Goal: Information Seeking & Learning: Learn about a topic

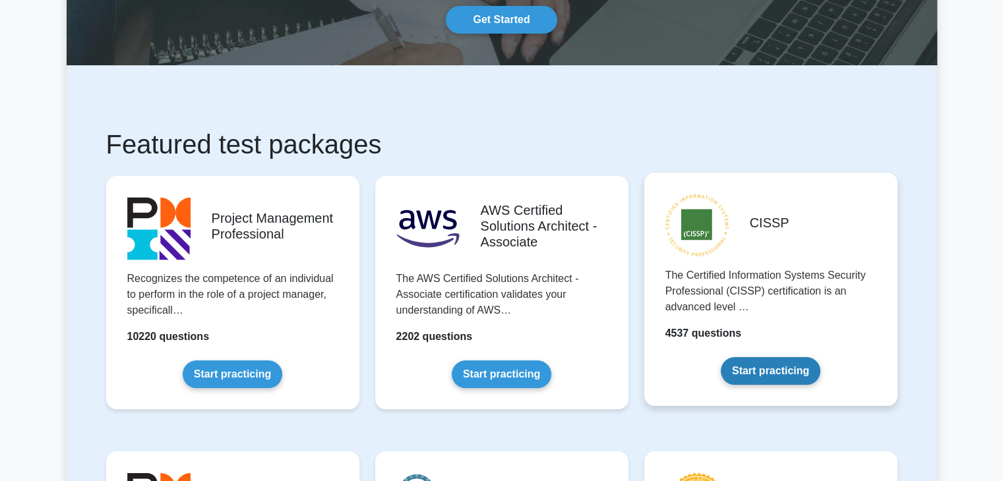
scroll to position [132, 0]
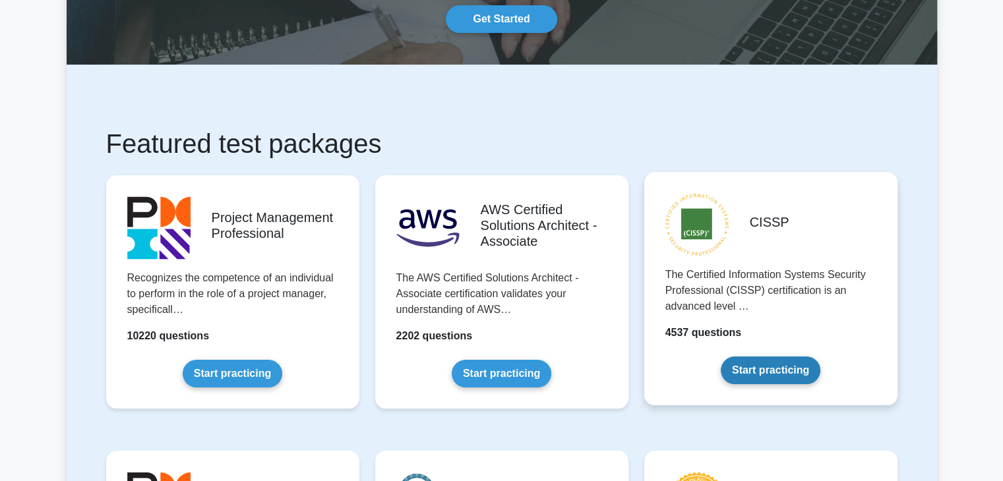
click at [799, 366] on link "Start practicing" at bounding box center [771, 371] width 100 height 28
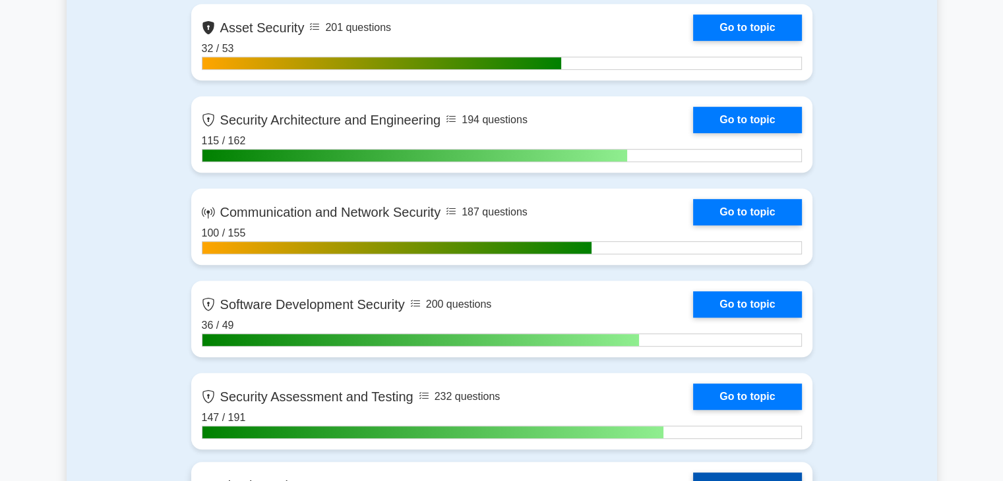
scroll to position [725, 0]
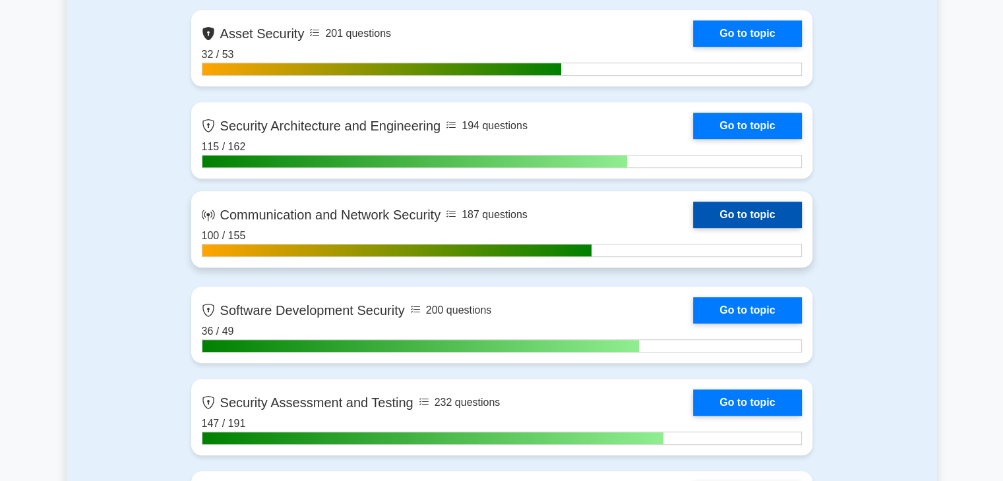
click at [741, 217] on link "Go to topic" at bounding box center [747, 215] width 108 height 26
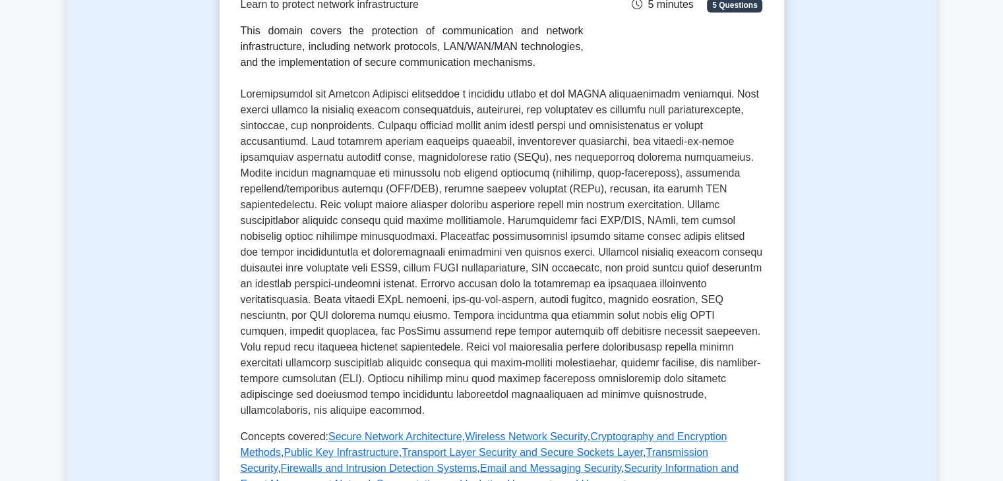
scroll to position [221, 0]
drag, startPoint x: 496, startPoint y: 125, endPoint x: 429, endPoint y: 155, distance: 74.1
click at [429, 155] on p at bounding box center [502, 253] width 522 height 332
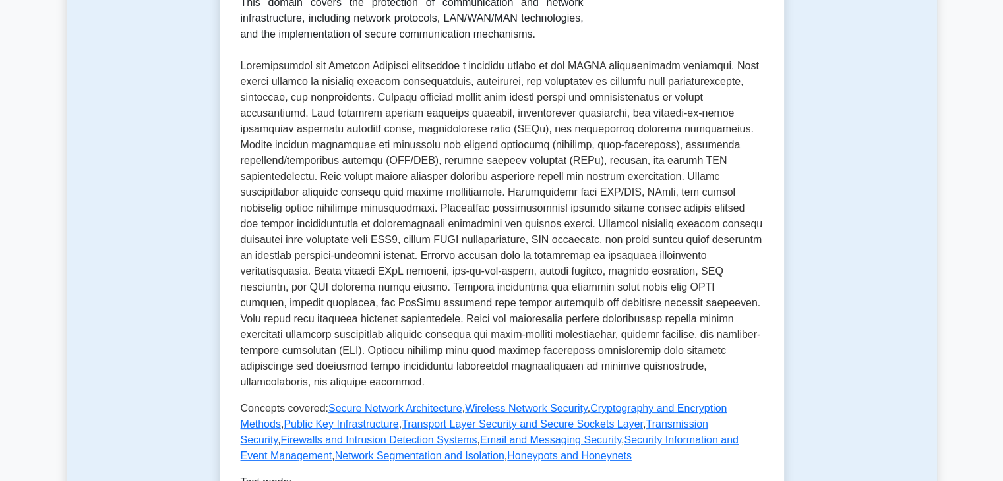
scroll to position [250, 0]
click at [385, 113] on p at bounding box center [502, 224] width 522 height 332
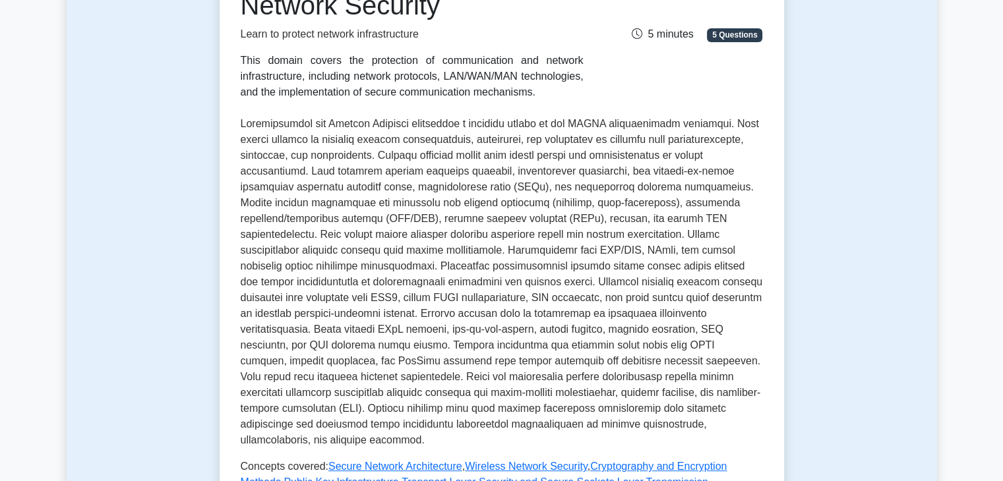
scroll to position [193, 0]
click at [303, 167] on p at bounding box center [502, 281] width 522 height 332
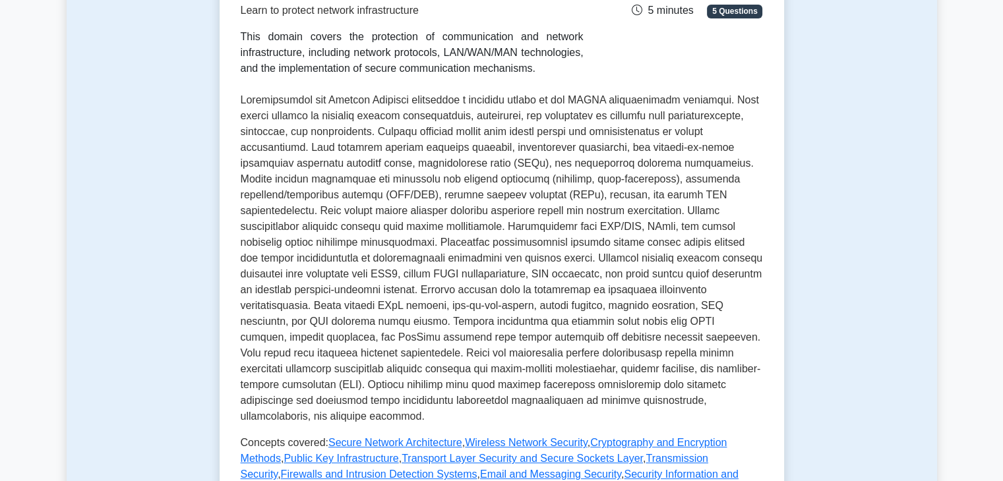
scroll to position [219, 0]
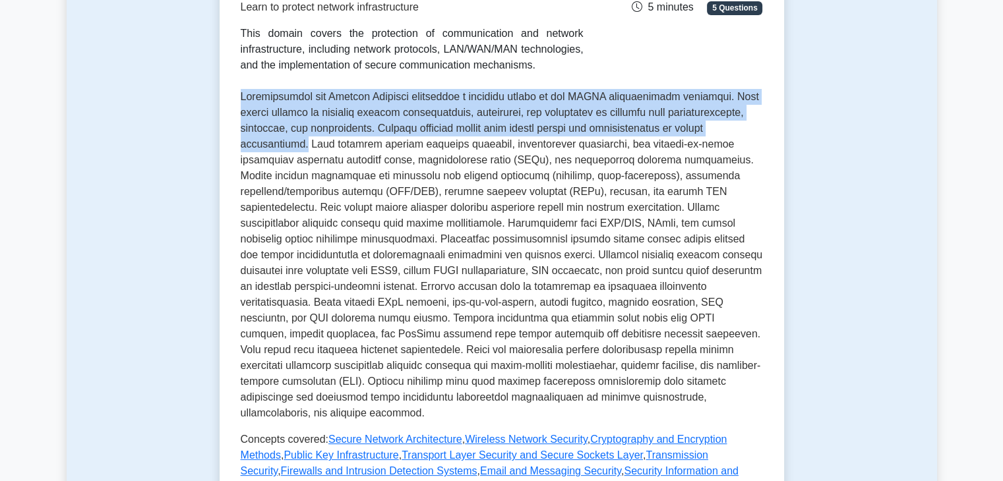
drag, startPoint x: 237, startPoint y: 96, endPoint x: 331, endPoint y: 145, distance: 105.6
click at [331, 145] on div "Communication and Network Security Learn to protect network infrastructure This…" at bounding box center [502, 268] width 564 height 716
click at [252, 148] on p at bounding box center [502, 255] width 522 height 332
drag, startPoint x: 237, startPoint y: 98, endPoint x: 280, endPoint y: 142, distance: 61.1
click at [280, 142] on div "Communication and Network Security Learn to protect network infrastructure This…" at bounding box center [502, 268] width 564 height 716
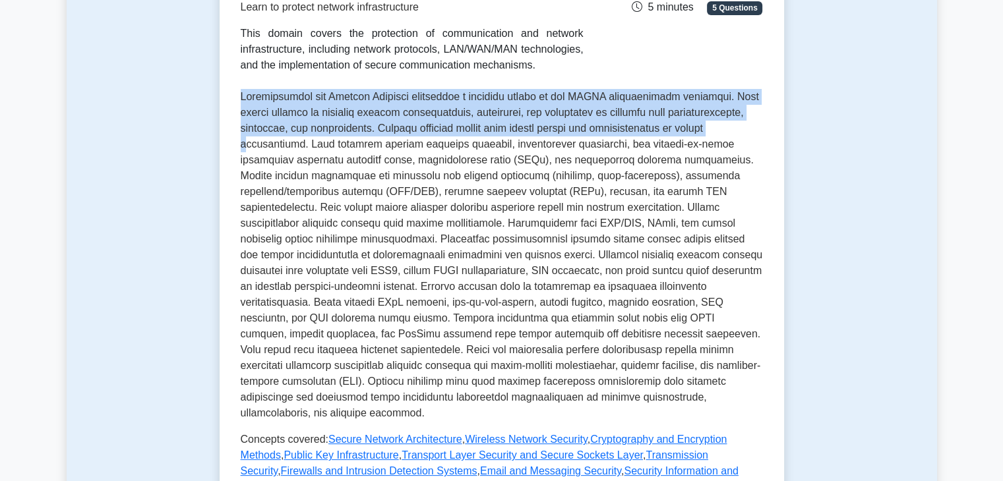
click at [233, 98] on div "Communication and Network Security Learn to protect network infrastructure This…" at bounding box center [502, 268] width 564 height 716
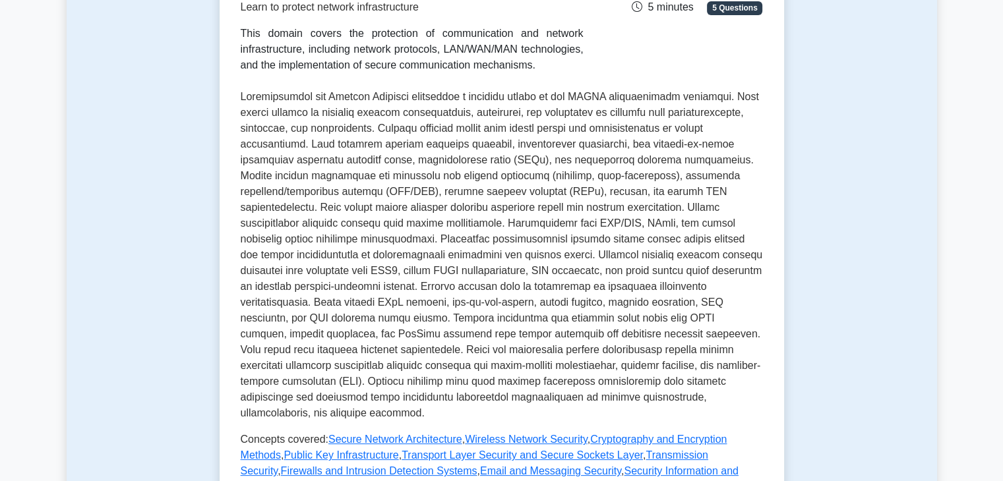
drag, startPoint x: 233, startPoint y: 98, endPoint x: 242, endPoint y: 101, distance: 9.6
click at [242, 101] on div "Communication and Network Security Learn to protect network infrastructure This…" at bounding box center [502, 268] width 564 height 716
click at [241, 101] on p at bounding box center [502, 255] width 522 height 332
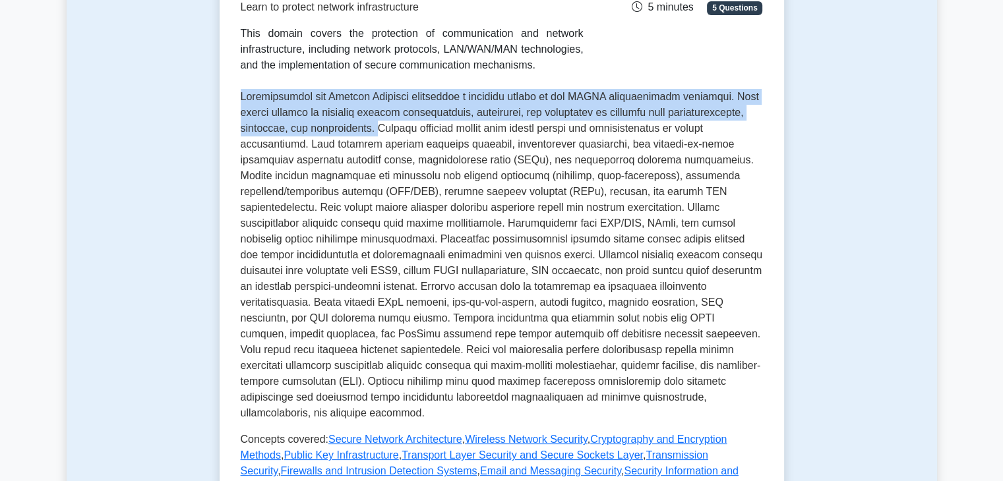
drag, startPoint x: 240, startPoint y: 101, endPoint x: 429, endPoint y: 123, distance: 189.8
click at [429, 123] on p at bounding box center [502, 255] width 522 height 332
click at [409, 89] on p at bounding box center [502, 255] width 522 height 332
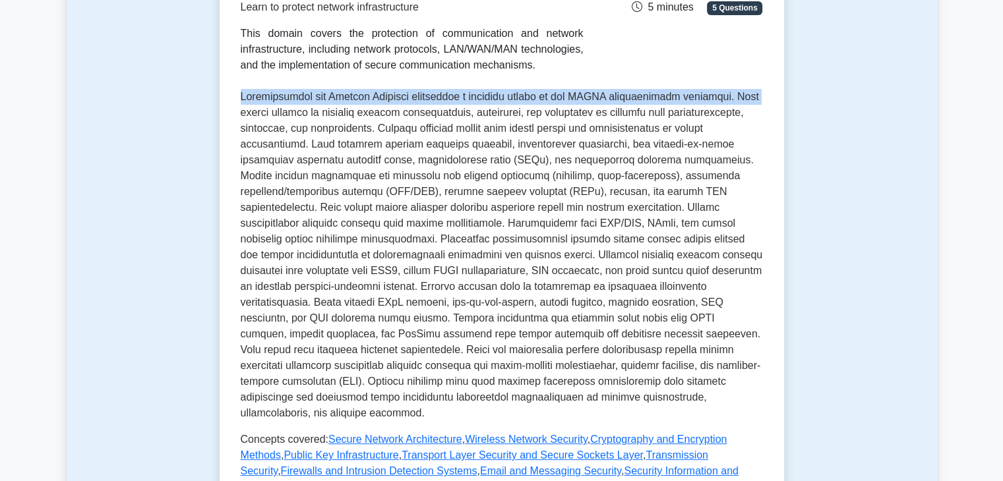
drag, startPoint x: 233, startPoint y: 105, endPoint x: 238, endPoint y: 96, distance: 11.2
click at [238, 96] on div "Communication and Network Security Learn to protect network infrastructure This…" at bounding box center [502, 268] width 564 height 716
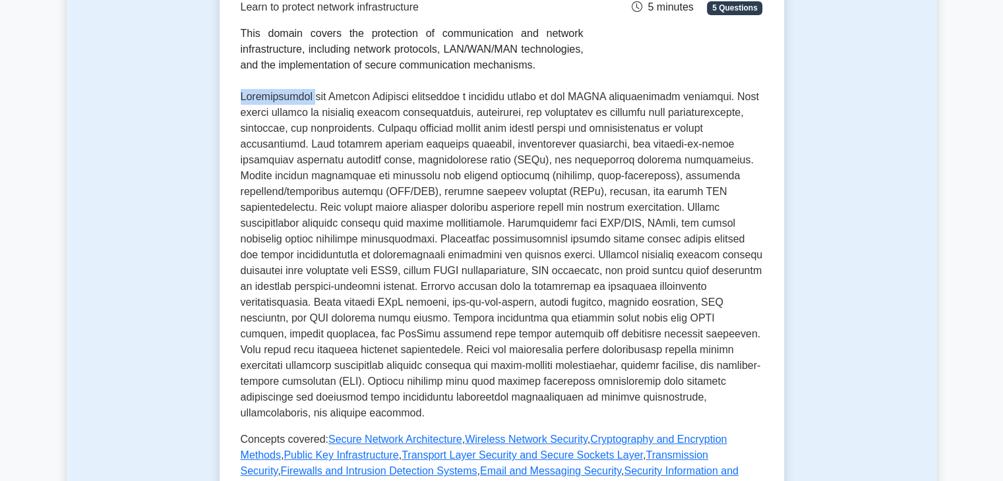
click at [238, 96] on div "Communication and Network Security Learn to protect network infrastructure This…" at bounding box center [502, 268] width 564 height 716
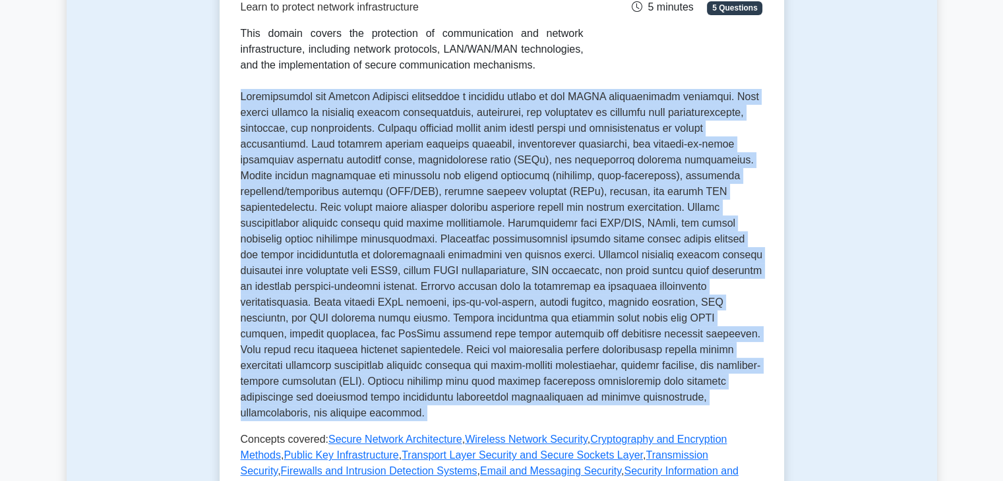
drag, startPoint x: 238, startPoint y: 96, endPoint x: 417, endPoint y: 172, distance: 194.3
click at [417, 172] on div "Communication and Network Security Learn to protect network infrastructure This…" at bounding box center [502, 268] width 564 height 716
click at [417, 172] on p at bounding box center [502, 255] width 522 height 332
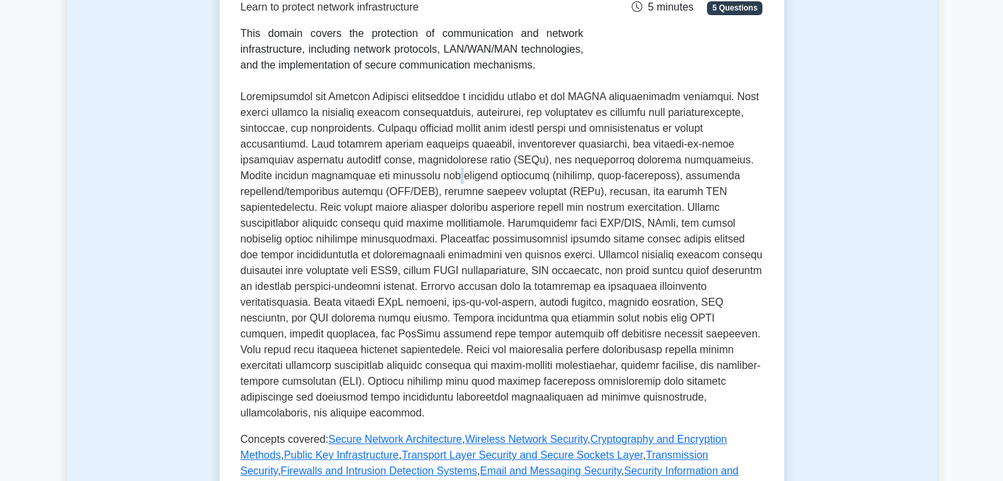
click at [417, 172] on p at bounding box center [502, 255] width 522 height 332
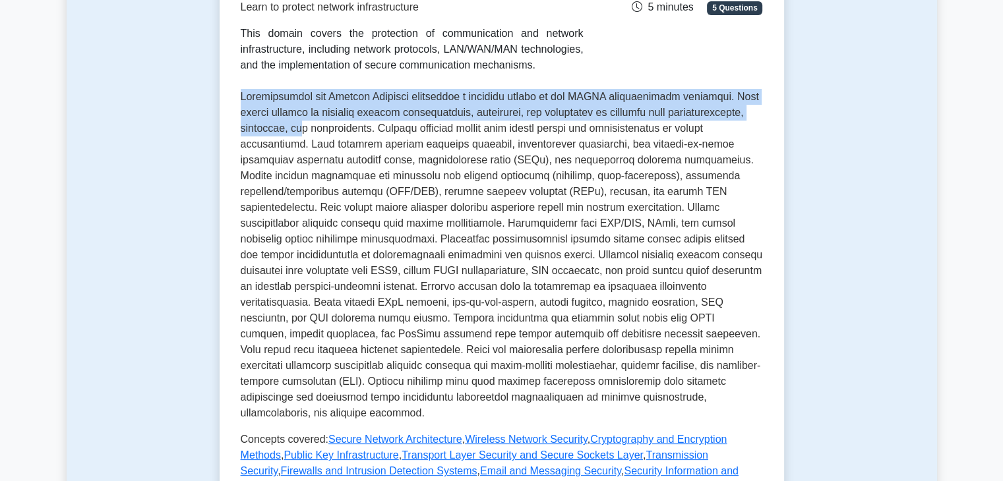
drag, startPoint x: 238, startPoint y: 96, endPoint x: 364, endPoint y: 121, distance: 128.3
click at [364, 121] on div "Communication and Network Security Learn to protect network infrastructure This…" at bounding box center [502, 268] width 564 height 716
click at [364, 121] on p at bounding box center [502, 255] width 522 height 332
drag, startPoint x: 235, startPoint y: 98, endPoint x: 386, endPoint y: 125, distance: 153.3
click at [386, 125] on div "Communication and Network Security Learn to protect network infrastructure This…" at bounding box center [502, 268] width 564 height 716
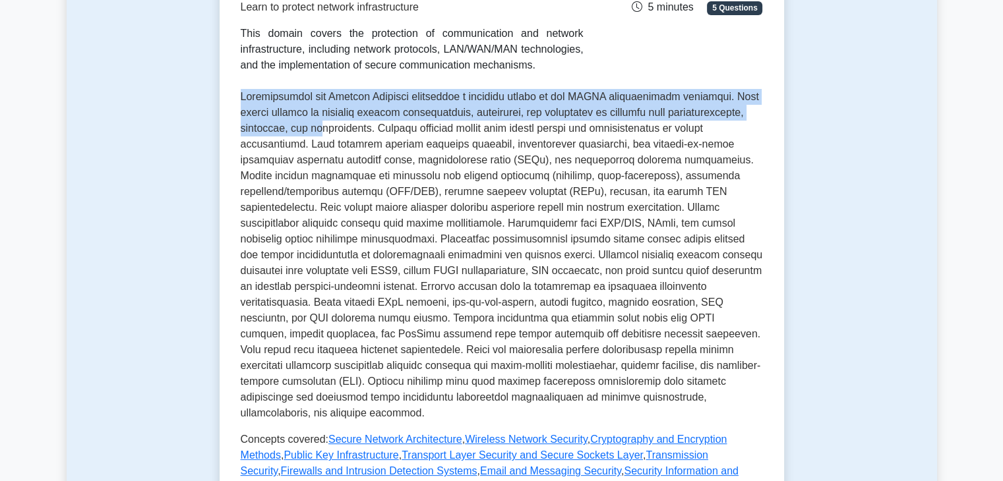
click at [386, 125] on p at bounding box center [502, 255] width 522 height 332
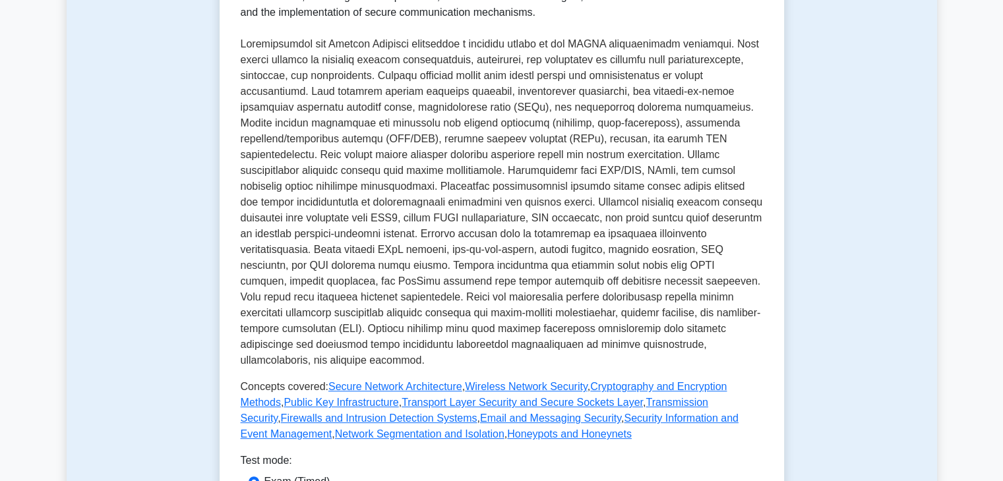
scroll to position [273, 0]
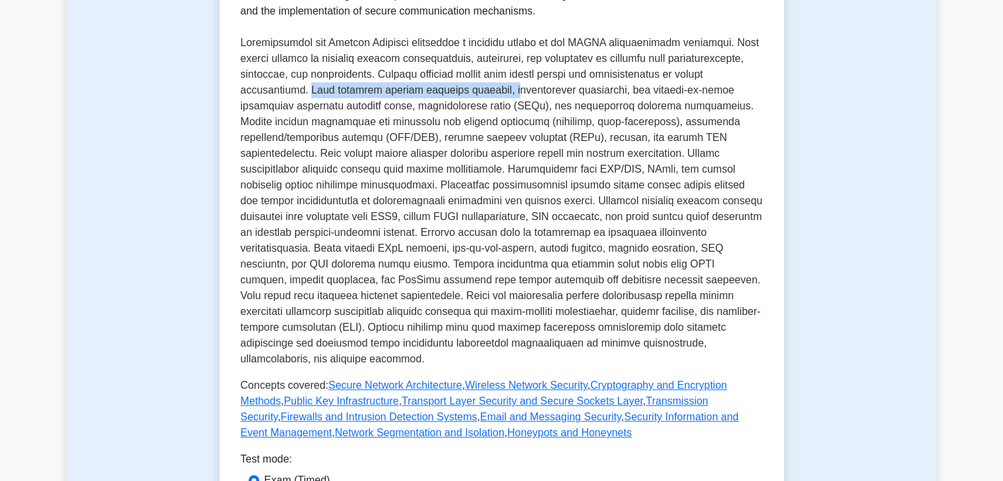
drag, startPoint x: 335, startPoint y: 91, endPoint x: 532, endPoint y: 88, distance: 197.1
click at [532, 88] on p at bounding box center [502, 201] width 522 height 332
drag, startPoint x: 237, startPoint y: 85, endPoint x: 251, endPoint y: 83, distance: 13.3
click at [251, 83] on div "Communication and Network Security Learn to protect network infrastructure This…" at bounding box center [502, 214] width 564 height 716
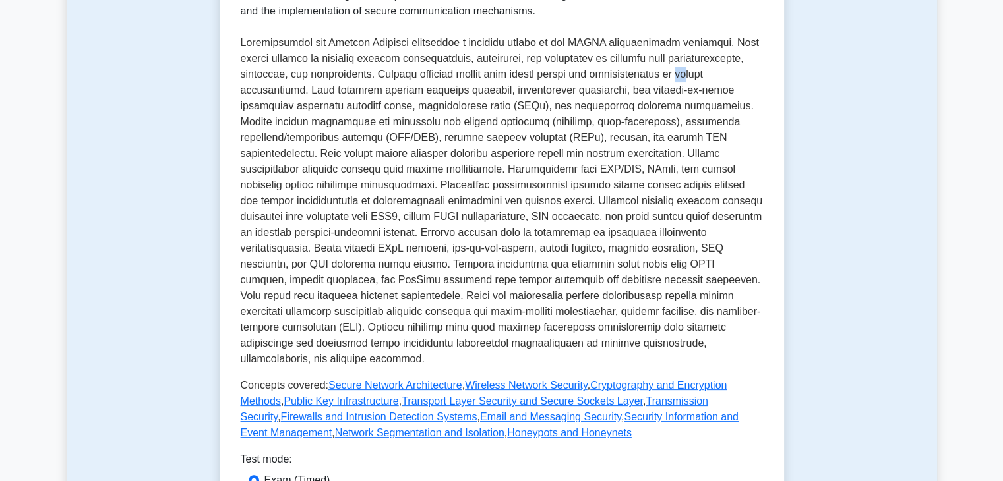
drag, startPoint x: 251, startPoint y: 83, endPoint x: 337, endPoint y: 86, distance: 86.4
drag, startPoint x: 337, startPoint y: 86, endPoint x: 239, endPoint y: 95, distance: 98.7
click at [239, 95] on div "Communication and Network Security Learn to protect network infrastructure This…" at bounding box center [502, 214] width 564 height 716
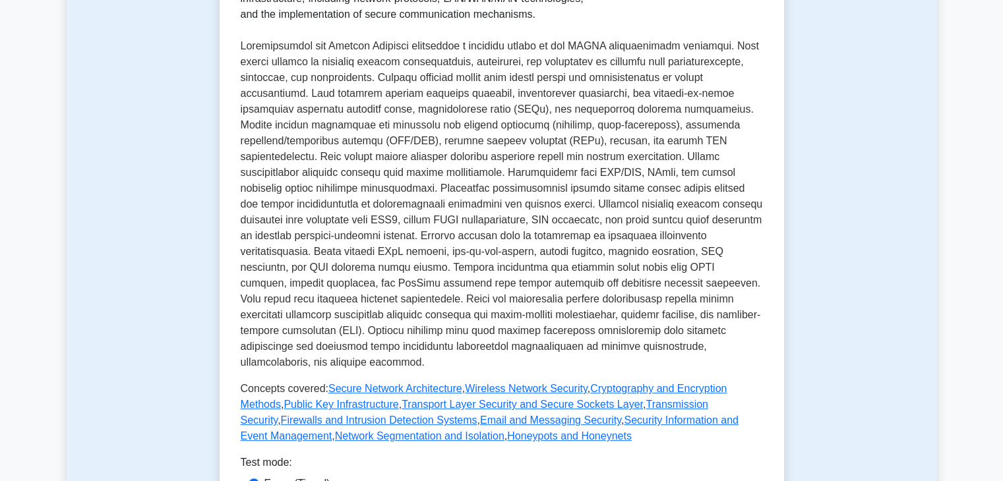
click at [208, 104] on div "Communication and Network Security Learn to protect network infrastructure This…" at bounding box center [502, 301] width 870 height 949
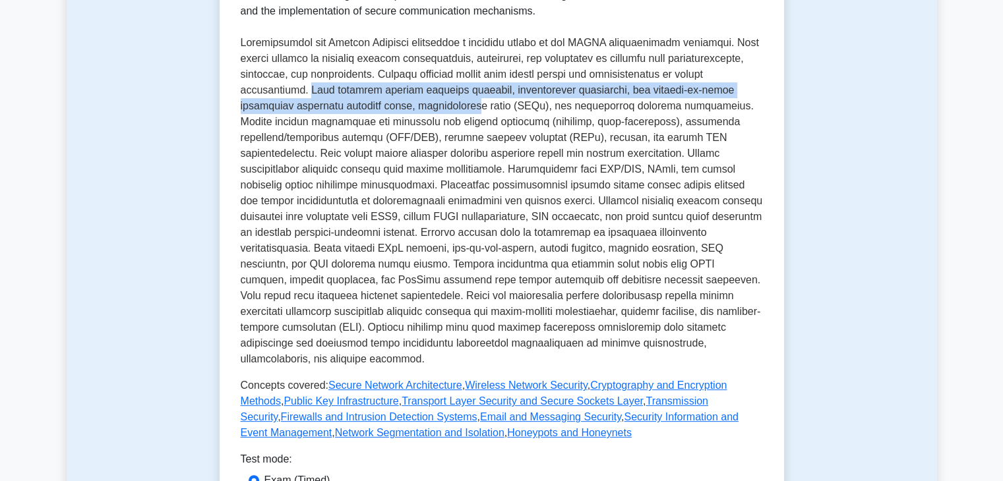
drag, startPoint x: 335, startPoint y: 87, endPoint x: 461, endPoint y: 102, distance: 127.5
click at [461, 102] on p at bounding box center [502, 201] width 522 height 332
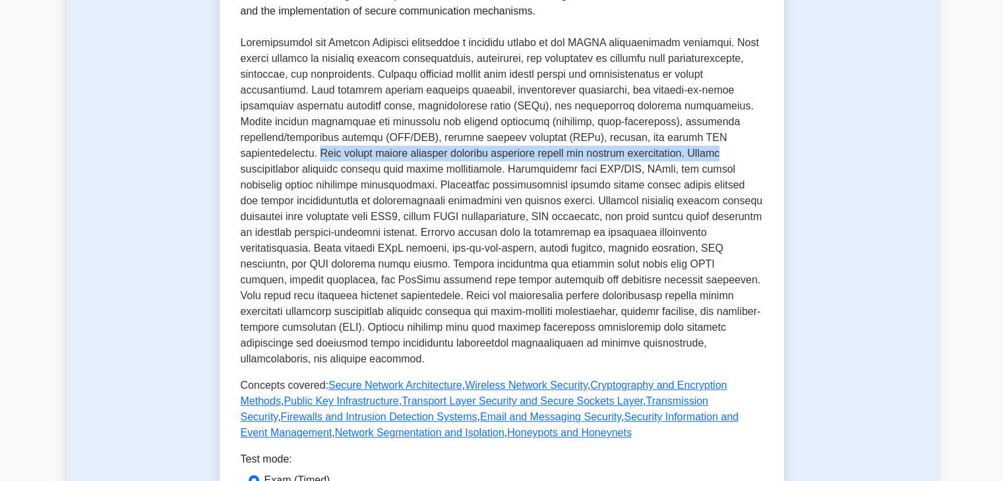
drag, startPoint x: 324, startPoint y: 157, endPoint x: 739, endPoint y: 150, distance: 414.7
click at [739, 150] on p at bounding box center [502, 201] width 522 height 332
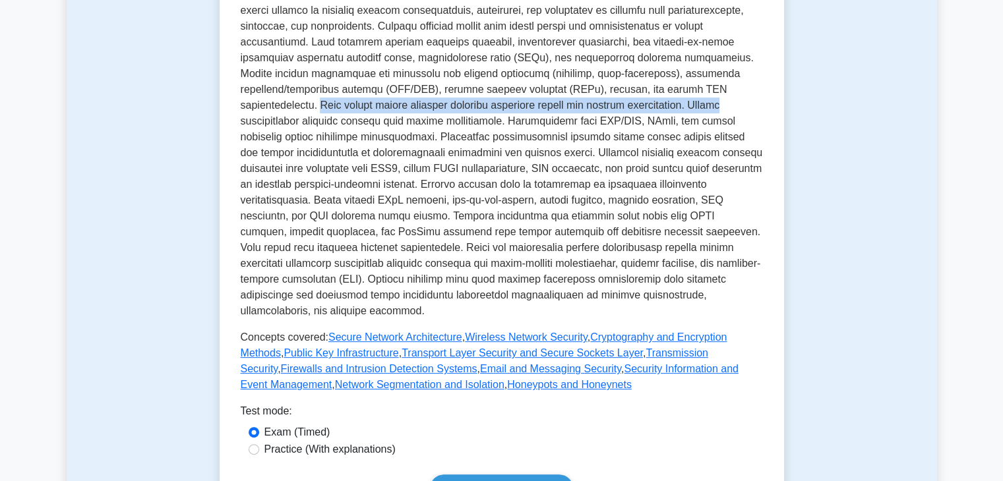
scroll to position [322, 0]
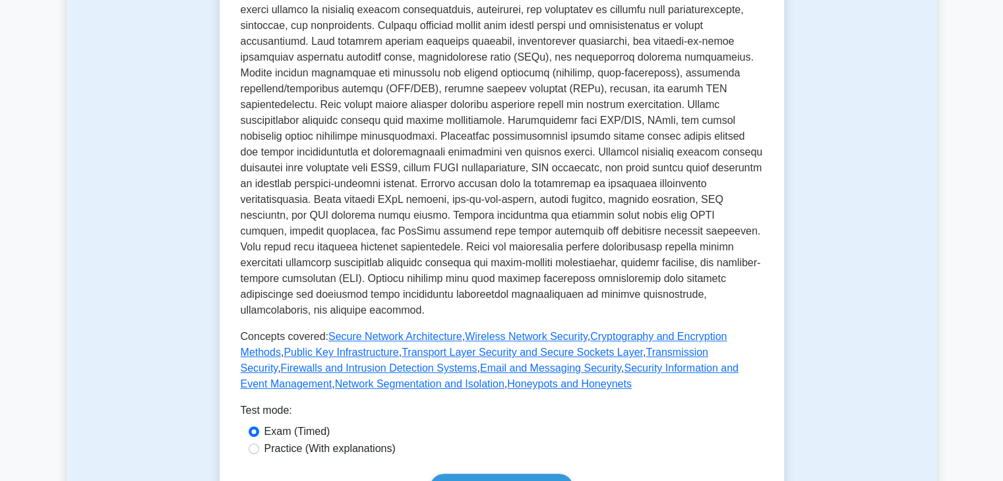
click at [250, 235] on p at bounding box center [502, 152] width 522 height 332
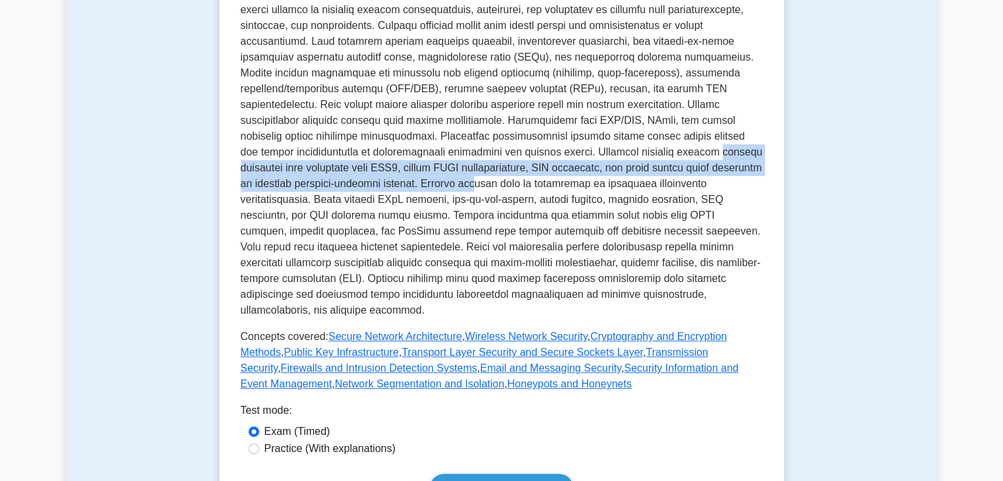
drag, startPoint x: 238, startPoint y: 169, endPoint x: 512, endPoint y: 179, distance: 273.8
click at [512, 179] on div "Communication and Network Security Learn to protect network infrastructure This…" at bounding box center [502, 165] width 564 height 716
click at [512, 179] on p at bounding box center [502, 152] width 522 height 332
drag, startPoint x: 607, startPoint y: 155, endPoint x: 458, endPoint y: 188, distance: 152.0
click at [458, 188] on p at bounding box center [502, 152] width 522 height 332
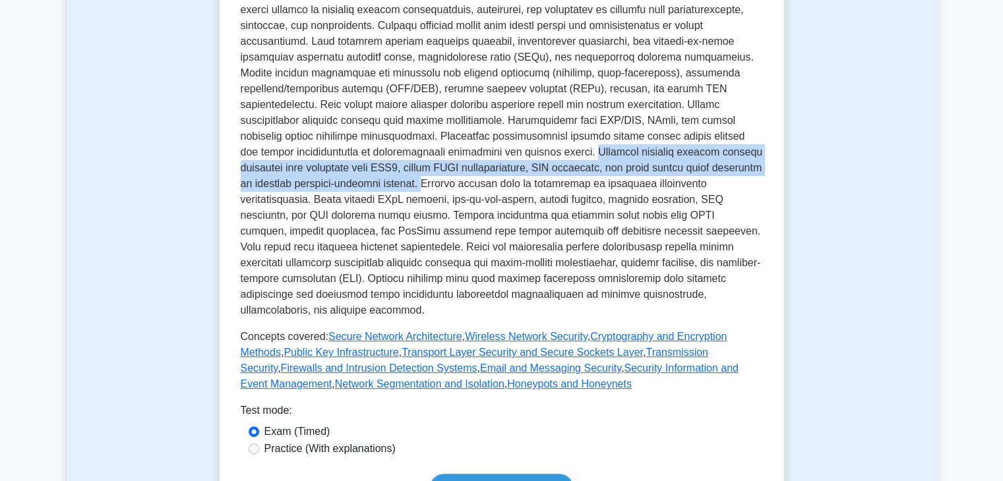
click at [607, 156] on p at bounding box center [502, 152] width 522 height 332
drag, startPoint x: 607, startPoint y: 156, endPoint x: 452, endPoint y: 183, distance: 156.6
click at [452, 183] on p at bounding box center [502, 152] width 522 height 332
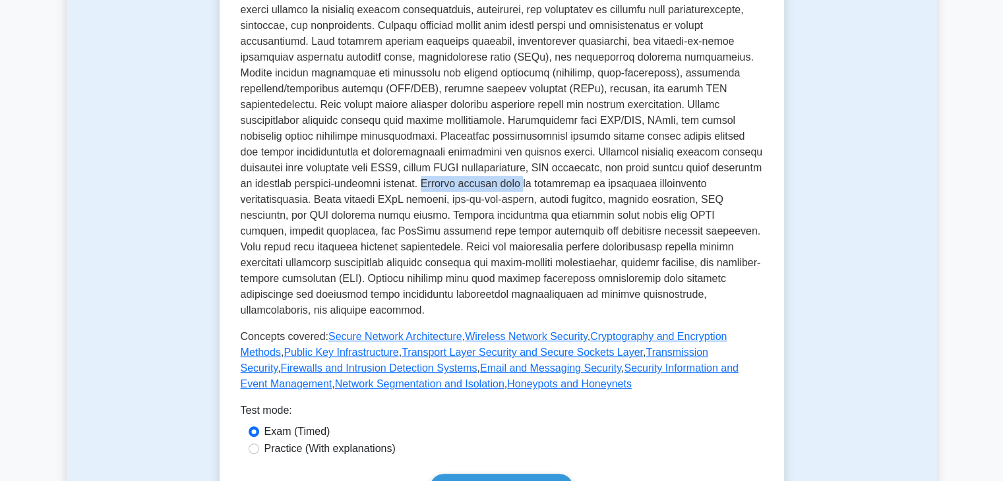
drag, startPoint x: 455, startPoint y: 185, endPoint x: 564, endPoint y: 192, distance: 109.0
click at [564, 192] on p at bounding box center [502, 152] width 522 height 332
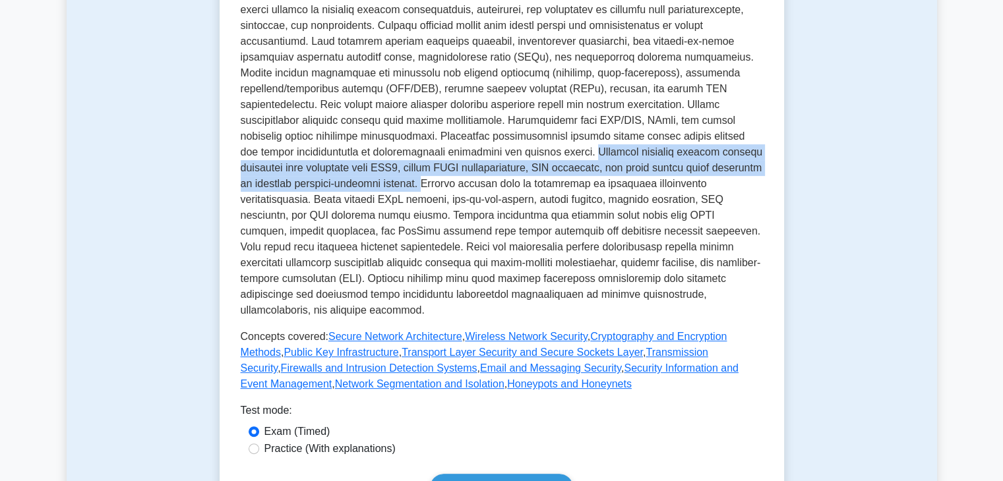
drag, startPoint x: 608, startPoint y: 151, endPoint x: 456, endPoint y: 181, distance: 154.6
click at [456, 181] on p at bounding box center [502, 152] width 522 height 332
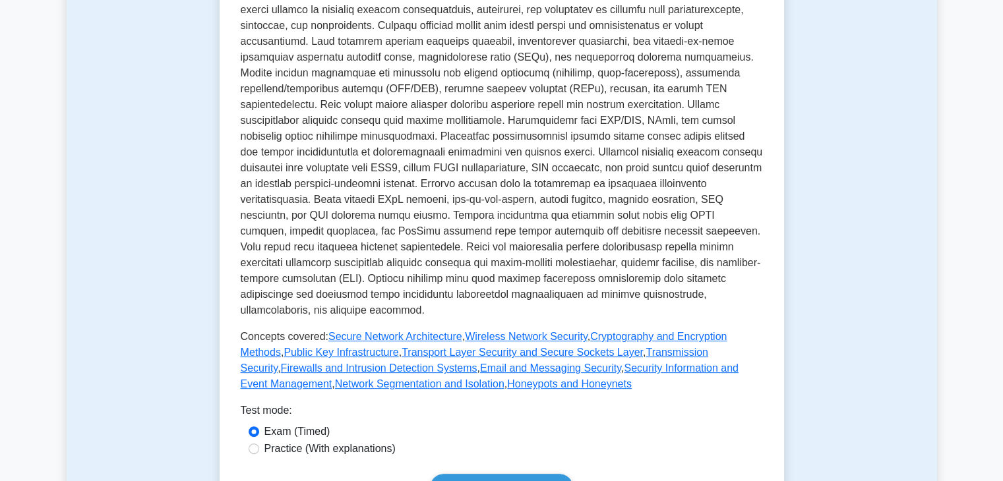
click at [469, 191] on p at bounding box center [502, 152] width 522 height 332
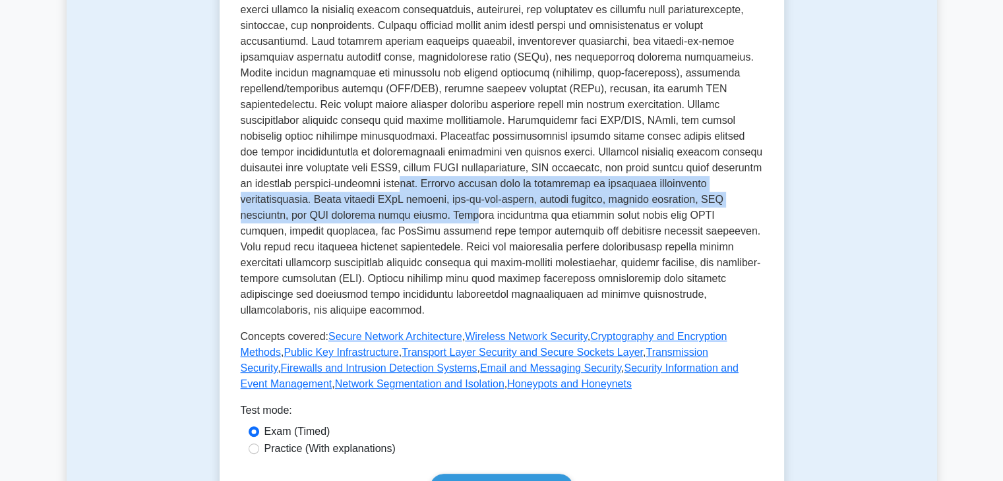
drag, startPoint x: 437, startPoint y: 180, endPoint x: 471, endPoint y: 214, distance: 48.5
click at [471, 214] on p at bounding box center [502, 152] width 522 height 332
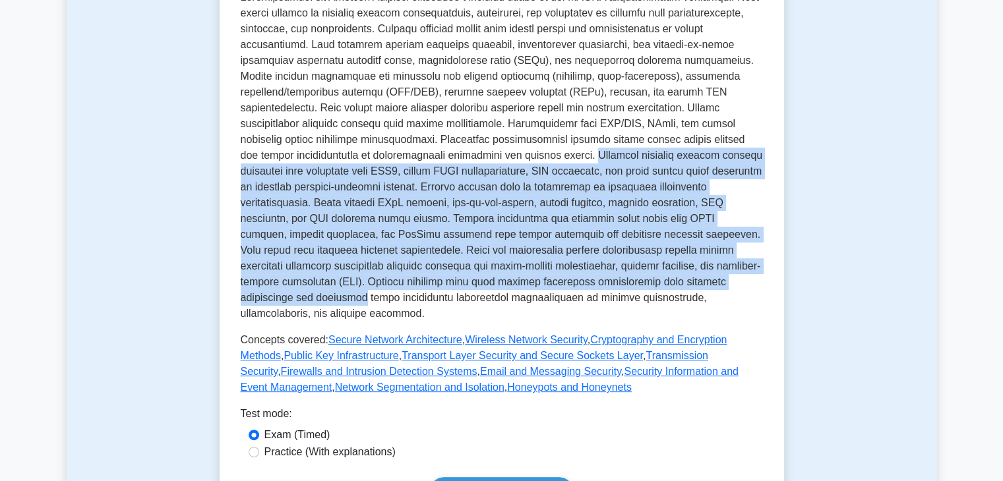
drag, startPoint x: 607, startPoint y: 150, endPoint x: 796, endPoint y: 289, distance: 234.8
click at [796, 289] on div "Communication and Network Security Learn to protect network infrastructure This…" at bounding box center [502, 252] width 870 height 949
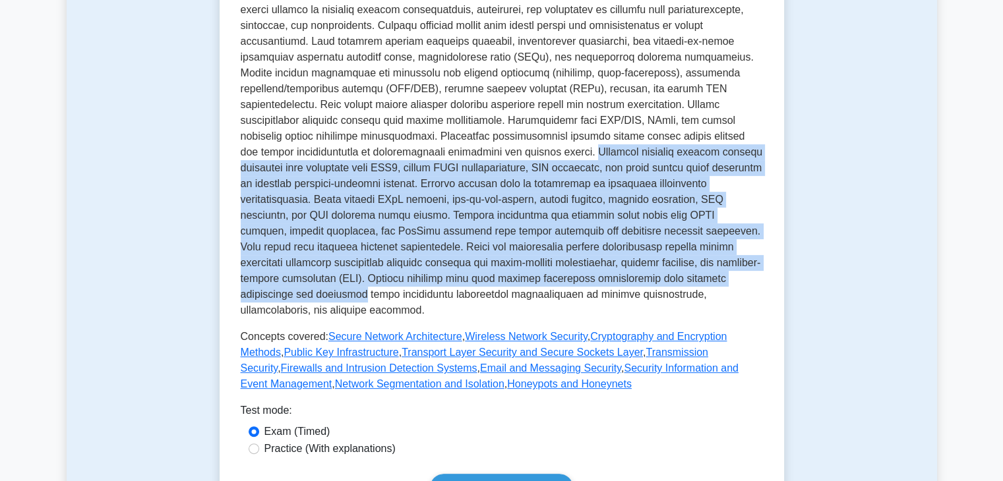
click at [633, 164] on p at bounding box center [502, 152] width 522 height 332
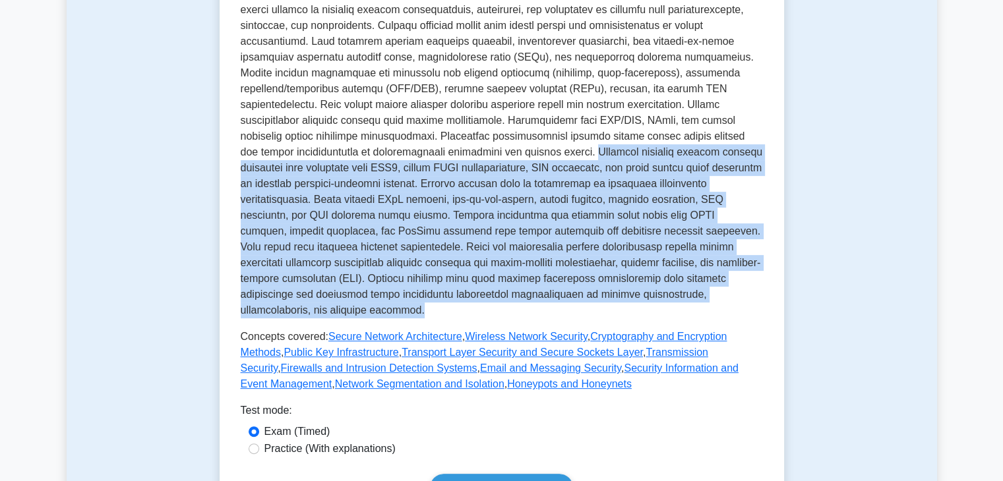
drag, startPoint x: 609, startPoint y: 154, endPoint x: 749, endPoint y: 291, distance: 195.8
click at [749, 291] on p at bounding box center [502, 152] width 522 height 332
click at [511, 193] on p at bounding box center [502, 152] width 522 height 332
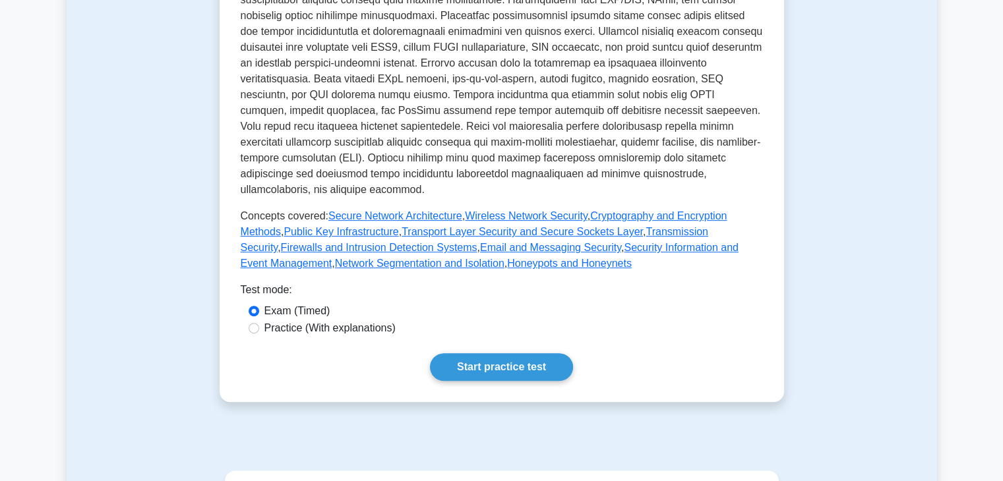
scroll to position [454, 0]
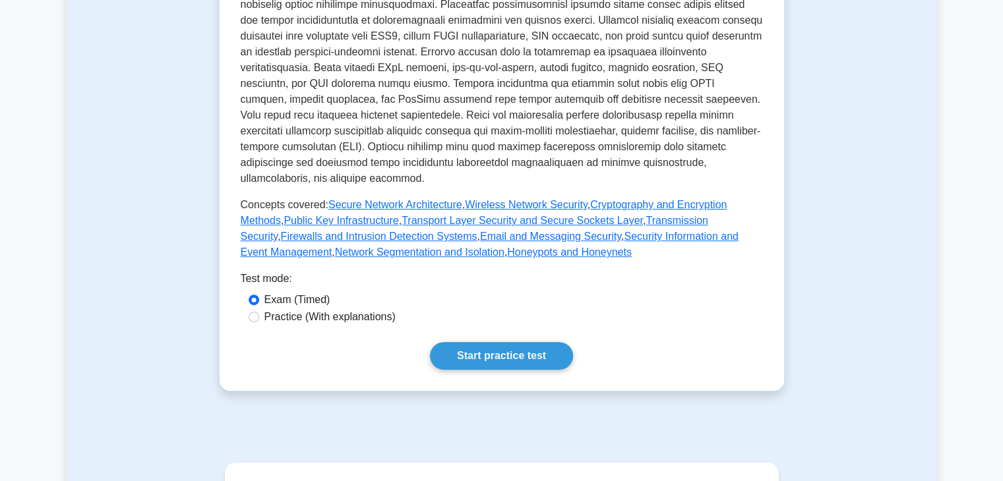
click at [500, 316] on div "Communication and Network Security Learn to protect network infrastructure This…" at bounding box center [502, 33] width 522 height 674
click at [504, 354] on div "Communication and Network Security Learn to protect network infrastructure This…" at bounding box center [502, 33] width 564 height 716
click at [505, 349] on link "Start practice test" at bounding box center [501, 356] width 143 height 28
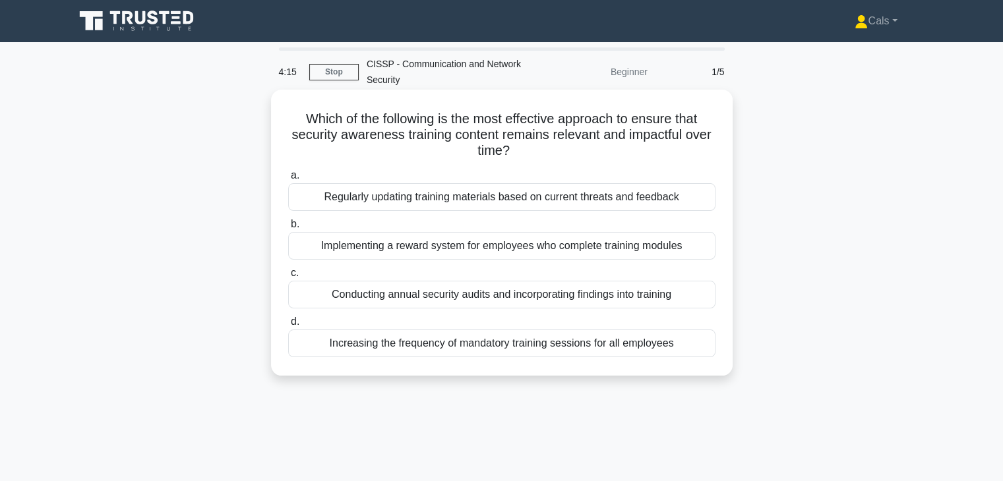
click at [509, 351] on div "Increasing the frequency of mandatory training sessions for all employees" at bounding box center [501, 344] width 427 height 28
click at [288, 326] on input "d. Increasing the frequency of mandatory training sessions for all employees" at bounding box center [288, 322] width 0 height 9
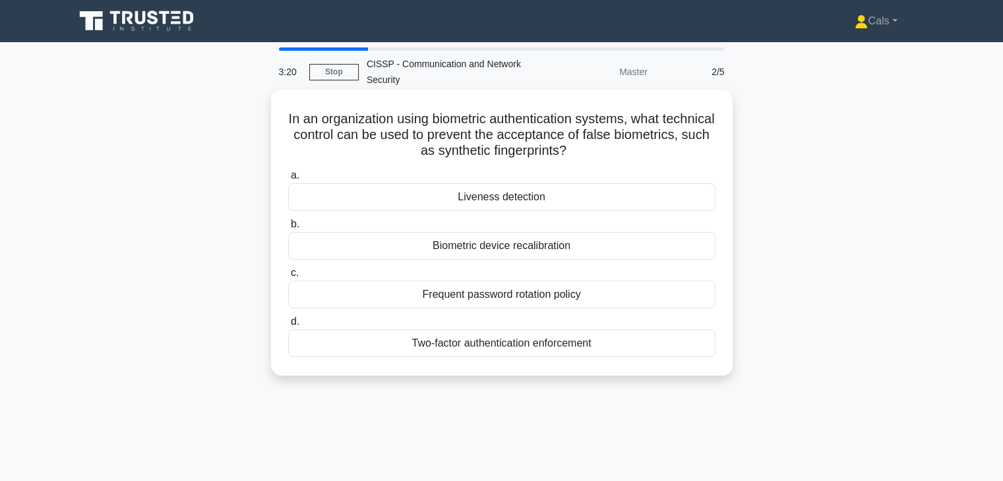
click at [550, 249] on div "Biometric device recalibration" at bounding box center [501, 246] width 427 height 28
click at [288, 229] on input "b. Biometric device recalibration" at bounding box center [288, 224] width 0 height 9
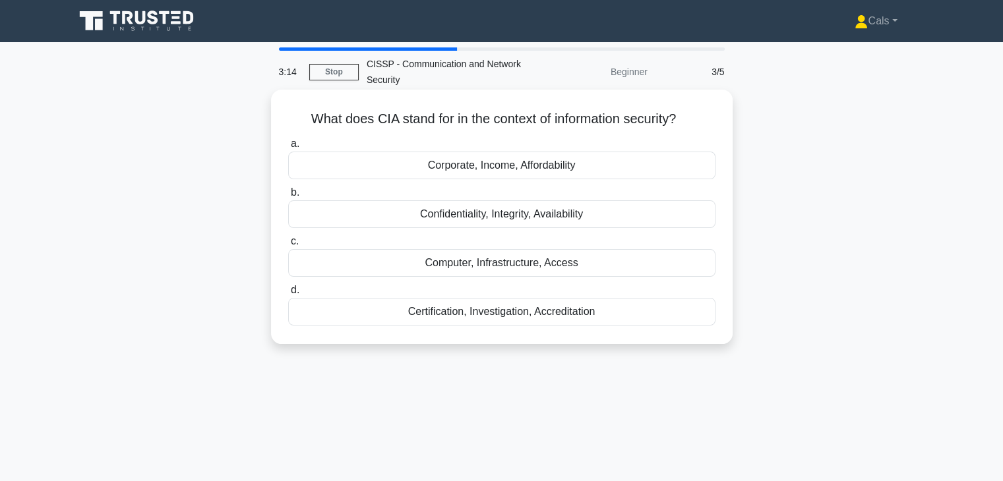
click at [537, 222] on div "Confidentiality, Integrity, Availability" at bounding box center [501, 214] width 427 height 28
click at [288, 197] on input "b. Confidentiality, Integrity, Availability" at bounding box center [288, 193] width 0 height 9
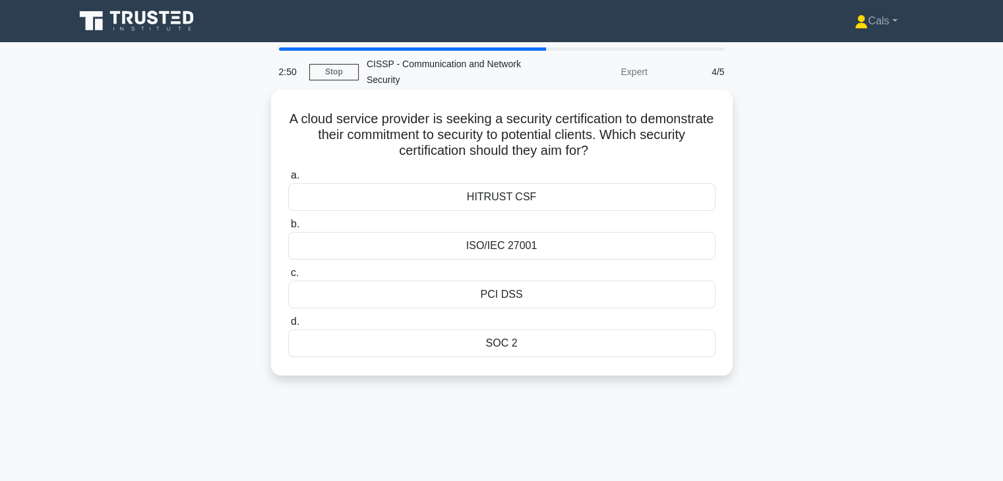
click at [478, 251] on div "ISO/IEC 27001" at bounding box center [501, 246] width 427 height 28
click at [288, 229] on input "b. ISO/IEC 27001" at bounding box center [288, 224] width 0 height 9
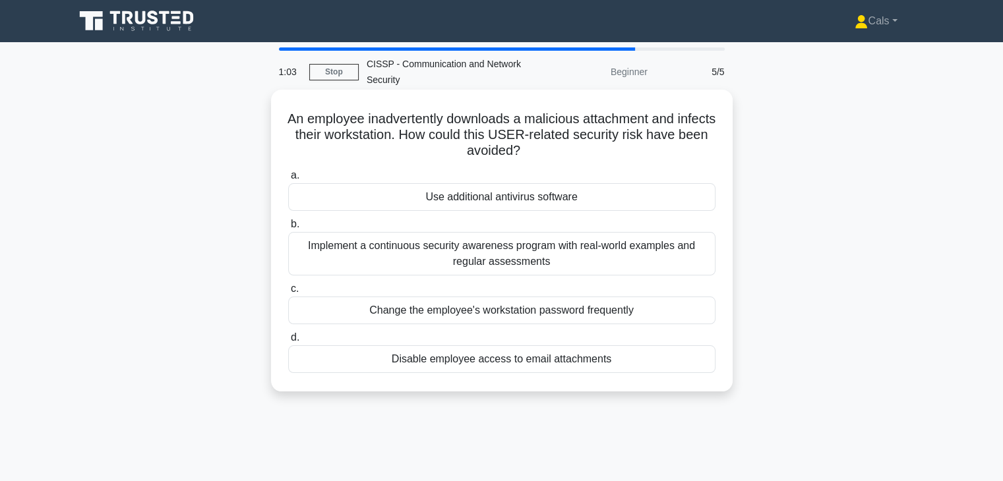
click at [587, 265] on div "Implement a continuous security awareness program with real-world examples and …" at bounding box center [501, 254] width 427 height 44
click at [288, 229] on input "b. Implement a continuous security awareness program with real-world examples a…" at bounding box center [288, 224] width 0 height 9
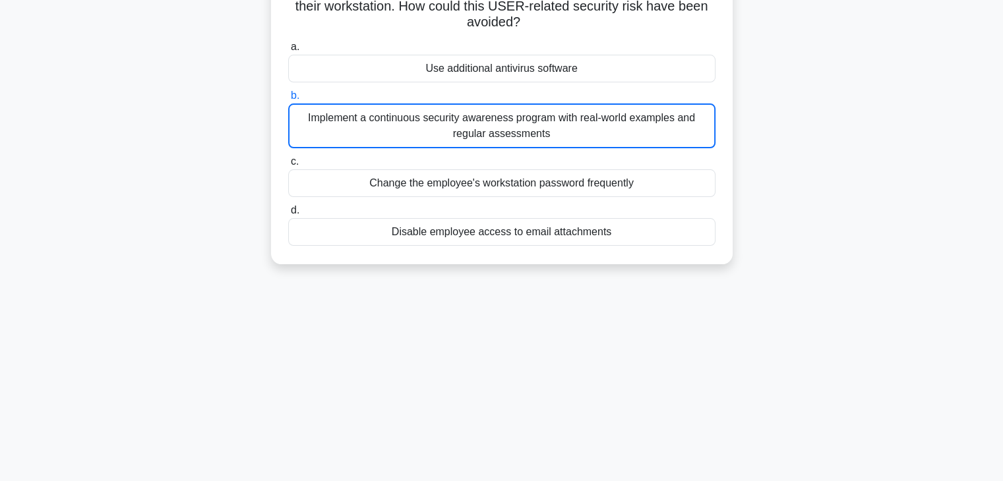
scroll to position [102, 0]
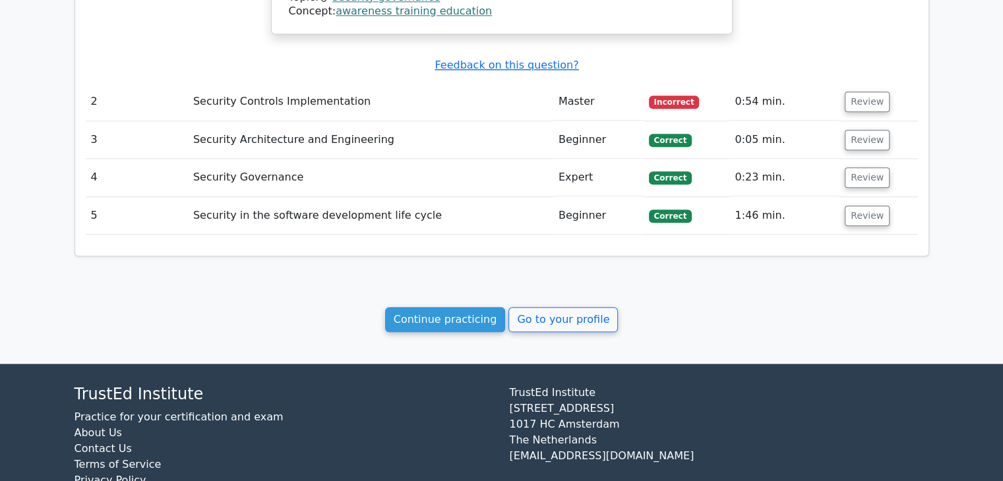
scroll to position [1431, 0]
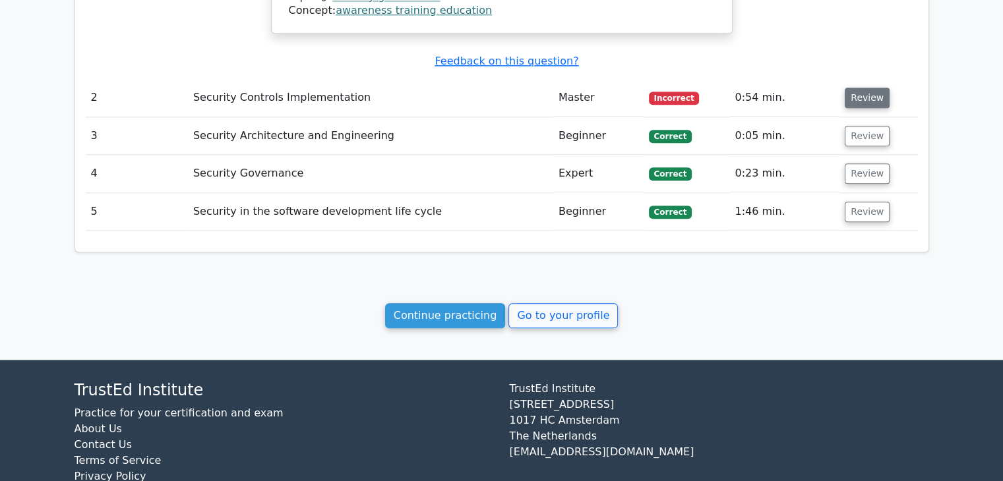
click at [864, 88] on button "Review" at bounding box center [867, 98] width 45 height 20
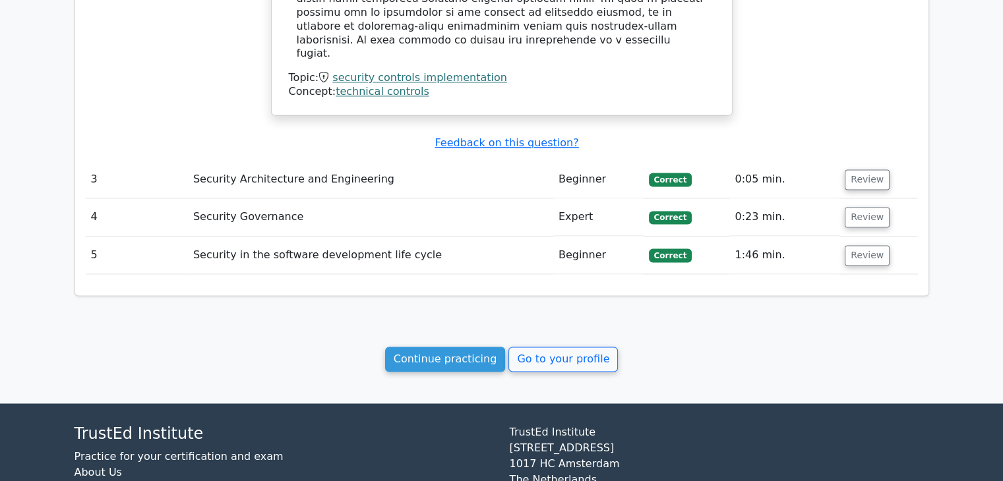
scroll to position [2023, 0]
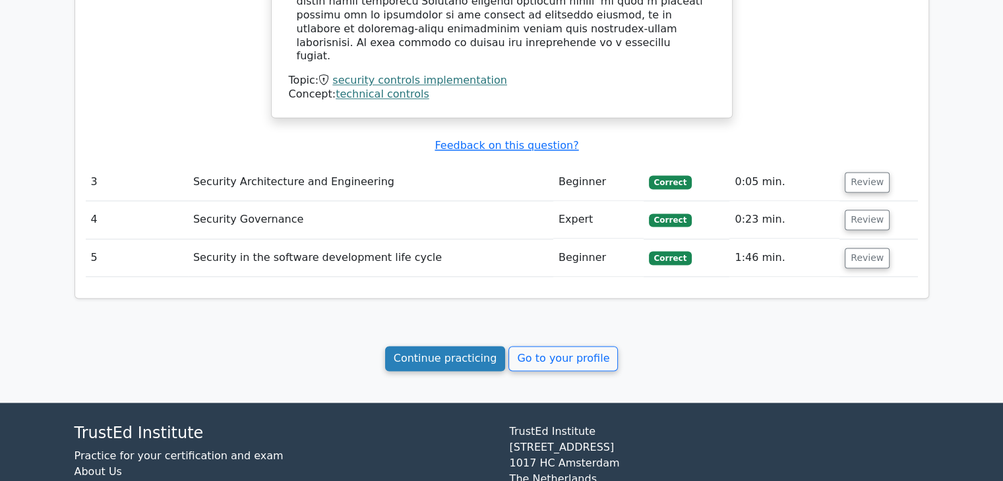
click at [485, 346] on link "Continue practicing" at bounding box center [445, 358] width 121 height 25
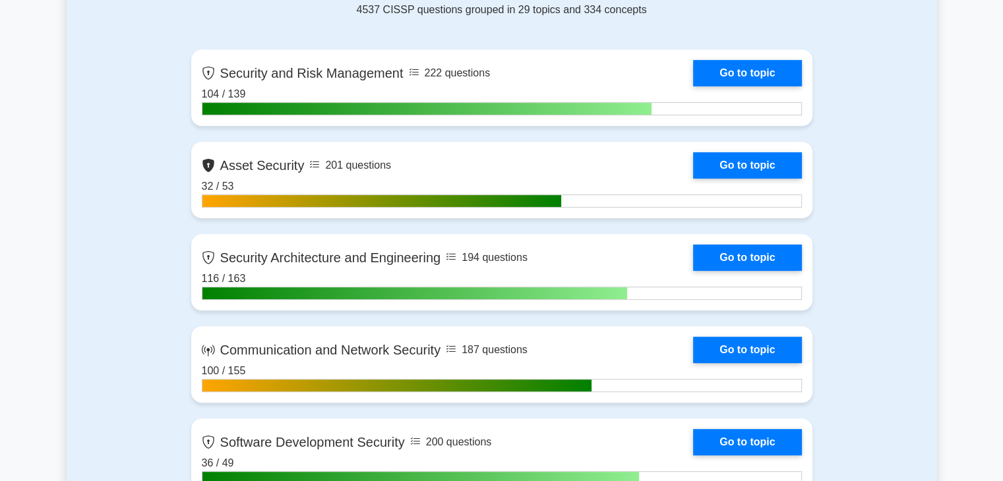
scroll to position [593, 0]
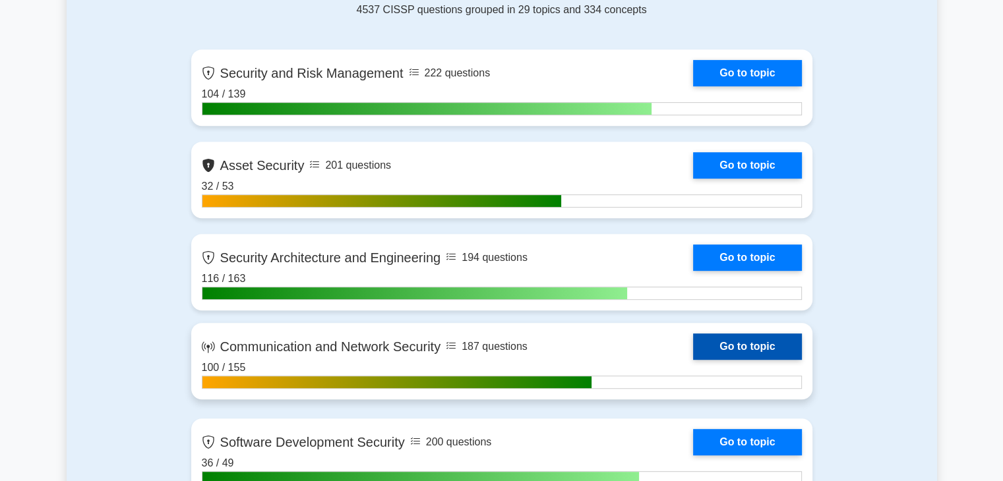
click at [780, 347] on link "Go to topic" at bounding box center [747, 347] width 108 height 26
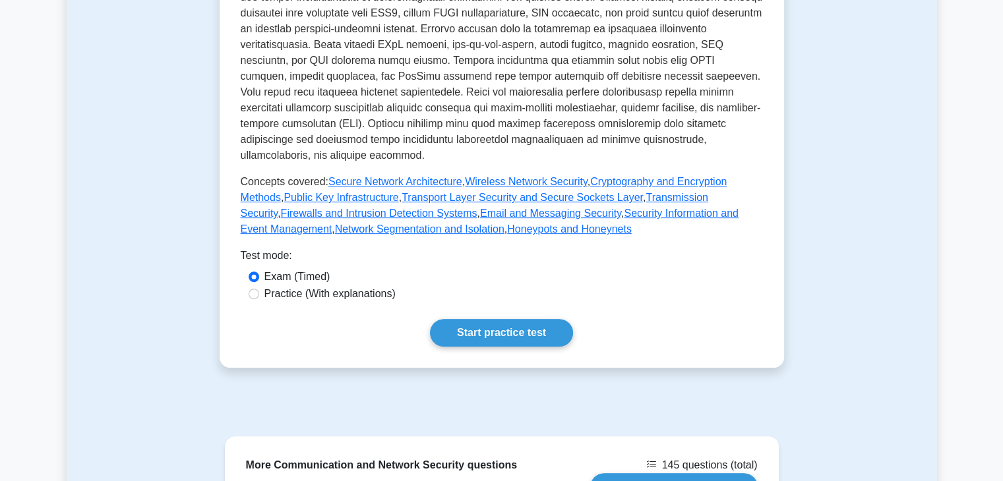
scroll to position [593, 0]
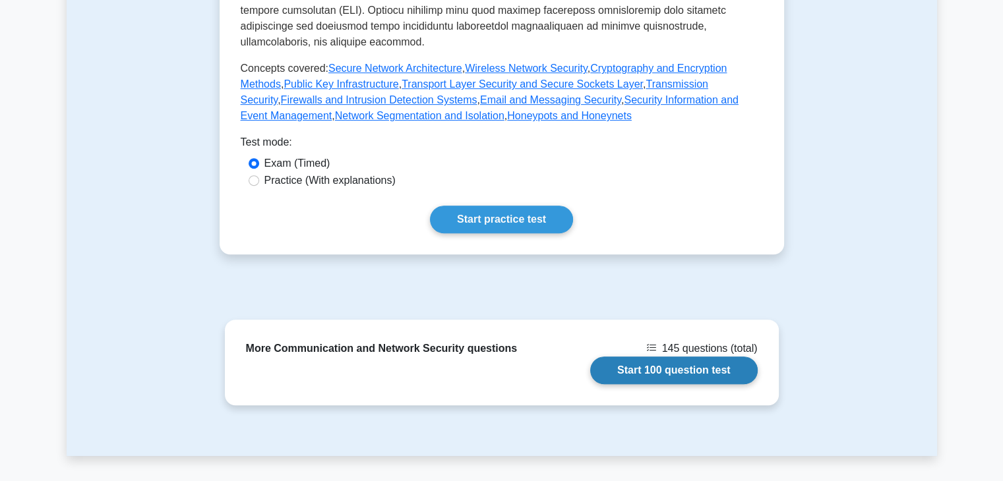
click at [704, 357] on link "Start 100 question test" at bounding box center [673, 371] width 167 height 28
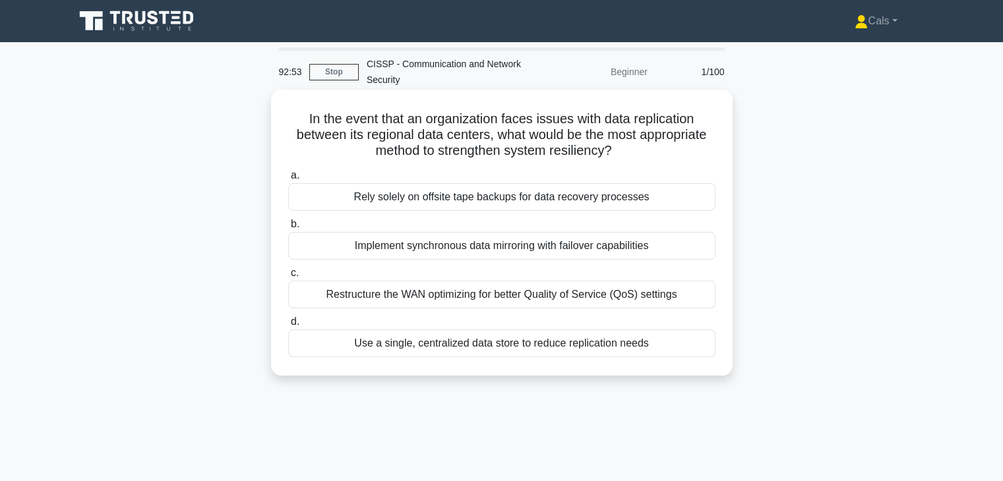
click at [419, 253] on div "Implement synchronous data mirroring with failover capabilities" at bounding box center [501, 246] width 427 height 28
click at [288, 229] on input "b. Implement synchronous data mirroring with failover capabilities" at bounding box center [288, 224] width 0 height 9
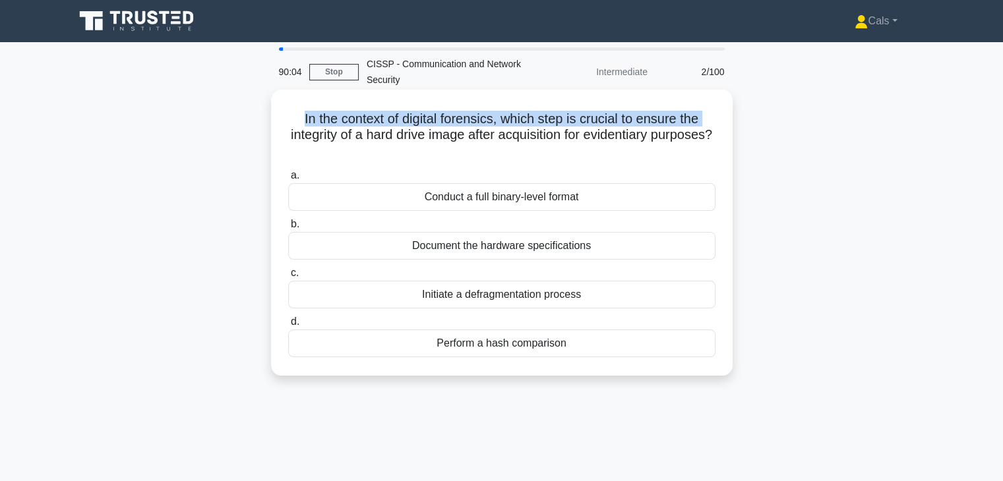
click at [295, 122] on h5 "In the context of digital forensics, which step is crucial to ensure the integr…" at bounding box center [502, 135] width 430 height 49
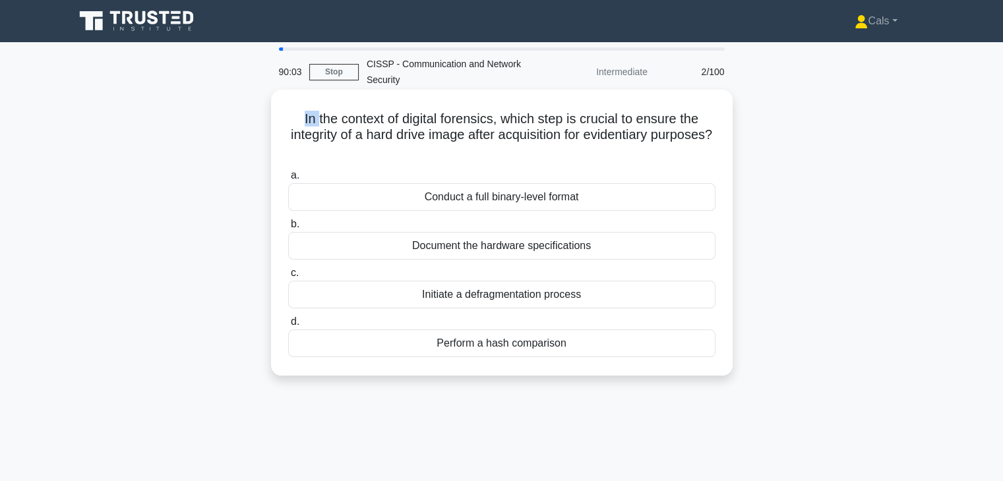
click at [295, 122] on h5 "In the context of digital forensics, which step is crucial to ensure the integr…" at bounding box center [502, 135] width 430 height 49
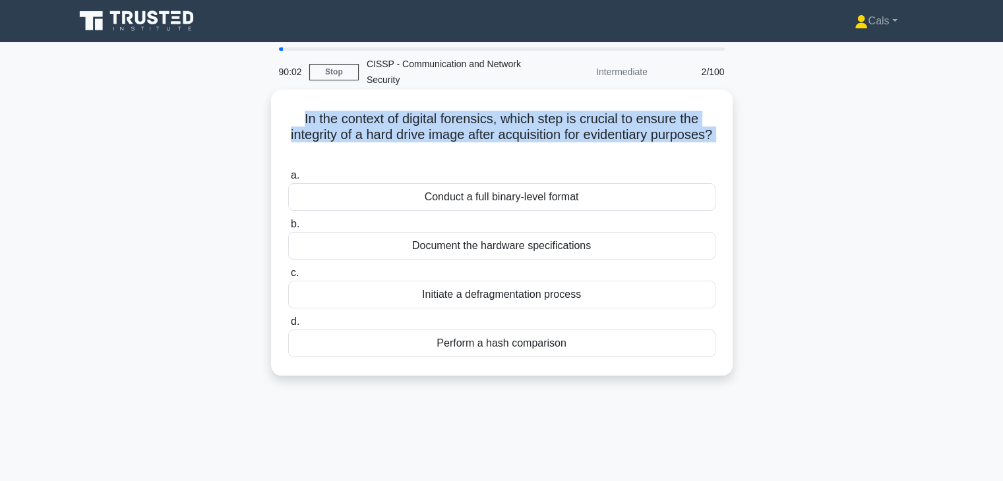
drag, startPoint x: 295, startPoint y: 122, endPoint x: 451, endPoint y: 143, distance: 157.0
click at [451, 143] on h5 "In the context of digital forensics, which step is crucial to ensure the integr…" at bounding box center [502, 135] width 430 height 49
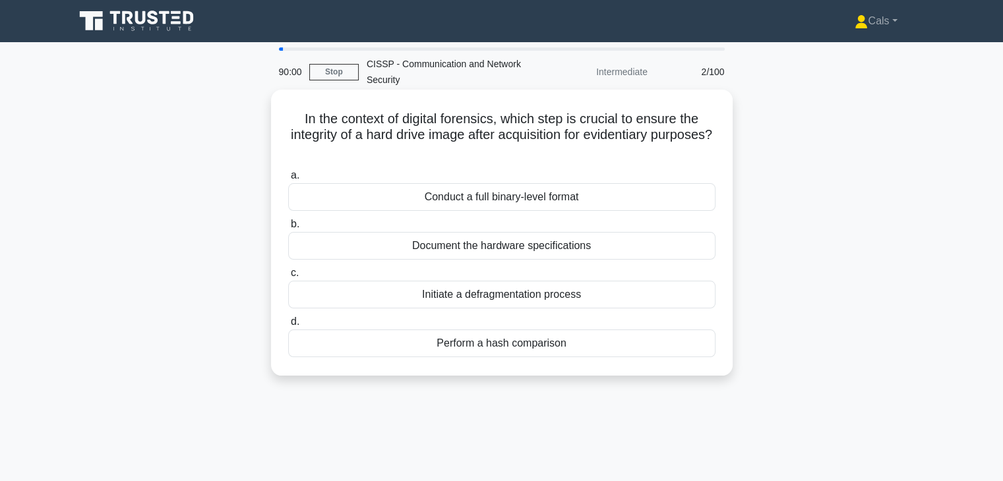
drag, startPoint x: 451, startPoint y: 143, endPoint x: 562, endPoint y: 160, distance: 112.0
click at [562, 160] on h5 "In the context of digital forensics, which step is crucial to ensure the integr…" at bounding box center [502, 135] width 430 height 49
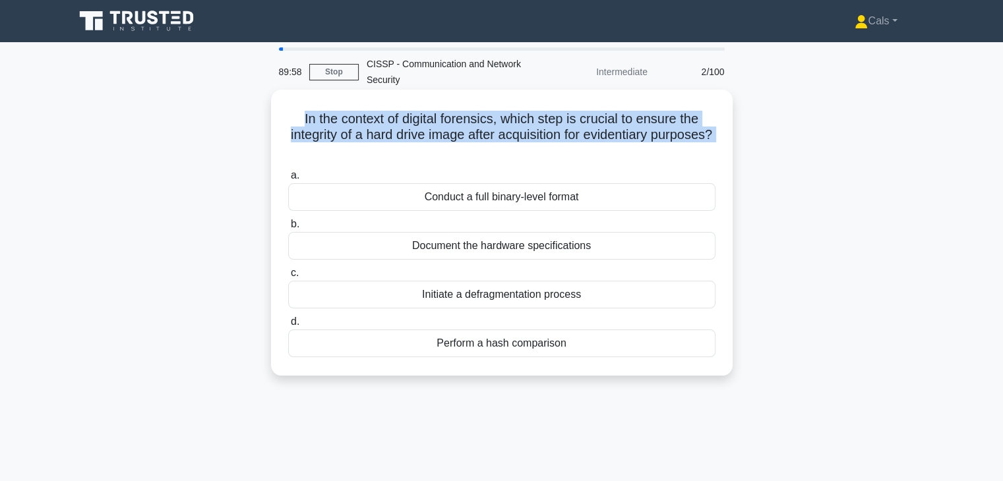
drag, startPoint x: 562, startPoint y: 160, endPoint x: 303, endPoint y: 113, distance: 263.2
click at [303, 113] on h5 "In the context of digital forensics, which step is crucial to ensure the integr…" at bounding box center [502, 135] width 430 height 49
click at [295, 142] on h5 "In the context of digital forensics, which step is crucial to ensure the integr…" at bounding box center [502, 135] width 430 height 49
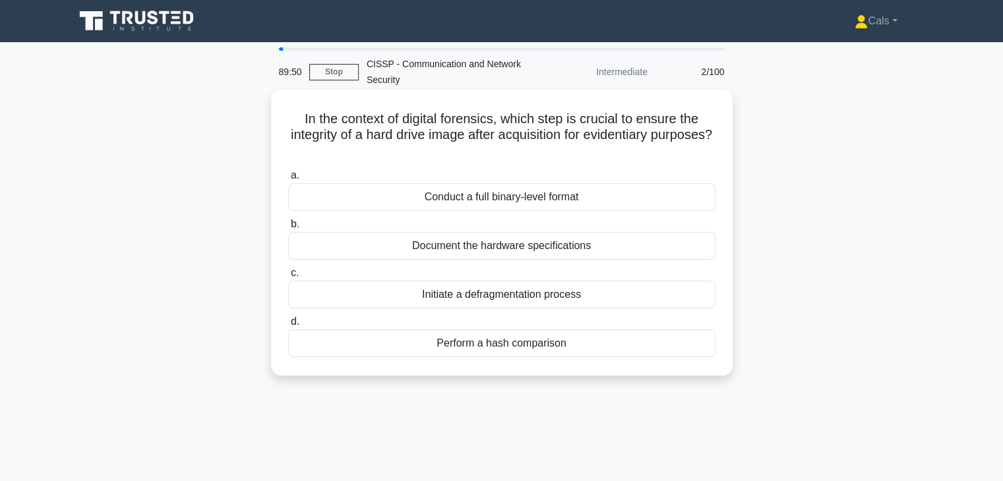
drag, startPoint x: 295, startPoint y: 123, endPoint x: 560, endPoint y: 154, distance: 266.8
click at [560, 154] on h5 "In the context of digital forensics, which step is crucial to ensure the integr…" at bounding box center [502, 135] width 430 height 49
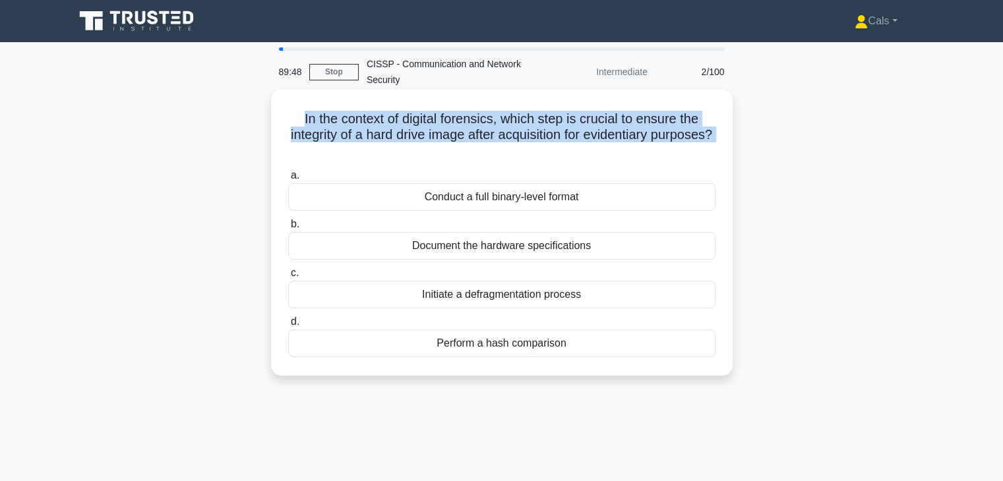
drag, startPoint x: 560, startPoint y: 154, endPoint x: 295, endPoint y: 119, distance: 267.9
click at [295, 119] on h5 "In the context of digital forensics, which step is crucial to ensure the integr…" at bounding box center [502, 135] width 430 height 49
click at [311, 122] on h5 "In the context of digital forensics, which step is crucial to ensure the integr…" at bounding box center [502, 135] width 430 height 49
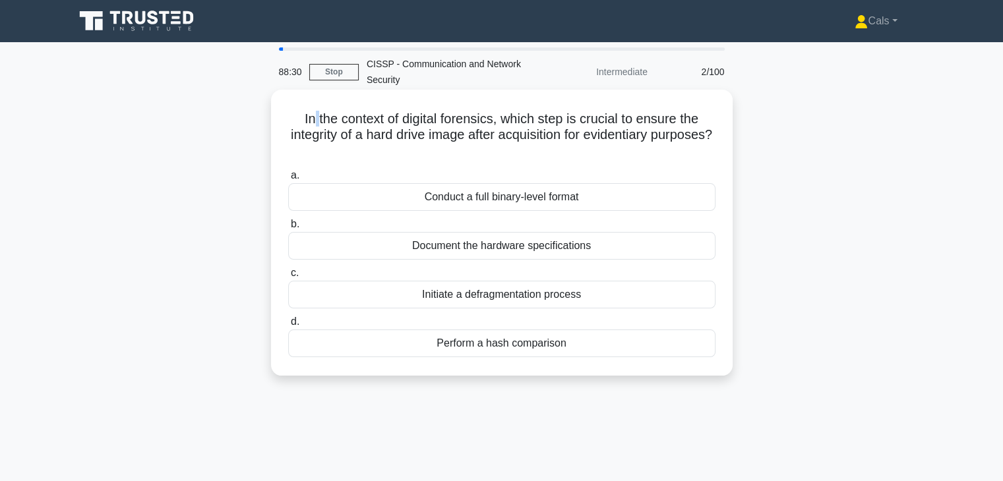
click at [311, 122] on h5 "In the context of digital forensics, which step is crucial to ensure the integr…" at bounding box center [502, 135] width 430 height 49
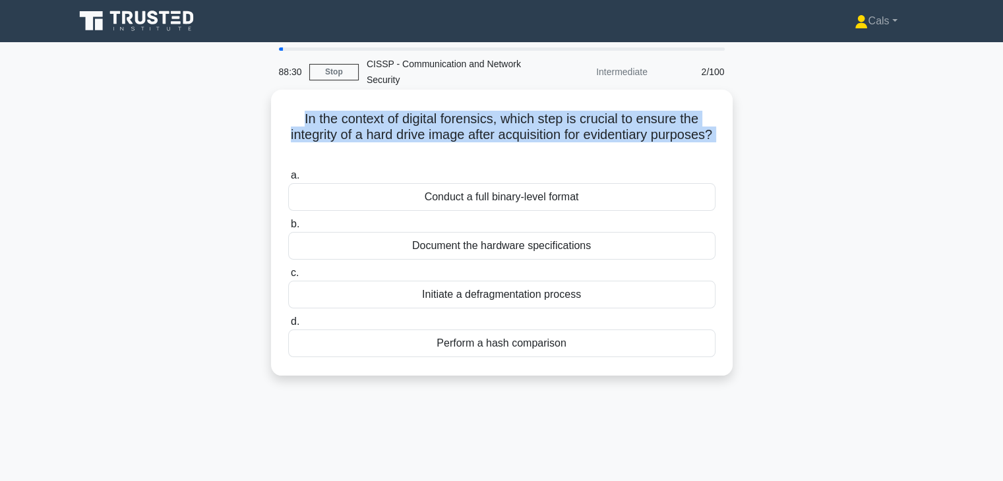
click at [311, 122] on h5 "In the context of digital forensics, which step is crucial to ensure the integr…" at bounding box center [502, 135] width 430 height 49
click at [550, 158] on h5 "In the context of digital forensics, which step is crucial to ensure the integr…" at bounding box center [502, 135] width 430 height 49
drag, startPoint x: 550, startPoint y: 158, endPoint x: 296, endPoint y: 125, distance: 256.0
click at [296, 125] on h5 "In the context of digital forensics, which step is crucial to ensure the integr…" at bounding box center [502, 135] width 430 height 49
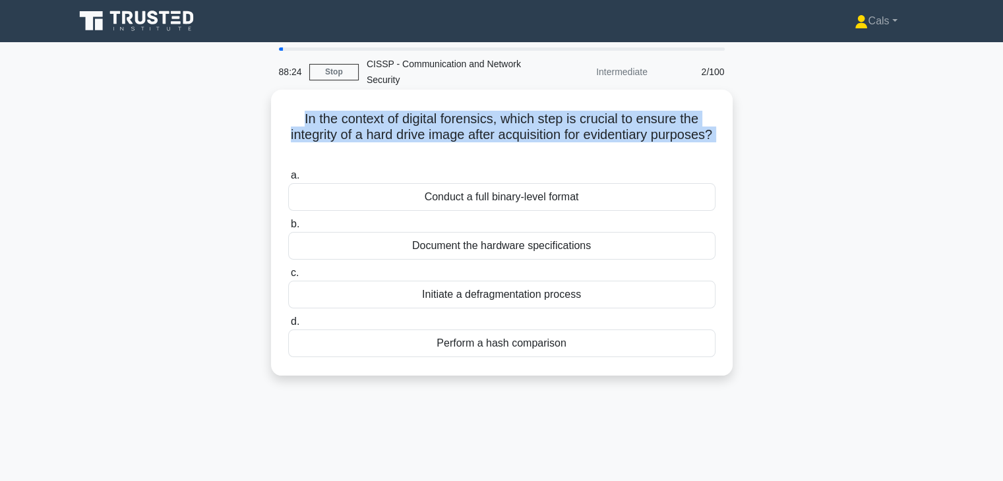
drag, startPoint x: 296, startPoint y: 125, endPoint x: 568, endPoint y: 146, distance: 273.1
click at [568, 146] on h5 "In the context of digital forensics, which step is crucial to ensure the integr…" at bounding box center [502, 135] width 430 height 49
drag, startPoint x: 568, startPoint y: 146, endPoint x: 296, endPoint y: 125, distance: 273.0
click at [296, 125] on h5 "In the context of digital forensics, which step is crucial to ensure the integr…" at bounding box center [502, 135] width 430 height 49
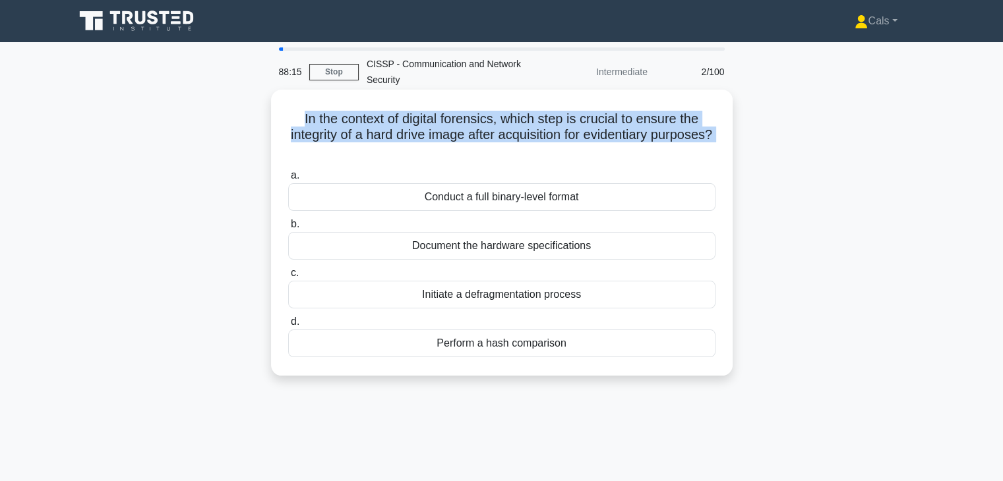
click at [296, 125] on h5 "In the context of digital forensics, which step is crucial to ensure the integr…" at bounding box center [502, 135] width 430 height 49
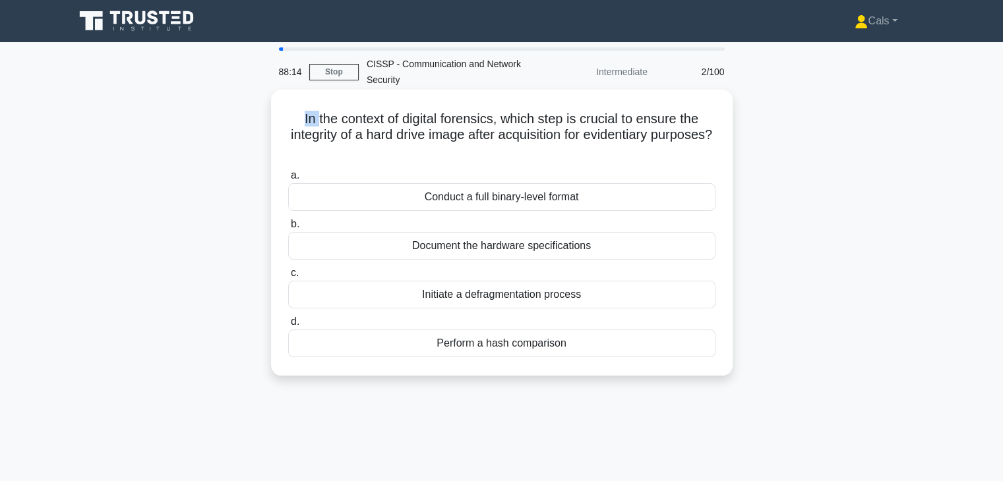
click at [296, 125] on h5 "In the context of digital forensics, which step is crucial to ensure the integr…" at bounding box center [502, 135] width 430 height 49
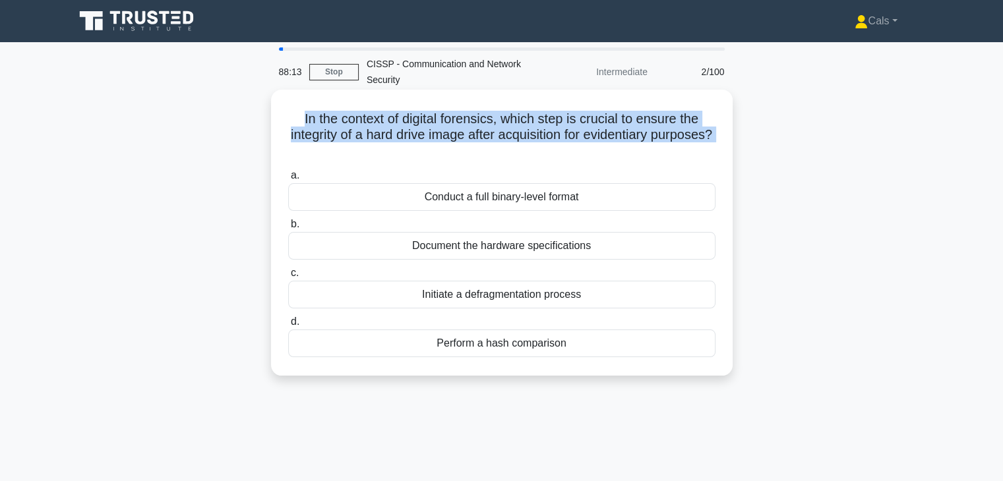
drag, startPoint x: 296, startPoint y: 125, endPoint x: 372, endPoint y: 139, distance: 77.7
click at [372, 139] on h5 "In the context of digital forensics, which step is crucial to ensure the integr…" at bounding box center [502, 135] width 430 height 49
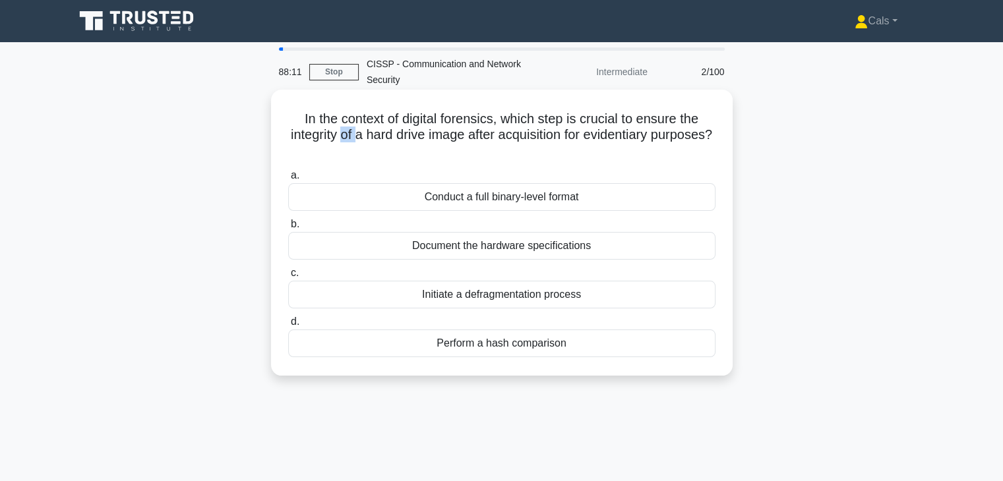
click at [372, 139] on h5 "In the context of digital forensics, which step is crucial to ensure the integr…" at bounding box center [502, 135] width 430 height 49
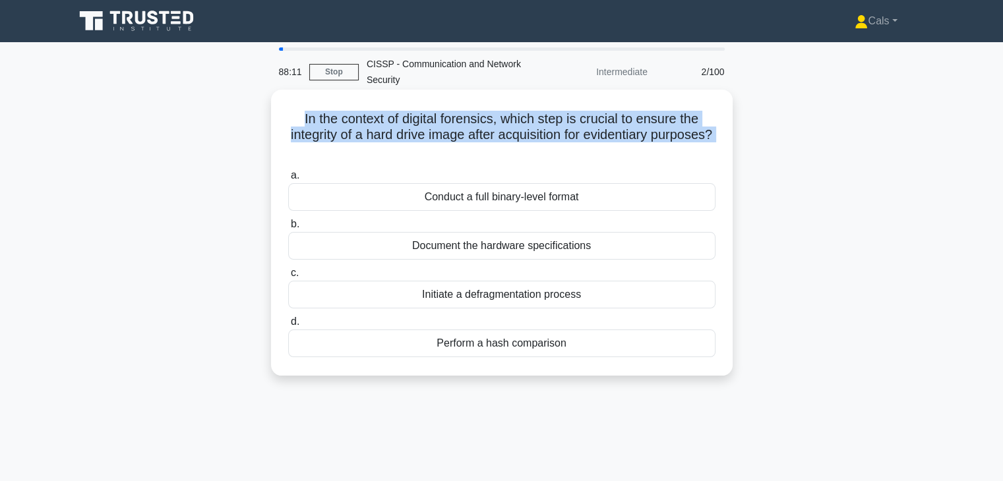
click at [372, 139] on h5 "In the context of digital forensics, which step is crucial to ensure the integr…" at bounding box center [502, 135] width 430 height 49
click at [510, 148] on icon ".spinner_0XTQ{transform-origin:center;animation:spinner_y6GP .75s linear infini…" at bounding box center [502, 152] width 16 height 16
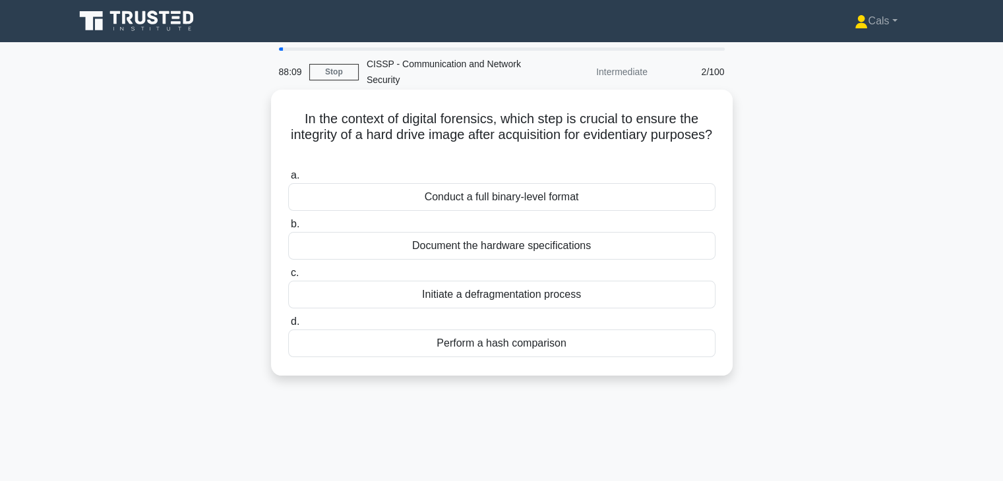
click at [510, 148] on icon ".spinner_0XTQ{transform-origin:center;animation:spinner_y6GP .75s linear infini…" at bounding box center [502, 152] width 16 height 16
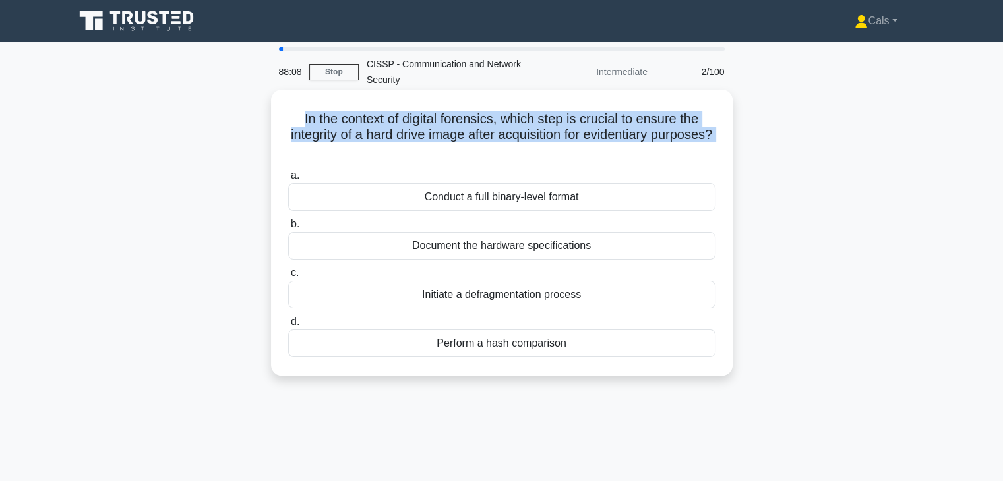
drag, startPoint x: 531, startPoint y: 148, endPoint x: 476, endPoint y: 140, distance: 55.3
click at [476, 140] on h5 "In the context of digital forensics, which step is crucial to ensure the integr…" at bounding box center [502, 135] width 430 height 49
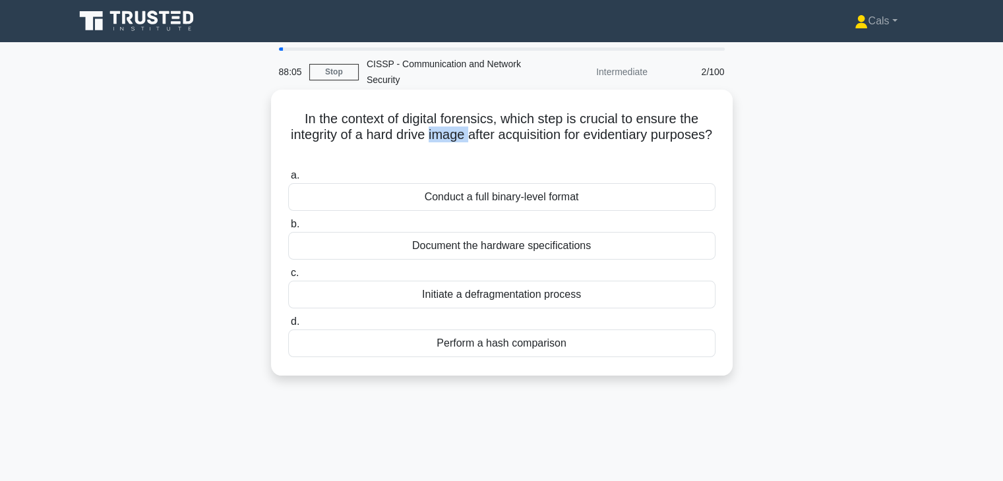
click at [476, 140] on h5 "In the context of digital forensics, which step is crucial to ensure the integr…" at bounding box center [502, 135] width 430 height 49
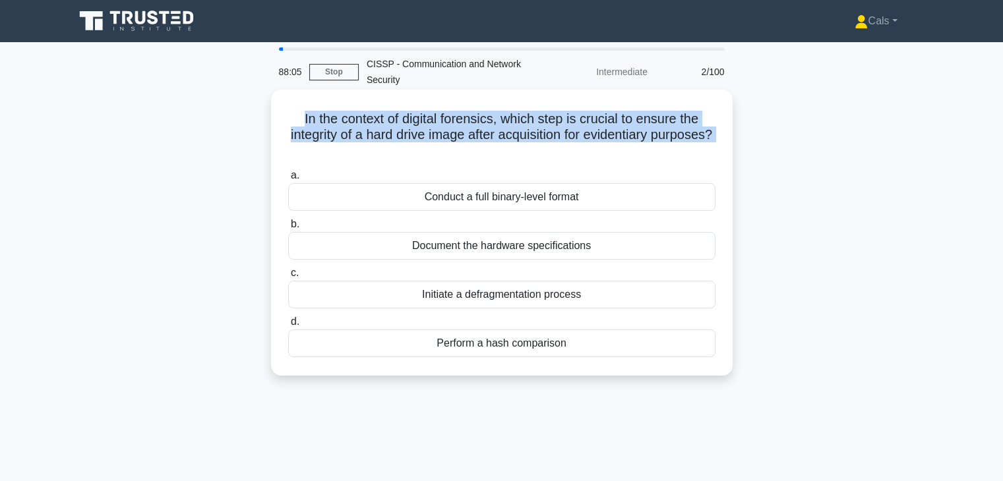
click at [476, 140] on h5 "In the context of digital forensics, which step is crucial to ensure the integr…" at bounding box center [502, 135] width 430 height 49
click at [479, 152] on h5 "In the context of digital forensics, which step is crucial to ensure the integr…" at bounding box center [502, 135] width 430 height 49
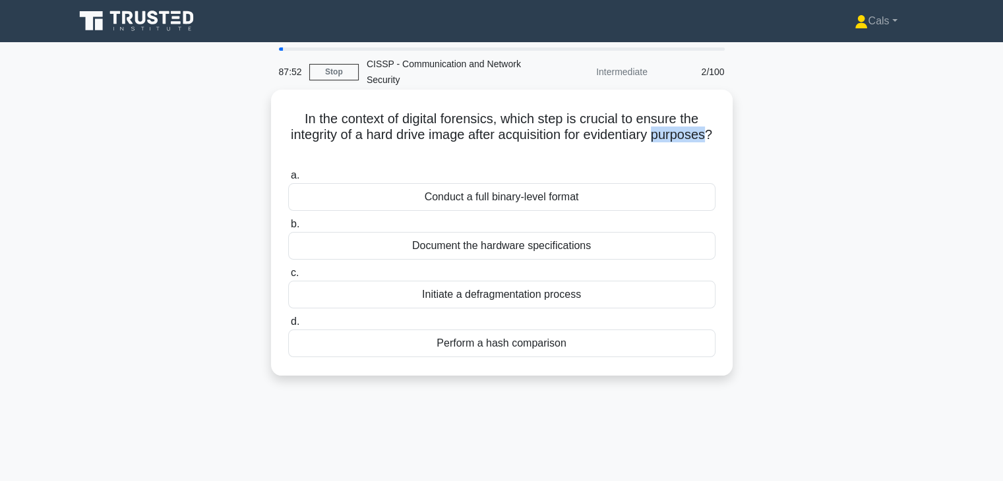
click at [479, 152] on h5 "In the context of digital forensics, which step is crucial to ensure the integr…" at bounding box center [502, 135] width 430 height 49
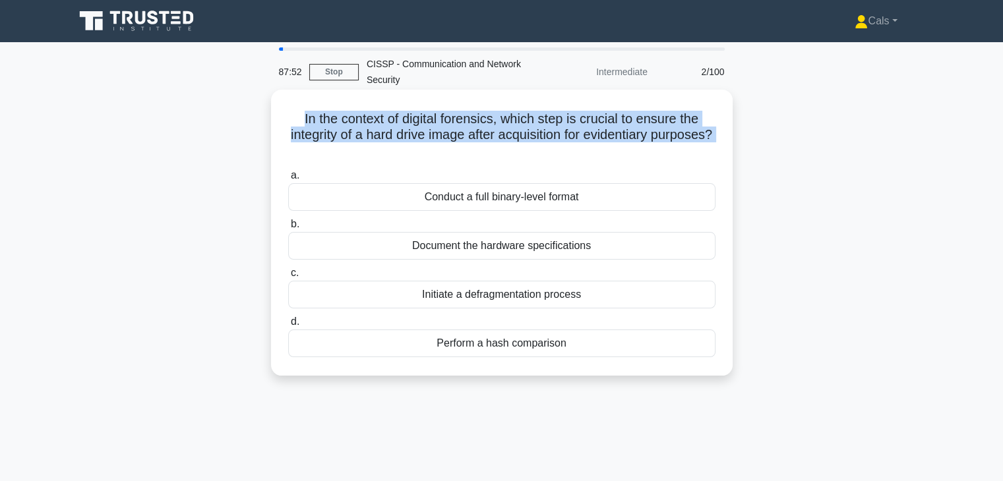
click at [479, 152] on h5 "In the context of digital forensics, which step is crucial to ensure the integr…" at bounding box center [502, 135] width 430 height 49
click at [520, 135] on h5 "In the context of digital forensics, which step is crucial to ensure the integr…" at bounding box center [502, 135] width 430 height 49
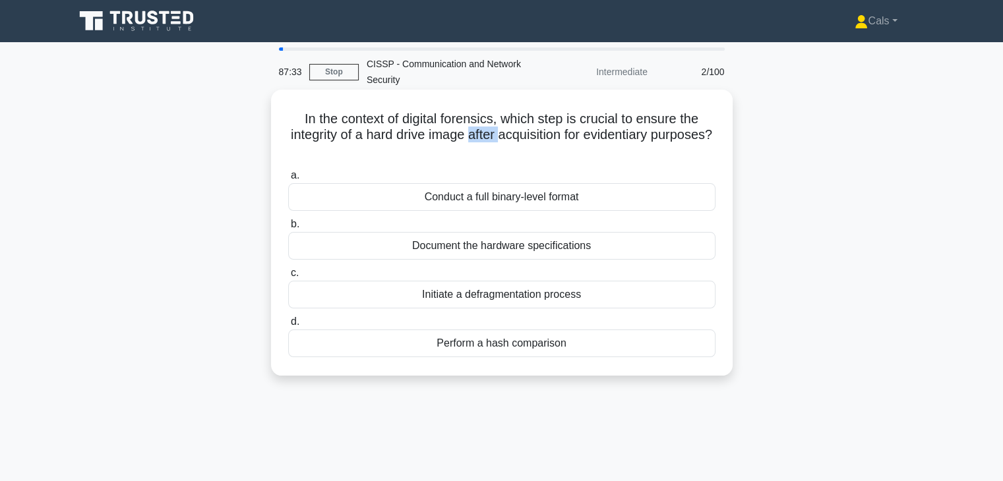
click at [520, 135] on h5 "In the context of digital forensics, which step is crucial to ensure the integr…" at bounding box center [502, 135] width 430 height 49
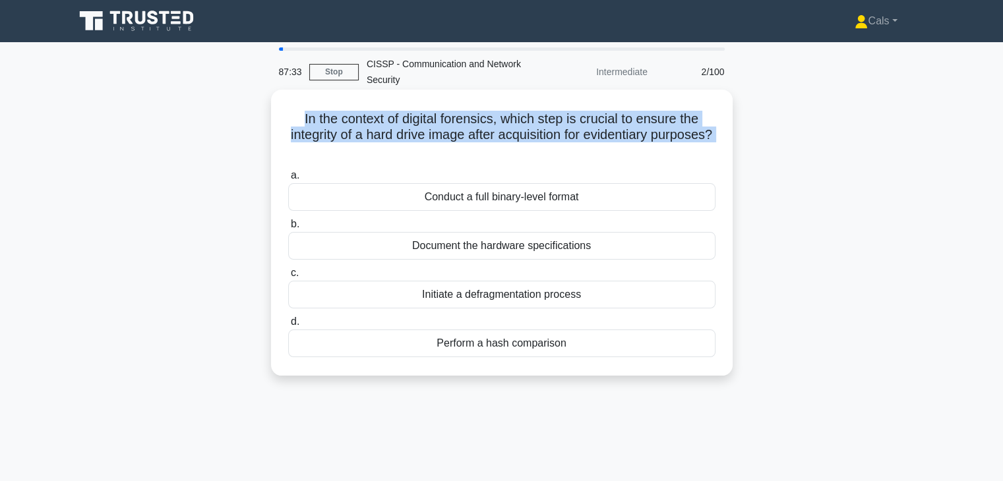
click at [520, 135] on h5 "In the context of digital forensics, which step is crucial to ensure the integr…" at bounding box center [502, 135] width 430 height 49
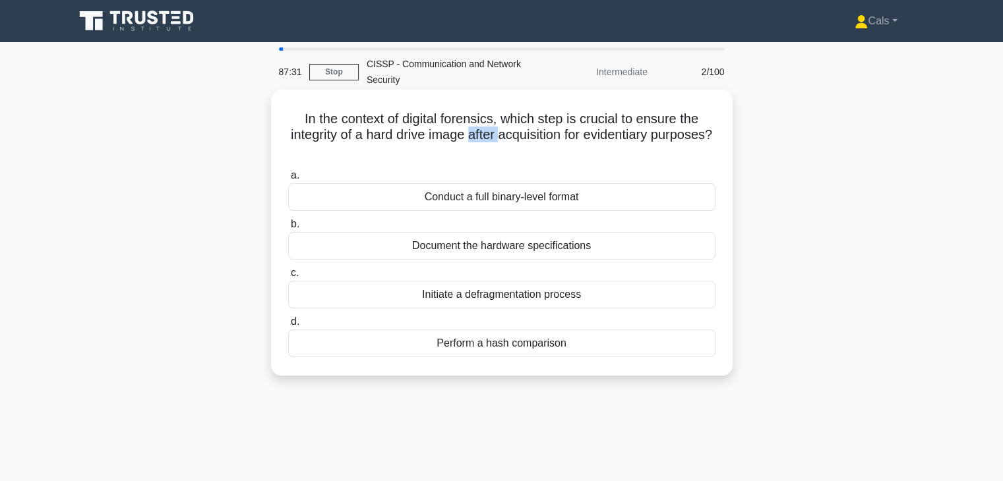
click at [520, 135] on h5 "In the context of digital forensics, which step is crucial to ensure the integr…" at bounding box center [502, 135] width 430 height 49
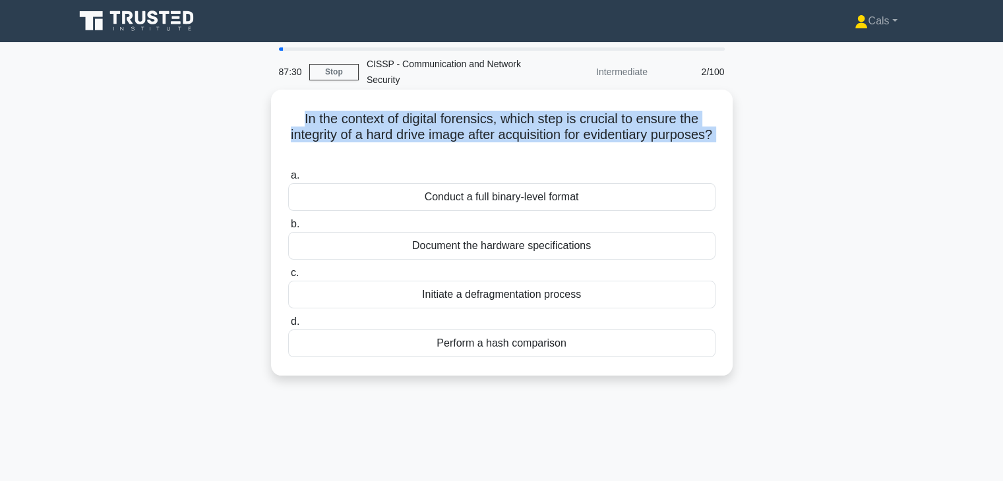
click at [520, 135] on h5 "In the context of digital forensics, which step is crucial to ensure the integr…" at bounding box center [502, 135] width 430 height 49
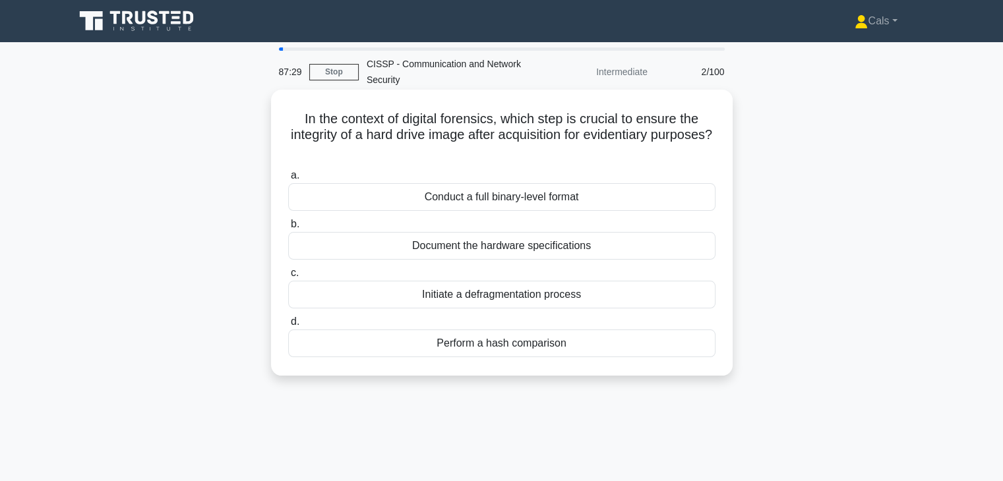
click at [562, 171] on label "a. Conduct a full binary-level format" at bounding box center [501, 189] width 427 height 44
click at [288, 171] on input "a. Conduct a full binary-level format" at bounding box center [288, 175] width 0 height 9
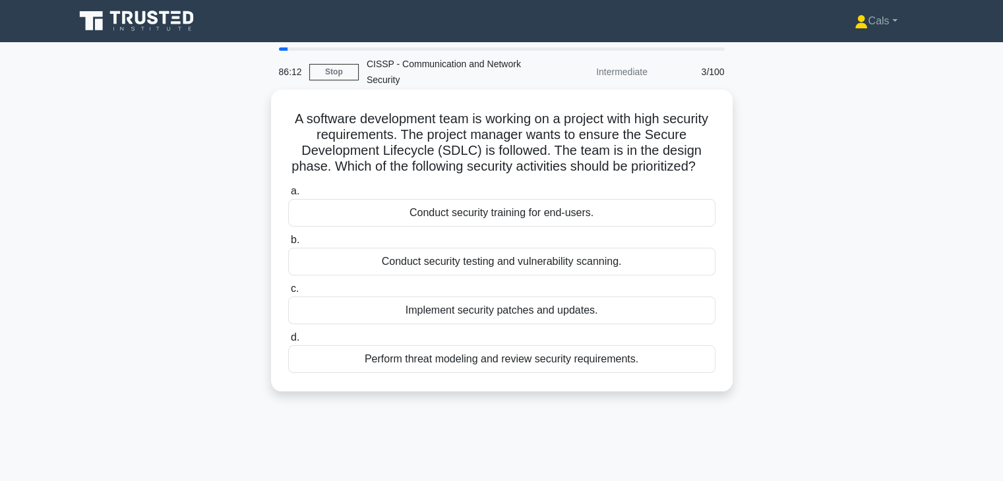
click at [473, 373] on div "Perform threat modeling and review security requirements." at bounding box center [501, 359] width 427 height 28
click at [288, 342] on input "d. Perform threat modeling and review security requirements." at bounding box center [288, 338] width 0 height 9
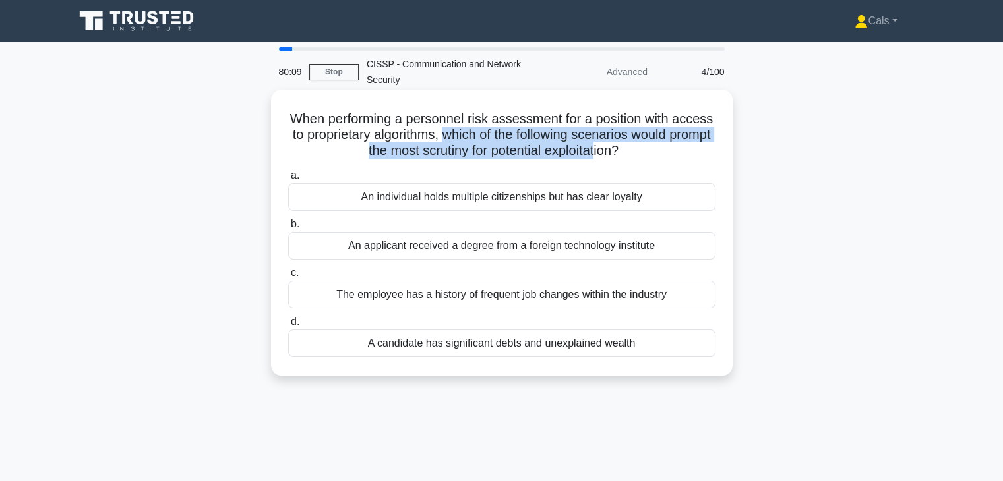
drag, startPoint x: 509, startPoint y: 135, endPoint x: 643, endPoint y: 155, distance: 135.9
click at [643, 155] on h5 "When performing a personnel risk assessment for a position with access to propr…" at bounding box center [502, 135] width 430 height 49
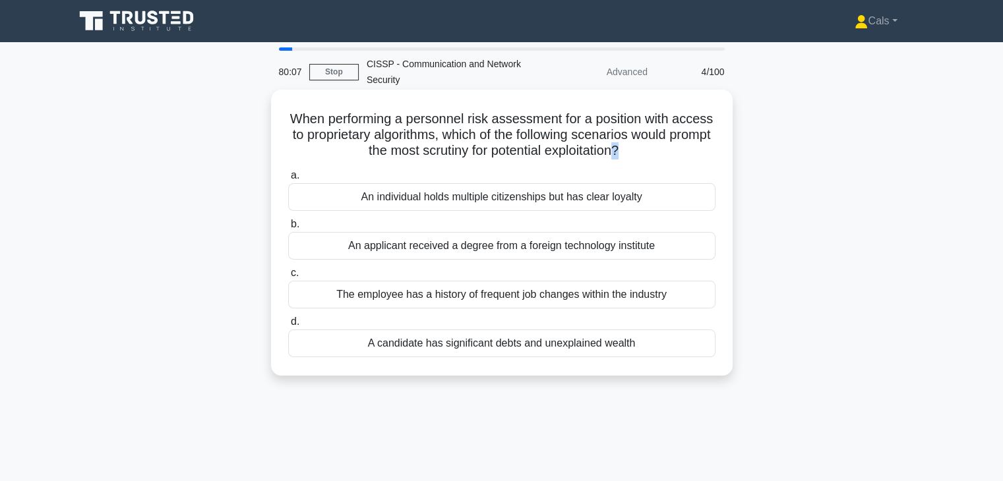
click at [665, 156] on h5 "When performing a personnel risk assessment for a position with access to propr…" at bounding box center [502, 135] width 430 height 49
drag, startPoint x: 665, startPoint y: 156, endPoint x: 327, endPoint y: 118, distance: 340.3
click at [327, 118] on h5 "When performing a personnel risk assessment for a position with access to propr…" at bounding box center [502, 135] width 430 height 49
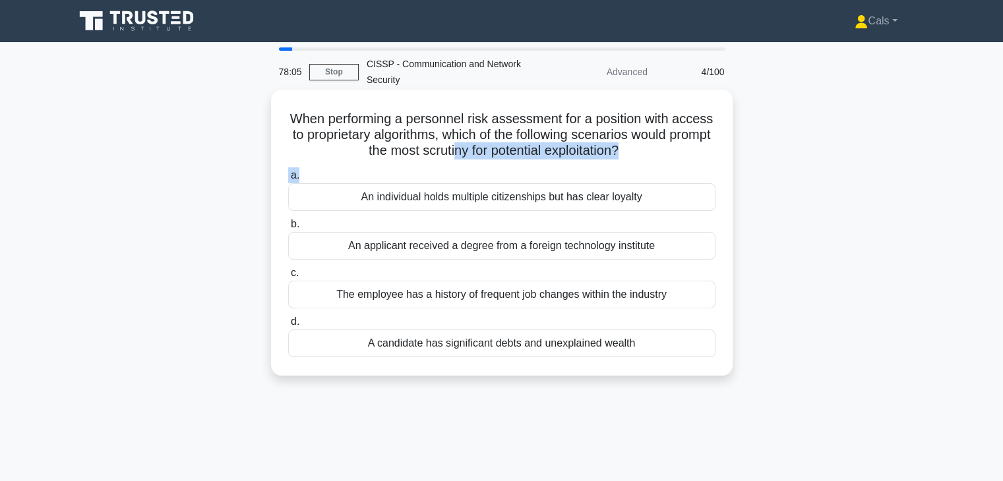
click at [492, 161] on div "When performing a personnel risk assessment for a position with access to propr…" at bounding box center [501, 233] width 451 height 276
click at [492, 159] on h5 "When performing a personnel risk assessment for a position with access to propr…" at bounding box center [502, 135] width 430 height 49
click at [494, 143] on h5 "When performing a personnel risk assessment for a position with access to propr…" at bounding box center [502, 135] width 430 height 49
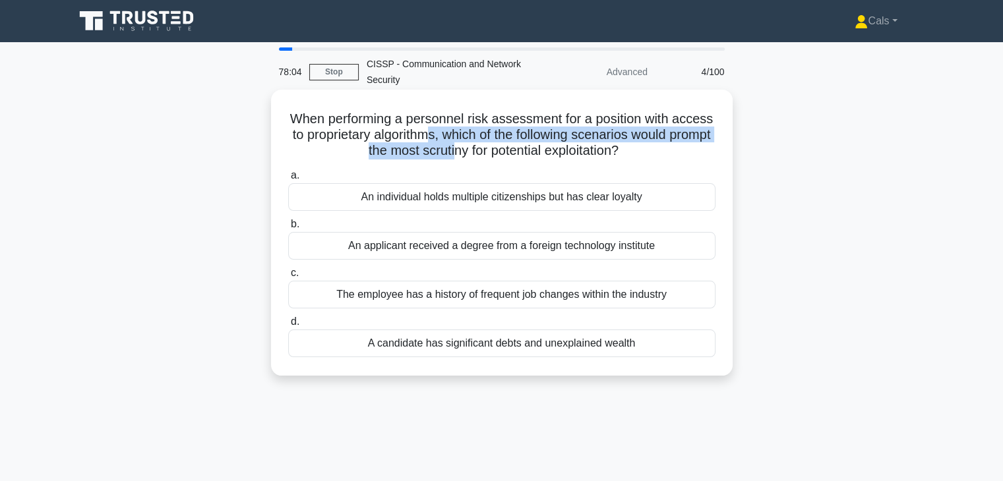
click at [494, 143] on h5 "When performing a personnel risk assessment for a position with access to propr…" at bounding box center [502, 135] width 430 height 49
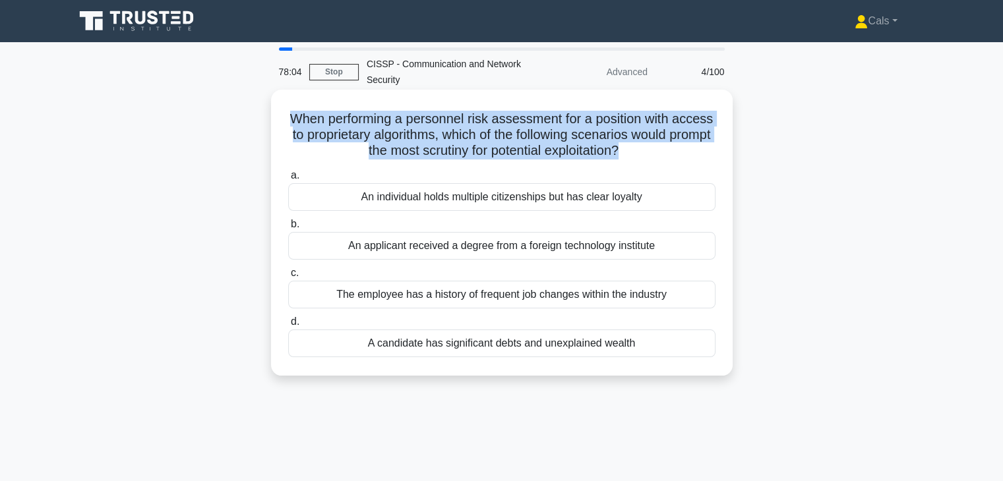
click at [494, 143] on h5 "When performing a personnel risk assessment for a position with access to propr…" at bounding box center [502, 135] width 430 height 49
click at [494, 142] on h5 "When performing a personnel risk assessment for a position with access to propr…" at bounding box center [502, 135] width 430 height 49
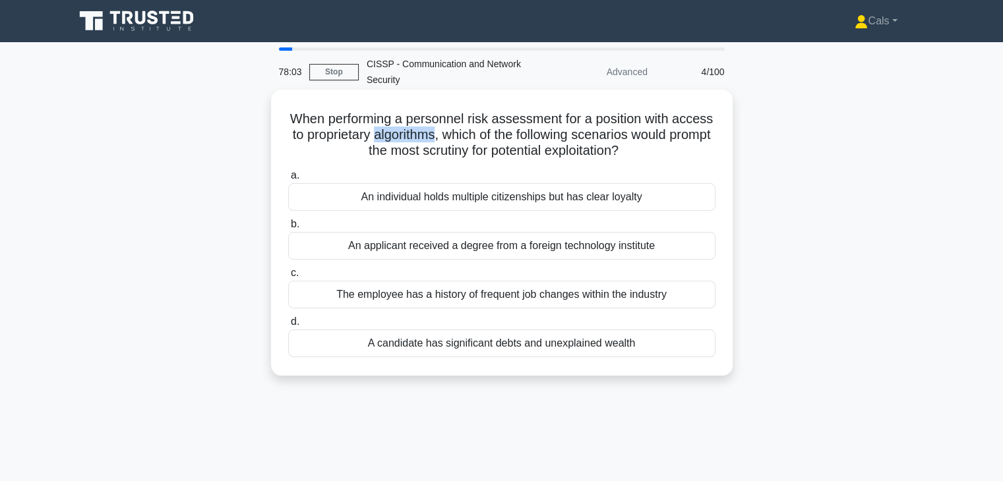
click at [494, 141] on h5 "When performing a personnel risk assessment for a position with access to propr…" at bounding box center [502, 135] width 430 height 49
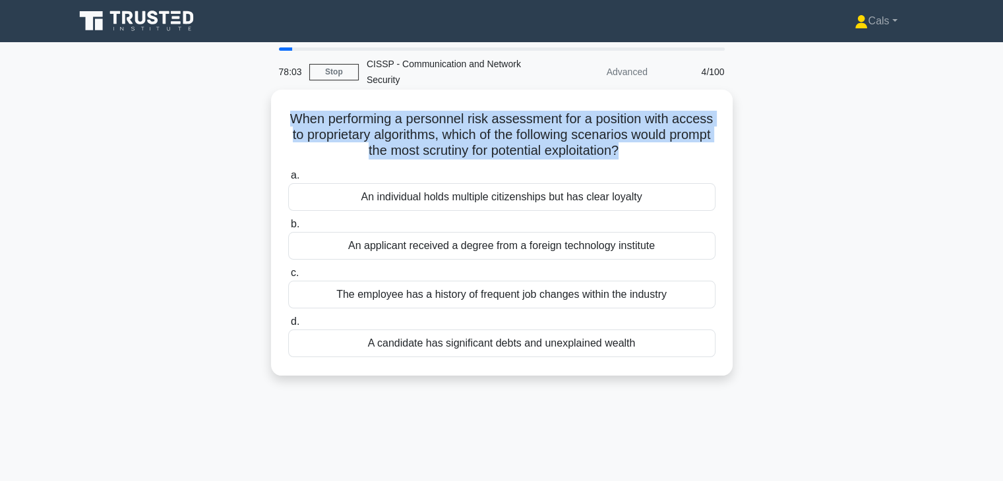
click at [494, 141] on h5 "When performing a personnel risk assessment for a position with access to propr…" at bounding box center [502, 135] width 430 height 49
click at [494, 140] on h5 "When performing a personnel risk assessment for a position with access to propr…" at bounding box center [502, 135] width 430 height 49
click at [490, 136] on h5 "When performing a personnel risk assessment for a position with access to propr…" at bounding box center [502, 135] width 430 height 49
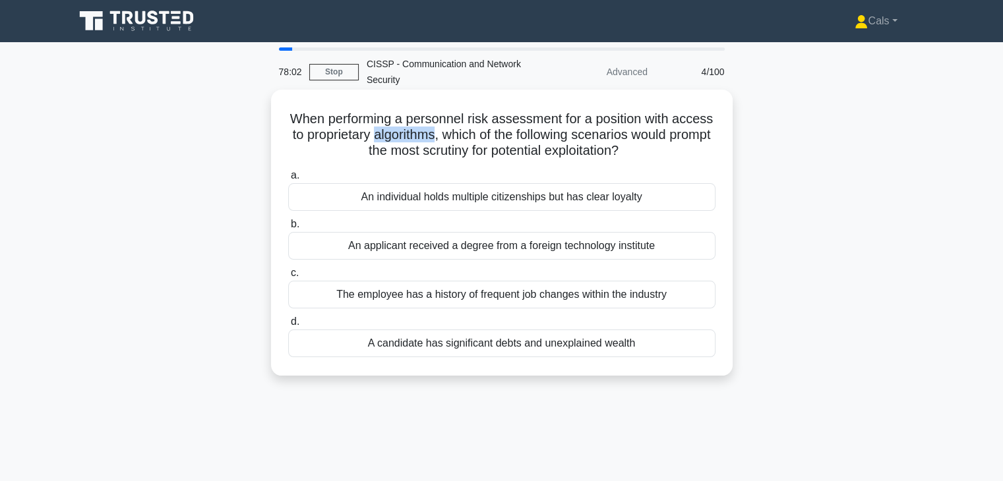
click at [490, 136] on h5 "When performing a personnel risk assessment for a position with access to propr…" at bounding box center [502, 135] width 430 height 49
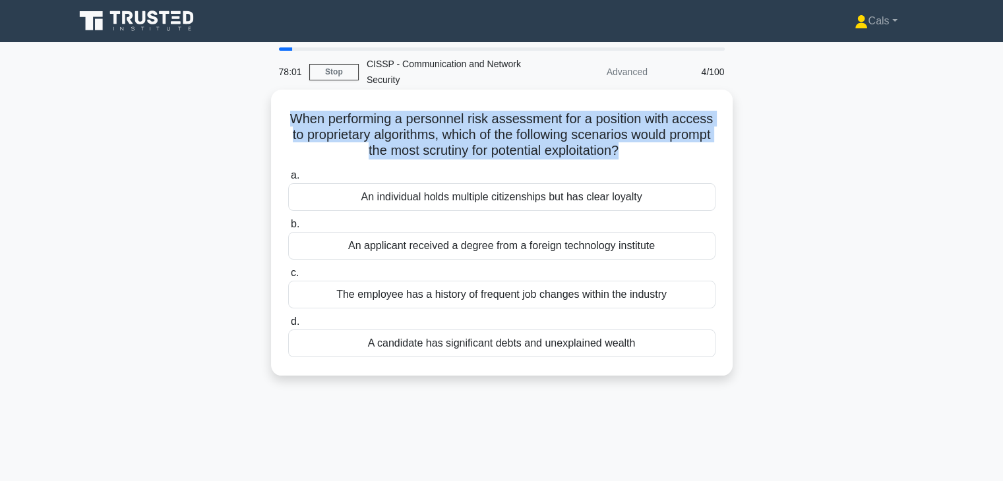
click at [490, 136] on h5 "When performing a personnel risk assessment for a position with access to propr…" at bounding box center [502, 135] width 430 height 49
click at [489, 136] on h5 "When performing a personnel risk assessment for a position with access to propr…" at bounding box center [502, 135] width 430 height 49
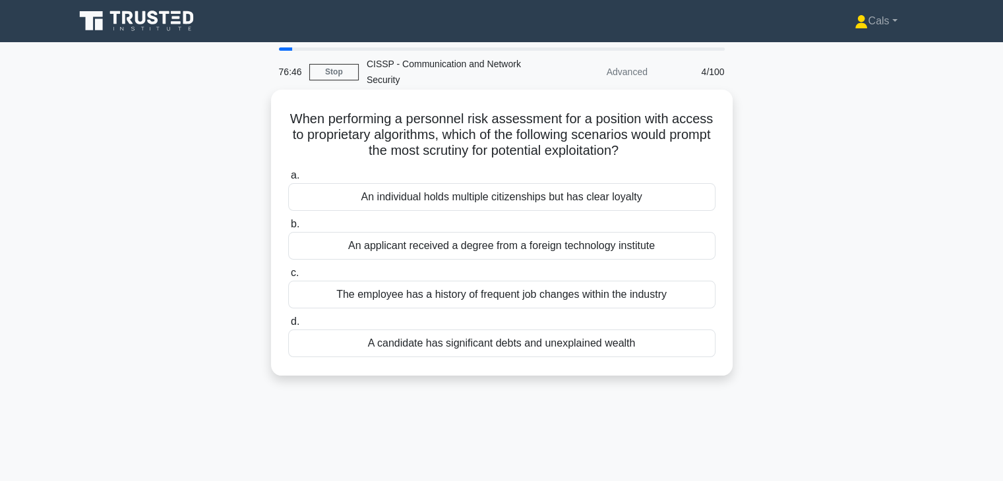
click at [492, 351] on div "A candidate has significant debts and unexplained wealth" at bounding box center [501, 344] width 427 height 28
click at [288, 326] on input "d. A candidate has significant debts and unexplained wealth" at bounding box center [288, 322] width 0 height 9
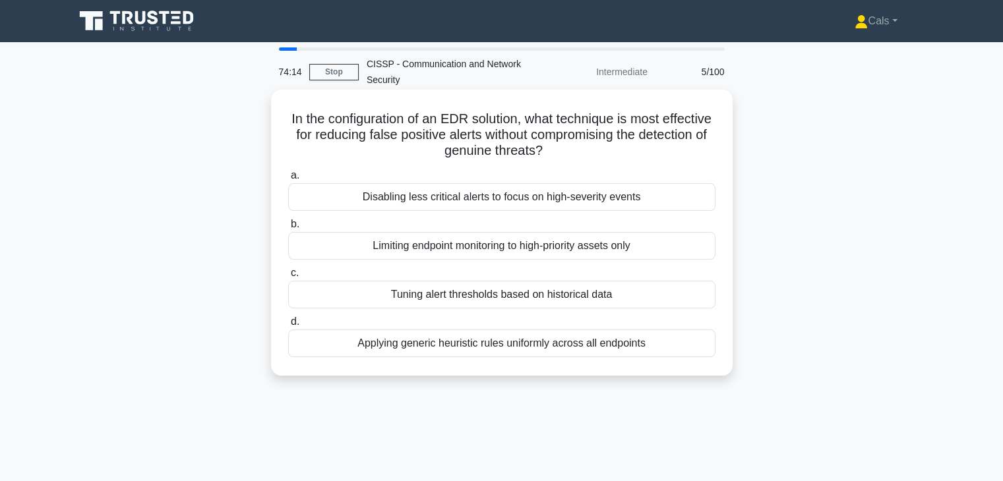
click at [524, 161] on div "In the configuration of an EDR solution, what technique is most effective for r…" at bounding box center [501, 233] width 451 height 276
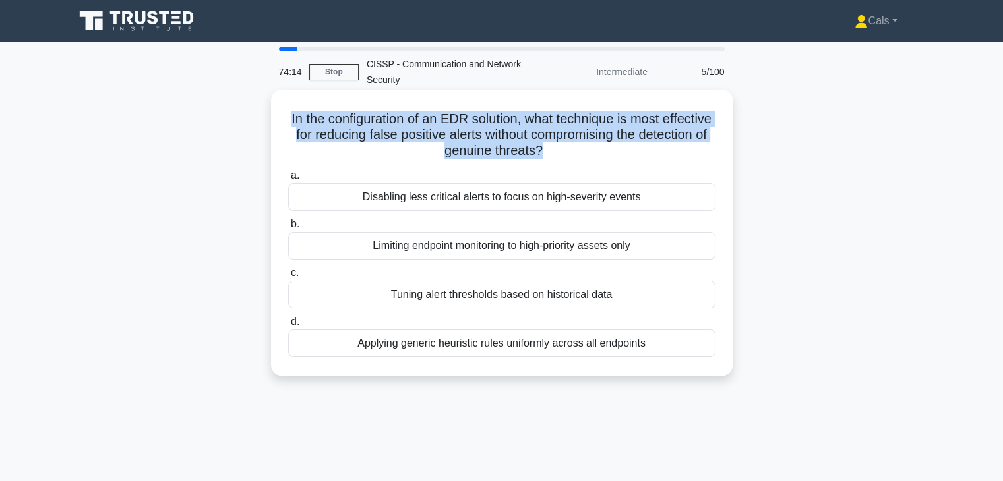
click at [524, 161] on div "In the configuration of an EDR solution, what technique is most effective for r…" at bounding box center [501, 233] width 451 height 276
click at [523, 161] on div "In the configuration of an EDR solution, what technique is most effective for r…" at bounding box center [501, 233] width 451 height 276
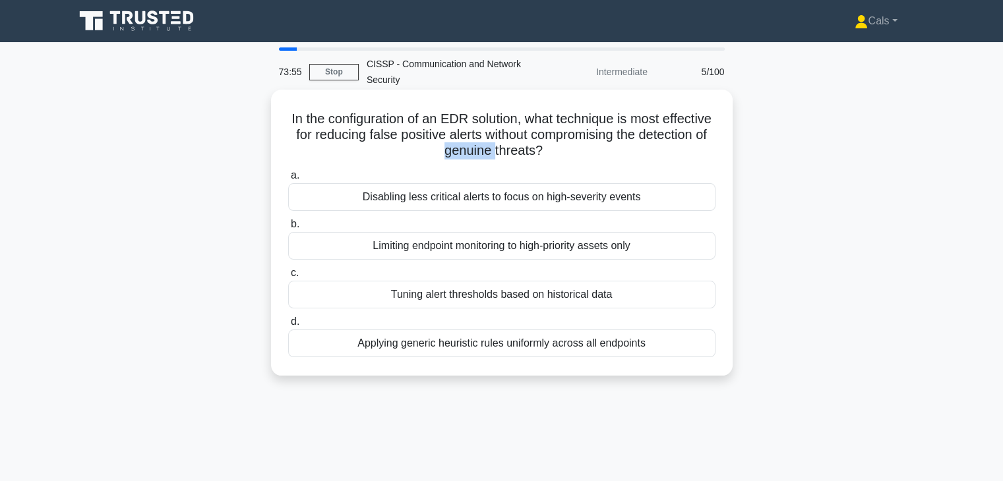
click at [523, 161] on div "In the configuration of an EDR solution, what technique is most effective for r…" at bounding box center [501, 233] width 451 height 276
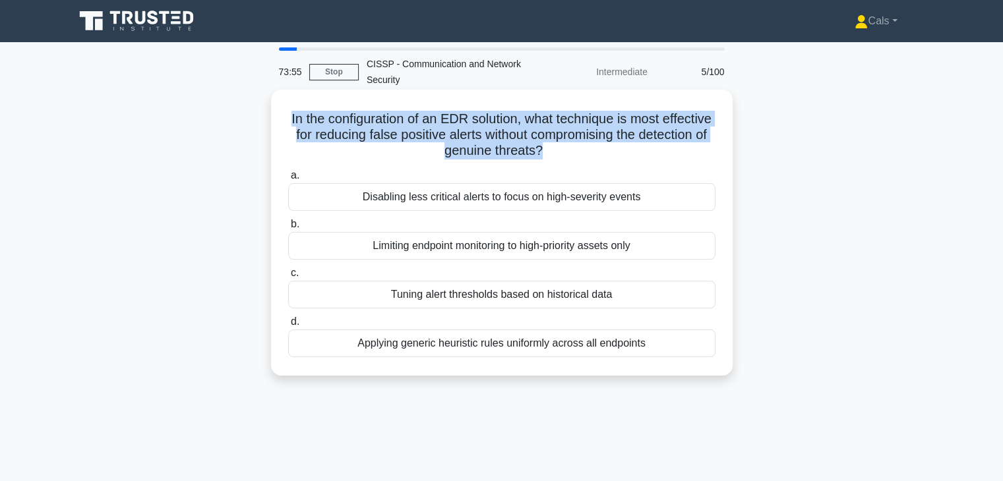
click at [523, 161] on div "In the configuration of an EDR solution, what technique is most effective for r…" at bounding box center [501, 233] width 451 height 276
click at [518, 146] on h5 "In the configuration of an EDR solution, what technique is most effective for r…" at bounding box center [502, 135] width 430 height 49
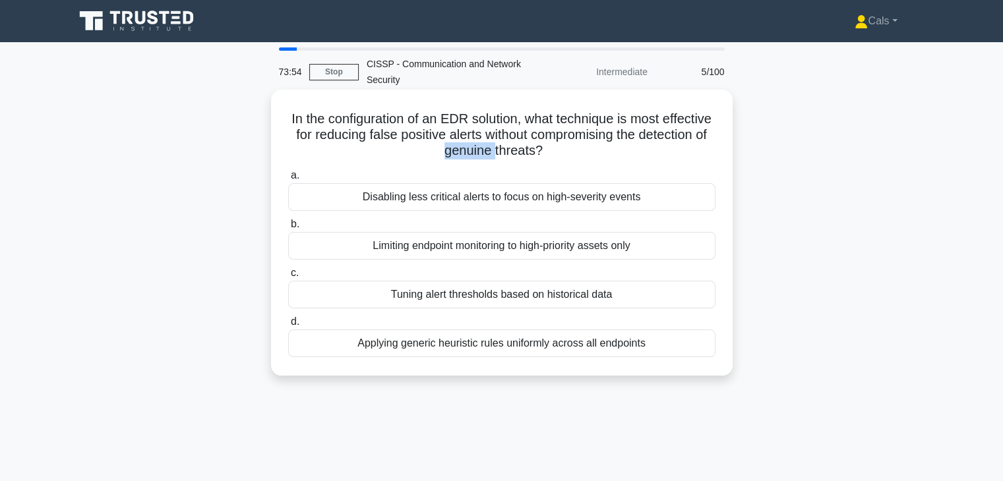
click at [518, 146] on h5 "In the configuration of an EDR solution, what technique is most effective for r…" at bounding box center [502, 135] width 430 height 49
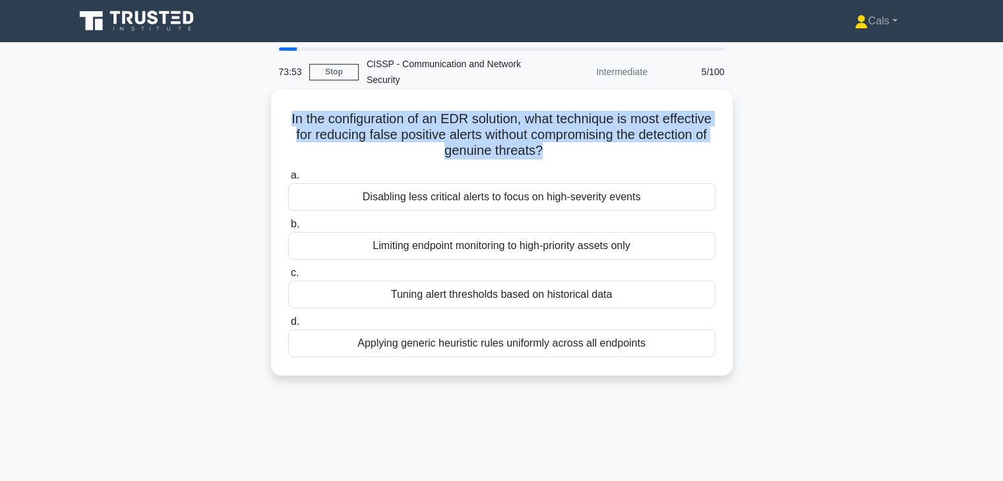
click at [518, 146] on h5 "In the configuration of an EDR solution, what technique is most effective for r…" at bounding box center [502, 135] width 430 height 49
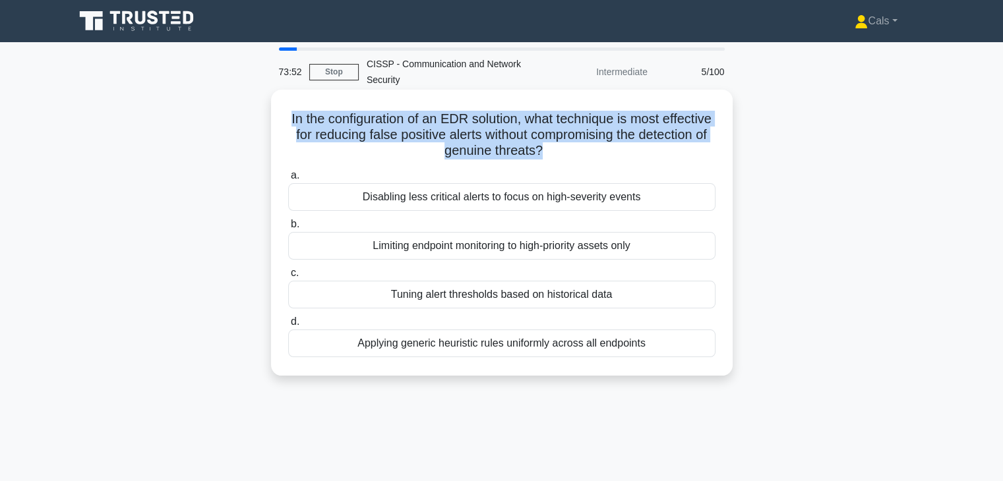
click at [518, 146] on h5 "In the configuration of an EDR solution, what technique is most effective for r…" at bounding box center [502, 135] width 430 height 49
click at [597, 162] on div "In the configuration of an EDR solution, what technique is most effective for r…" at bounding box center [501, 233] width 451 height 276
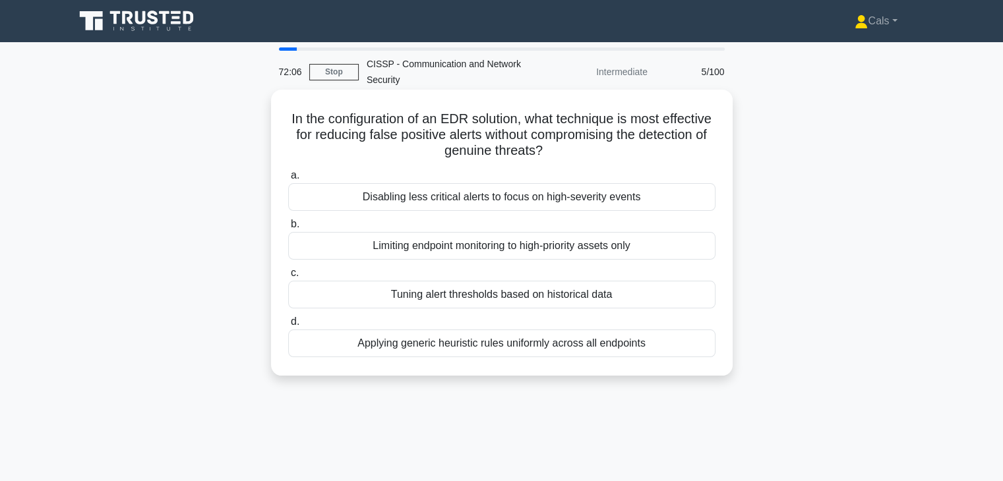
click at [535, 301] on div "Tuning alert thresholds based on historical data" at bounding box center [501, 295] width 427 height 28
click at [288, 278] on input "c. Tuning alert thresholds based on historical data" at bounding box center [288, 273] width 0 height 9
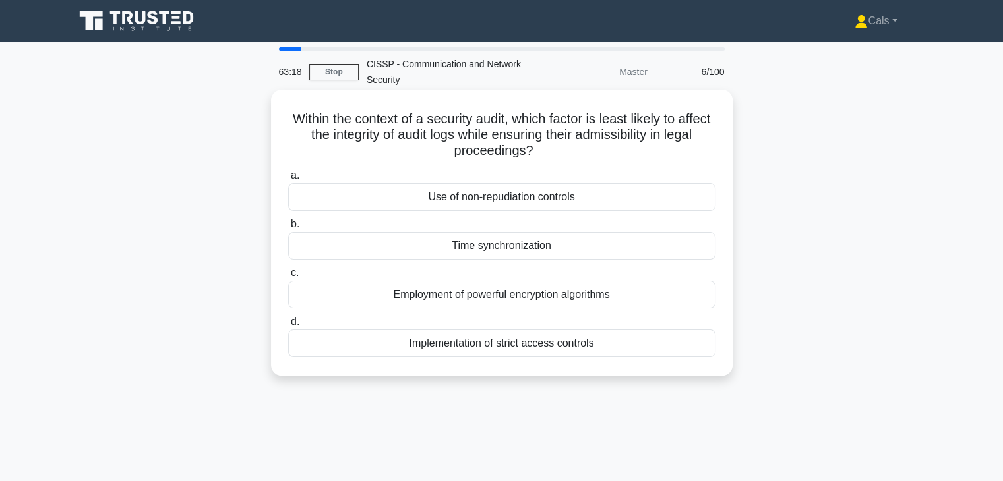
drag, startPoint x: 580, startPoint y: 156, endPoint x: 301, endPoint y: 118, distance: 281.5
click at [301, 118] on h5 "Within the context of a security audit, which factor is least likely to affect …" at bounding box center [502, 135] width 430 height 49
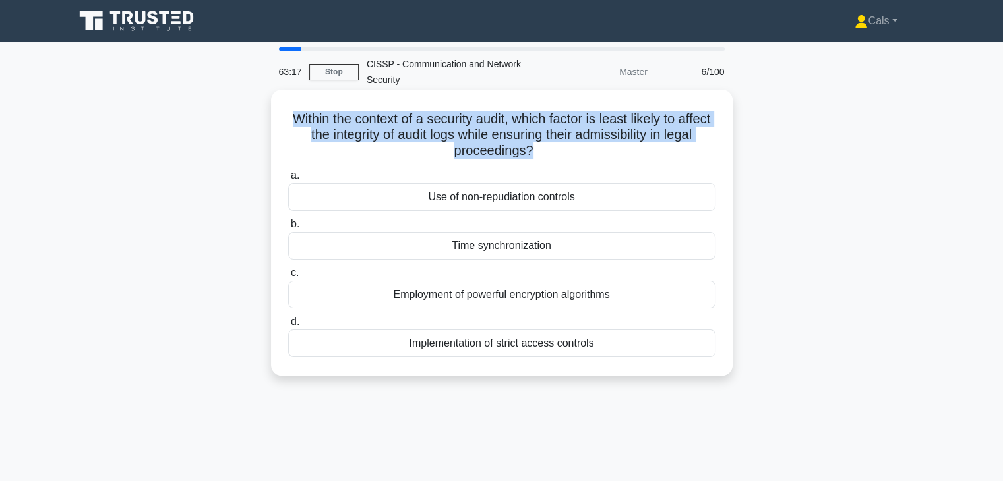
drag, startPoint x: 301, startPoint y: 118, endPoint x: 635, endPoint y: 146, distance: 334.8
click at [635, 146] on h5 "Within the context of a security audit, which factor is least likely to affect …" at bounding box center [502, 135] width 430 height 49
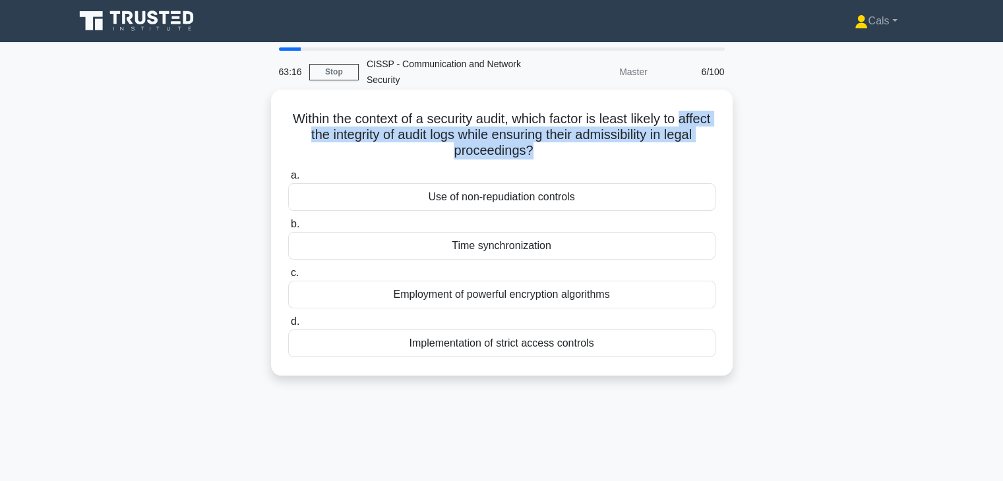
drag, startPoint x: 635, startPoint y: 146, endPoint x: 295, endPoint y: 129, distance: 340.0
click at [295, 129] on h5 "Within the context of a security audit, which factor is least likely to affect …" at bounding box center [502, 135] width 430 height 49
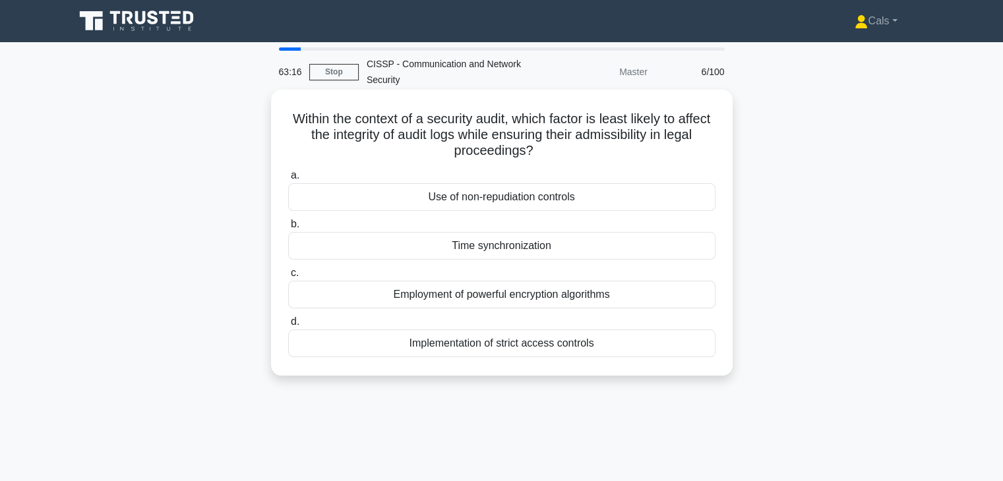
click at [301, 120] on h5 "Within the context of a security audit, which factor is least likely to affect …" at bounding box center [502, 135] width 430 height 49
drag, startPoint x: 555, startPoint y: 149, endPoint x: 301, endPoint y: 116, distance: 255.9
click at [301, 116] on h5 "Within the context of a security audit, which factor is least likely to affect …" at bounding box center [502, 135] width 430 height 49
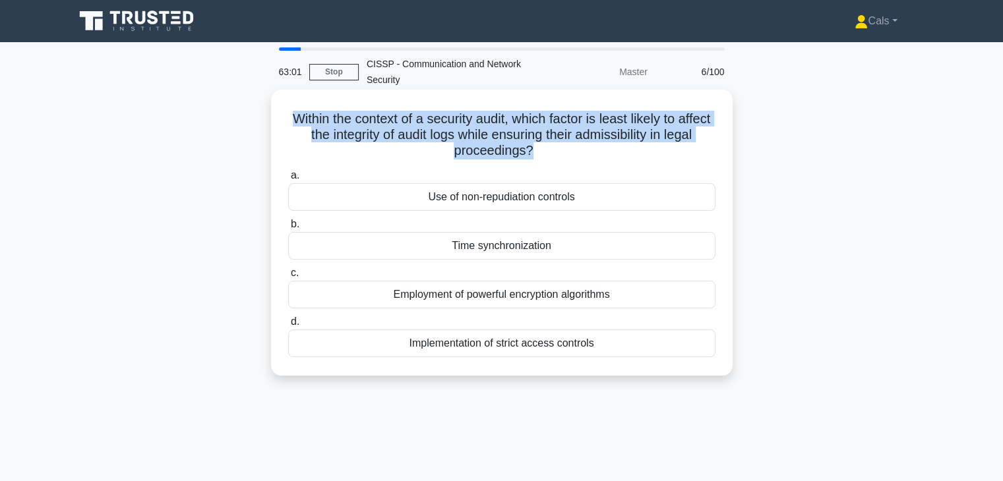
drag, startPoint x: 301, startPoint y: 116, endPoint x: 572, endPoint y: 151, distance: 273.9
click at [572, 151] on h5 "Within the context of a security audit, which factor is least likely to affect …" at bounding box center [502, 135] width 430 height 49
click at [572, 148] on h5 "Within the context of a security audit, which factor is least likely to affect …" at bounding box center [502, 135] width 430 height 49
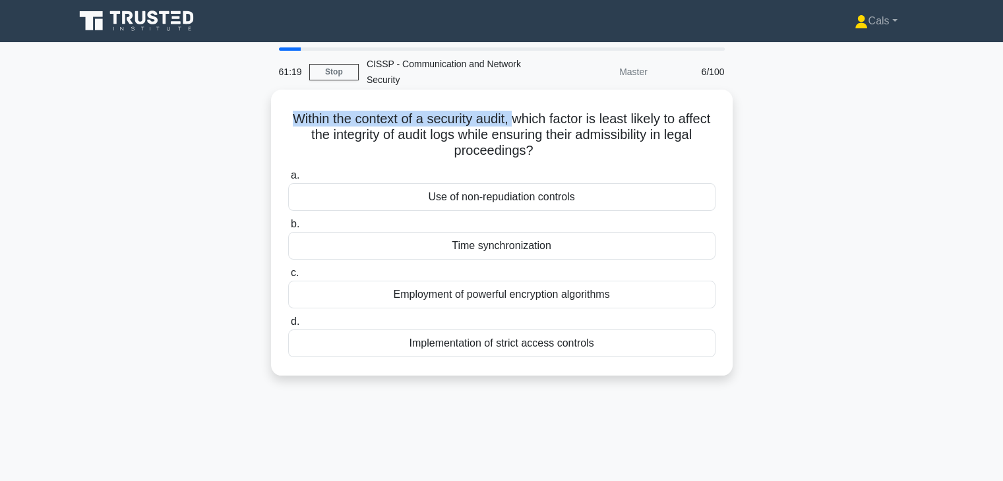
drag, startPoint x: 532, startPoint y: 120, endPoint x: 300, endPoint y: 119, distance: 232.1
click at [300, 119] on h5 "Within the context of a security audit, which factor is least likely to affect …" at bounding box center [502, 135] width 430 height 49
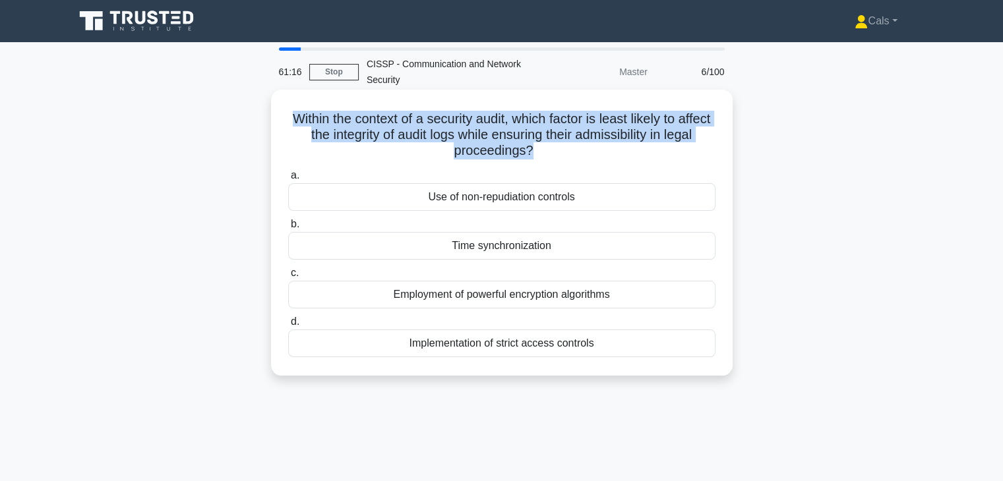
drag, startPoint x: 300, startPoint y: 119, endPoint x: 570, endPoint y: 155, distance: 272.0
click at [570, 155] on h5 "Within the context of a security audit, which factor is least likely to affect …" at bounding box center [502, 135] width 430 height 49
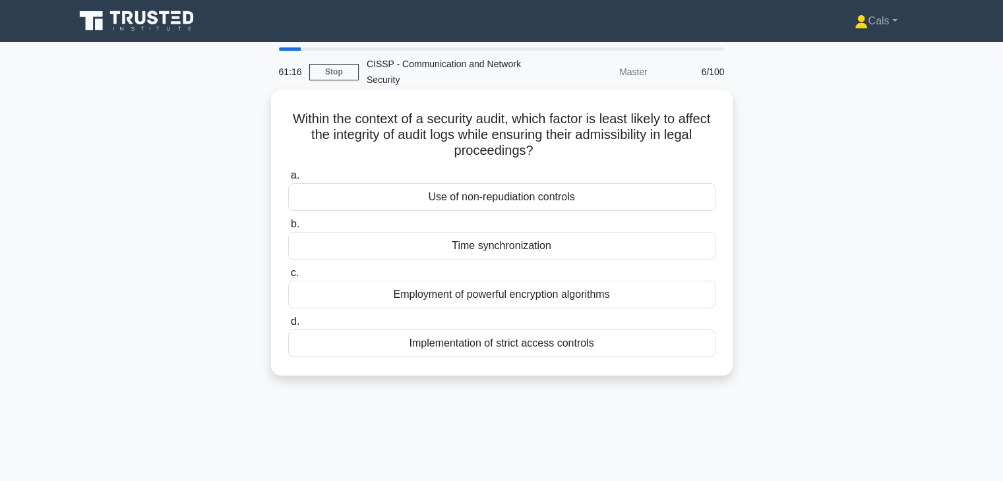
click at [570, 155] on h5 "Within the context of a security audit, which factor is least likely to affect …" at bounding box center [502, 135] width 430 height 49
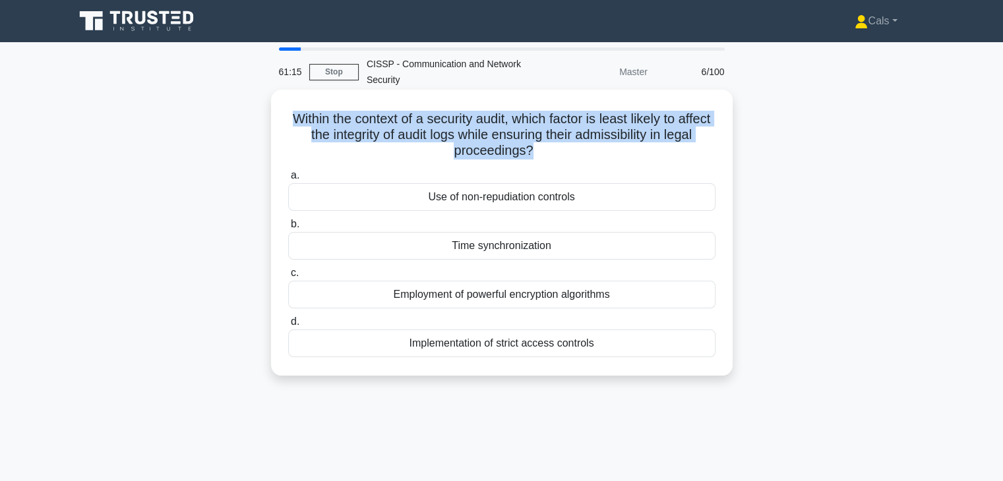
drag, startPoint x: 570, startPoint y: 155, endPoint x: 338, endPoint y: 109, distance: 236.0
click at [338, 109] on div "Within the context of a security audit, which factor is least likely to affect …" at bounding box center [501, 233] width 451 height 276
click at [293, 122] on h5 "Within the context of a security audit, which factor is least likely to affect …" at bounding box center [502, 135] width 430 height 49
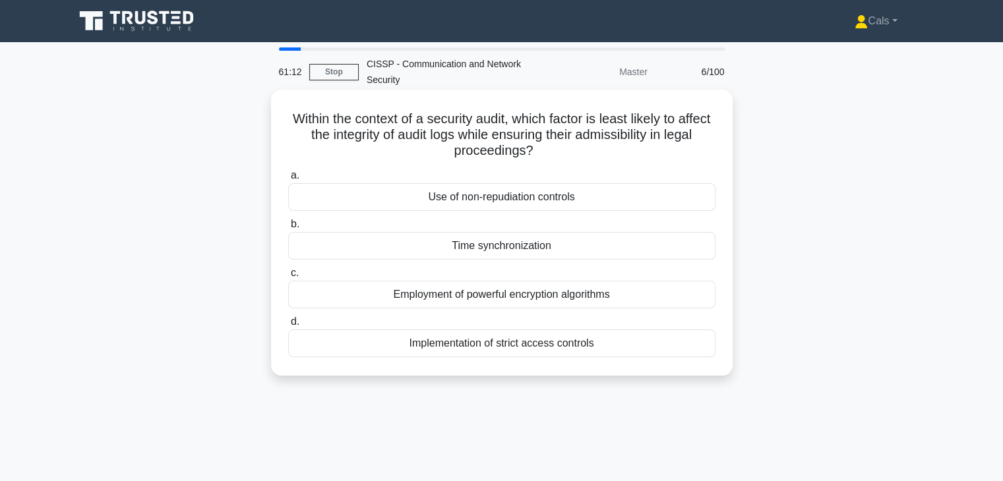
drag, startPoint x: 293, startPoint y: 122, endPoint x: 547, endPoint y: 154, distance: 255.9
click at [547, 154] on h5 "Within the context of a security audit, which factor is least likely to affect …" at bounding box center [502, 135] width 430 height 49
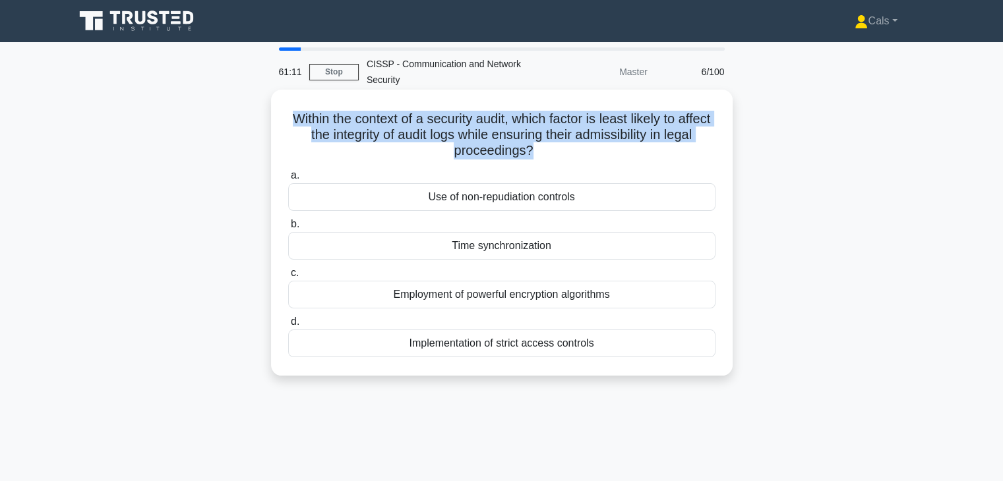
click at [547, 154] on h5 "Within the context of a security audit, which factor is least likely to affect …" at bounding box center [502, 135] width 430 height 49
drag, startPoint x: 547, startPoint y: 154, endPoint x: 285, endPoint y: 111, distance: 266.0
click at [285, 111] on div "Within the context of a security audit, which factor is least likely to affect …" at bounding box center [501, 233] width 451 height 276
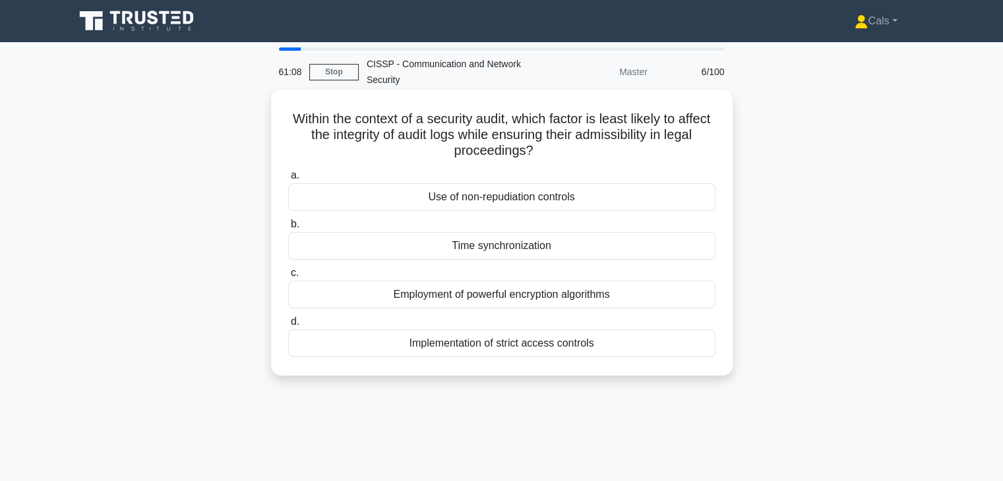
drag, startPoint x: 285, startPoint y: 111, endPoint x: 548, endPoint y: 157, distance: 267.1
click at [548, 157] on div "Within the context of a security audit, which factor is least likely to affect …" at bounding box center [501, 233] width 451 height 276
click at [548, 157] on h5 "Within the context of a security audit, which factor is least likely to affect …" at bounding box center [502, 135] width 430 height 49
drag, startPoint x: 548, startPoint y: 157, endPoint x: 280, endPoint y: 116, distance: 271.4
click at [280, 116] on div "Within the context of a security audit, which factor is least likely to affect …" at bounding box center [501, 233] width 451 height 276
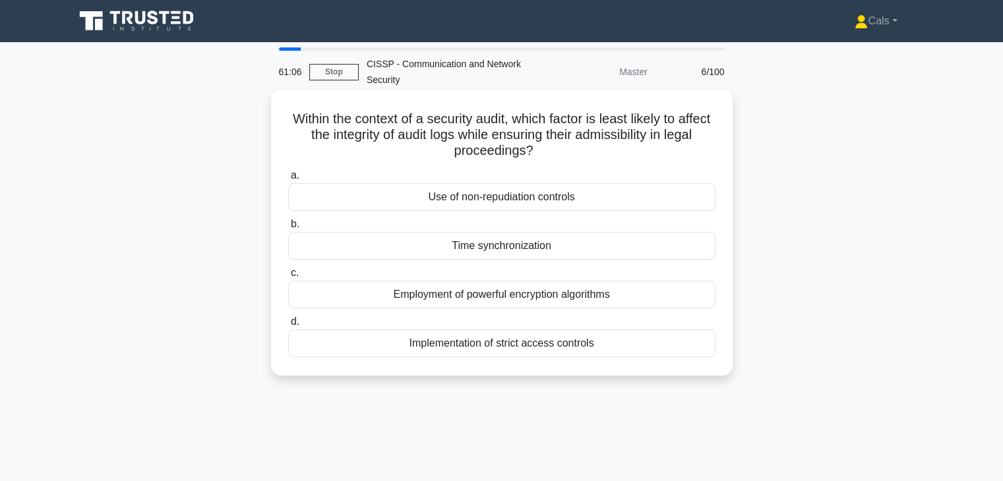
click at [280, 116] on div "Within the context of a security audit, which factor is least likely to affect …" at bounding box center [501, 233] width 451 height 276
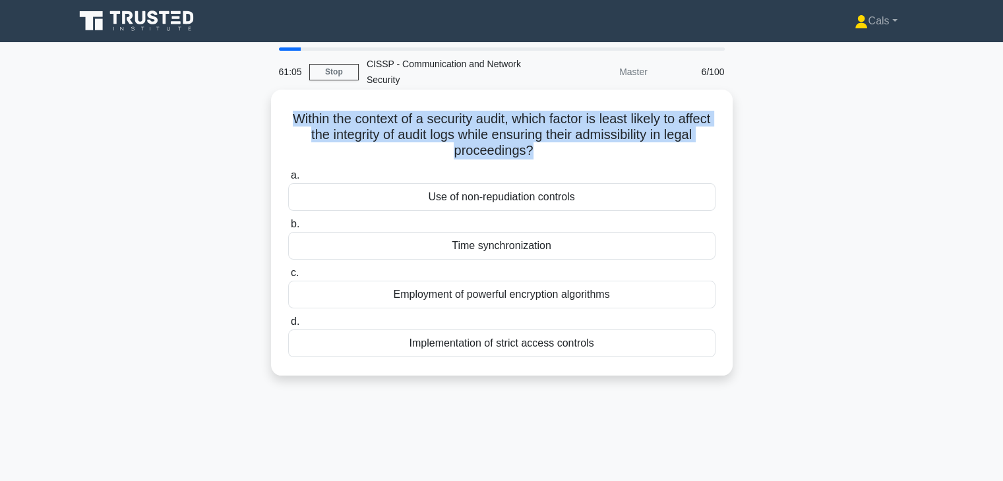
drag, startPoint x: 280, startPoint y: 116, endPoint x: 567, endPoint y: 152, distance: 289.6
click at [567, 152] on div "Within the context of a security audit, which factor is least likely to affect …" at bounding box center [501, 233] width 451 height 276
click at [567, 152] on h5 "Within the context of a security audit, which factor is least likely to affect …" at bounding box center [502, 135] width 430 height 49
drag, startPoint x: 553, startPoint y: 148, endPoint x: 280, endPoint y: 119, distance: 275.2
click at [280, 119] on div "Within the context of a security audit, which factor is least likely to affect …" at bounding box center [501, 233] width 451 height 276
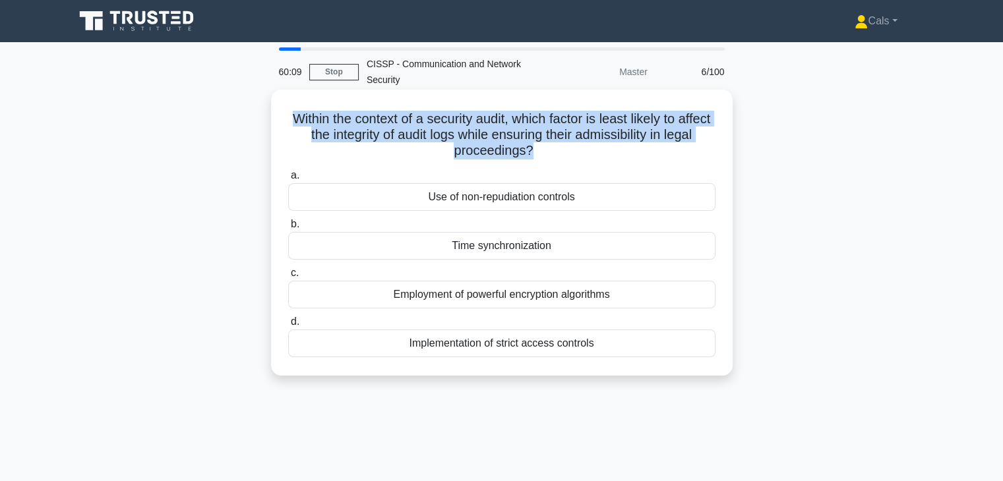
click at [280, 119] on div "Within the context of a security audit, which factor is least likely to affect …" at bounding box center [501, 233] width 451 height 276
drag, startPoint x: 280, startPoint y: 119, endPoint x: 564, endPoint y: 148, distance: 286.3
click at [564, 148] on div "Within the context of a security audit, which factor is least likely to affect …" at bounding box center [501, 233] width 451 height 276
click at [549, 148] on icon ".spinner_0XTQ{transform-origin:center;animation:spinner_y6GP .75s linear infini…" at bounding box center [541, 152] width 16 height 16
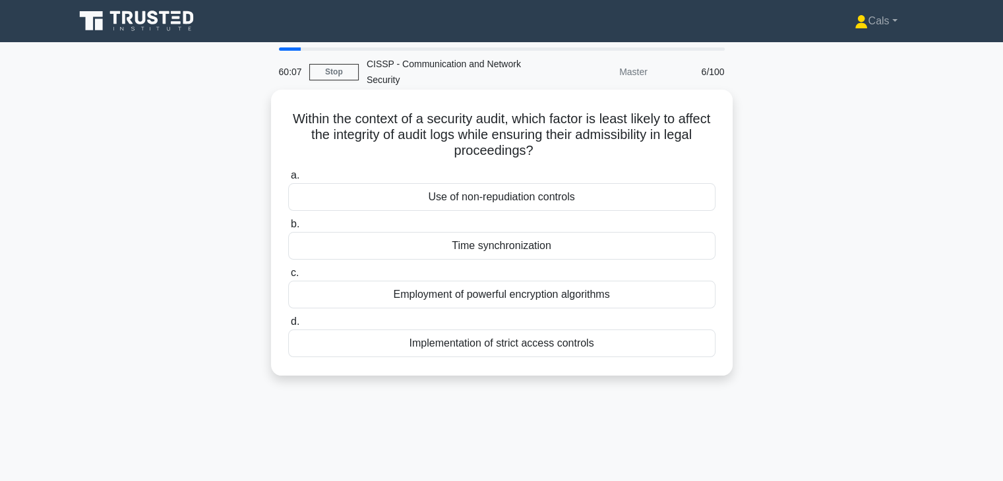
click at [542, 148] on icon at bounding box center [537, 151] width 9 height 15
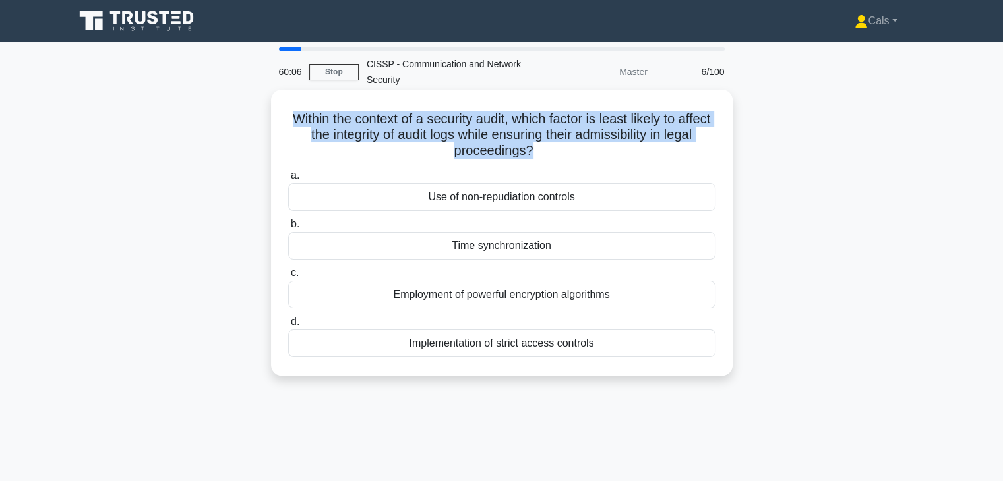
drag, startPoint x: 564, startPoint y: 148, endPoint x: 295, endPoint y: 133, distance: 269.4
click at [295, 133] on h5 "Within the context of a security audit, which factor is least likely to affect …" at bounding box center [502, 135] width 430 height 49
click at [294, 112] on h5 "Within the context of a security audit, which factor is least likely to affect …" at bounding box center [502, 135] width 430 height 49
drag, startPoint x: 294, startPoint y: 112, endPoint x: 560, endPoint y: 150, distance: 269.1
click at [560, 150] on h5 "Within the context of a security audit, which factor is least likely to affect …" at bounding box center [502, 135] width 430 height 49
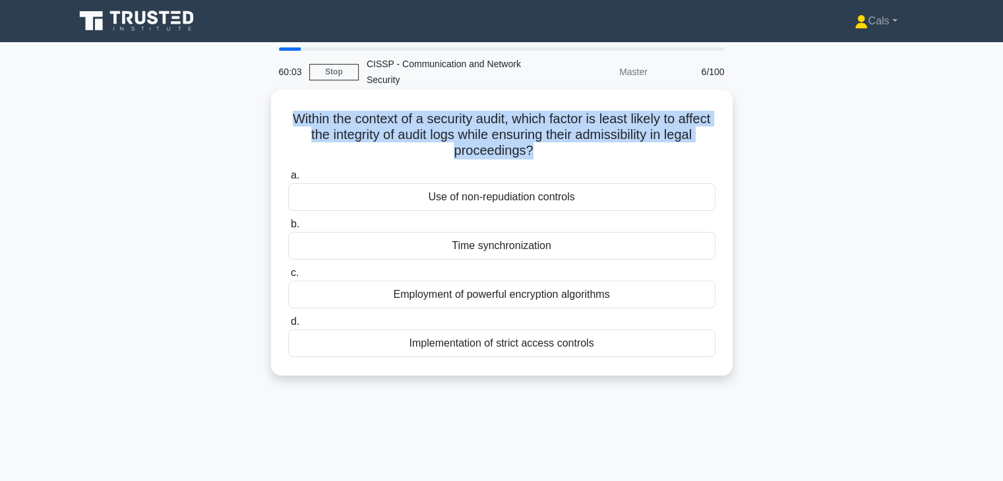
click at [549, 150] on icon ".spinner_0XTQ{transform-origin:center;animation:spinner_y6GP .75s linear infini…" at bounding box center [541, 152] width 16 height 16
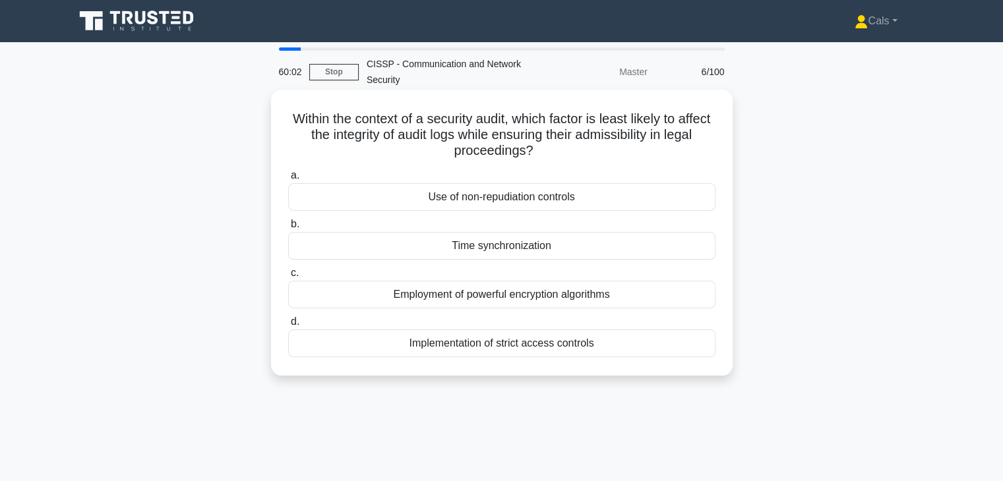
click at [549, 150] on icon ".spinner_0XTQ{transform-origin:center;animation:spinner_y6GP .75s linear infini…" at bounding box center [541, 152] width 16 height 16
drag, startPoint x: 560, startPoint y: 150, endPoint x: 308, endPoint y: 117, distance: 254.7
click at [308, 117] on h5 "Within the context of a security audit, which factor is least likely to affect …" at bounding box center [502, 135] width 430 height 49
drag, startPoint x: 293, startPoint y: 119, endPoint x: 558, endPoint y: 154, distance: 267.3
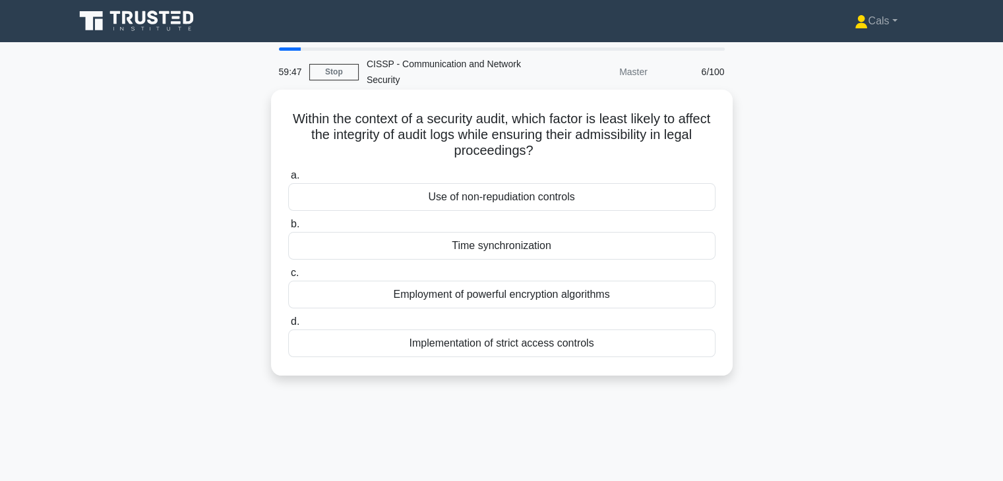
click at [558, 154] on h5 "Within the context of a security audit, which factor is least likely to affect …" at bounding box center [502, 135] width 430 height 49
click at [549, 154] on icon ".spinner_0XTQ{transform-origin:center;animation:spinner_y6GP .75s linear infini…" at bounding box center [541, 152] width 16 height 16
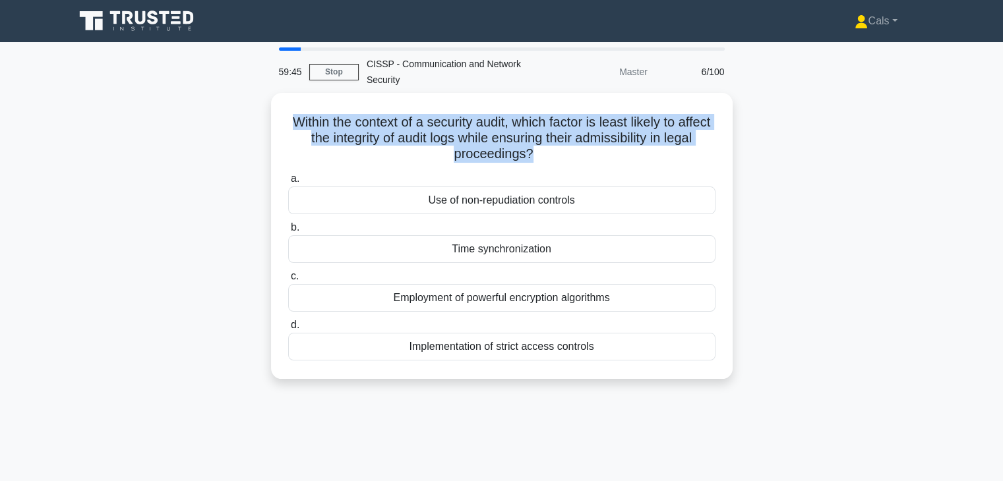
drag, startPoint x: 558, startPoint y: 154, endPoint x: 268, endPoint y: 101, distance: 295.5
click at [268, 101] on div "Within the context of a security audit, which factor is least likely to affect …" at bounding box center [502, 244] width 870 height 302
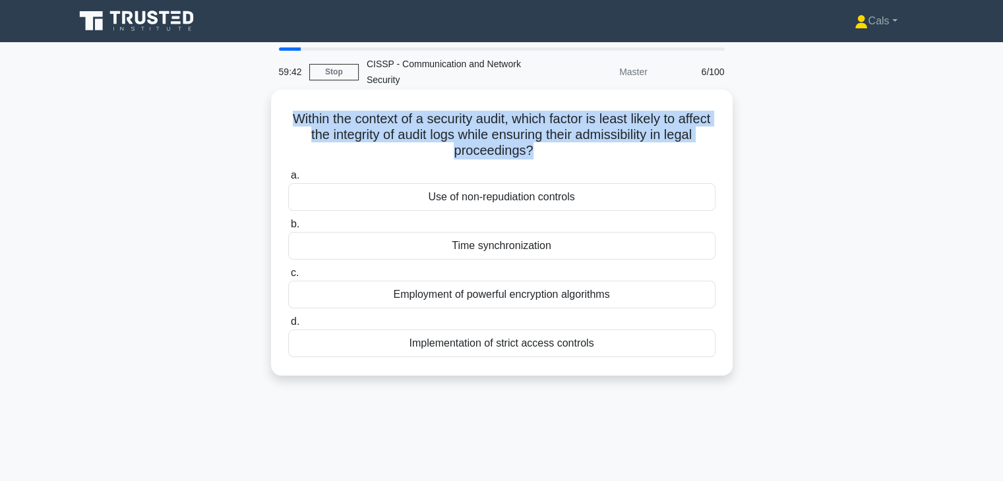
drag, startPoint x: 268, startPoint y: 101, endPoint x: 545, endPoint y: 151, distance: 282.0
click at [545, 151] on div "Within the context of a security audit, which factor is least likely to affect …" at bounding box center [502, 244] width 870 height 302
click at [545, 151] on h5 "Within the context of a security audit, which factor is least likely to affect …" at bounding box center [502, 135] width 430 height 49
drag, startPoint x: 545, startPoint y: 151, endPoint x: 300, endPoint y: 119, distance: 247.3
click at [300, 119] on h5 "Within the context of a security audit, which factor is least likely to affect …" at bounding box center [502, 135] width 430 height 49
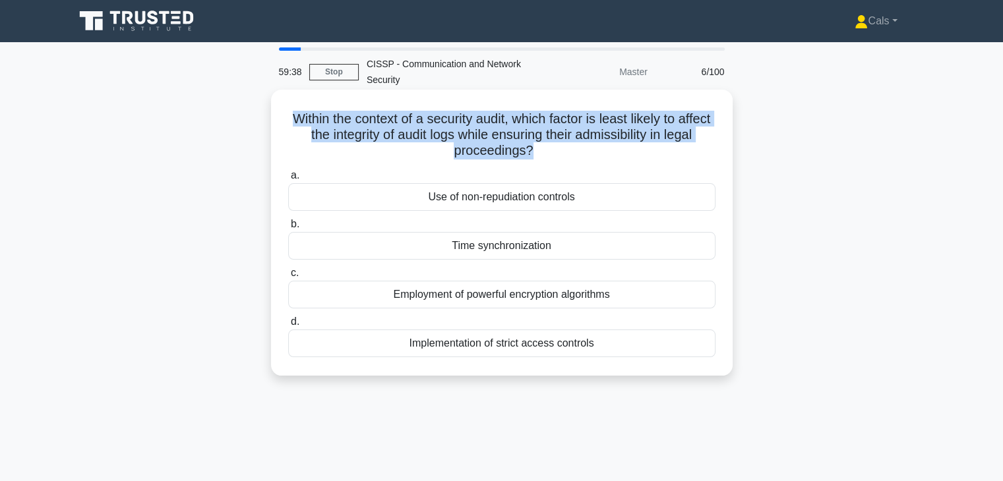
click at [300, 119] on h5 "Within the context of a security audit, which factor is least likely to affect …" at bounding box center [502, 135] width 430 height 49
drag, startPoint x: 300, startPoint y: 119, endPoint x: 569, endPoint y: 150, distance: 270.7
click at [569, 150] on h5 "Within the context of a security audit, which factor is least likely to affect …" at bounding box center [502, 135] width 430 height 49
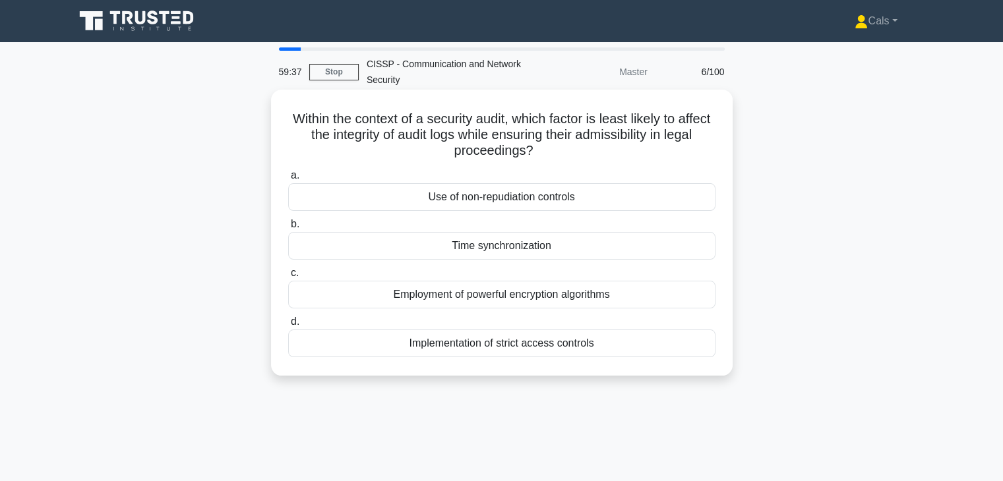
click at [569, 150] on h5 "Within the context of a security audit, which factor is least likely to affect …" at bounding box center [502, 135] width 430 height 49
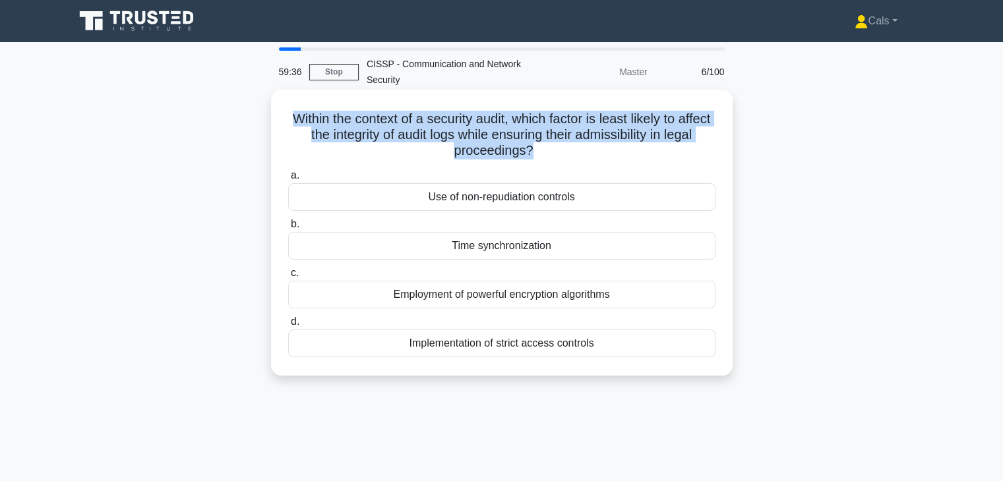
click at [569, 150] on h5 "Within the context of a security audit, which factor is least likely to affect …" at bounding box center [502, 135] width 430 height 49
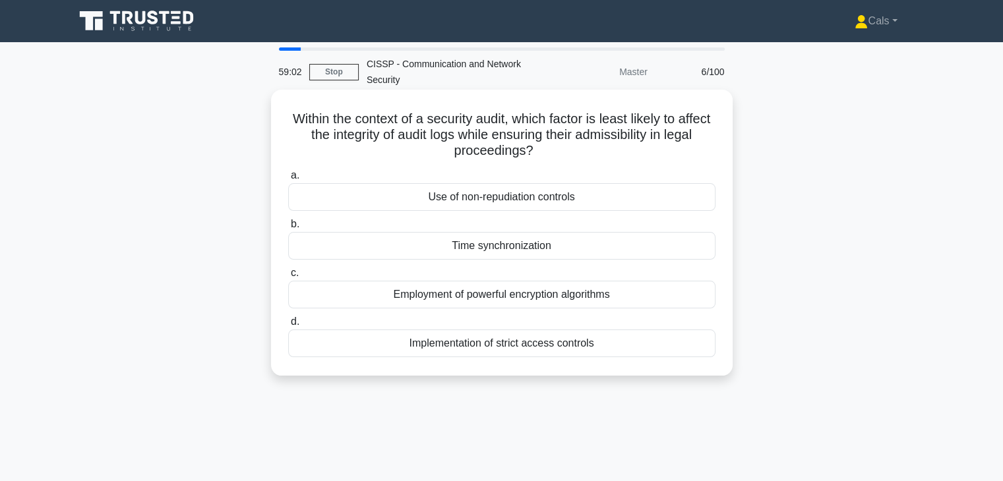
click at [593, 163] on div "Within the context of a security audit, which factor is least likely to affect …" at bounding box center [501, 233] width 451 height 276
click at [571, 155] on h5 "Within the context of a security audit, which factor is least likely to affect …" at bounding box center [502, 135] width 430 height 49
click at [551, 247] on div "Time synchronization" at bounding box center [501, 246] width 427 height 28
click at [288, 229] on input "b. Time synchronization" at bounding box center [288, 224] width 0 height 9
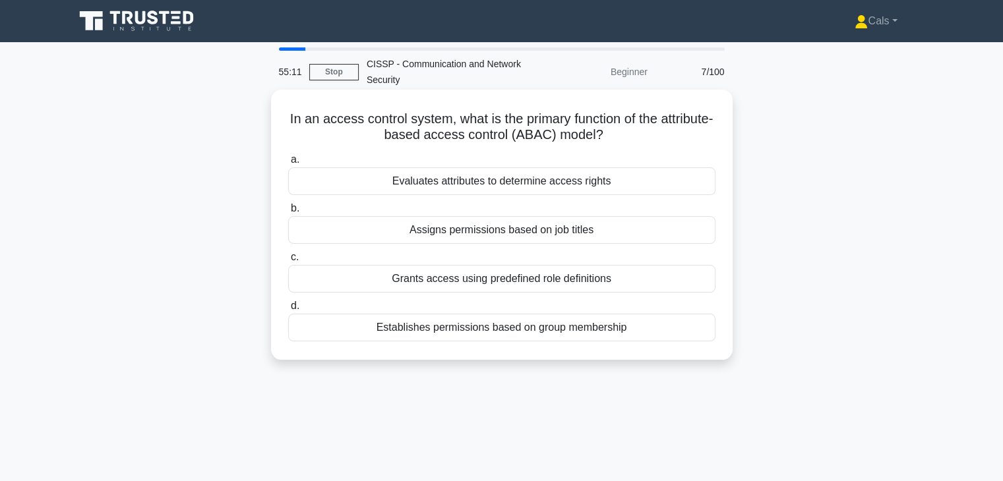
click at [572, 179] on div "Evaluates attributes to determine access rights" at bounding box center [501, 181] width 427 height 28
click at [288, 164] on input "a. Evaluates attributes to determine access rights" at bounding box center [288, 160] width 0 height 9
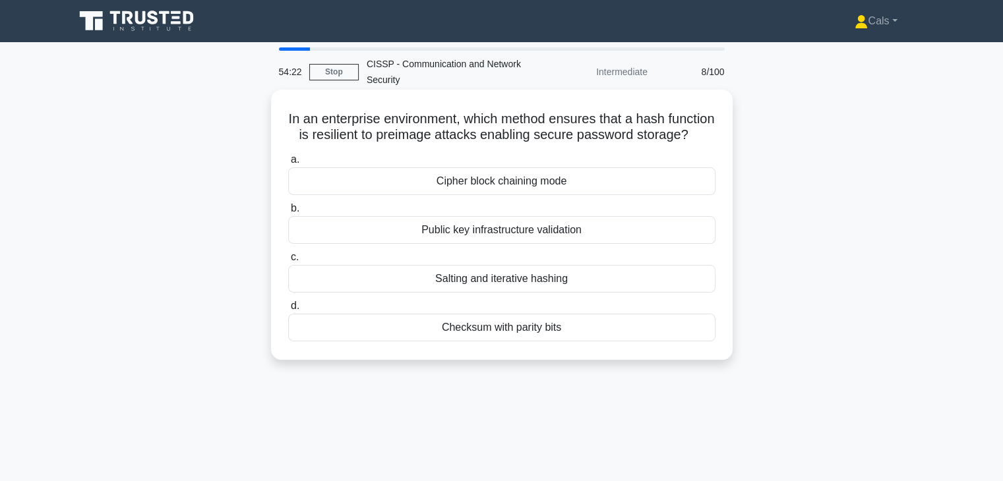
click at [558, 293] on div "Salting and iterative hashing" at bounding box center [501, 279] width 427 height 28
click at [288, 262] on input "c. Salting and iterative hashing" at bounding box center [288, 257] width 0 height 9
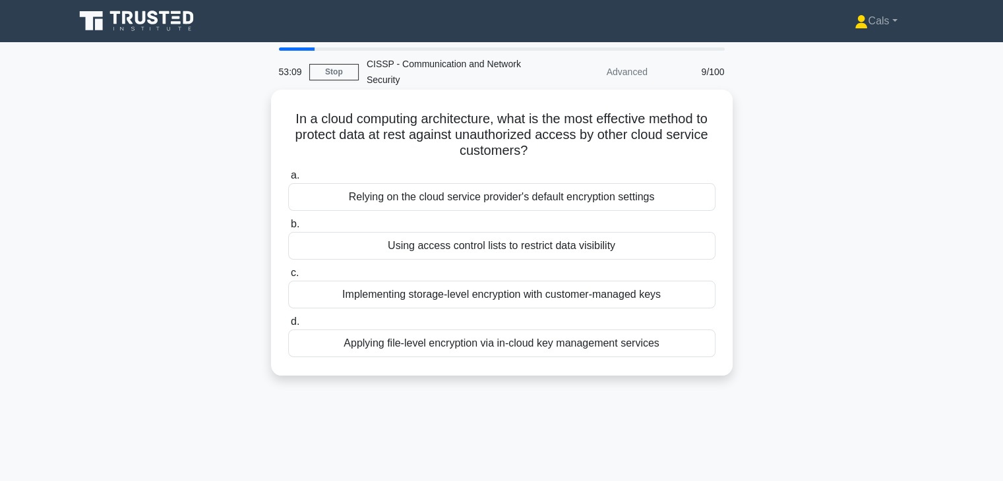
click at [560, 303] on div "Implementing storage-level encryption with customer-managed keys" at bounding box center [501, 295] width 427 height 28
click at [288, 278] on input "c. Implementing storage-level encryption with customer-managed keys" at bounding box center [288, 273] width 0 height 9
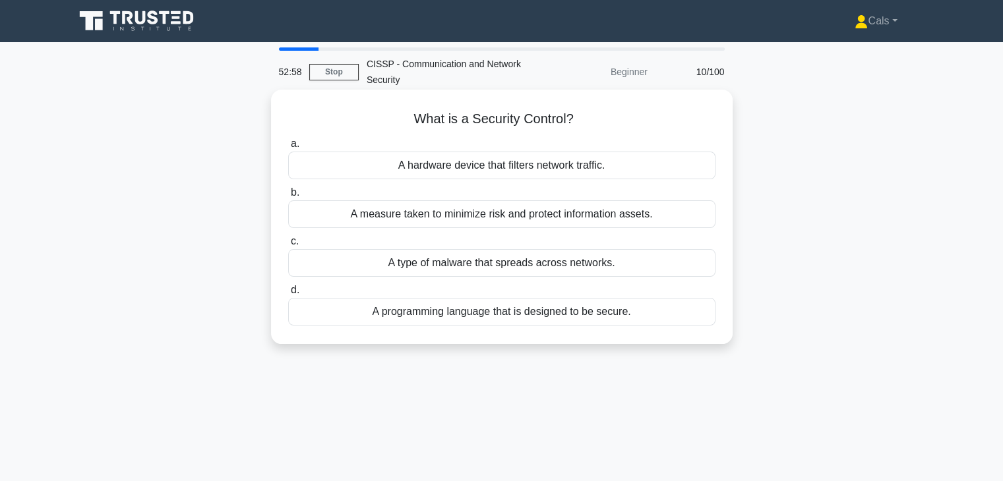
click at [583, 223] on div "A measure taken to minimize risk and protect information assets." at bounding box center [501, 214] width 427 height 28
click at [288, 197] on input "b. A measure taken to minimize risk and protect information assets." at bounding box center [288, 193] width 0 height 9
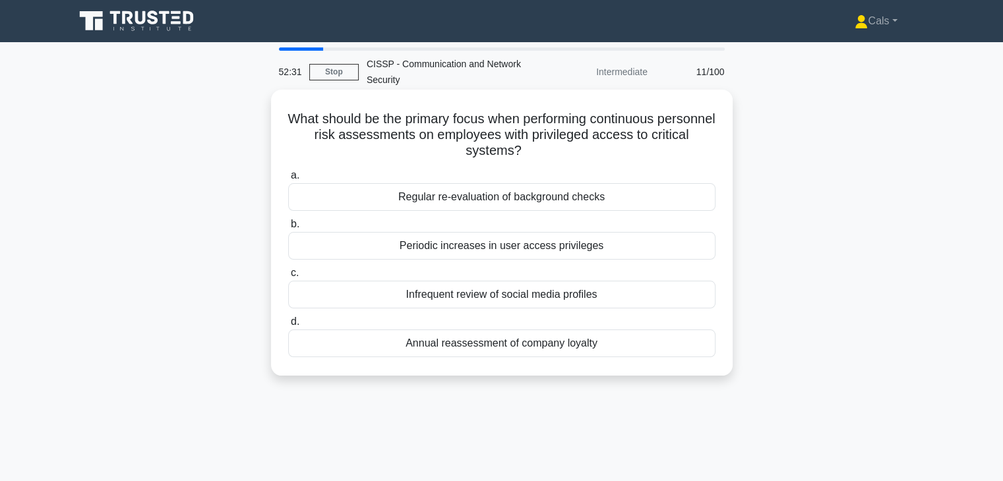
click at [574, 199] on div "Regular re-evaluation of background checks" at bounding box center [501, 197] width 427 height 28
click at [288, 180] on input "a. Regular re-evaluation of background checks" at bounding box center [288, 175] width 0 height 9
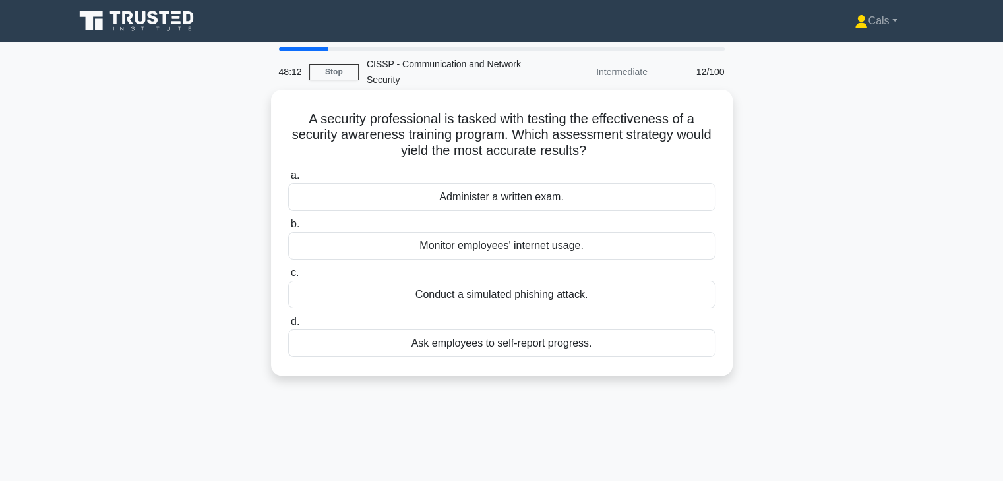
click at [557, 297] on div "Conduct a simulated phishing attack." at bounding box center [501, 295] width 427 height 28
click at [288, 278] on input "c. Conduct a simulated phishing attack." at bounding box center [288, 273] width 0 height 9
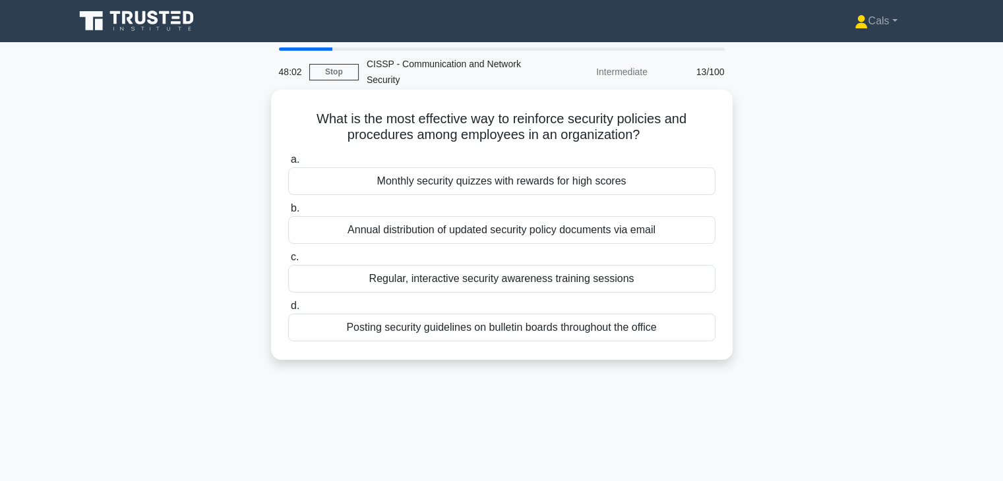
click at [533, 283] on div "Regular, interactive security awareness training sessions" at bounding box center [501, 279] width 427 height 28
click at [288, 262] on input "c. Regular, interactive security awareness training sessions" at bounding box center [288, 257] width 0 height 9
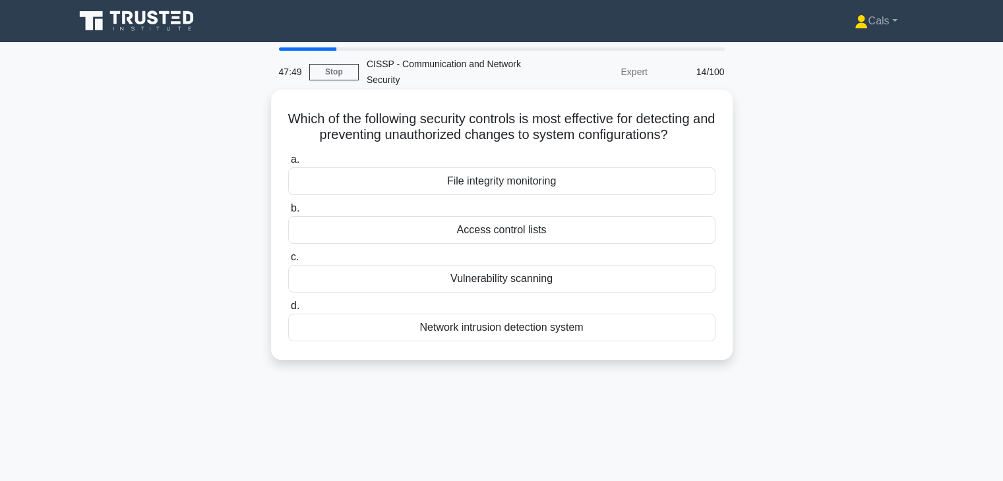
click at [599, 190] on div "File integrity monitoring" at bounding box center [501, 181] width 427 height 28
click at [288, 164] on input "a. File integrity monitoring" at bounding box center [288, 160] width 0 height 9
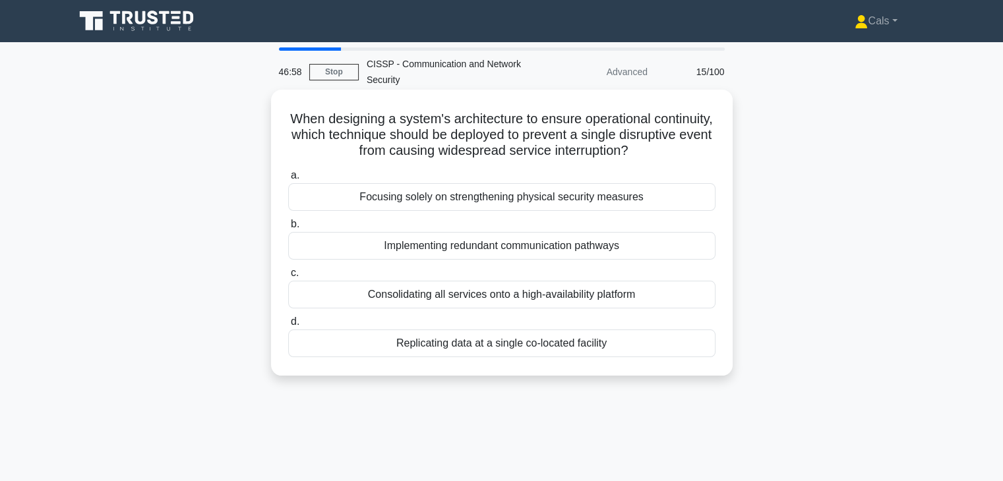
click at [561, 256] on div "Implementing redundant communication pathways" at bounding box center [501, 246] width 427 height 28
click at [288, 229] on input "b. Implementing redundant communication pathways" at bounding box center [288, 224] width 0 height 9
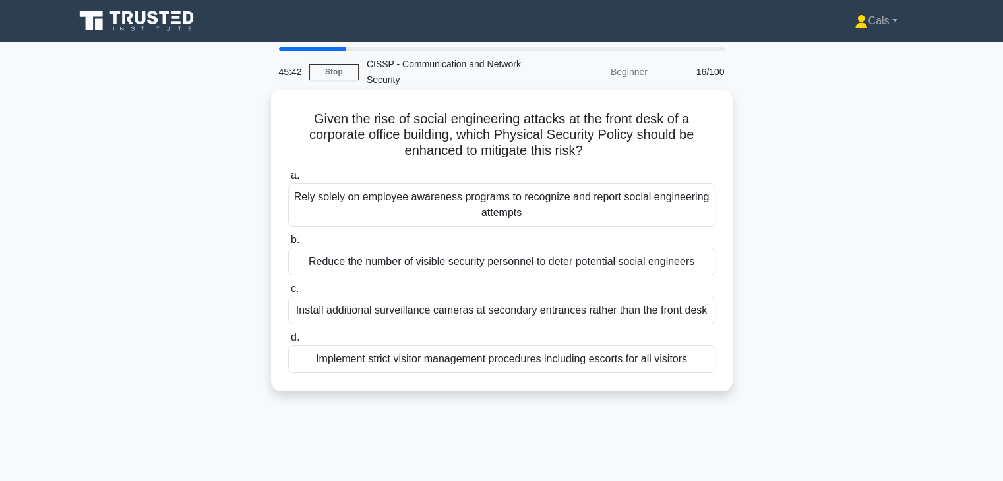
click at [535, 372] on div "Implement strict visitor management procedures including escorts for all visito…" at bounding box center [501, 359] width 427 height 28
click at [288, 342] on input "d. Implement strict visitor management procedures including escorts for all vis…" at bounding box center [288, 338] width 0 height 9
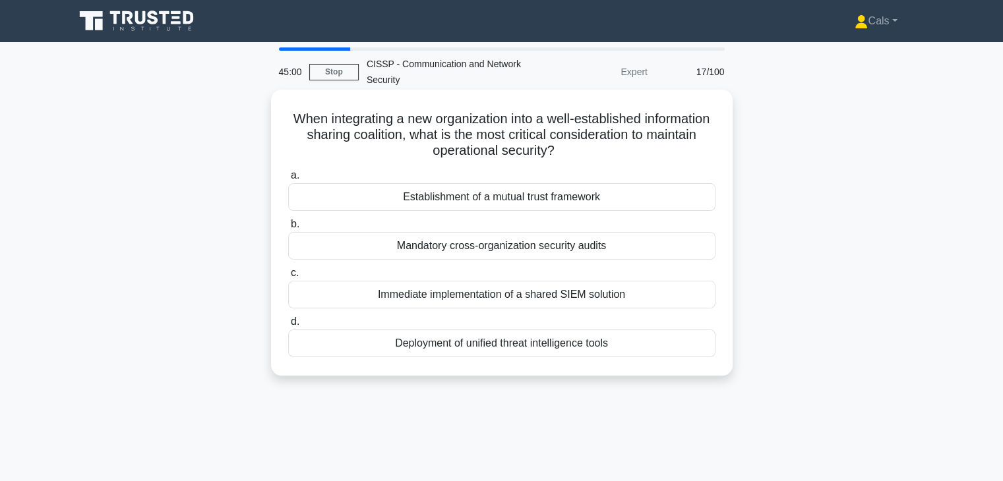
click at [568, 194] on div "Establishment of a mutual trust framework" at bounding box center [501, 197] width 427 height 28
click at [288, 180] on input "a. Establishment of a mutual trust framework" at bounding box center [288, 175] width 0 height 9
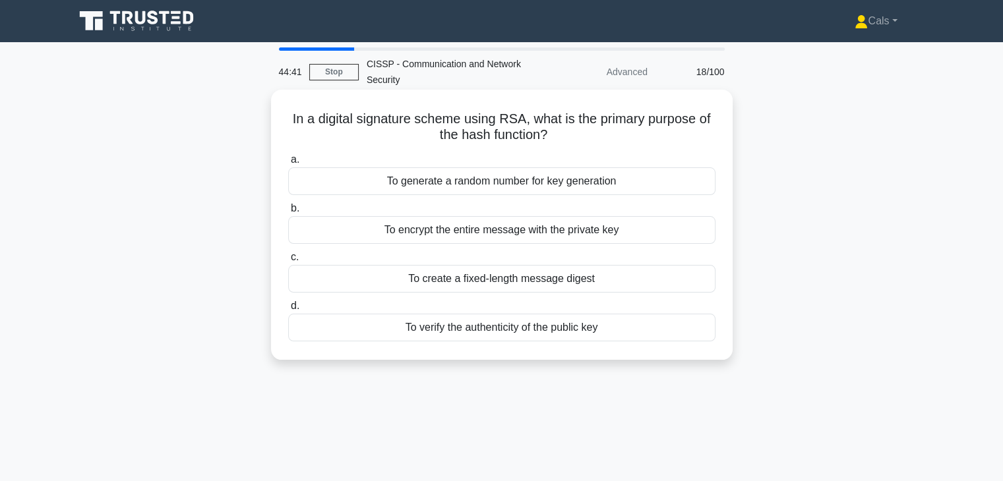
click at [553, 236] on div "To encrypt the entire message with the private key" at bounding box center [501, 230] width 427 height 28
click at [288, 213] on input "b. To encrypt the entire message with the private key" at bounding box center [288, 208] width 0 height 9
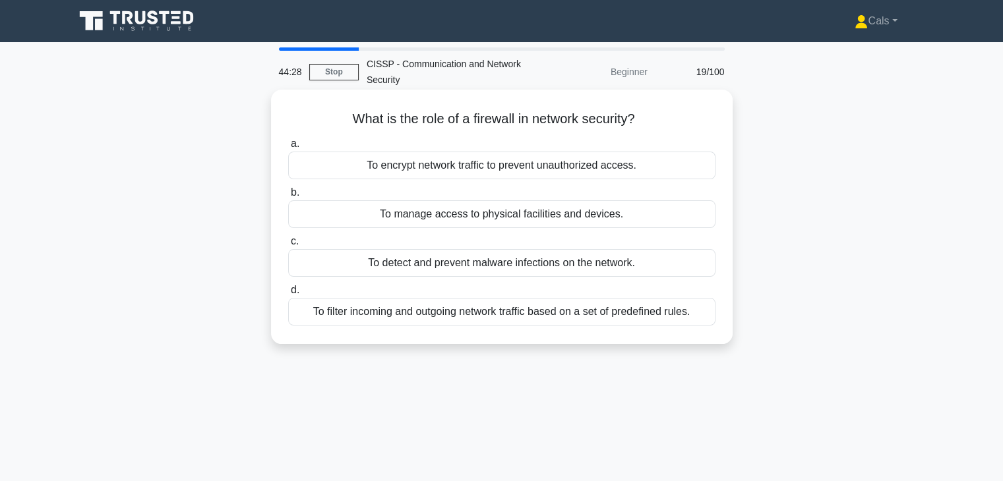
click at [522, 320] on div "To filter incoming and outgoing network traffic based on a set of predefined ru…" at bounding box center [501, 312] width 427 height 28
click at [288, 295] on input "d. To filter incoming and outgoing network traffic based on a set of predefined…" at bounding box center [288, 290] width 0 height 9
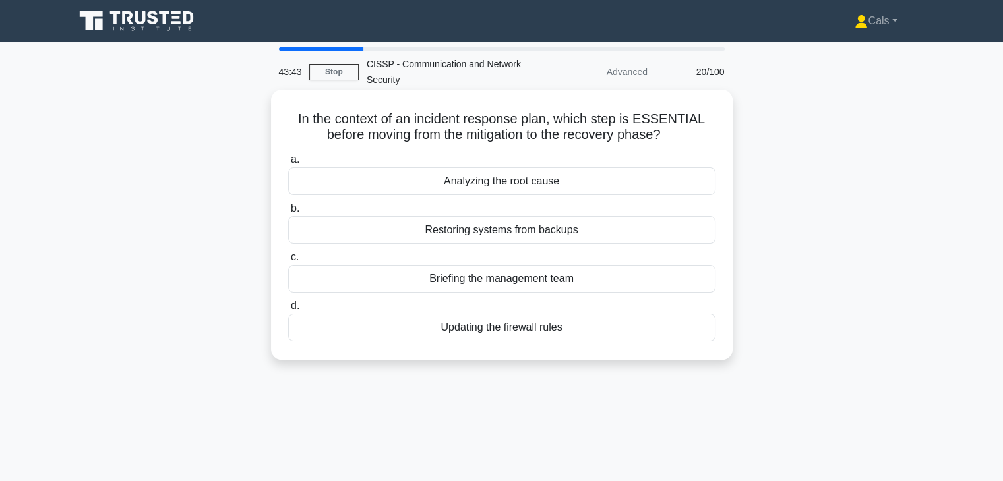
click at [570, 188] on div "Analyzing the root cause" at bounding box center [501, 181] width 427 height 28
click at [288, 164] on input "a. Analyzing the root cause" at bounding box center [288, 160] width 0 height 9
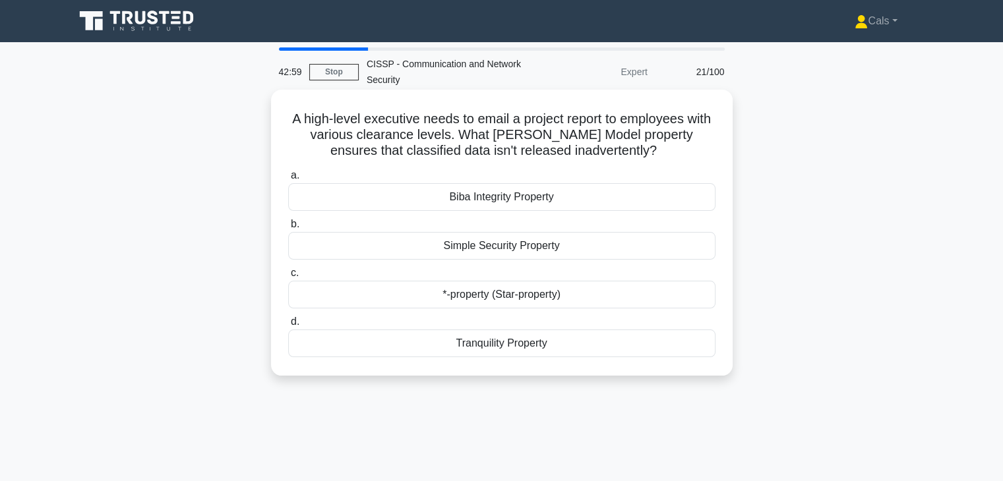
click at [558, 340] on div "Tranquility Property" at bounding box center [501, 344] width 427 height 28
click at [288, 326] on input "d. Tranquility Property" at bounding box center [288, 322] width 0 height 9
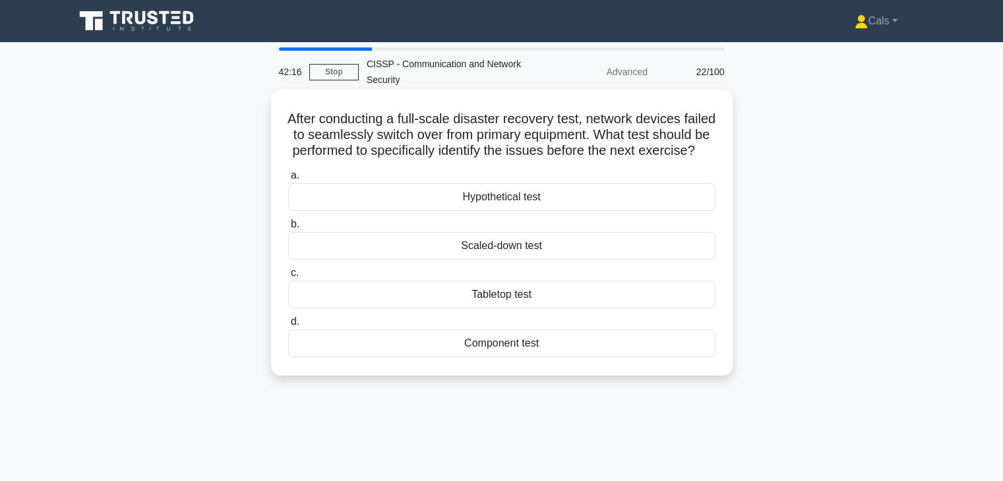
click at [521, 357] on div "Component test" at bounding box center [501, 344] width 427 height 28
click at [288, 326] on input "d. Component test" at bounding box center [288, 322] width 0 height 9
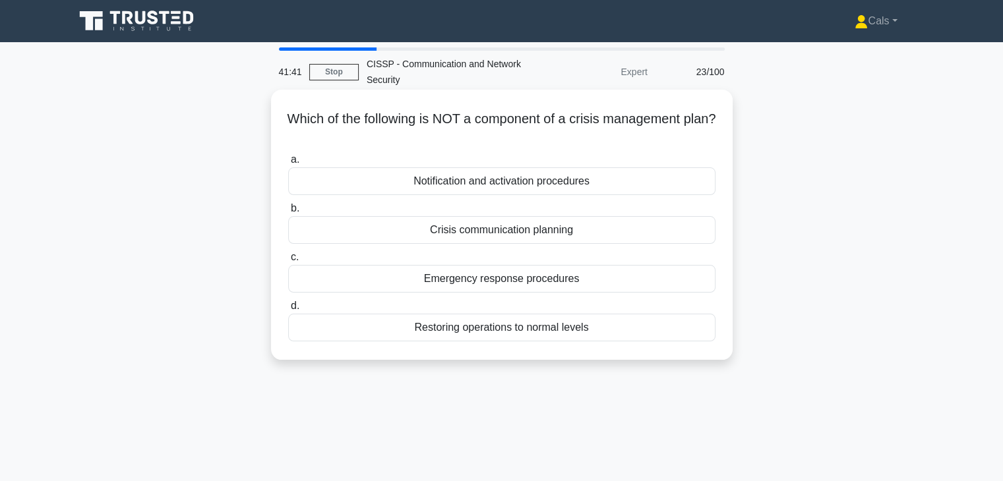
click at [511, 325] on div "Restoring operations to normal levels" at bounding box center [501, 328] width 427 height 28
click at [288, 311] on input "d. Restoring operations to normal levels" at bounding box center [288, 306] width 0 height 9
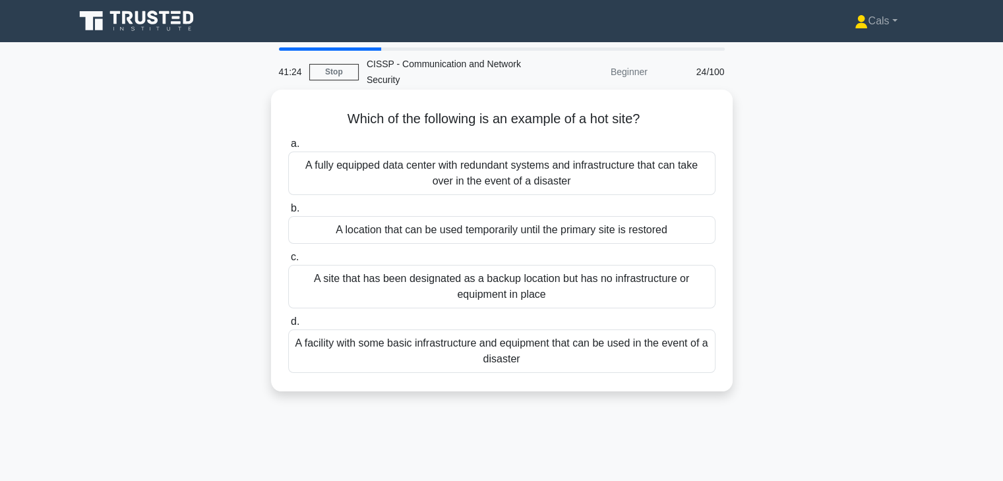
click at [564, 183] on div "A fully equipped data center with redundant systems and infrastructure that can…" at bounding box center [501, 174] width 427 height 44
click at [288, 148] on input "a. A fully equipped data center with redundant systems and infrastructure that …" at bounding box center [288, 144] width 0 height 9
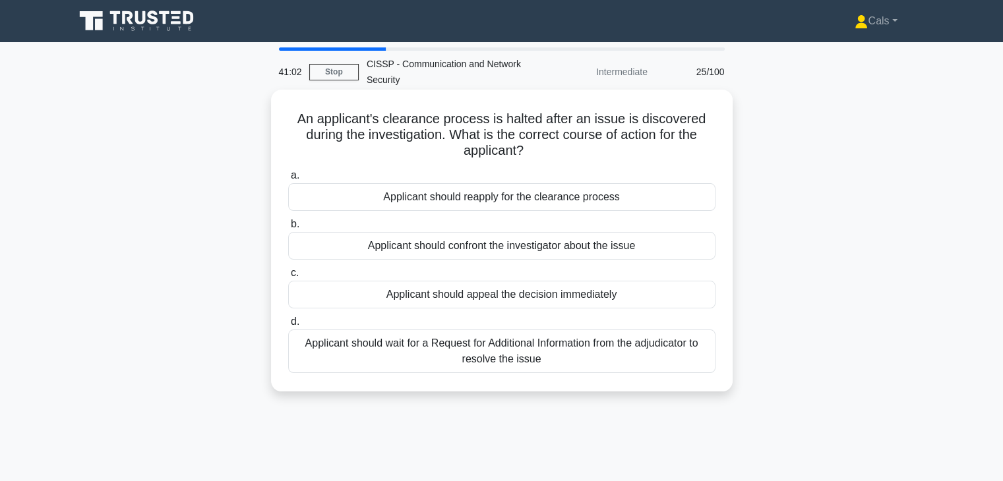
click at [469, 353] on div "Applicant should wait for a Request for Additional Information from the adjudic…" at bounding box center [501, 352] width 427 height 44
click at [288, 326] on input "d. Applicant should wait for a Request for Additional Information from the adju…" at bounding box center [288, 322] width 0 height 9
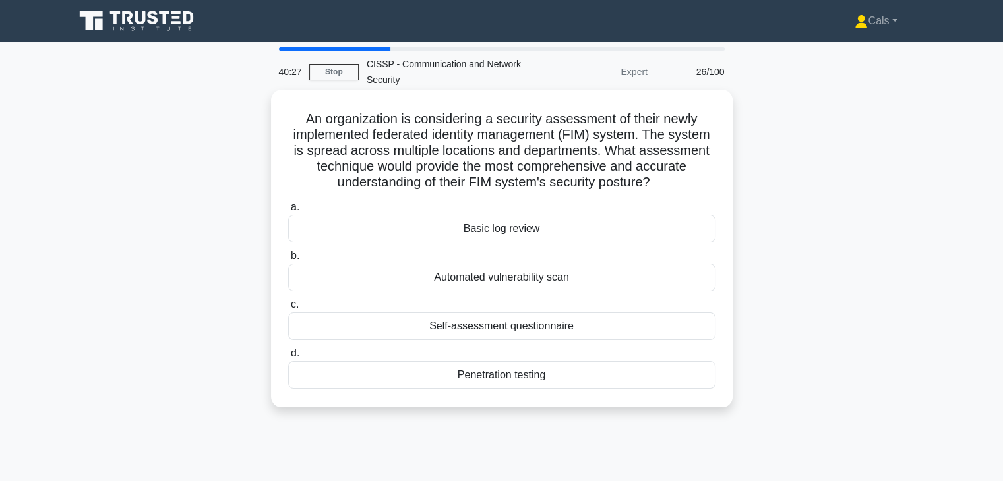
click at [541, 375] on div "Penetration testing" at bounding box center [501, 375] width 427 height 28
click at [288, 358] on input "d. Penetration testing" at bounding box center [288, 353] width 0 height 9
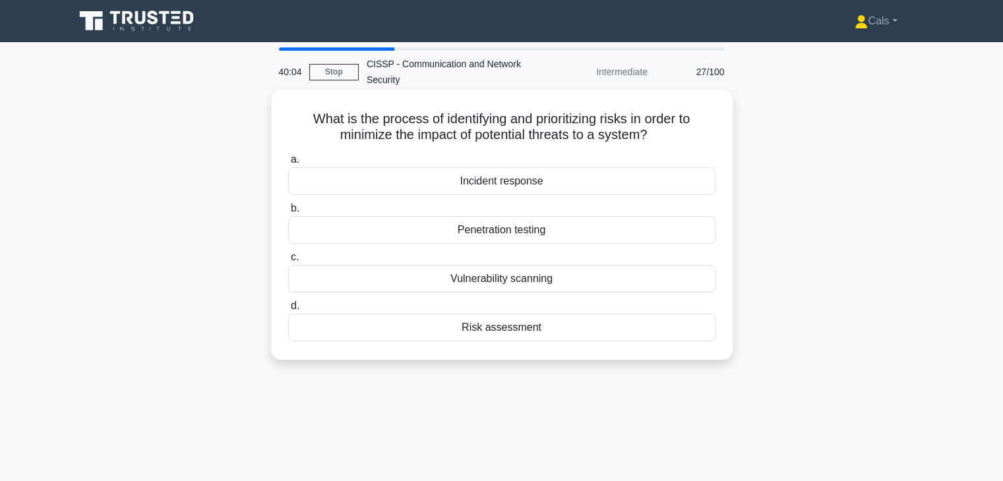
click at [545, 327] on div "Risk assessment" at bounding box center [501, 328] width 427 height 28
click at [288, 311] on input "d. Risk assessment" at bounding box center [288, 306] width 0 height 9
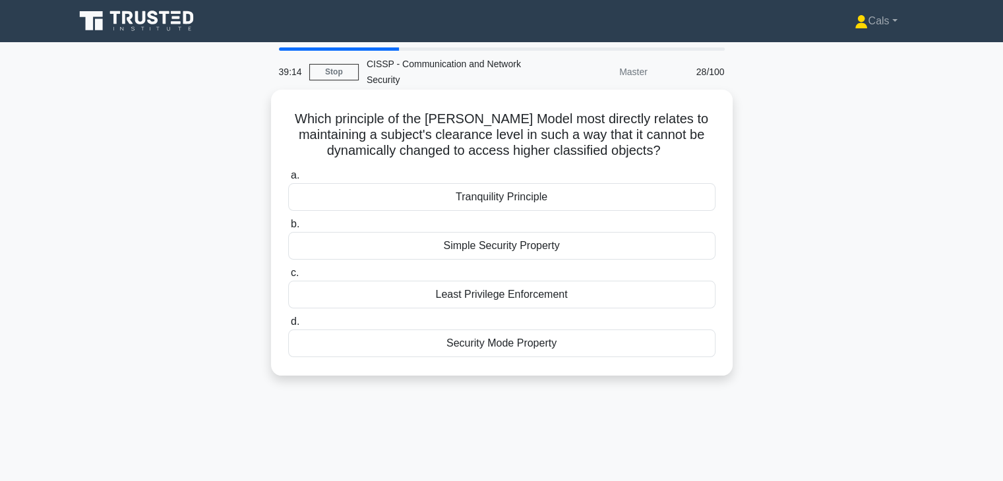
click at [550, 293] on div "Least Privilege Enforcement" at bounding box center [501, 295] width 427 height 28
click at [288, 278] on input "c. Least Privilege Enforcement" at bounding box center [288, 273] width 0 height 9
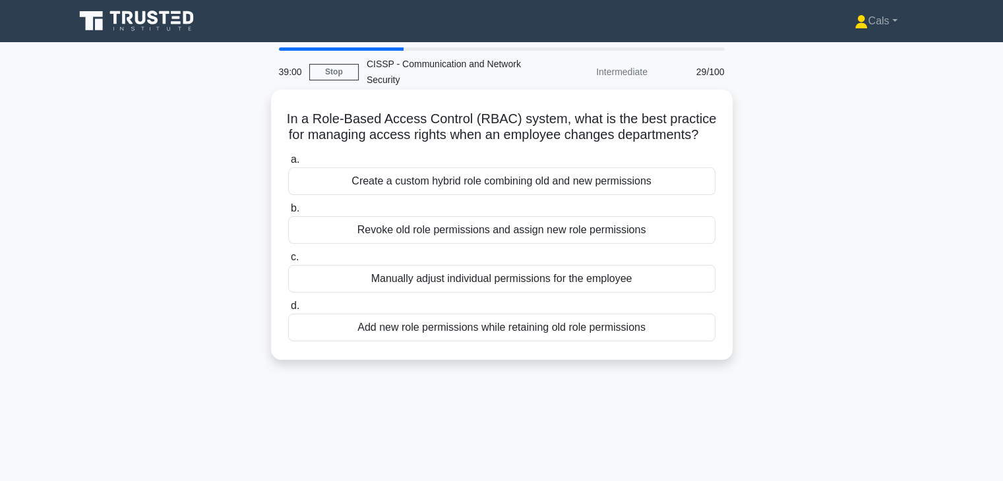
click at [552, 244] on div "Revoke old role permissions and assign new role permissions" at bounding box center [501, 230] width 427 height 28
click at [288, 213] on input "b. Revoke old role permissions and assign new role permissions" at bounding box center [288, 208] width 0 height 9
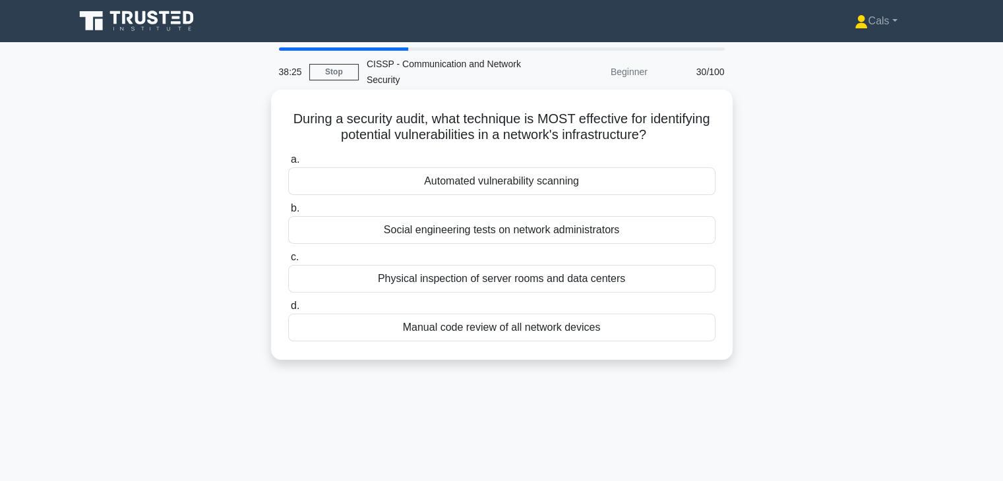
click at [535, 288] on div "Physical inspection of server rooms and data centers" at bounding box center [501, 279] width 427 height 28
click at [288, 262] on input "c. Physical inspection of server rooms and data centers" at bounding box center [288, 257] width 0 height 9
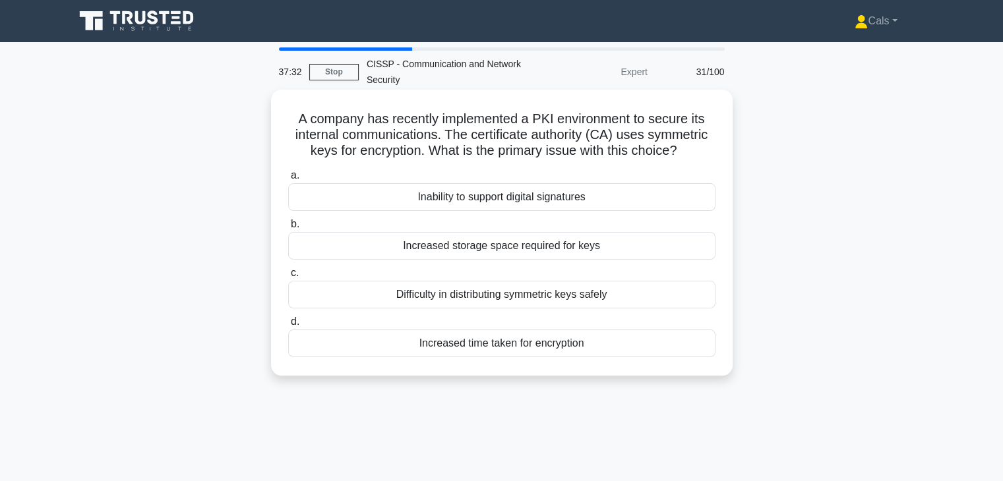
click at [543, 301] on div "Difficulty in distributing symmetric keys safely" at bounding box center [501, 295] width 427 height 28
click at [288, 278] on input "c. Difficulty in distributing symmetric keys safely" at bounding box center [288, 273] width 0 height 9
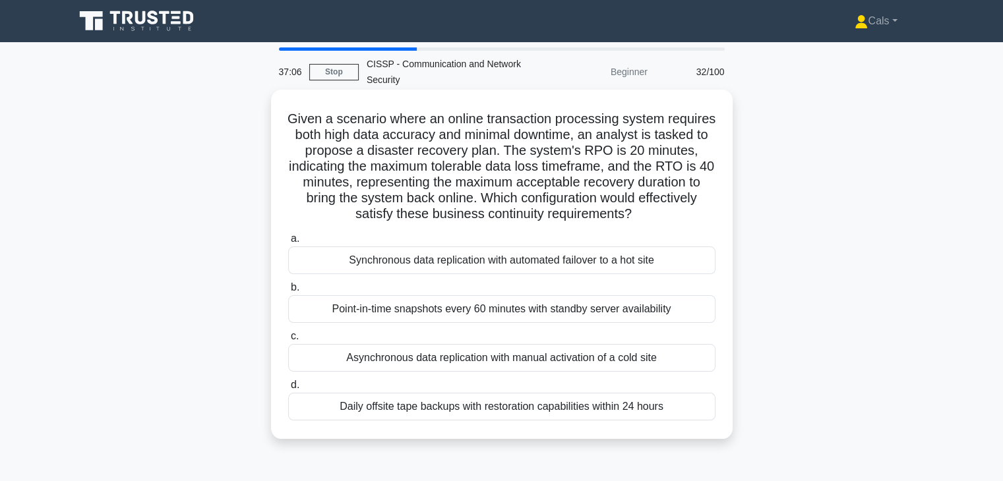
click at [576, 264] on div "Synchronous data replication with automated failover to a hot site" at bounding box center [501, 261] width 427 height 28
click at [288, 243] on input "a. Synchronous data replication with automated failover to a hot site" at bounding box center [288, 239] width 0 height 9
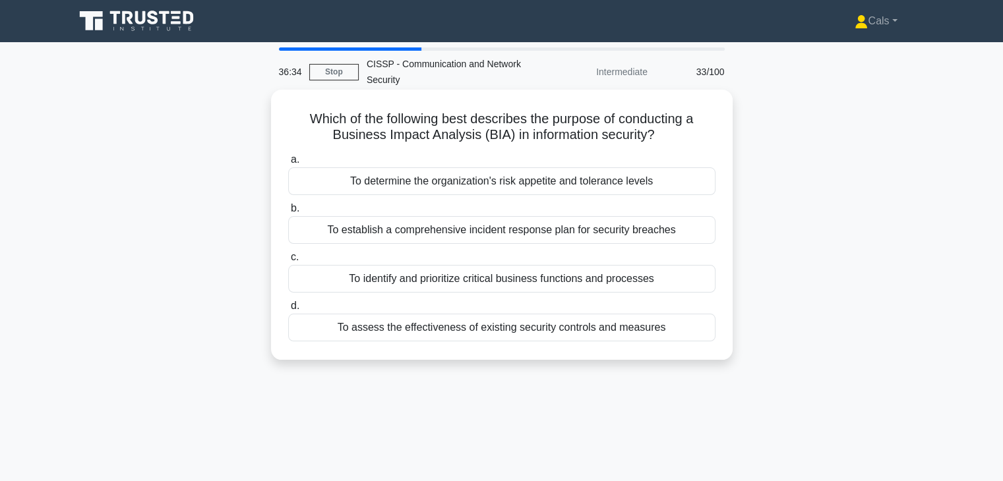
click at [587, 285] on div "To identify and prioritize critical business functions and processes" at bounding box center [501, 279] width 427 height 28
click at [288, 262] on input "c. To identify and prioritize critical business functions and processes" at bounding box center [288, 257] width 0 height 9
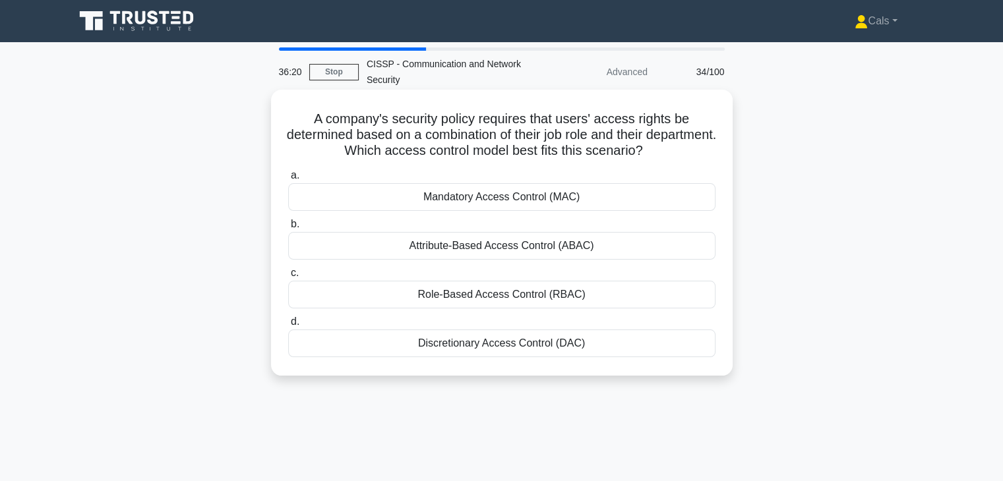
click at [556, 247] on div "Attribute-Based Access Control (ABAC)" at bounding box center [501, 246] width 427 height 28
click at [288, 229] on input "b. Attribute-Based Access Control (ABAC)" at bounding box center [288, 224] width 0 height 9
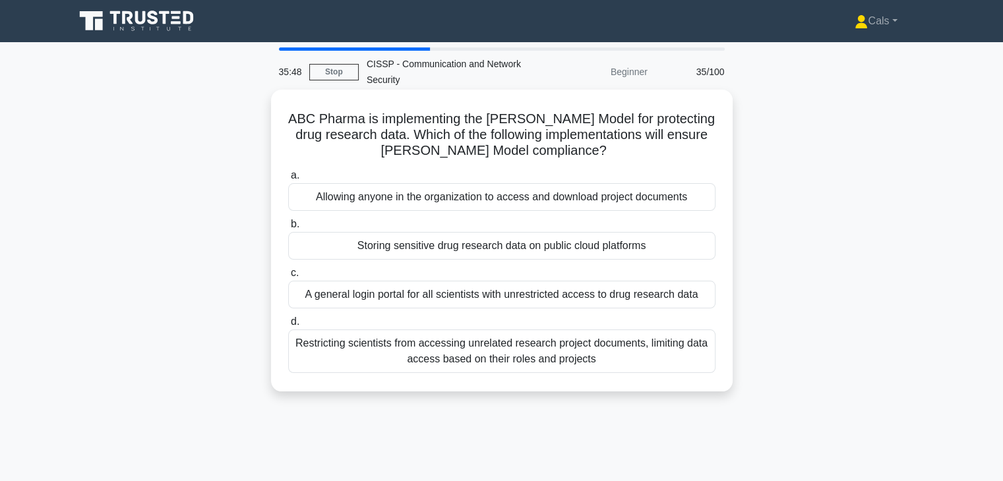
click at [496, 351] on div "Restricting scientists from accessing unrelated research project documents, lim…" at bounding box center [501, 352] width 427 height 44
click at [288, 326] on input "d. Restricting scientists from accessing unrelated research project documents, …" at bounding box center [288, 322] width 0 height 9
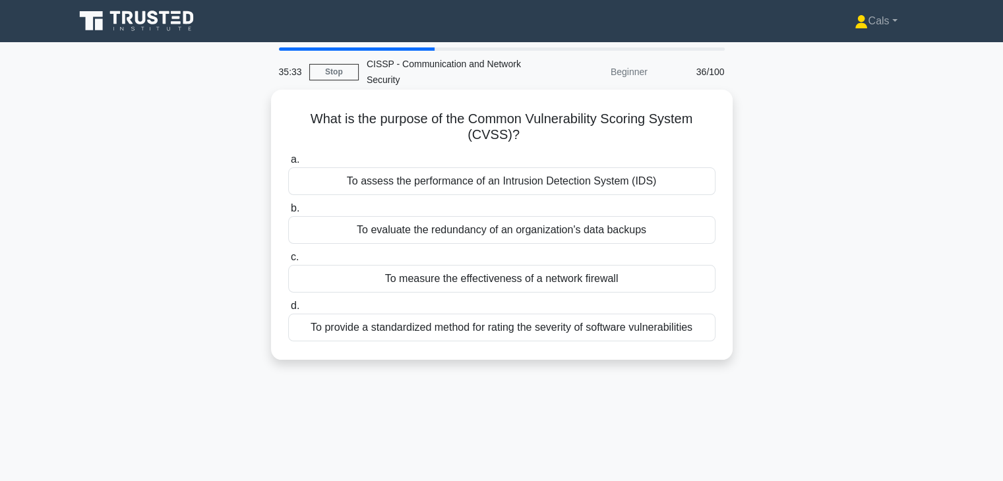
click at [527, 333] on div "To provide a standardized method for rating the severity of software vulnerabil…" at bounding box center [501, 328] width 427 height 28
click at [288, 311] on input "d. To provide a standardized method for rating the severity of software vulnera…" at bounding box center [288, 306] width 0 height 9
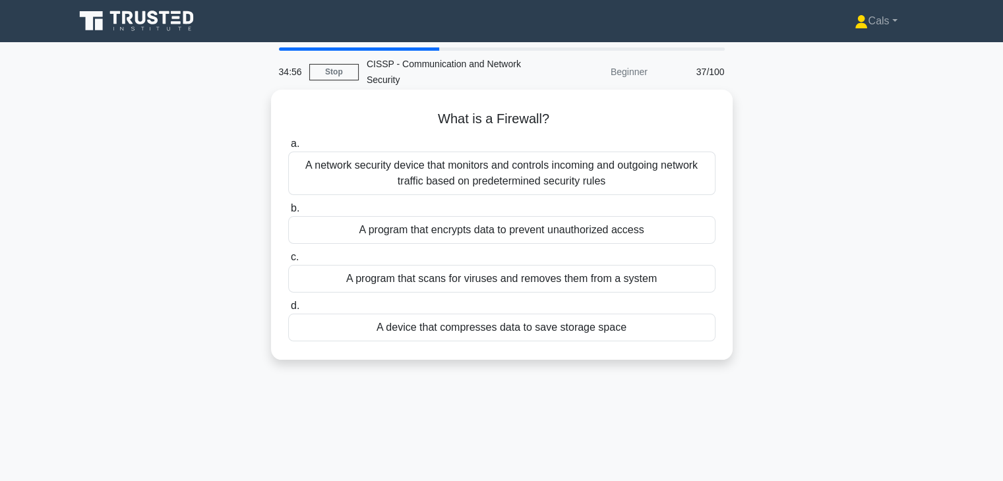
click at [574, 177] on div "A network security device that monitors and controls incoming and outgoing netw…" at bounding box center [501, 174] width 427 height 44
click at [288, 148] on input "a. A network security device that monitors and controls incoming and outgoing n…" at bounding box center [288, 144] width 0 height 9
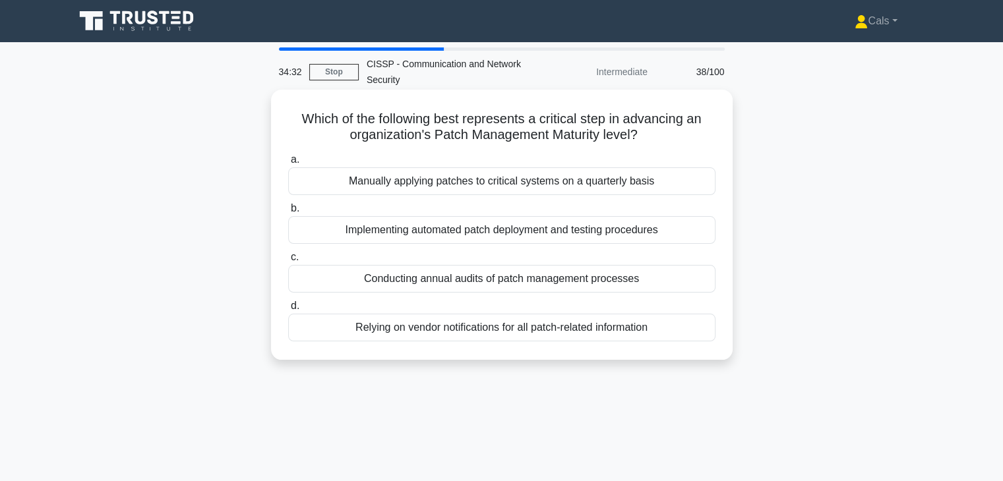
click at [489, 233] on div "Implementing automated patch deployment and testing procedures" at bounding box center [501, 230] width 427 height 28
click at [288, 213] on input "b. Implementing automated patch deployment and testing procedures" at bounding box center [288, 208] width 0 height 9
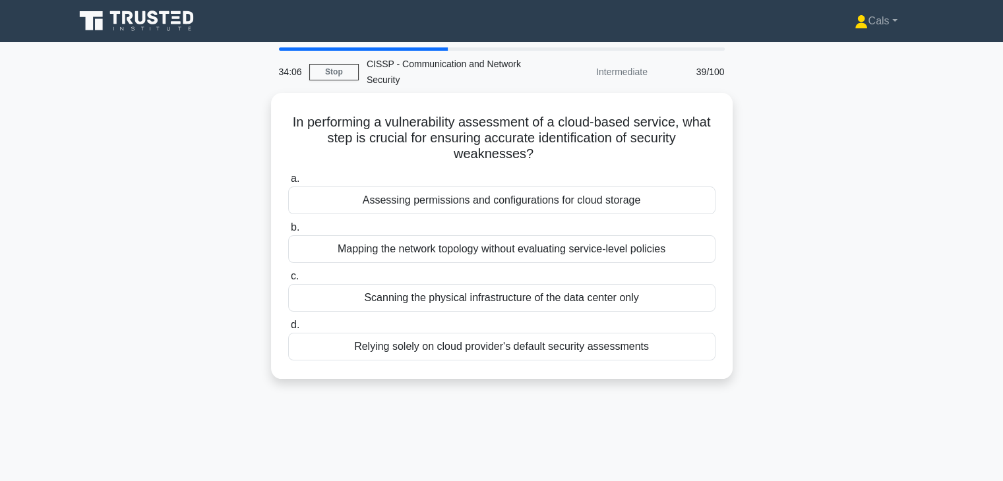
scroll to position [82, 0]
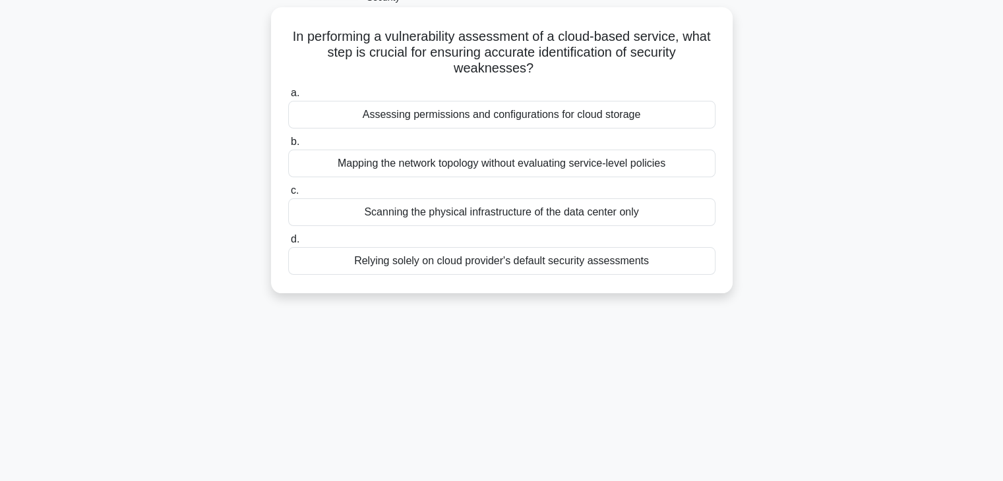
drag, startPoint x: 429, startPoint y: 371, endPoint x: 443, endPoint y: 288, distance: 83.7
click at [443, 288] on div "34:06 Stop CISSP - Communication and Network Security Intermediate 39/100 In pe…" at bounding box center [502, 294] width 870 height 659
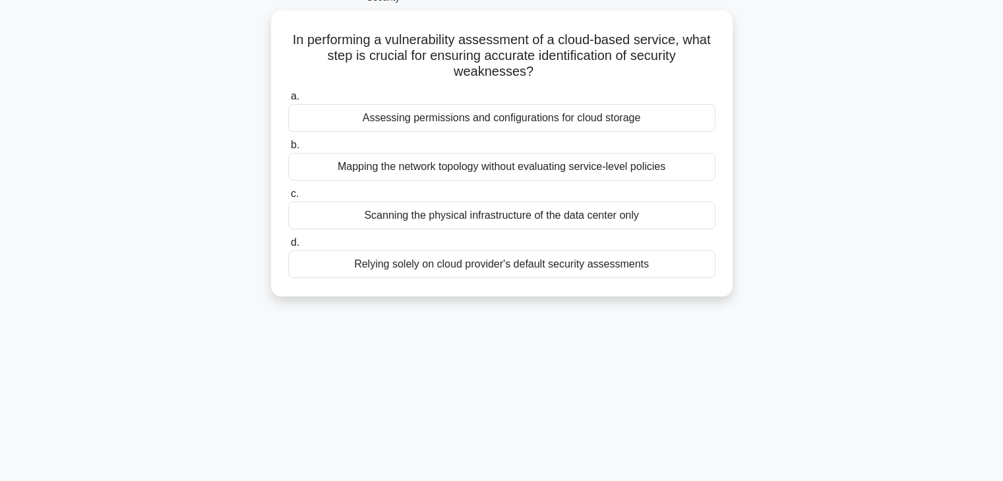
click at [396, 452] on div "34:06 Stop CISSP - Communication and Network Security Intermediate 39/100 In pe…" at bounding box center [502, 294] width 870 height 659
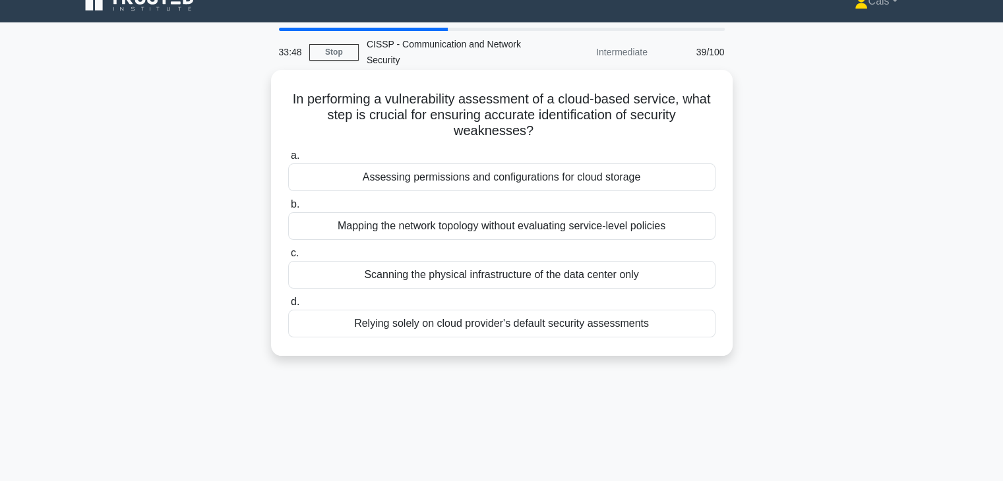
click at [538, 172] on div "Assessing permissions and configurations for cloud storage" at bounding box center [501, 177] width 427 height 28
click at [288, 160] on input "a. Assessing permissions and configurations for cloud storage" at bounding box center [288, 156] width 0 height 9
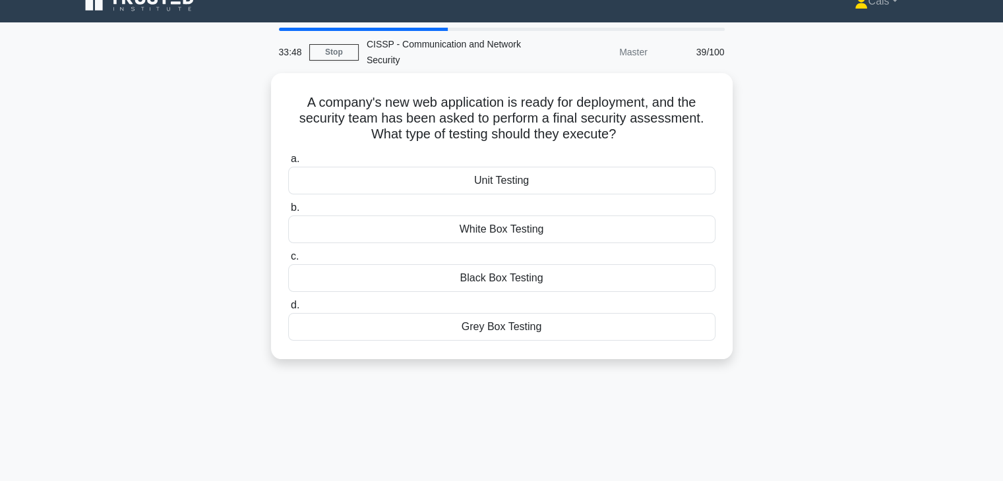
scroll to position [0, 0]
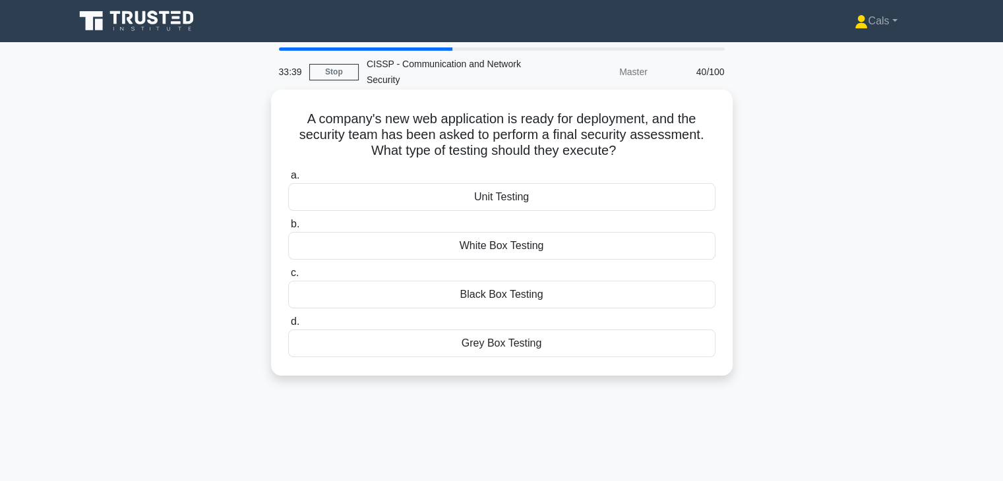
click at [528, 192] on div "Unit Testing" at bounding box center [501, 197] width 427 height 28
click at [288, 180] on input "a. Unit Testing" at bounding box center [288, 175] width 0 height 9
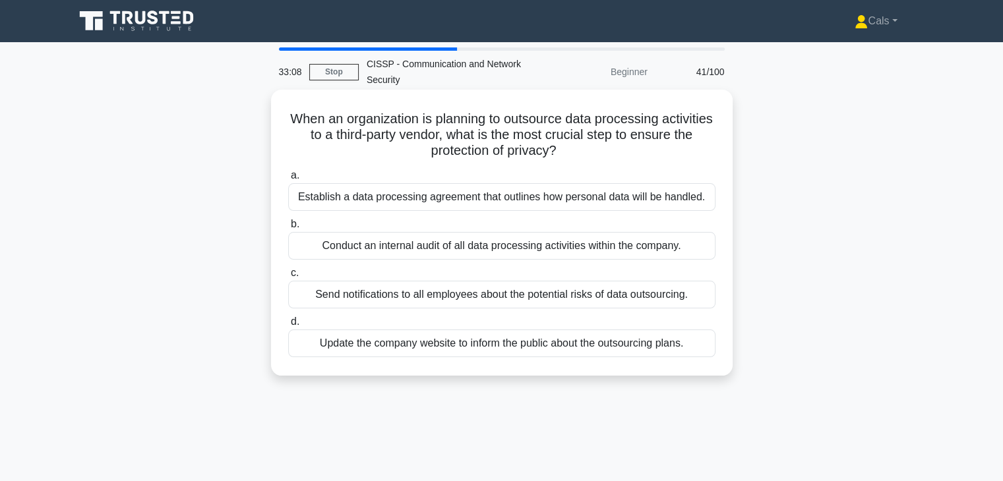
click at [518, 208] on div "Establish a data processing agreement that outlines how personal data will be h…" at bounding box center [501, 197] width 427 height 28
click at [288, 180] on input "a. Establish a data processing agreement that outlines how personal data will b…" at bounding box center [288, 175] width 0 height 9
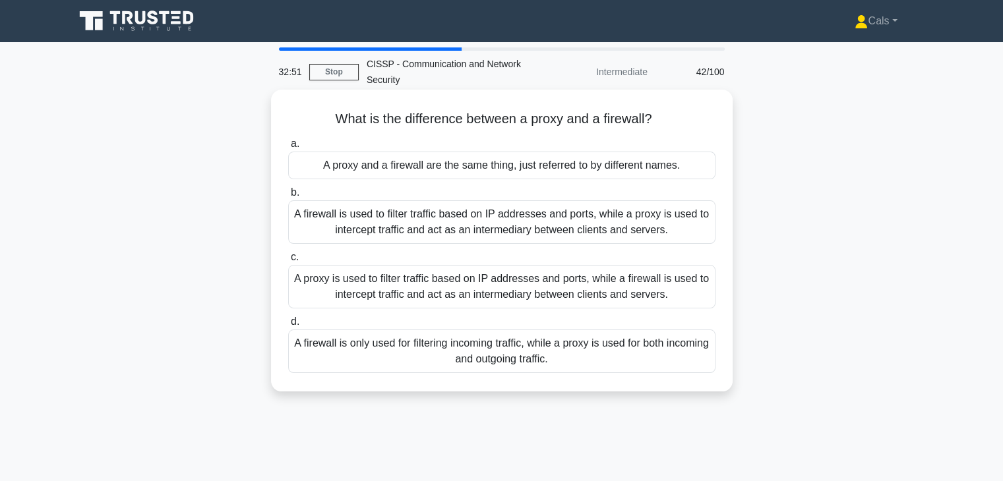
click at [477, 227] on div "A firewall is used to filter traffic based on IP addresses and ports, while a p…" at bounding box center [501, 222] width 427 height 44
click at [288, 197] on input "b. A firewall is used to filter traffic based on IP addresses and ports, while …" at bounding box center [288, 193] width 0 height 9
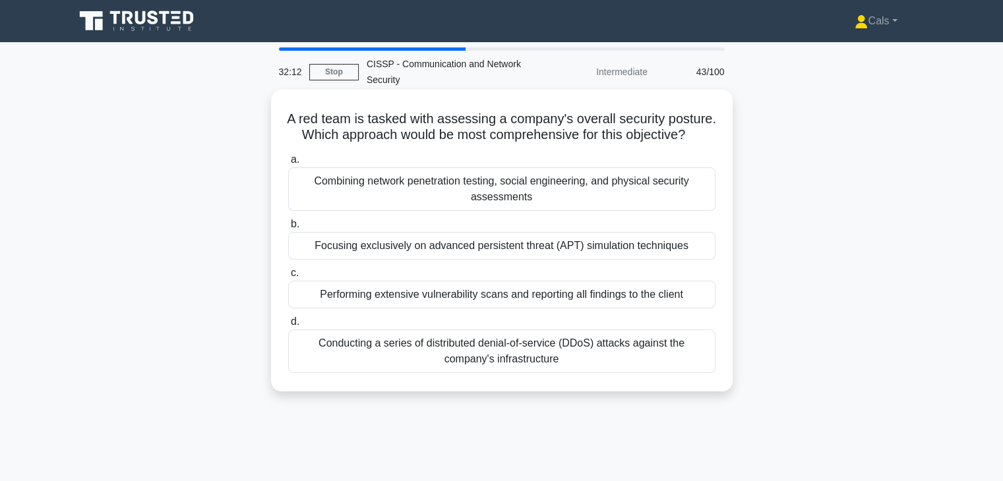
click at [522, 195] on div "Combining network penetration testing, social engineering, and physical securit…" at bounding box center [501, 189] width 427 height 44
click at [288, 164] on input "a. Combining network penetration testing, social engineering, and physical secu…" at bounding box center [288, 160] width 0 height 9
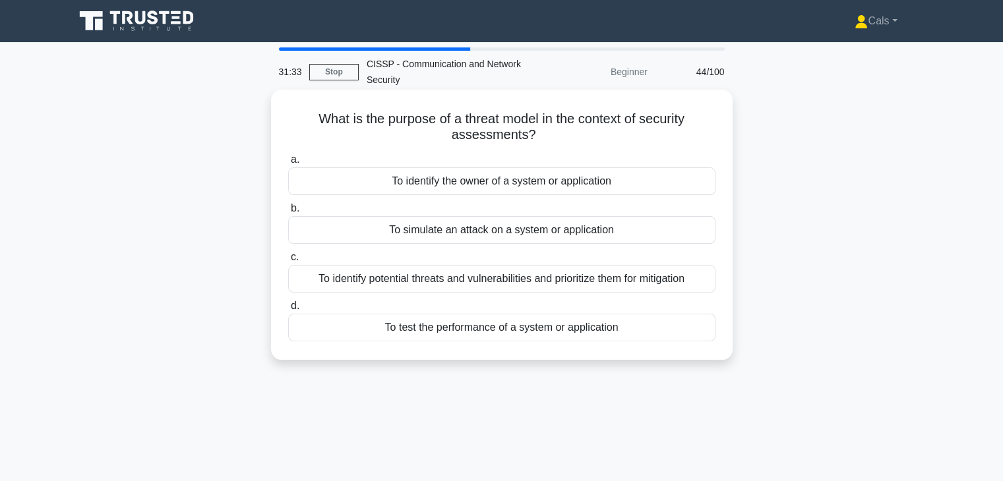
click at [498, 283] on div "To identify potential threats and vulnerabilities and prioritize them for mitig…" at bounding box center [501, 279] width 427 height 28
click at [288, 262] on input "c. To identify potential threats and vulnerabilities and prioritize them for mi…" at bounding box center [288, 257] width 0 height 9
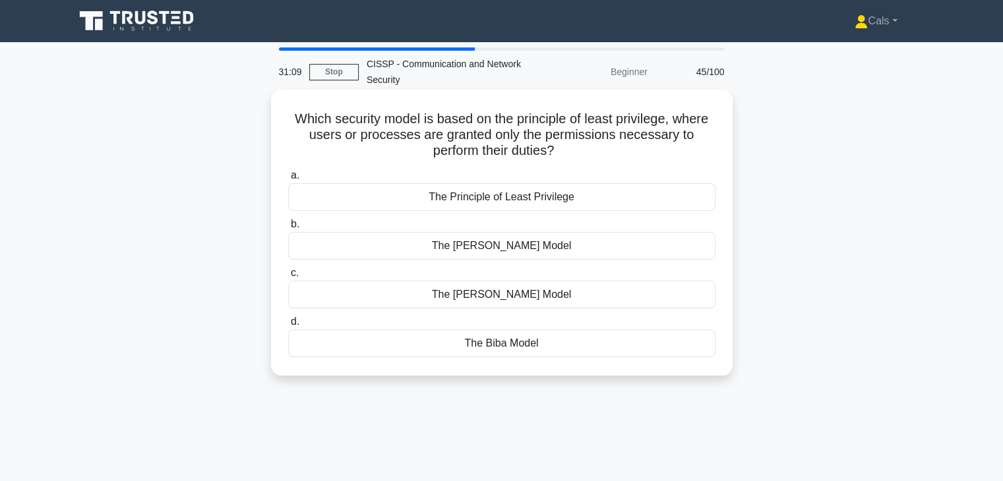
click at [505, 286] on div "The Clark-Wilson Model" at bounding box center [501, 295] width 427 height 28
click at [288, 278] on input "c. The Clark-Wilson Model" at bounding box center [288, 273] width 0 height 9
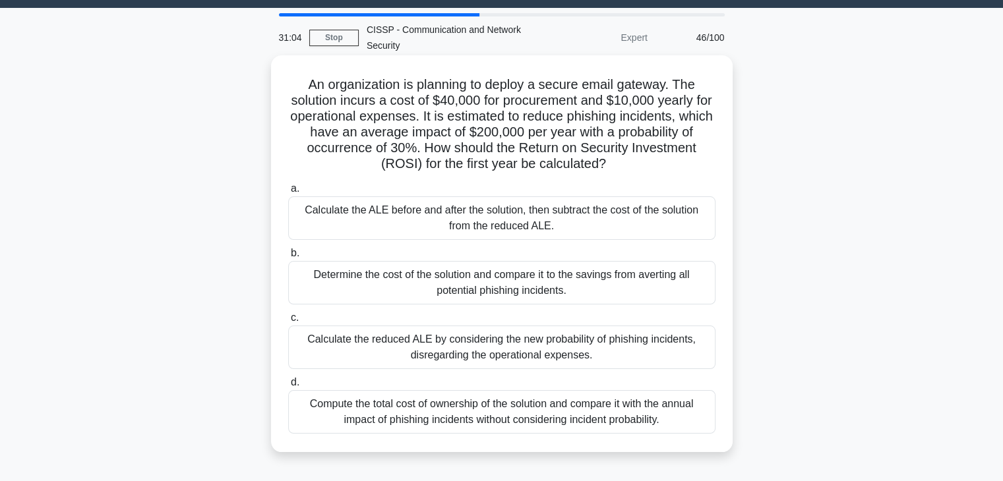
scroll to position [34, 0]
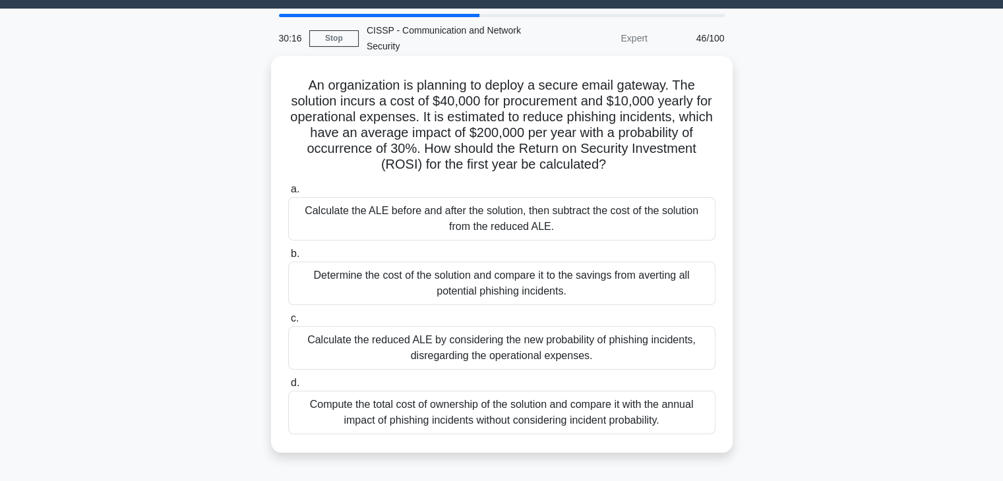
click at [517, 218] on div "Calculate the ALE before and after the solution, then subtract the cost of the …" at bounding box center [501, 219] width 427 height 44
click at [288, 194] on input "a. Calculate the ALE before and after the solution, then subtract the cost of t…" at bounding box center [288, 189] width 0 height 9
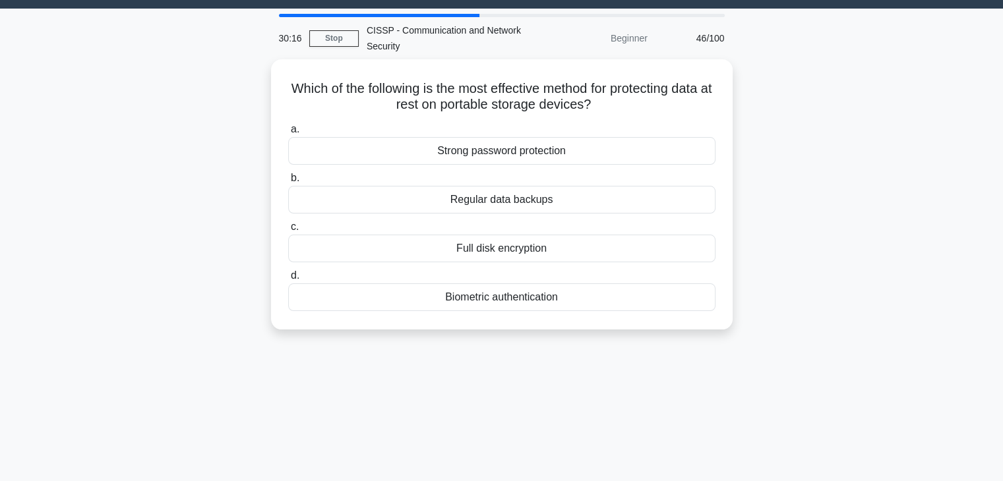
scroll to position [0, 0]
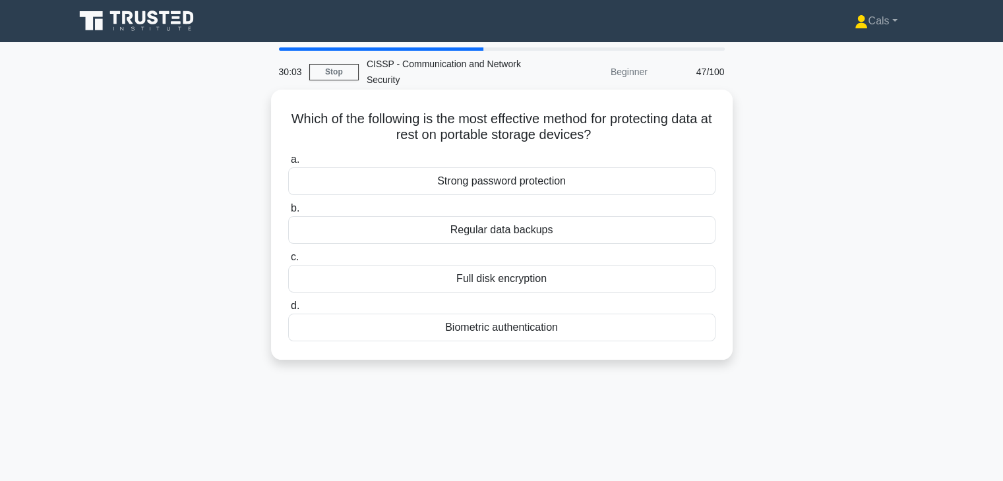
click at [520, 286] on div "Full disk encryption" at bounding box center [501, 279] width 427 height 28
click at [288, 262] on input "c. Full disk encryption" at bounding box center [288, 257] width 0 height 9
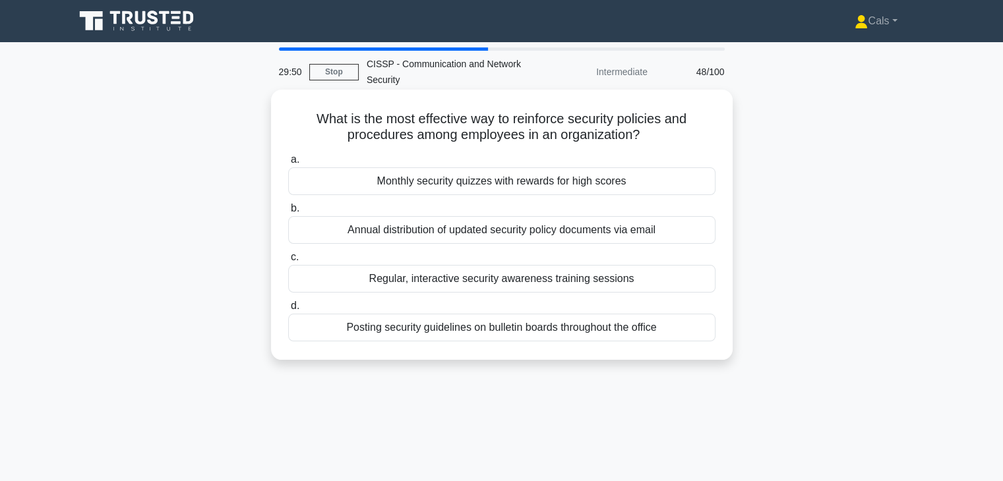
click at [498, 285] on div "Regular, interactive security awareness training sessions" at bounding box center [501, 279] width 427 height 28
click at [288, 262] on input "c. Regular, interactive security awareness training sessions" at bounding box center [288, 257] width 0 height 9
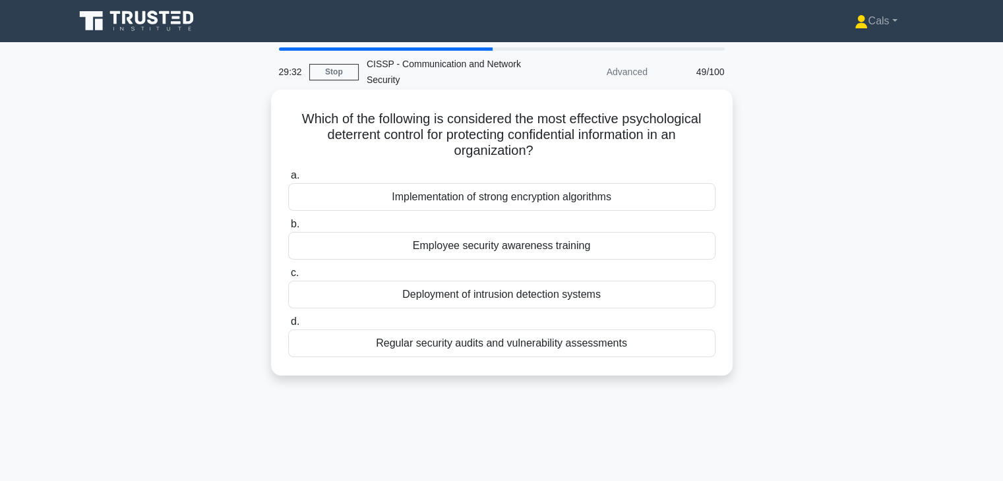
click at [521, 254] on div "Employee security awareness training" at bounding box center [501, 246] width 427 height 28
click at [288, 229] on input "b. Employee security awareness training" at bounding box center [288, 224] width 0 height 9
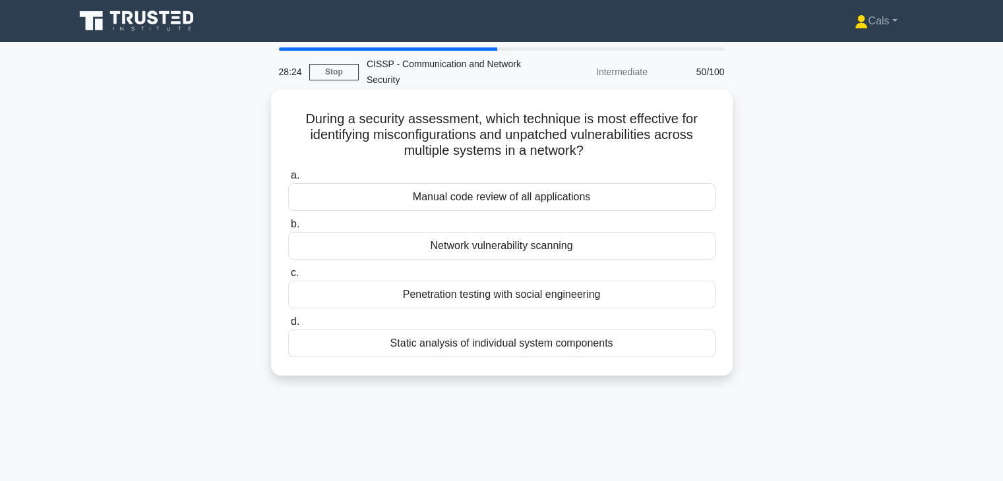
click at [534, 292] on div "Penetration testing with social engineering" at bounding box center [501, 295] width 427 height 28
click at [288, 278] on input "c. Penetration testing with social engineering" at bounding box center [288, 273] width 0 height 9
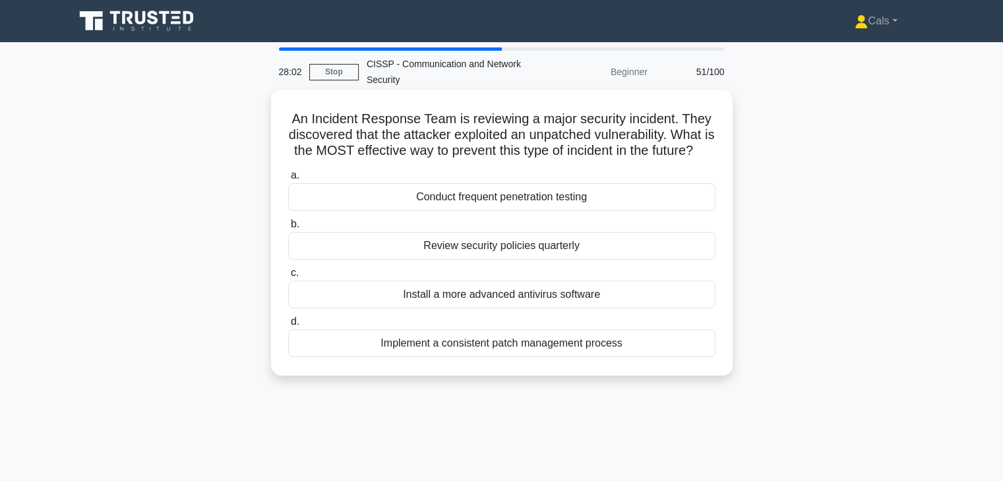
click at [562, 357] on div "Implement a consistent patch management process" at bounding box center [501, 344] width 427 height 28
click at [288, 326] on input "d. Implement a consistent patch management process" at bounding box center [288, 322] width 0 height 9
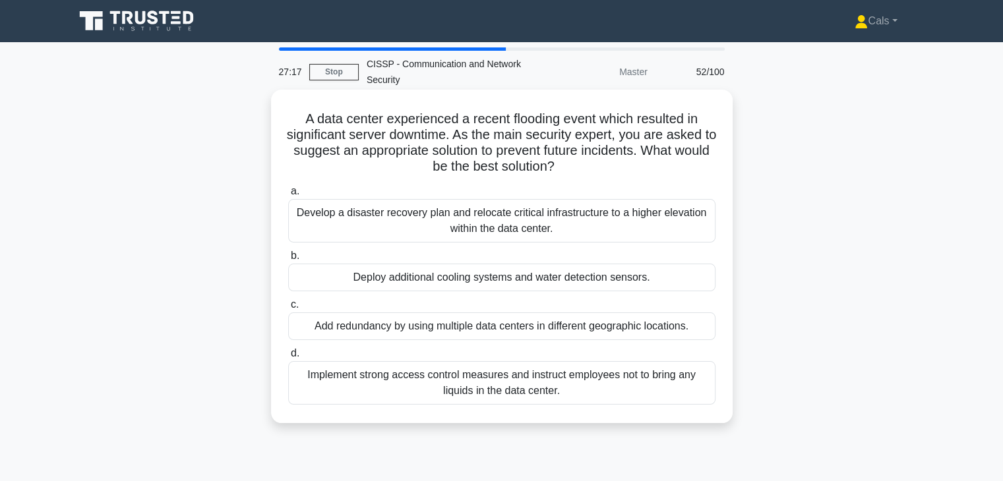
click at [607, 232] on div "Develop a disaster recovery plan and relocate critical infrastructure to a high…" at bounding box center [501, 221] width 427 height 44
click at [288, 196] on input "a. Develop a disaster recovery plan and relocate critical infrastructure to a h…" at bounding box center [288, 191] width 0 height 9
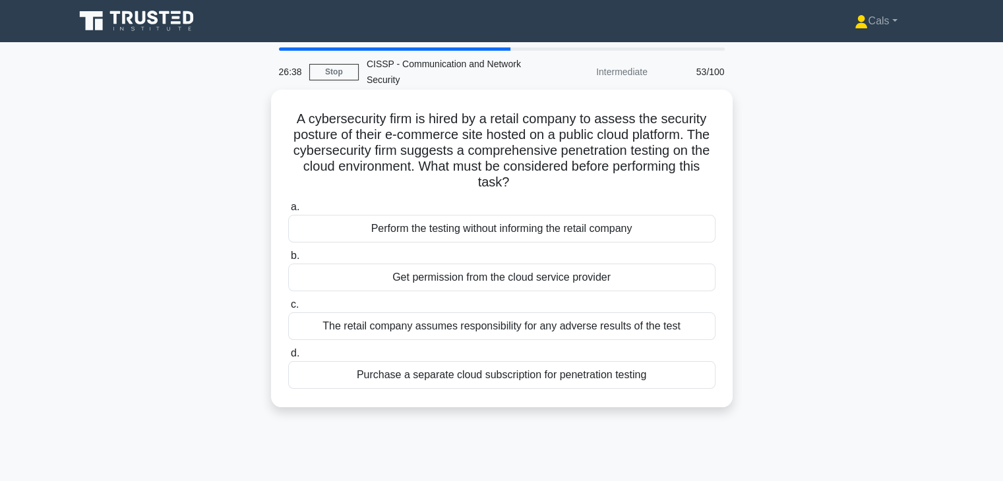
click at [501, 275] on div "Get permission from the cloud service provider" at bounding box center [501, 278] width 427 height 28
click at [288, 260] on input "b. Get permission from the cloud service provider" at bounding box center [288, 256] width 0 height 9
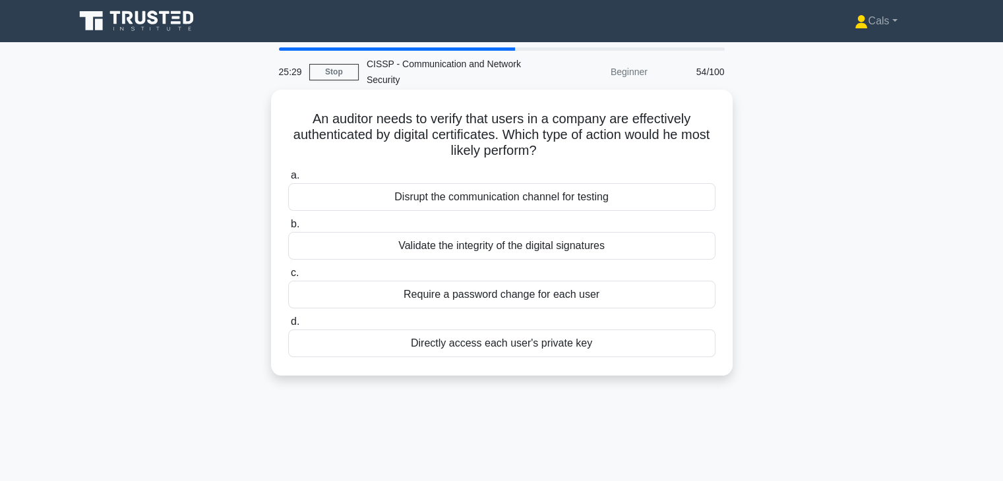
click at [503, 243] on div "Validate the integrity of the digital signatures" at bounding box center [501, 246] width 427 height 28
click at [288, 229] on input "b. Validate the integrity of the digital signatures" at bounding box center [288, 224] width 0 height 9
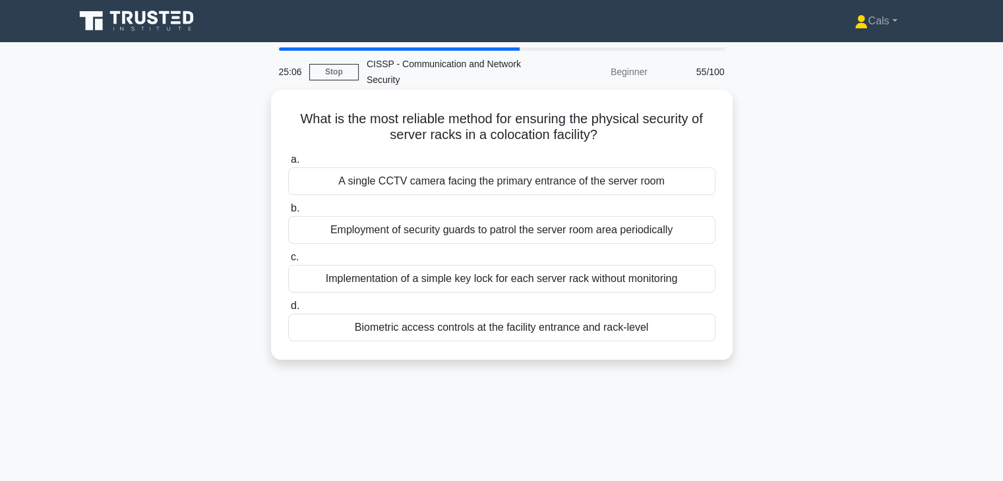
click at [525, 189] on div "A single CCTV camera facing the primary entrance of the server room" at bounding box center [501, 181] width 427 height 28
click at [288, 164] on input "a. A single CCTV camera facing the primary entrance of the server room" at bounding box center [288, 160] width 0 height 9
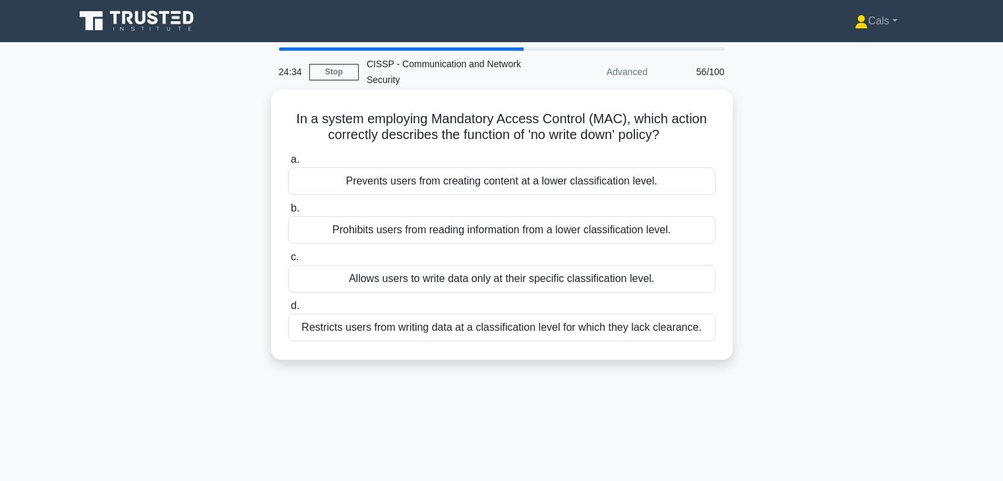
click at [525, 185] on div "Prevents users from creating content at a lower classification level." at bounding box center [501, 181] width 427 height 28
click at [288, 164] on input "a. Prevents users from creating content at a lower classification level." at bounding box center [288, 160] width 0 height 9
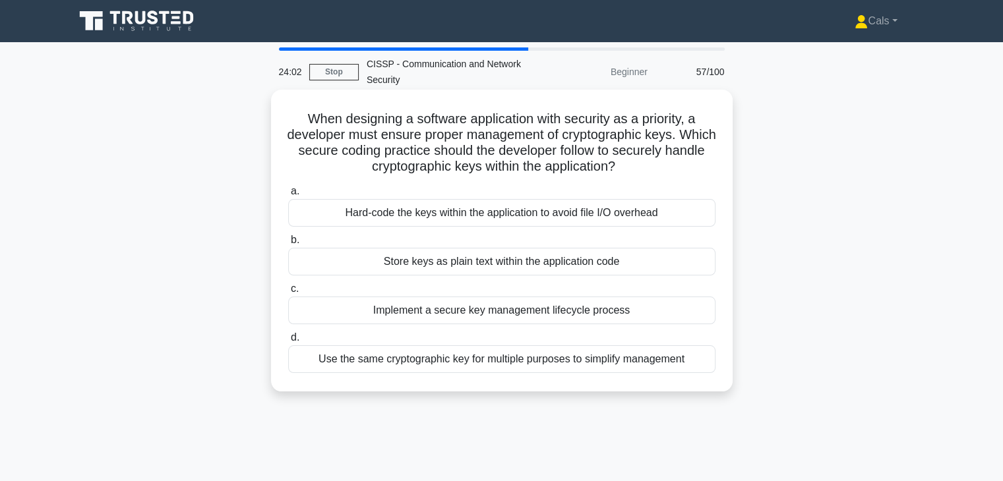
click at [552, 320] on div "Implement a secure key management lifecycle process" at bounding box center [501, 311] width 427 height 28
click at [288, 293] on input "c. Implement a secure key management lifecycle process" at bounding box center [288, 289] width 0 height 9
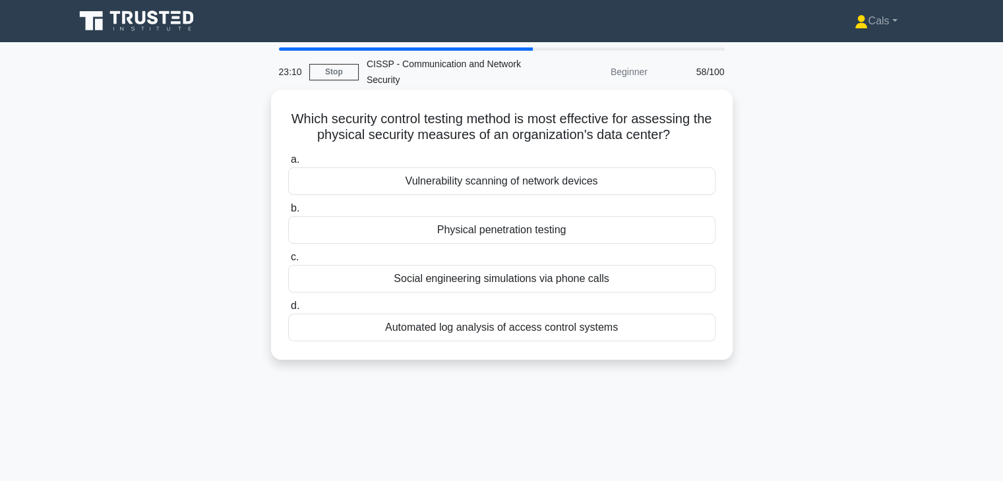
click at [554, 291] on div "Social engineering simulations via phone calls" at bounding box center [501, 279] width 427 height 28
click at [288, 262] on input "c. Social engineering simulations via phone calls" at bounding box center [288, 257] width 0 height 9
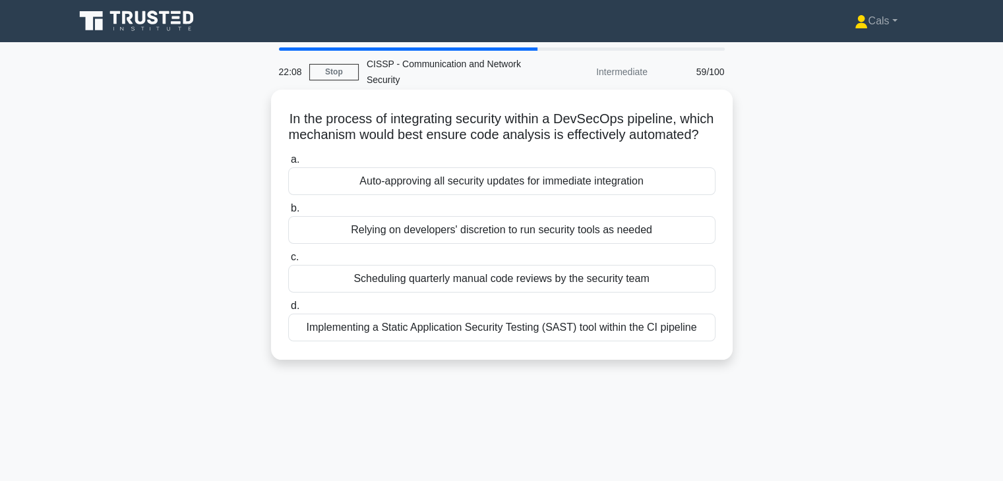
click at [557, 342] on div "Implementing a Static Application Security Testing (SAST) tool within the CI pi…" at bounding box center [501, 328] width 427 height 28
click at [288, 311] on input "d. Implementing a Static Application Security Testing (SAST) tool within the CI…" at bounding box center [288, 306] width 0 height 9
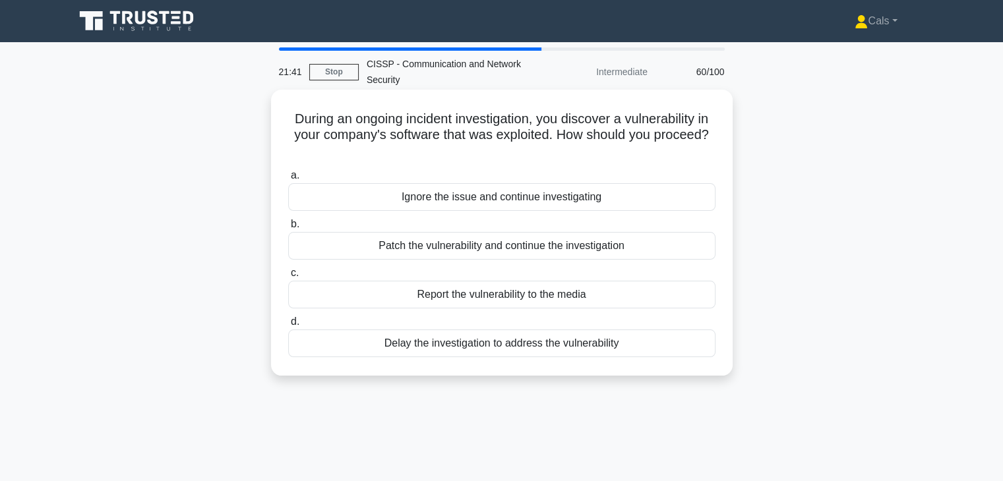
click at [514, 254] on div "Patch the vulnerability and continue the investigation" at bounding box center [501, 246] width 427 height 28
click at [288, 229] on input "b. Patch the vulnerability and continue the investigation" at bounding box center [288, 224] width 0 height 9
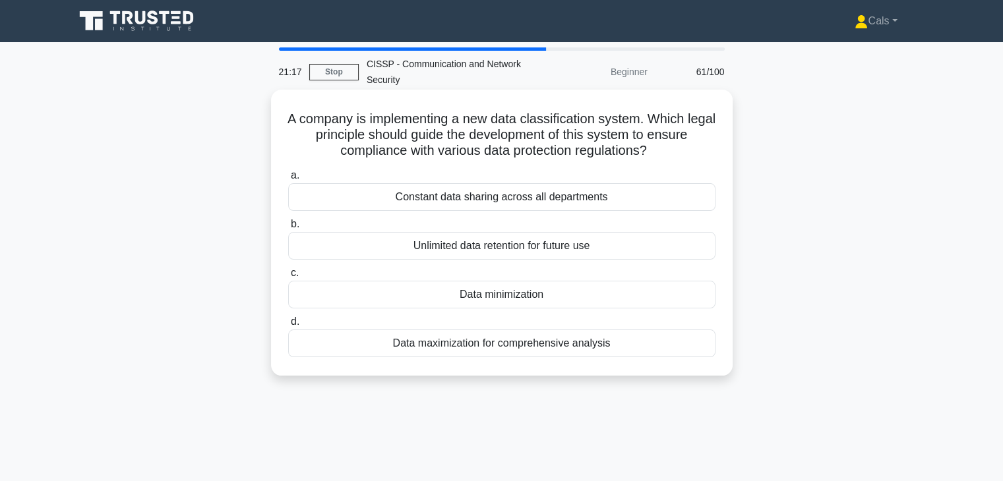
click at [522, 301] on div "Data minimization" at bounding box center [501, 295] width 427 height 28
click at [288, 278] on input "c. Data minimization" at bounding box center [288, 273] width 0 height 9
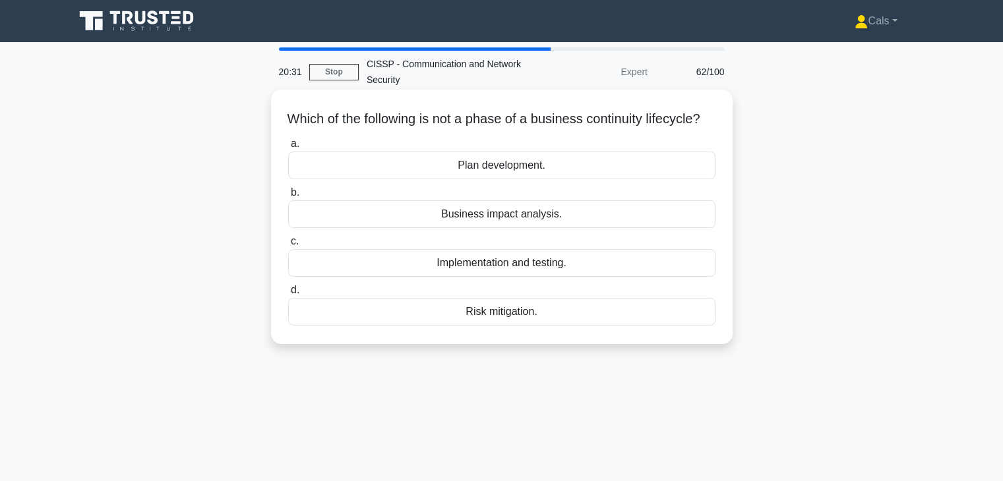
click at [548, 228] on div "Business impact analysis." at bounding box center [501, 214] width 427 height 28
click at [288, 197] on input "b. Business impact analysis." at bounding box center [288, 193] width 0 height 9
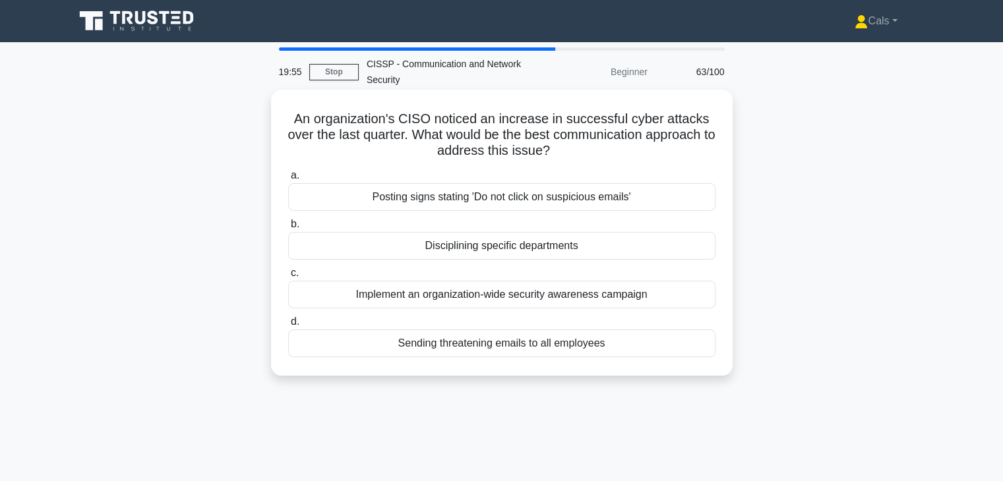
click at [549, 296] on div "Implement an organization-wide security awareness campaign" at bounding box center [501, 295] width 427 height 28
click at [288, 278] on input "c. Implement an organization-wide security awareness campaign" at bounding box center [288, 273] width 0 height 9
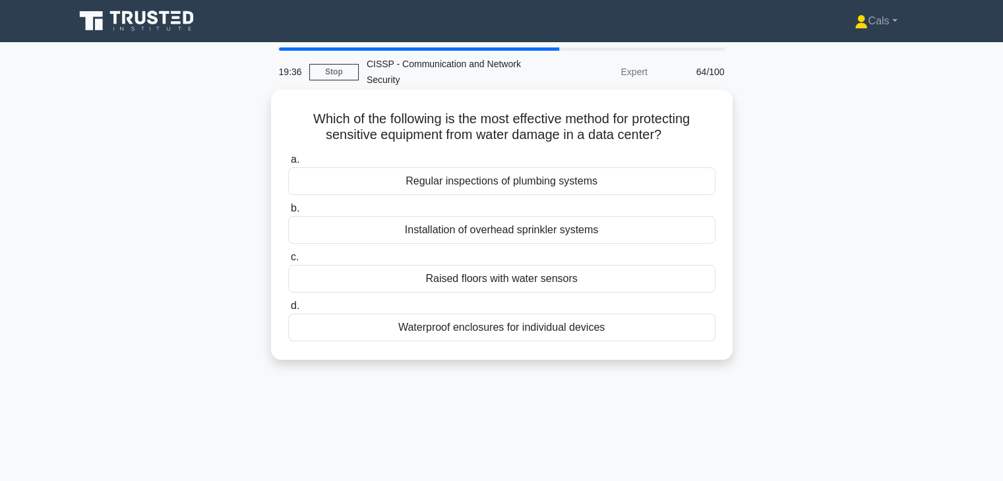
click at [533, 278] on div "Raised floors with water sensors" at bounding box center [501, 279] width 427 height 28
click at [288, 262] on input "c. Raised floors with water sensors" at bounding box center [288, 257] width 0 height 9
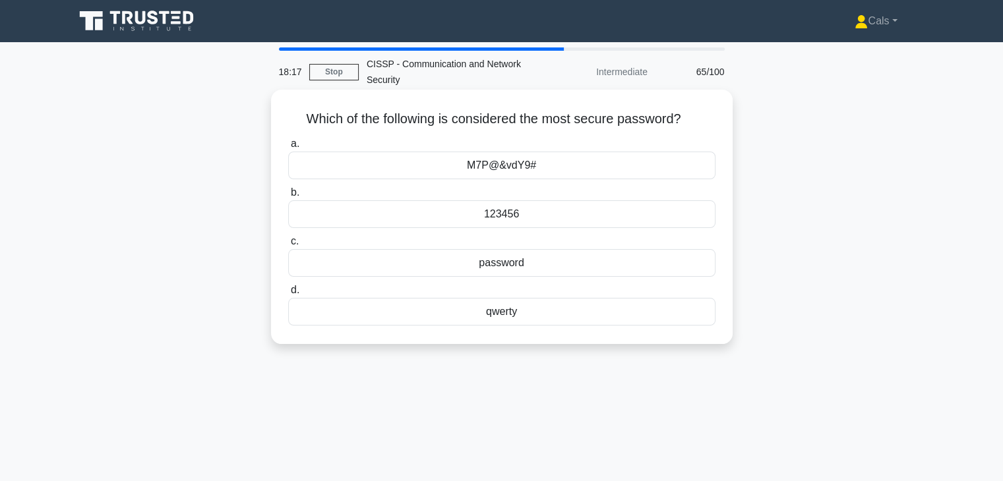
click at [576, 169] on div "M7P@&vdY9#" at bounding box center [501, 166] width 427 height 28
click at [288, 148] on input "a. M7P@&vdY9#" at bounding box center [288, 144] width 0 height 9
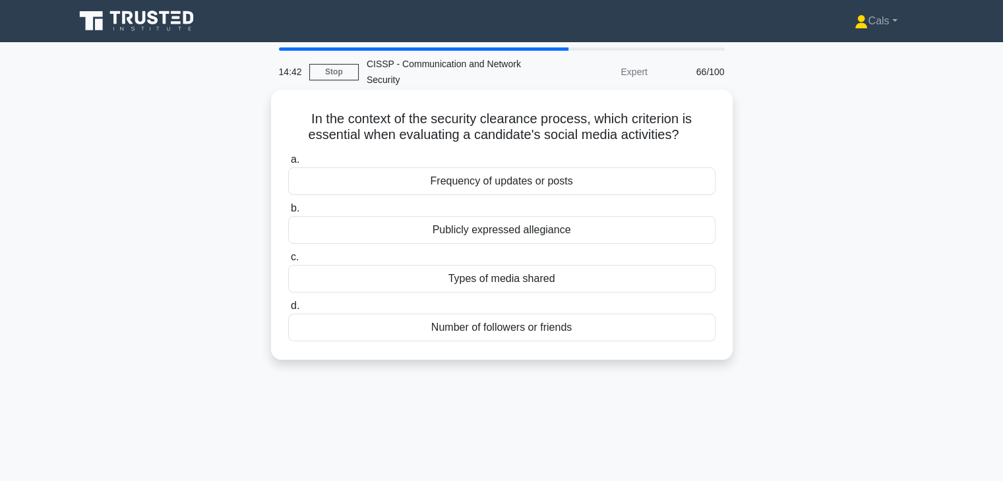
click at [561, 233] on div "Publicly expressed allegiance" at bounding box center [501, 230] width 427 height 28
click at [288, 213] on input "b. Publicly expressed allegiance" at bounding box center [288, 208] width 0 height 9
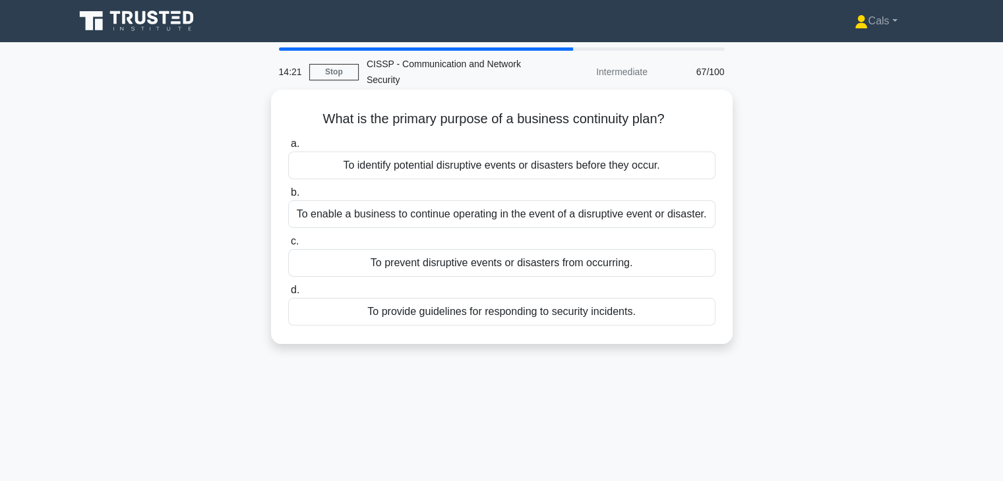
click at [549, 218] on div "To enable a business to continue operating in the event of a disruptive event o…" at bounding box center [501, 214] width 427 height 28
click at [288, 197] on input "b. To enable a business to continue operating in the event of a disruptive even…" at bounding box center [288, 193] width 0 height 9
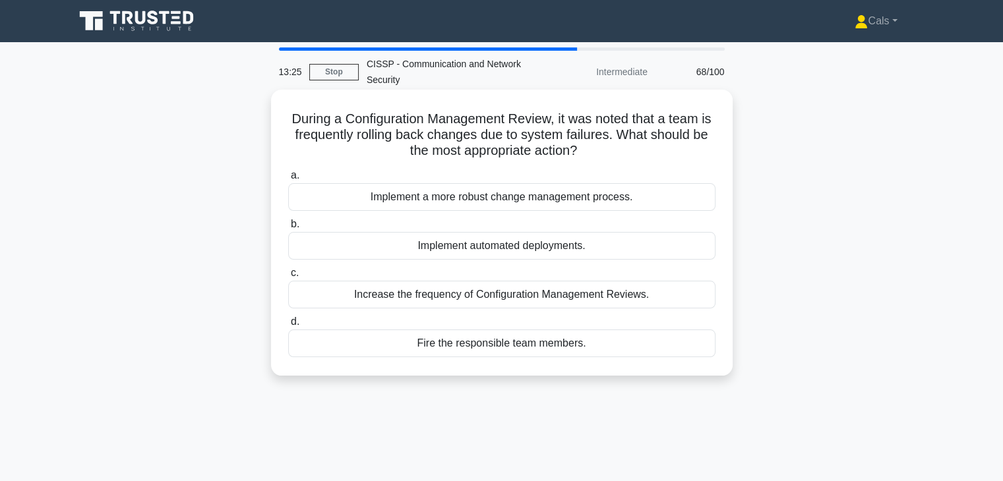
click at [579, 251] on div "Implement automated deployments." at bounding box center [501, 246] width 427 height 28
click at [288, 229] on input "b. Implement automated deployments." at bounding box center [288, 224] width 0 height 9
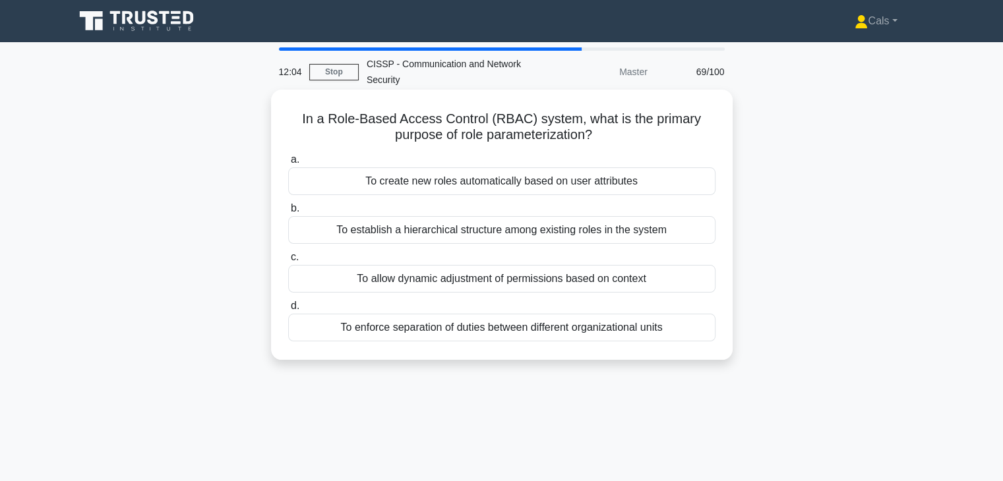
click at [576, 283] on div "To allow dynamic adjustment of permissions based on context" at bounding box center [501, 279] width 427 height 28
click at [288, 262] on input "c. To allow dynamic adjustment of permissions based on context" at bounding box center [288, 257] width 0 height 9
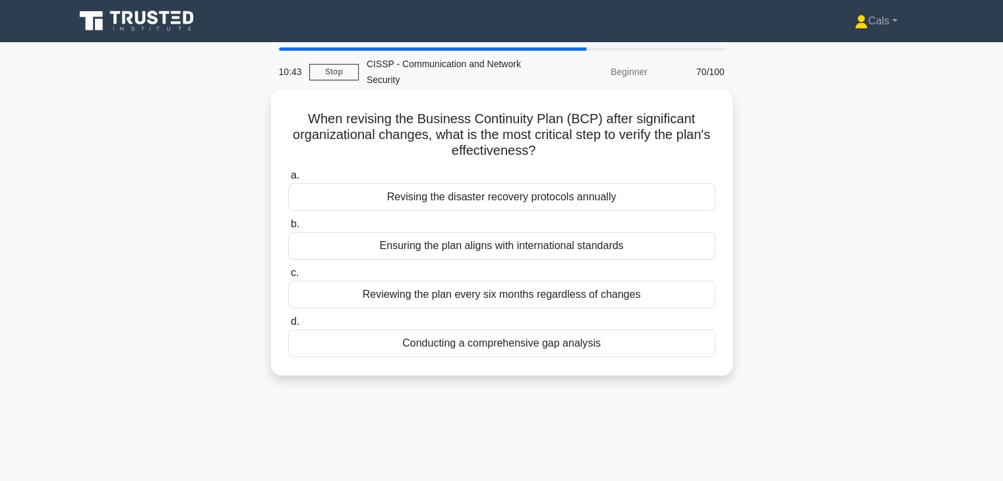
click at [522, 347] on div "Conducting a comprehensive gap analysis" at bounding box center [501, 344] width 427 height 28
click at [288, 326] on input "d. Conducting a comprehensive gap analysis" at bounding box center [288, 322] width 0 height 9
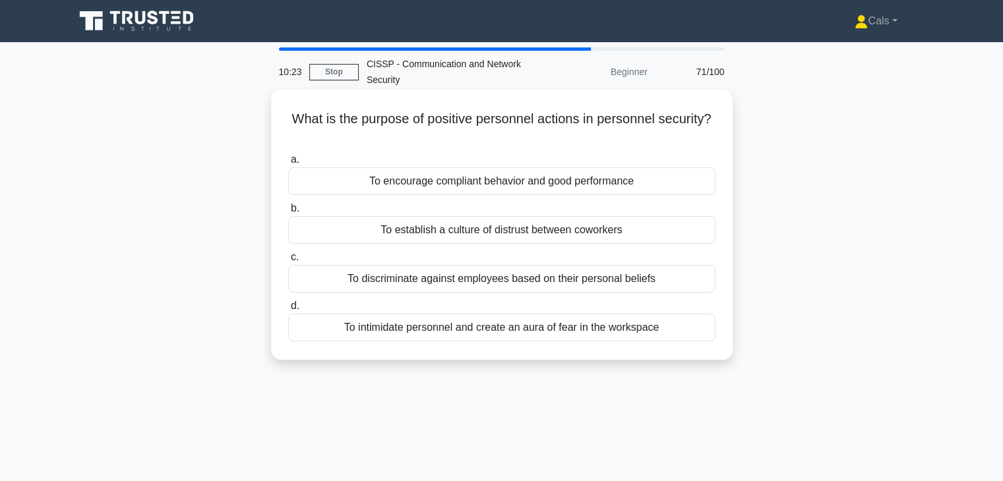
click at [477, 190] on div "To encourage compliant behavior and good performance" at bounding box center [501, 181] width 427 height 28
click at [288, 164] on input "a. To encourage compliant behavior and good performance" at bounding box center [288, 160] width 0 height 9
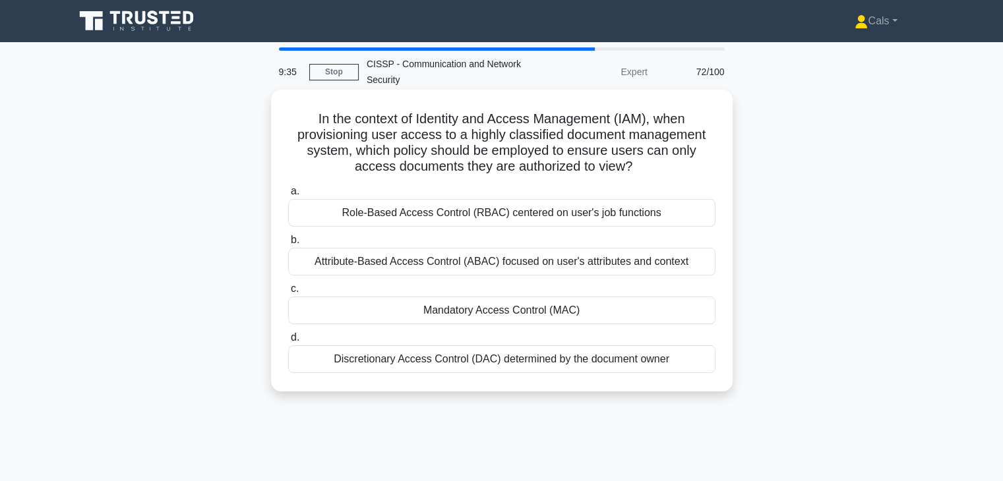
click at [545, 262] on div "Attribute-Based Access Control (ABAC) focused on user's attributes and context" at bounding box center [501, 262] width 427 height 28
click at [288, 245] on input "b. Attribute-Based Access Control (ABAC) focused on user's attributes and conte…" at bounding box center [288, 240] width 0 height 9
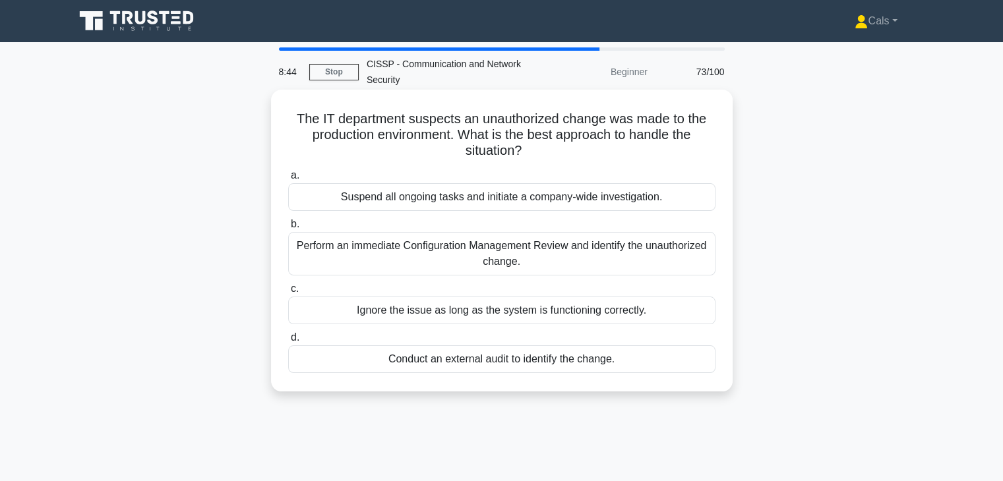
click at [581, 256] on div "Perform an immediate Configuration Management Review and identify the unauthori…" at bounding box center [501, 254] width 427 height 44
click at [288, 229] on input "b. Perform an immediate Configuration Management Review and identify the unauth…" at bounding box center [288, 224] width 0 height 9
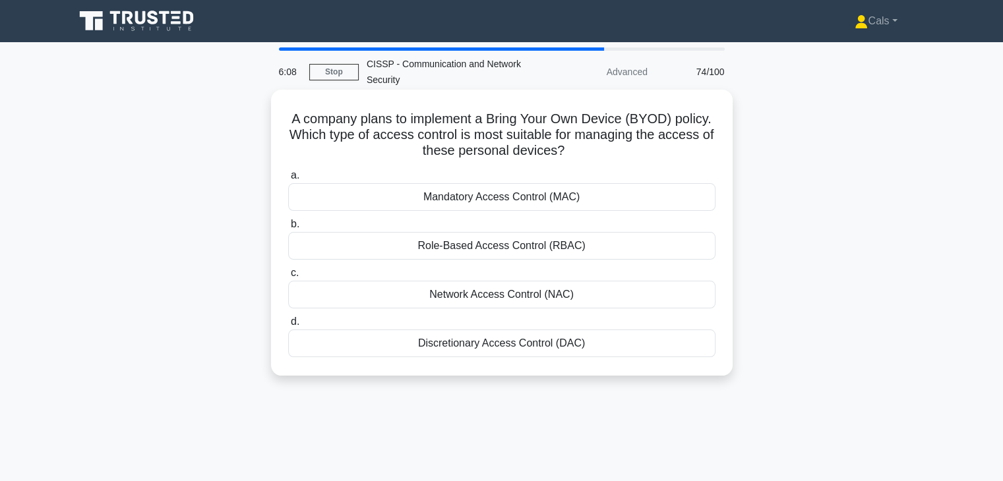
click at [559, 305] on div "Network Access Control (NAC)" at bounding box center [501, 295] width 427 height 28
click at [288, 278] on input "c. Network Access Control (NAC)" at bounding box center [288, 273] width 0 height 9
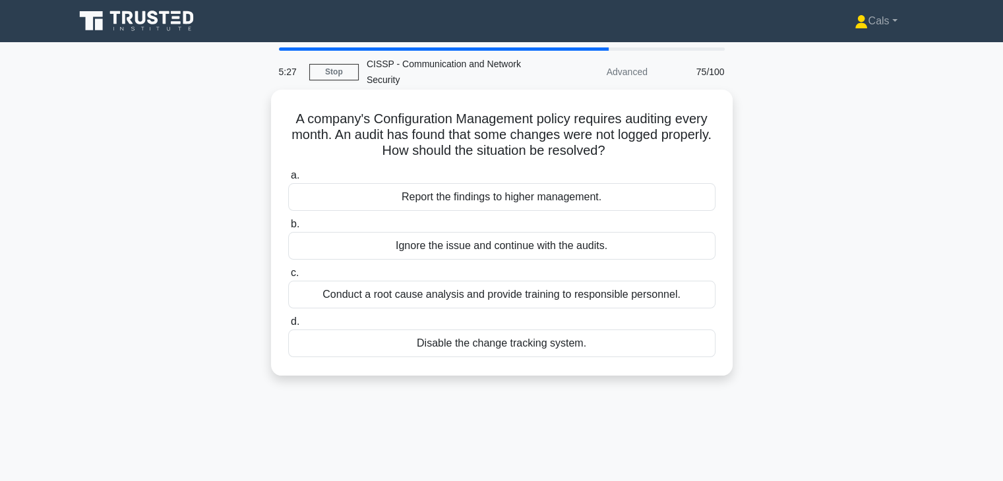
click at [608, 209] on div "Report the findings to higher management." at bounding box center [501, 197] width 427 height 28
click at [288, 180] on input "a. Report the findings to higher management." at bounding box center [288, 175] width 0 height 9
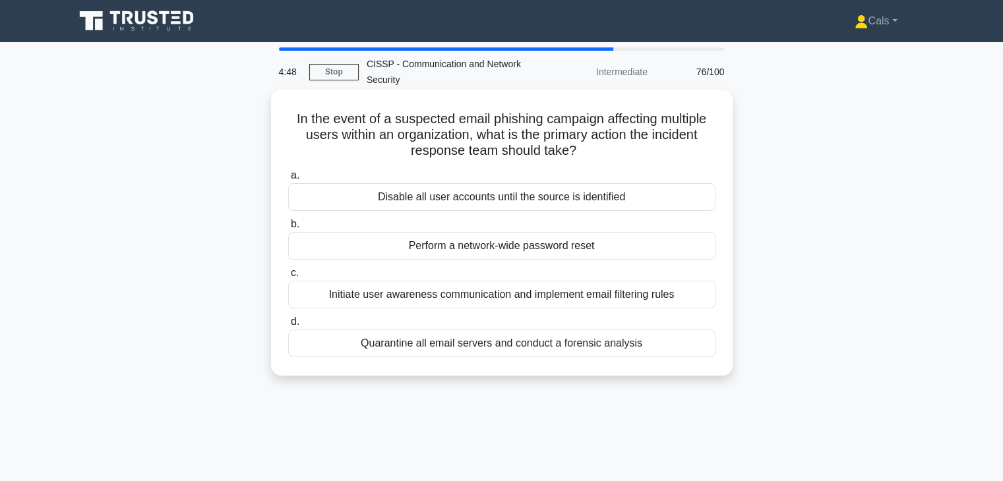
click at [549, 291] on div "Initiate user awareness communication and implement email filtering rules" at bounding box center [501, 295] width 427 height 28
click at [288, 278] on input "c. Initiate user awareness communication and implement email filtering rules" at bounding box center [288, 273] width 0 height 9
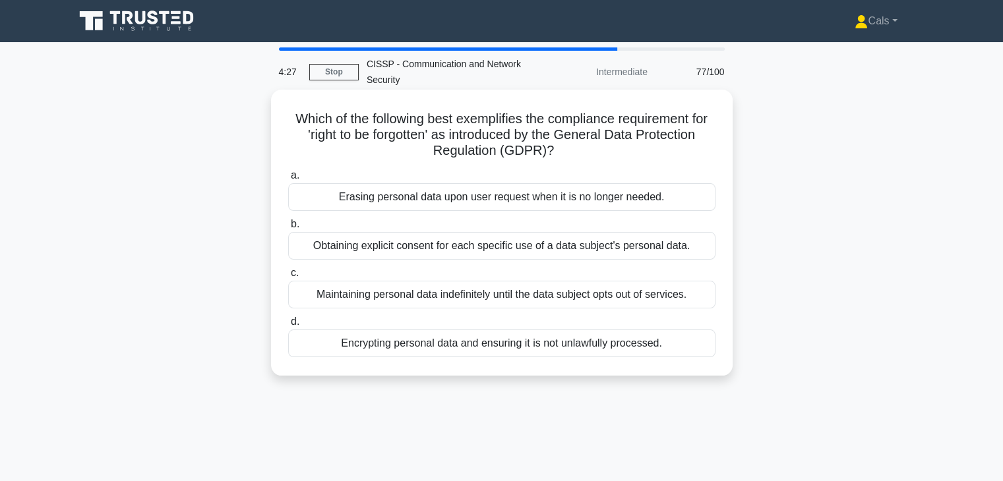
click at [591, 205] on div "Erasing personal data upon user request when it is no longer needed." at bounding box center [501, 197] width 427 height 28
click at [288, 180] on input "a. Erasing personal data upon user request when it is no longer needed." at bounding box center [288, 175] width 0 height 9
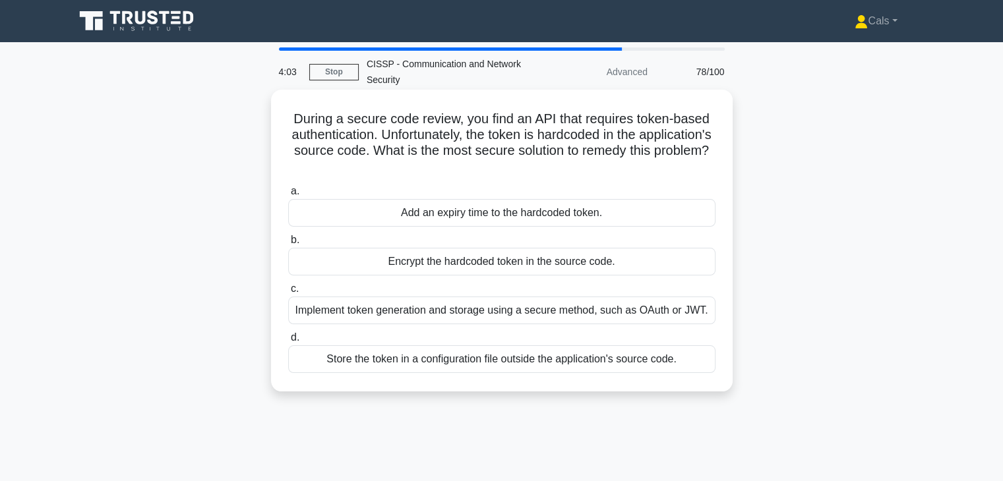
click at [589, 359] on div "Store the token in a configuration file outside the application's source code." at bounding box center [501, 359] width 427 height 28
click at [288, 342] on input "d. Store the token in a configuration file outside the application's source cod…" at bounding box center [288, 338] width 0 height 9
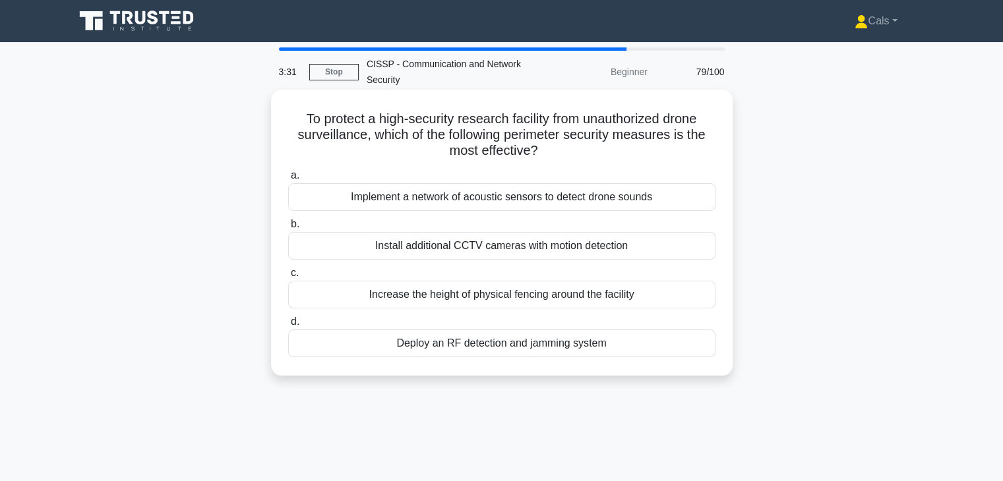
click at [546, 206] on div "Implement a network of acoustic sensors to detect drone sounds" at bounding box center [501, 197] width 427 height 28
click at [288, 180] on input "a. Implement a network of acoustic sensors to detect drone sounds" at bounding box center [288, 175] width 0 height 9
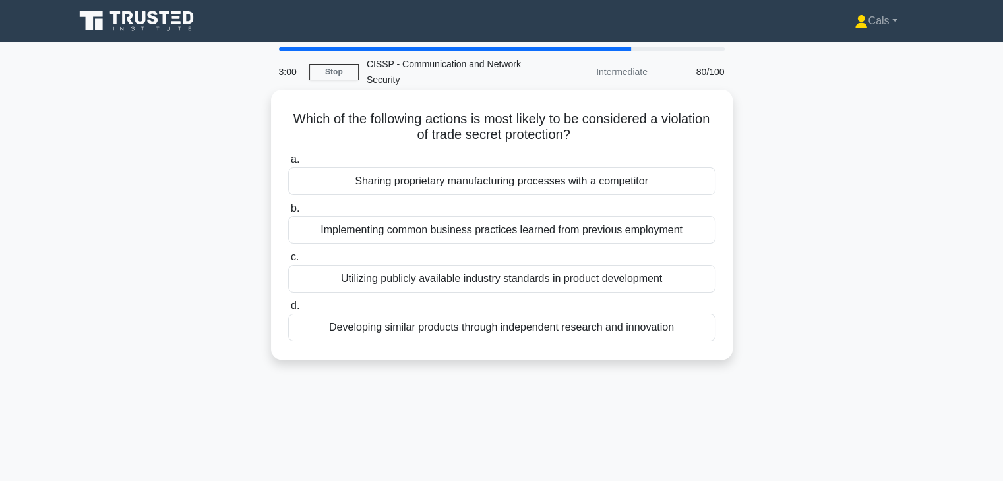
click at [552, 192] on div "Sharing proprietary manufacturing processes with a competitor" at bounding box center [501, 181] width 427 height 28
click at [288, 164] on input "a. Sharing proprietary manufacturing processes with a competitor" at bounding box center [288, 160] width 0 height 9
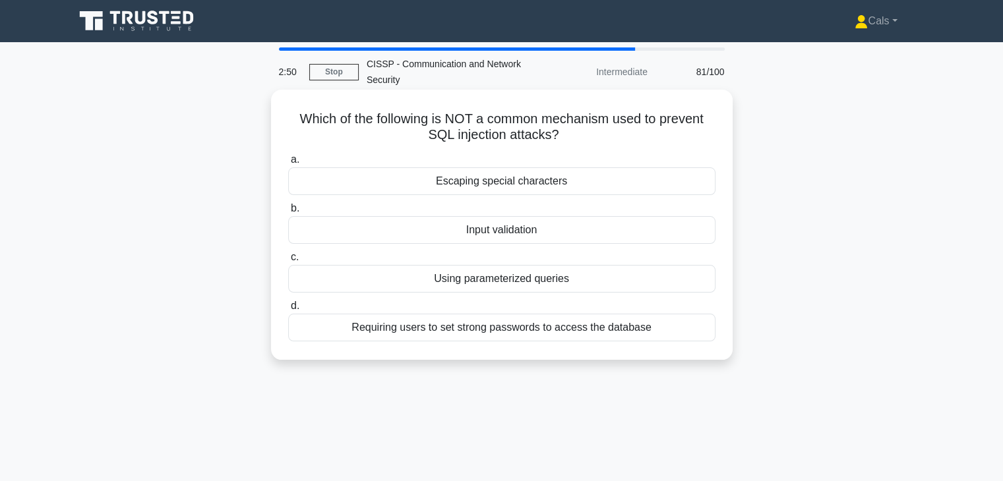
click at [537, 335] on div "Requiring users to set strong passwords to access the database" at bounding box center [501, 328] width 427 height 28
click at [288, 311] on input "d. Requiring users to set strong passwords to access the database" at bounding box center [288, 306] width 0 height 9
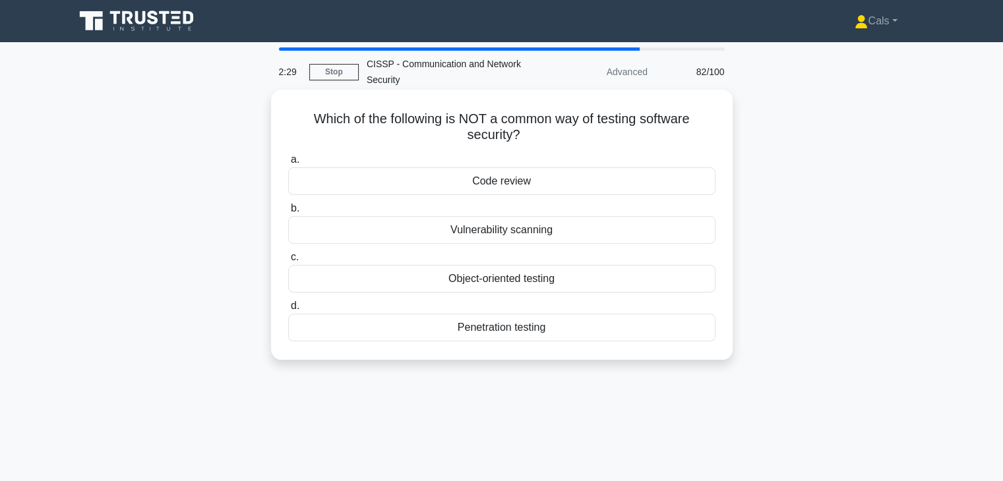
click at [518, 277] on div "Object-oriented testing" at bounding box center [501, 279] width 427 height 28
click at [288, 262] on input "c. Object-oriented testing" at bounding box center [288, 257] width 0 height 9
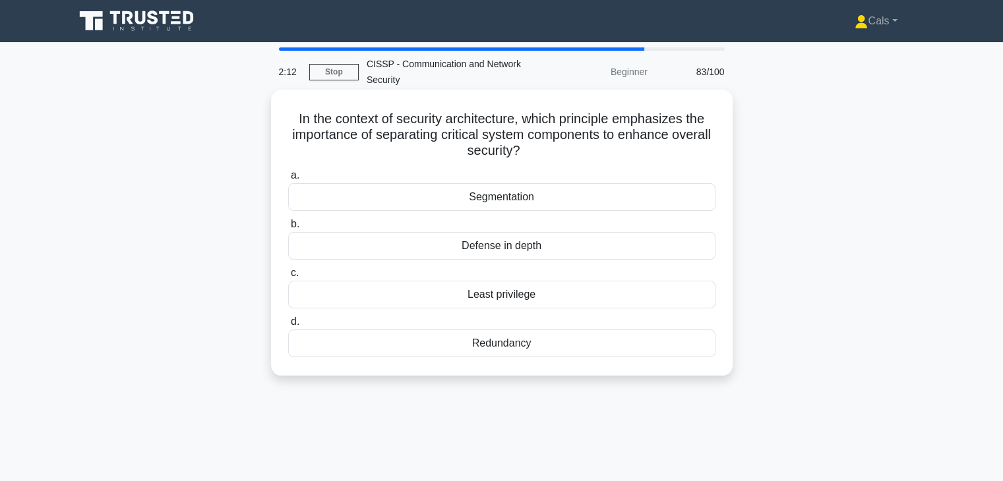
click at [539, 199] on div "Segmentation" at bounding box center [501, 197] width 427 height 28
click at [288, 180] on input "a. Segmentation" at bounding box center [288, 175] width 0 height 9
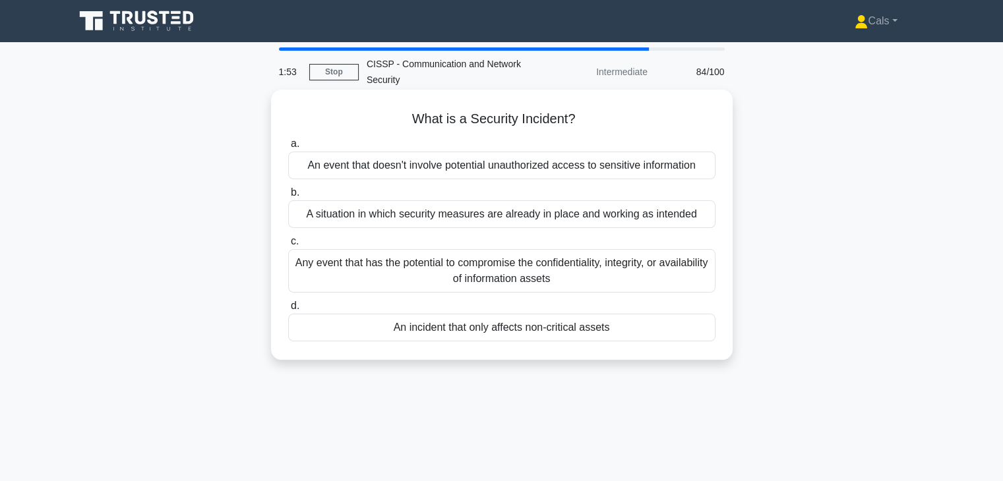
click at [464, 279] on div "Any event that has the potential to compromise the confidentiality, integrity, …" at bounding box center [501, 271] width 427 height 44
click at [288, 246] on input "c. Any event that has the potential to compromise the confidentiality, integrit…" at bounding box center [288, 241] width 0 height 9
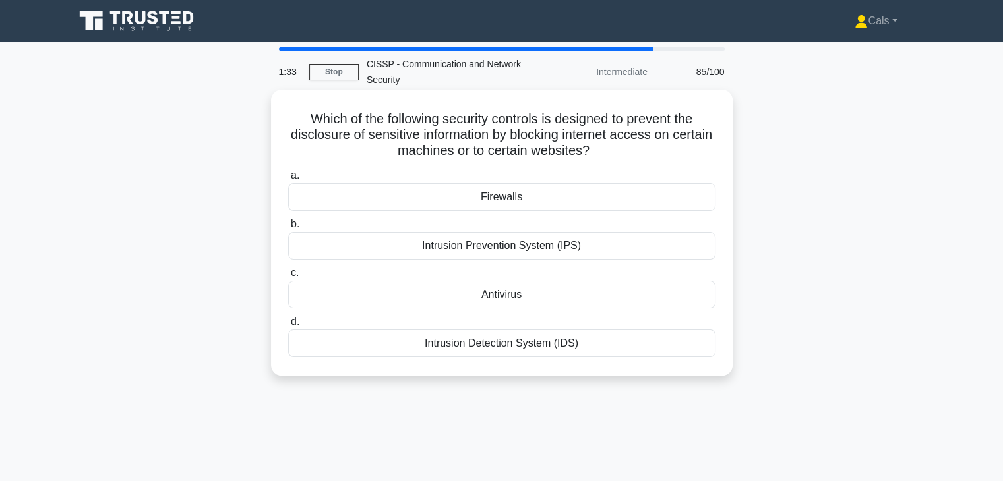
drag, startPoint x: 625, startPoint y: 213, endPoint x: 623, endPoint y: 204, distance: 8.8
click at [624, 206] on div "a. Firewalls b. Intrusion Prevention System (IPS) c." at bounding box center [501, 262] width 443 height 195
click at [616, 194] on div "Firewalls" at bounding box center [501, 197] width 427 height 28
click at [288, 180] on input "a. Firewalls" at bounding box center [288, 175] width 0 height 9
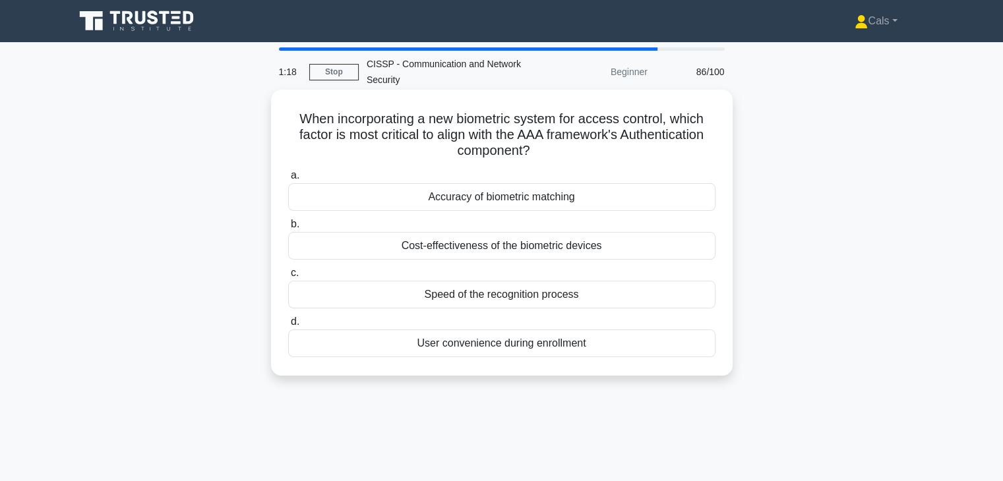
click at [569, 204] on div "Accuracy of biometric matching" at bounding box center [501, 197] width 427 height 28
click at [288, 180] on input "a. Accuracy of biometric matching" at bounding box center [288, 175] width 0 height 9
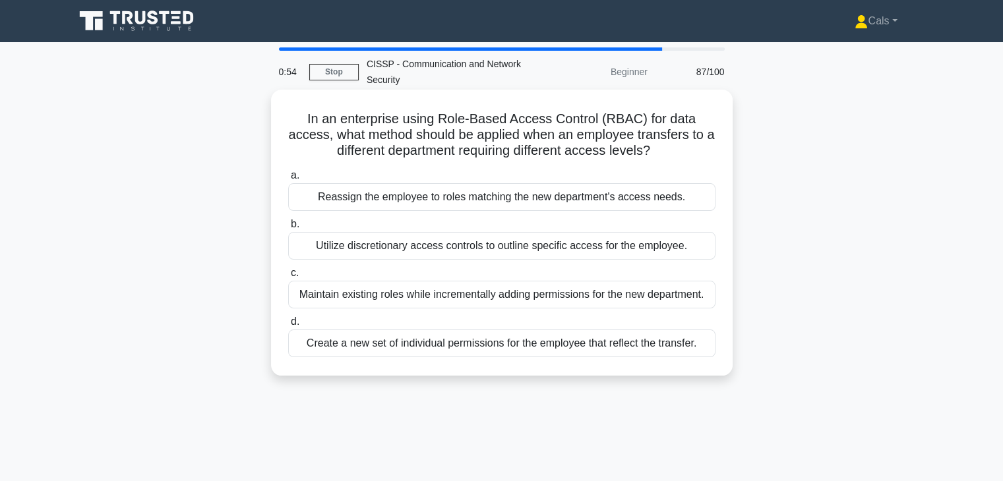
click at [473, 356] on div "Create a new set of individual permissions for the employee that reflect the tr…" at bounding box center [501, 344] width 427 height 28
click at [288, 326] on input "d. Create a new set of individual permissions for the employee that reflect the…" at bounding box center [288, 322] width 0 height 9
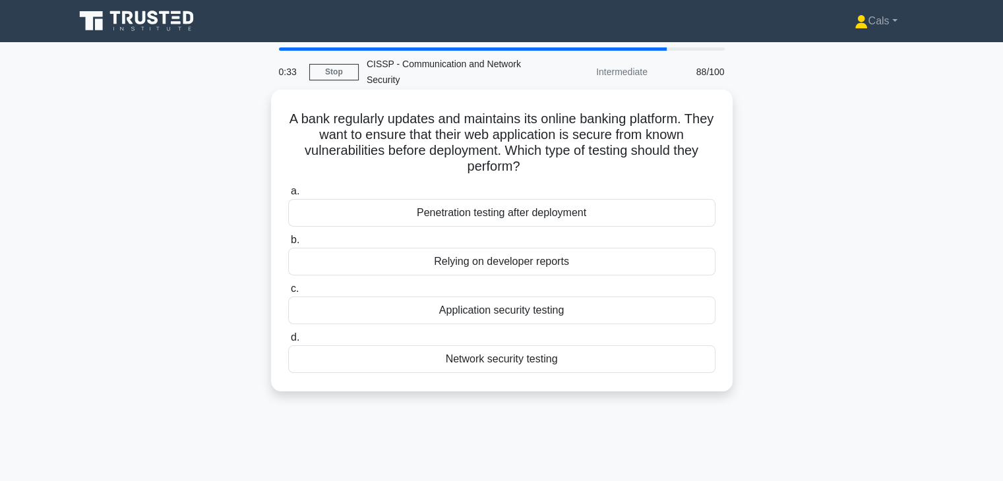
click at [570, 222] on div "Penetration testing after deployment" at bounding box center [501, 213] width 427 height 28
click at [288, 196] on input "a. Penetration testing after deployment" at bounding box center [288, 191] width 0 height 9
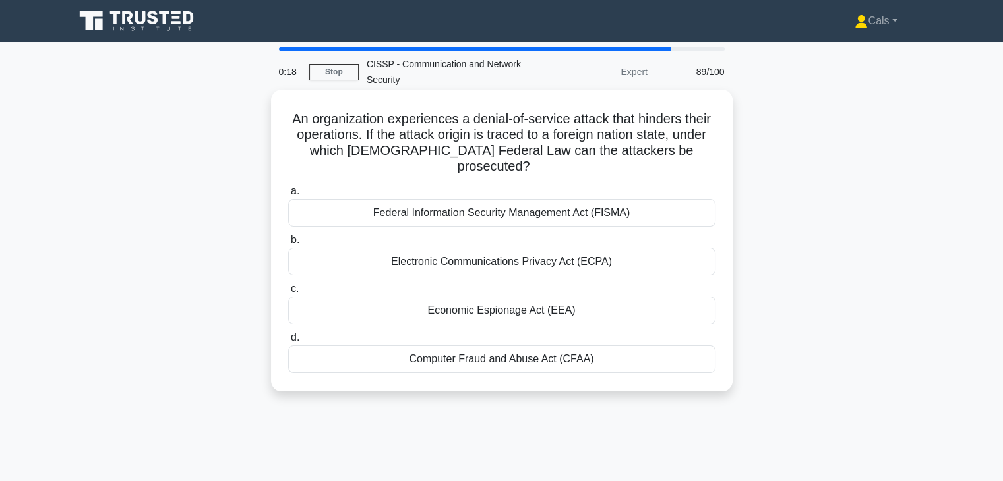
click at [581, 346] on div "Computer Fraud and Abuse Act (CFAA)" at bounding box center [501, 359] width 427 height 28
click at [288, 342] on input "d. Computer Fraud and Abuse Act (CFAA)" at bounding box center [288, 338] width 0 height 9
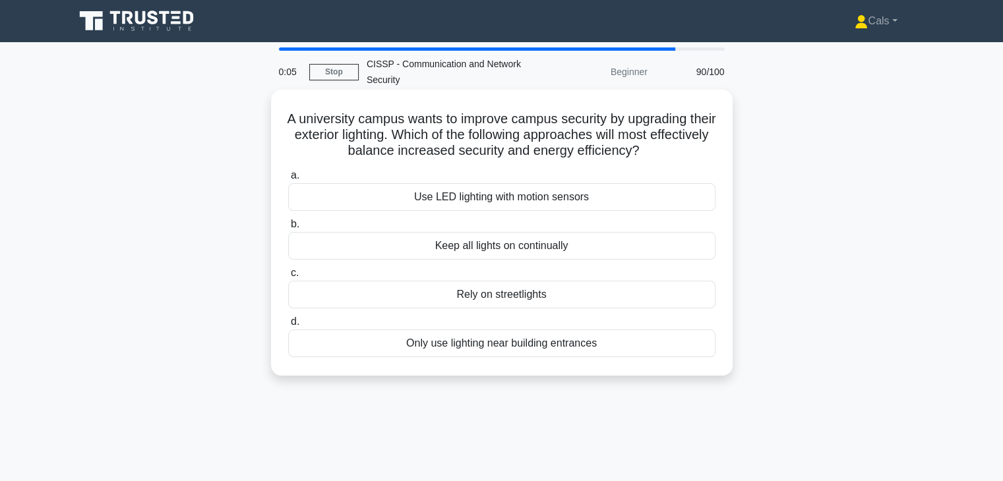
click at [574, 196] on div "Use LED lighting with motion sensors" at bounding box center [501, 197] width 427 height 28
click at [288, 180] on input "a. Use LED lighting with motion sensors" at bounding box center [288, 175] width 0 height 9
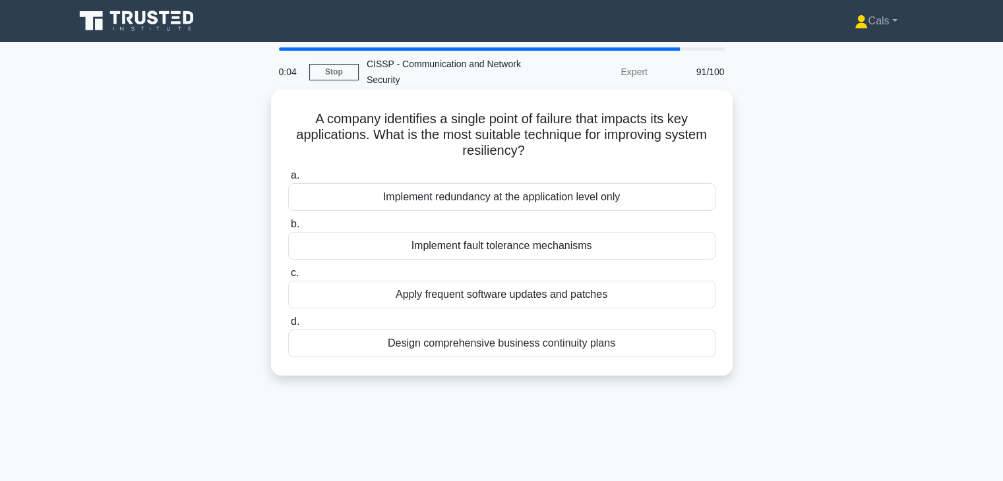
click at [564, 204] on div "Implement redundancy at the application level only" at bounding box center [501, 197] width 427 height 28
click at [288, 180] on input "a. Implement redundancy at the application level only" at bounding box center [288, 175] width 0 height 9
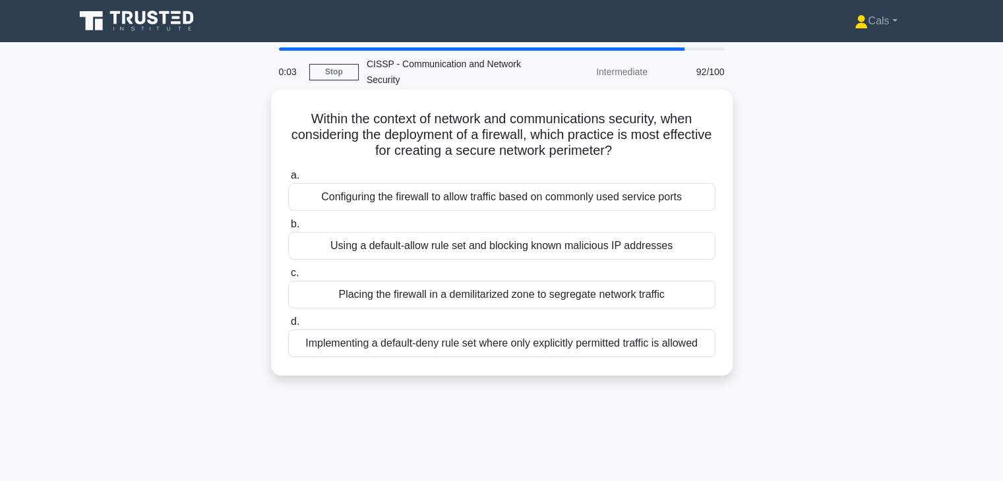
click at [570, 256] on div "Using a default-allow rule set and blocking known malicious IP addresses" at bounding box center [501, 246] width 427 height 28
click at [288, 229] on input "b. Using a default-allow rule set and blocking known malicious IP addresses" at bounding box center [288, 224] width 0 height 9
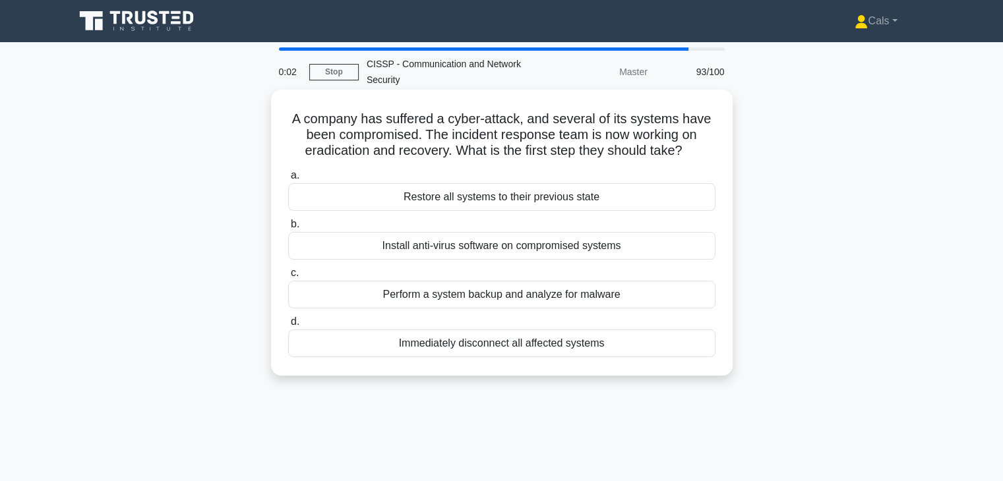
click at [570, 190] on div "Restore all systems to their previous state" at bounding box center [501, 197] width 427 height 28
click at [288, 180] on input "a. Restore all systems to their previous state" at bounding box center [288, 175] width 0 height 9
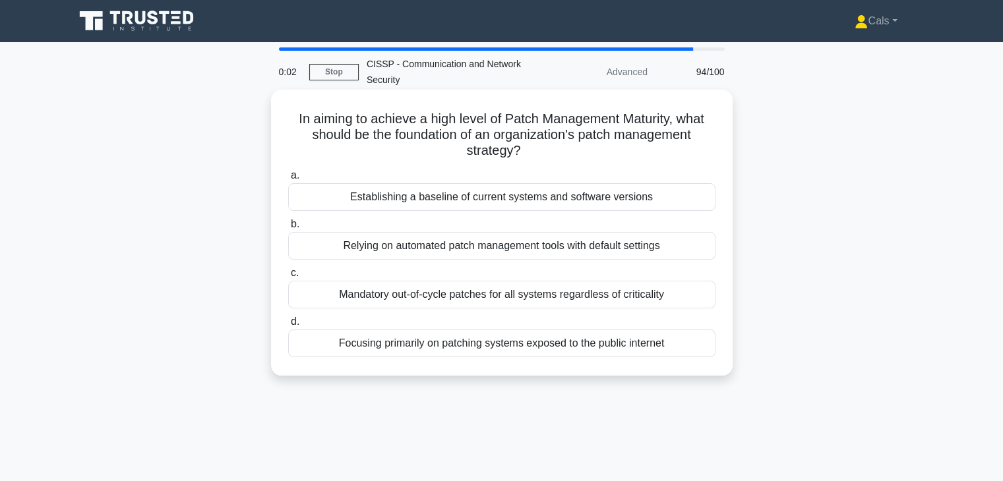
click at [574, 207] on div "Establishing a baseline of current systems and software versions" at bounding box center [501, 197] width 427 height 28
click at [288, 180] on input "a. Establishing a baseline of current systems and software versions" at bounding box center [288, 175] width 0 height 9
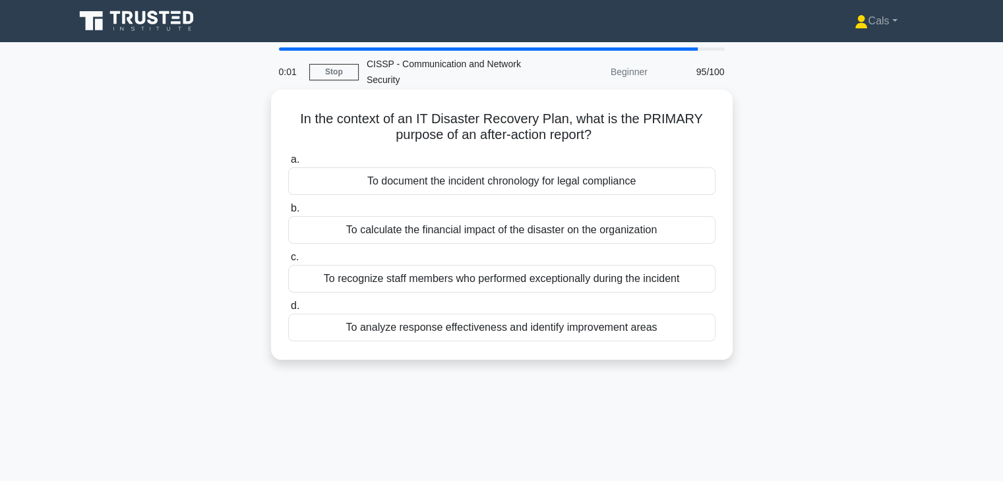
click at [570, 251] on label "c. To recognize staff members who performed exceptionally during the incident" at bounding box center [501, 271] width 427 height 44
click at [288, 253] on input "c. To recognize staff members who performed exceptionally during the incident" at bounding box center [288, 257] width 0 height 9
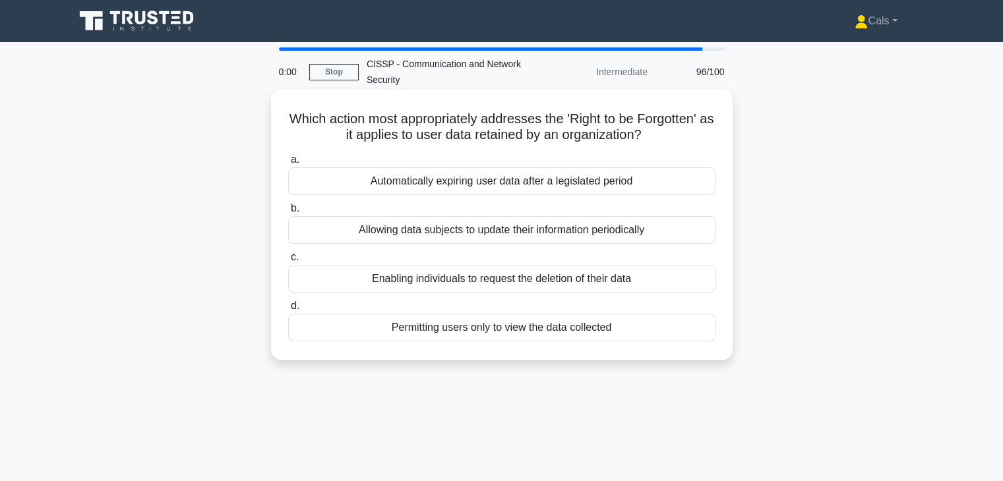
click at [570, 243] on div "Allowing data subjects to update their information periodically" at bounding box center [501, 230] width 427 height 28
click at [288, 213] on input "b. Allowing data subjects to update their information periodically" at bounding box center [288, 208] width 0 height 9
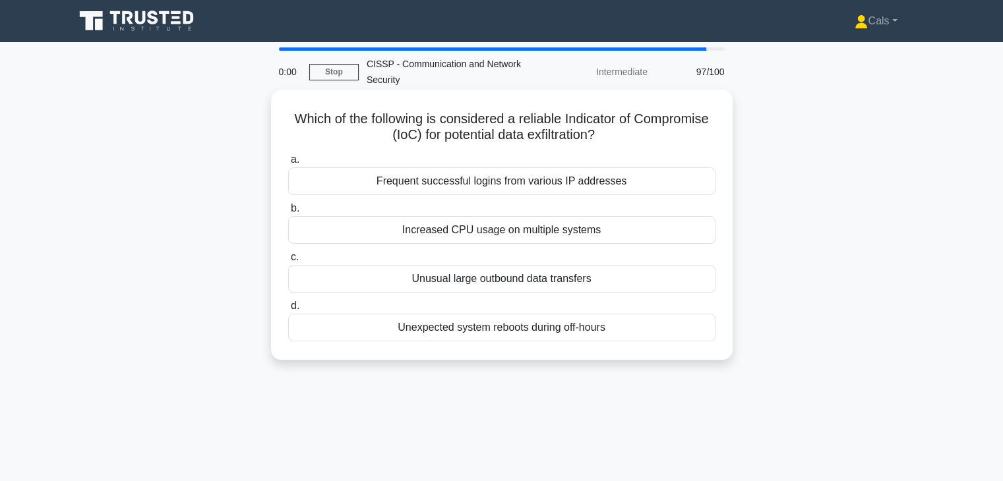
click at [575, 189] on div "Frequent successful logins from various IP addresses" at bounding box center [501, 181] width 427 height 28
click at [288, 164] on input "a. Frequent successful logins from various IP addresses" at bounding box center [288, 160] width 0 height 9
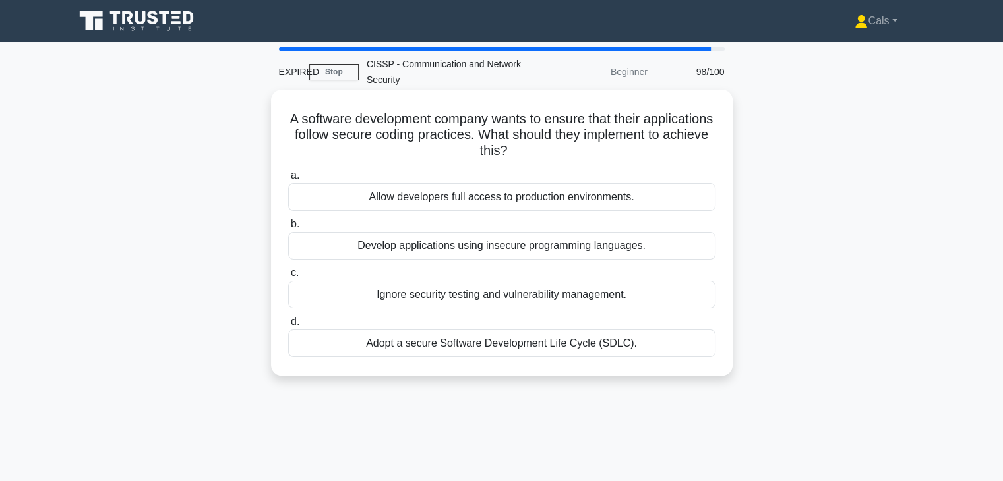
click at [576, 202] on div "Allow developers full access to production environments." at bounding box center [501, 197] width 427 height 28
click at [288, 180] on input "a. Allow developers full access to production environments." at bounding box center [288, 175] width 0 height 9
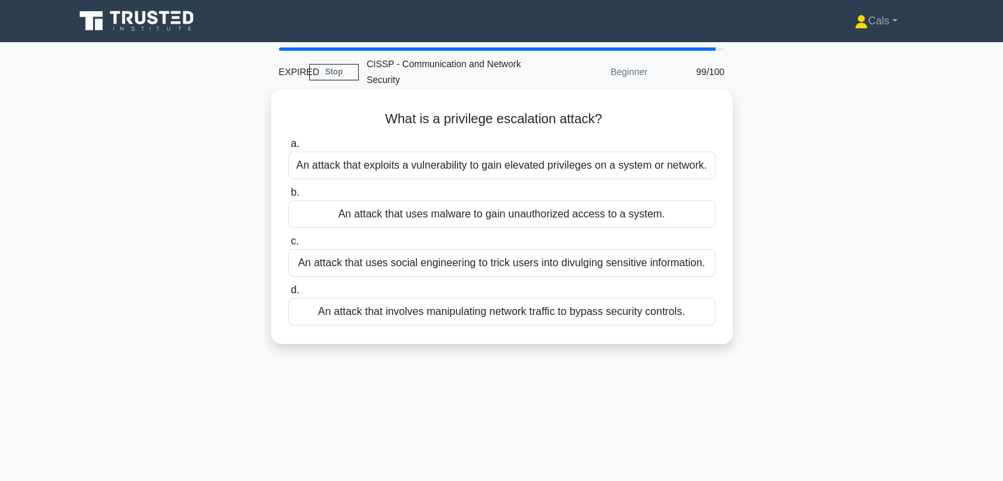
click at [572, 203] on div "An attack that uses malware to gain unauthorized access to a system." at bounding box center [501, 214] width 427 height 28
click at [570, 191] on label "b. An attack that uses malware to gain unauthorized access to a system." at bounding box center [501, 207] width 427 height 44
click at [288, 191] on input "b. An attack that uses malware to gain unauthorized access to a system." at bounding box center [288, 193] width 0 height 9
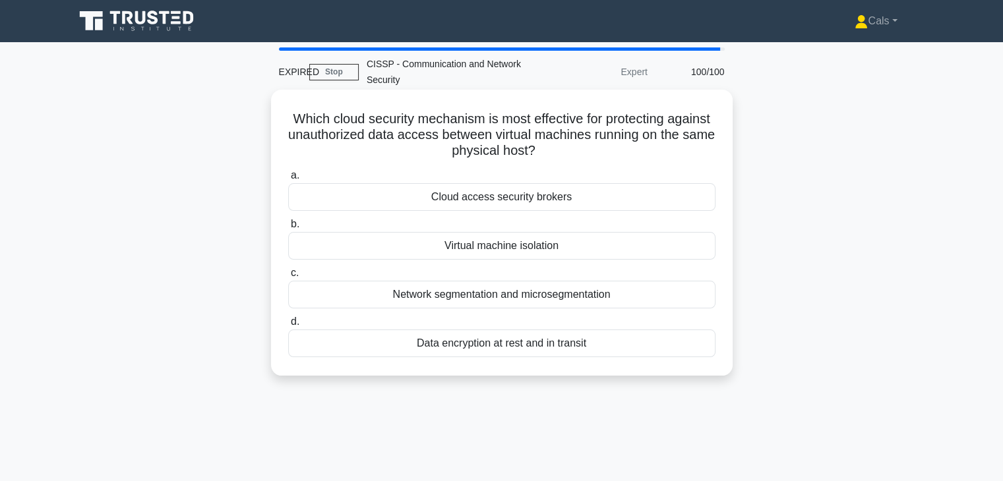
drag, startPoint x: 570, startPoint y: 175, endPoint x: 567, endPoint y: 183, distance: 8.0
click at [567, 183] on label "a. Cloud access security brokers" at bounding box center [501, 189] width 427 height 44
click at [288, 180] on input "a. Cloud access security brokers" at bounding box center [288, 175] width 0 height 9
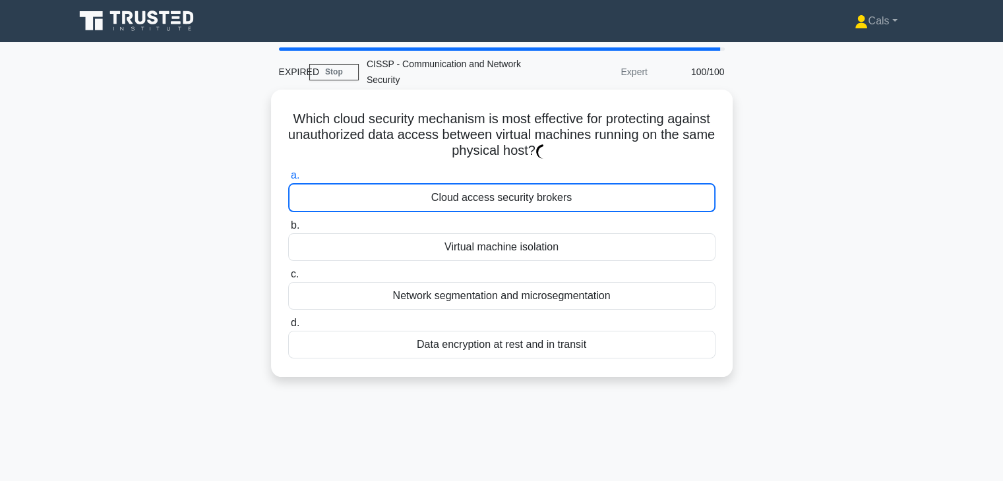
click at [563, 198] on div "Cloud access security brokers" at bounding box center [501, 197] width 427 height 29
click at [288, 180] on input "a. Cloud access security brokers" at bounding box center [288, 175] width 0 height 9
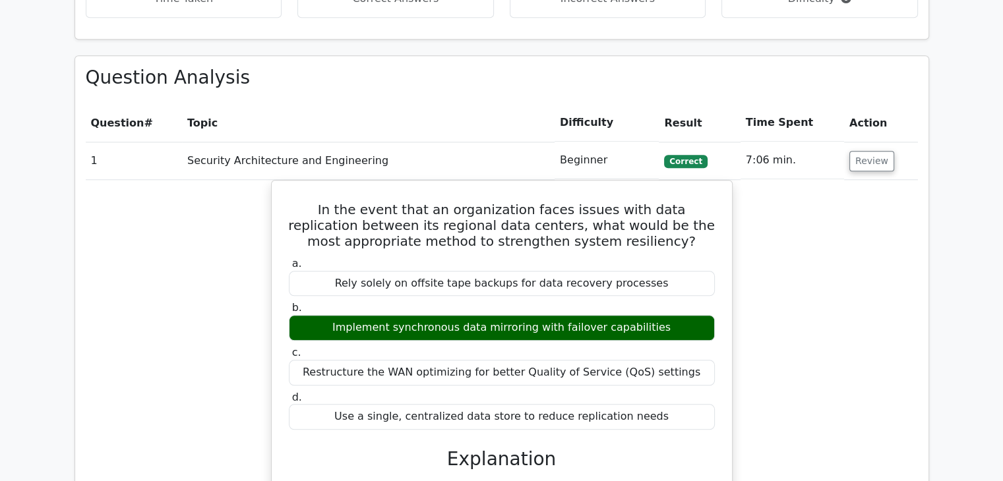
scroll to position [1121, 0]
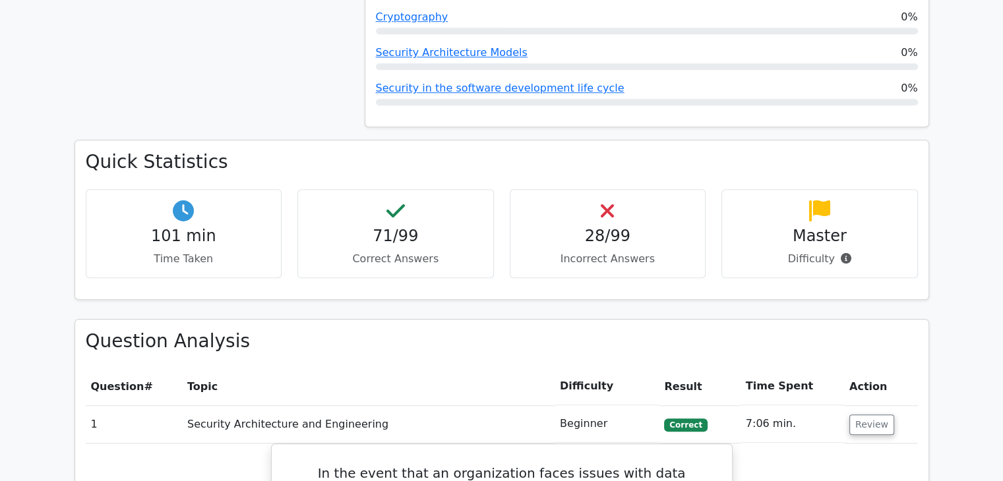
click at [635, 214] on div "28/99 Incorrect Answers" at bounding box center [608, 233] width 196 height 89
click at [622, 227] on h4 "28/99" at bounding box center [608, 236] width 174 height 19
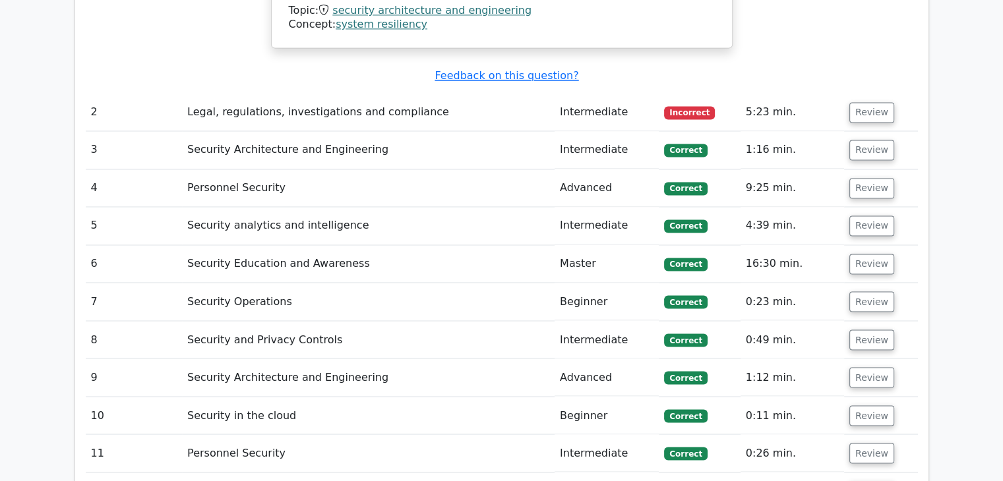
scroll to position [2224, 0]
click at [877, 103] on button "Review" at bounding box center [871, 113] width 45 height 20
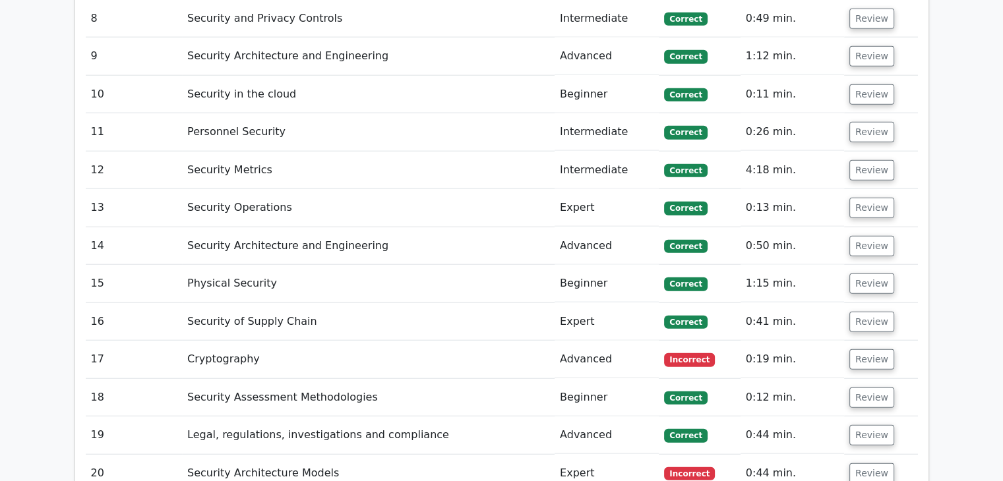
scroll to position [3411, 0]
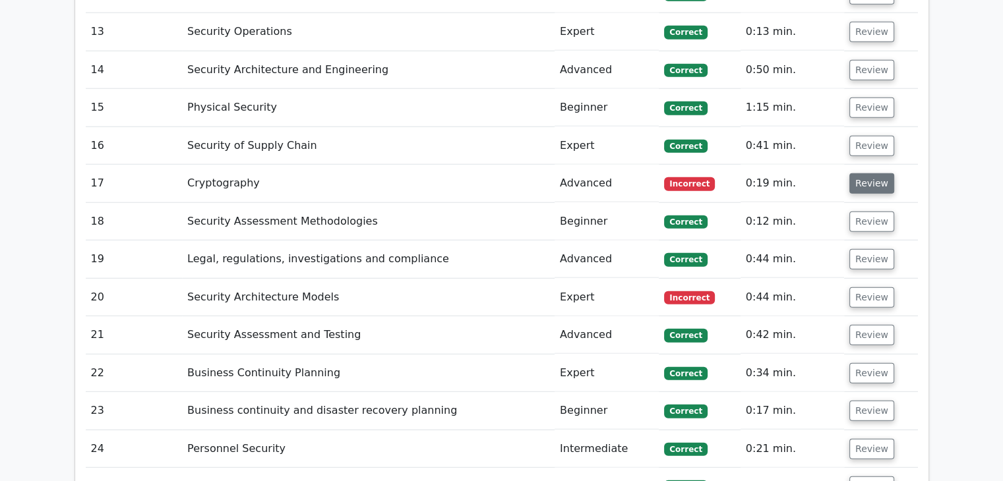
click at [884, 173] on button "Review" at bounding box center [871, 183] width 45 height 20
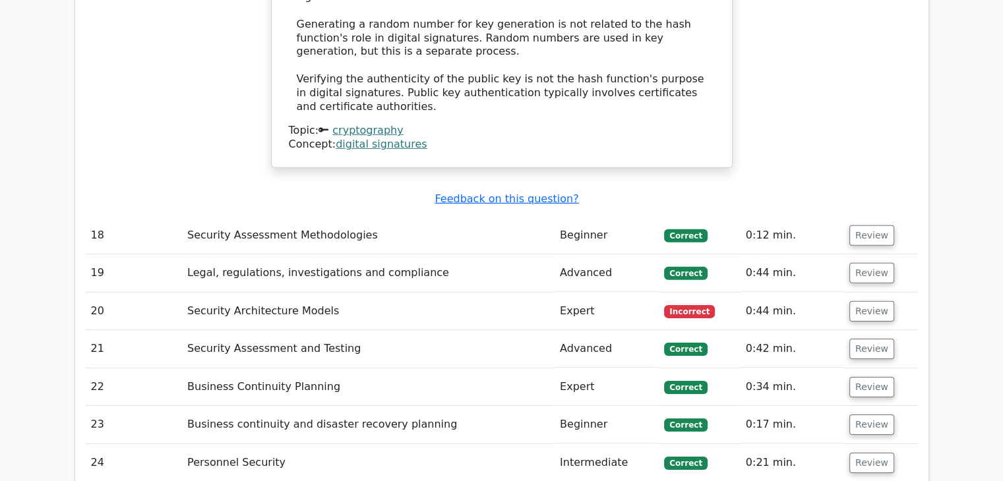
scroll to position [4136, 0]
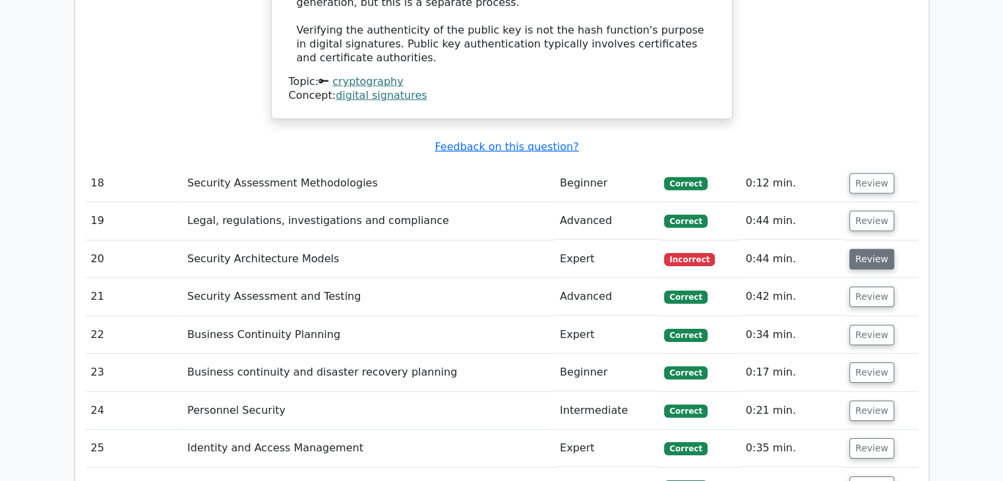
click at [862, 249] on button "Review" at bounding box center [871, 259] width 45 height 20
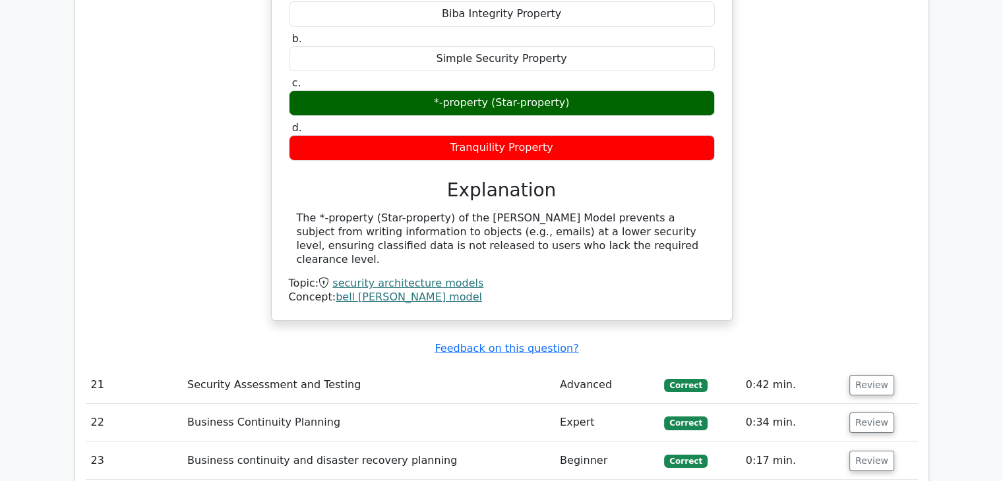
scroll to position [4598, 0]
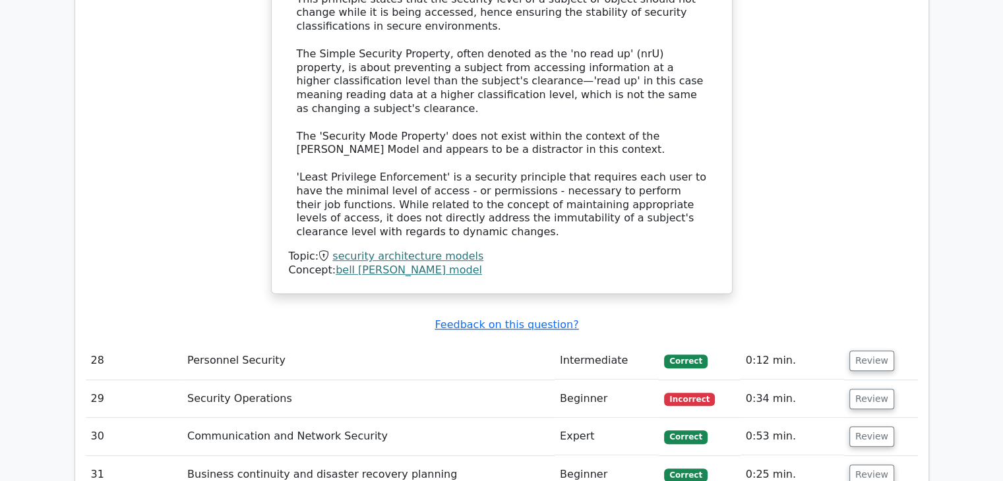
scroll to position [5521, 0]
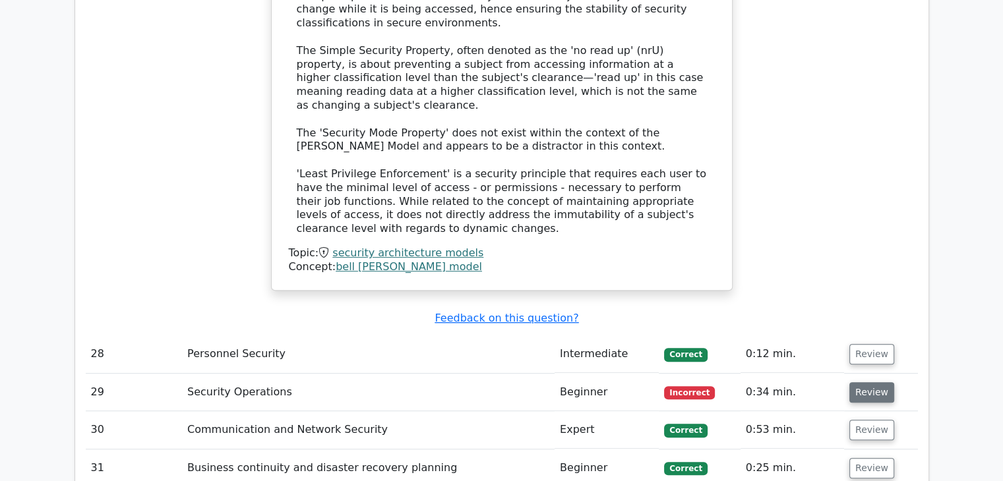
click at [870, 382] on button "Review" at bounding box center [871, 392] width 45 height 20
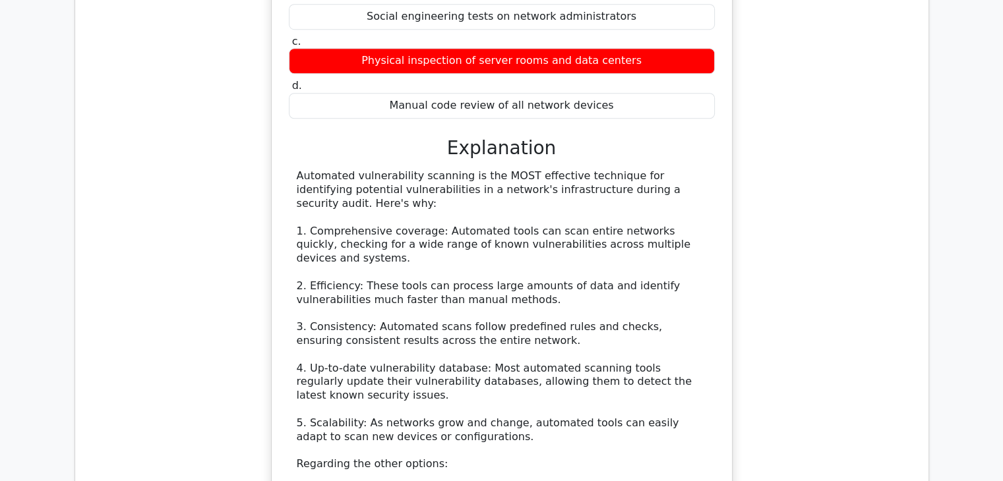
scroll to position [6378, 0]
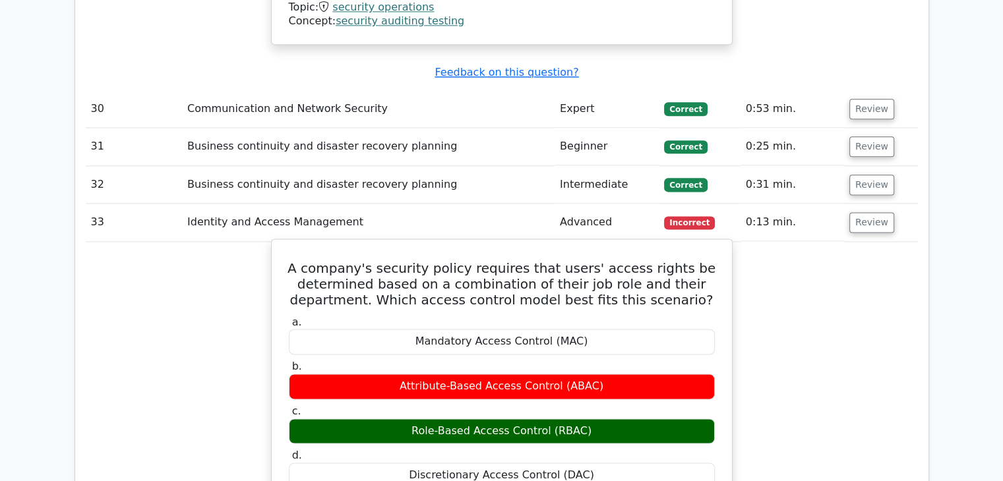
scroll to position [7103, 0]
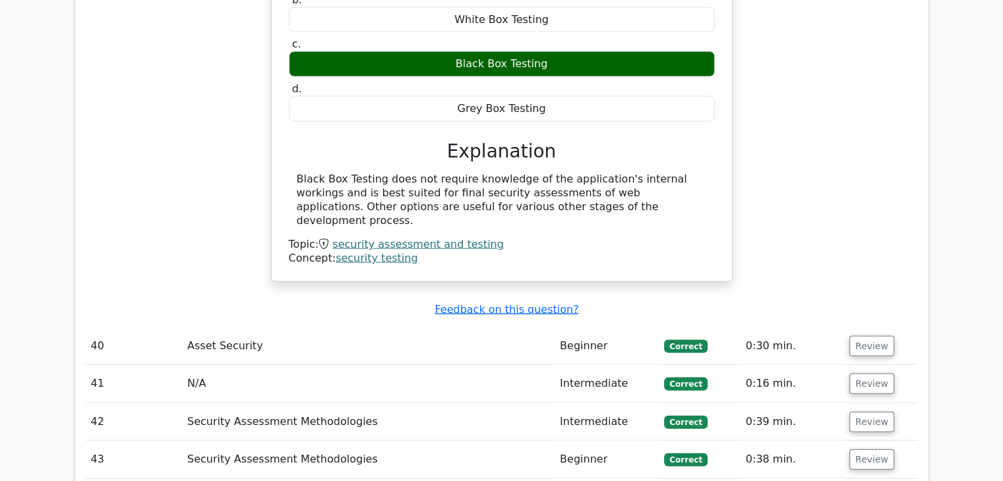
scroll to position [7762, 0]
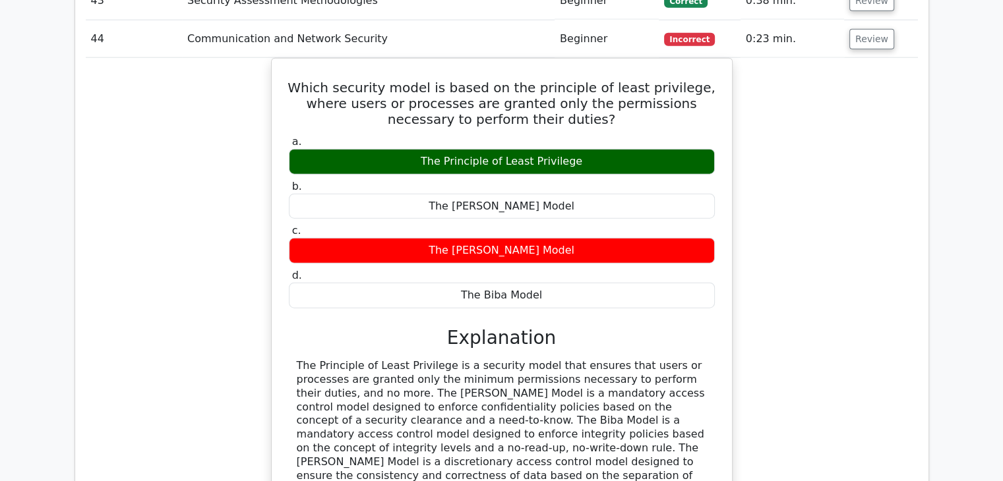
scroll to position [8487, 0]
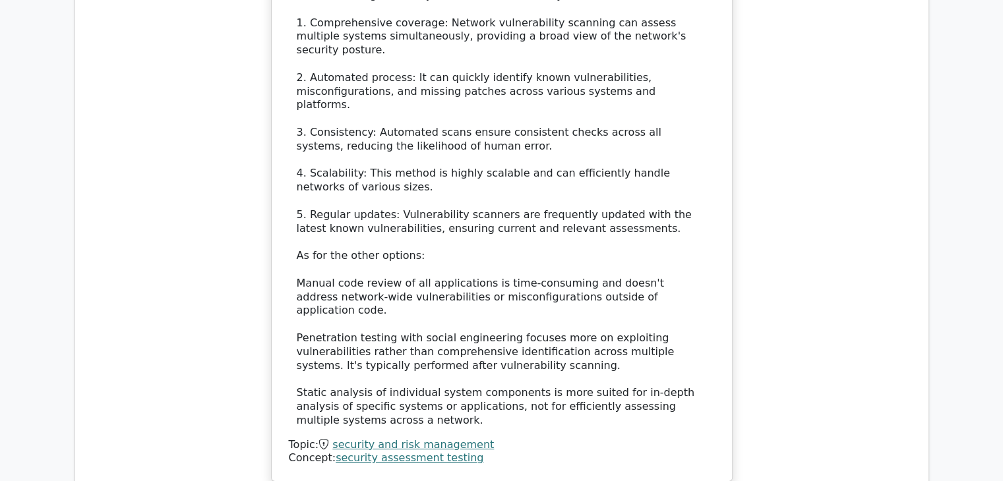
scroll to position [9410, 0]
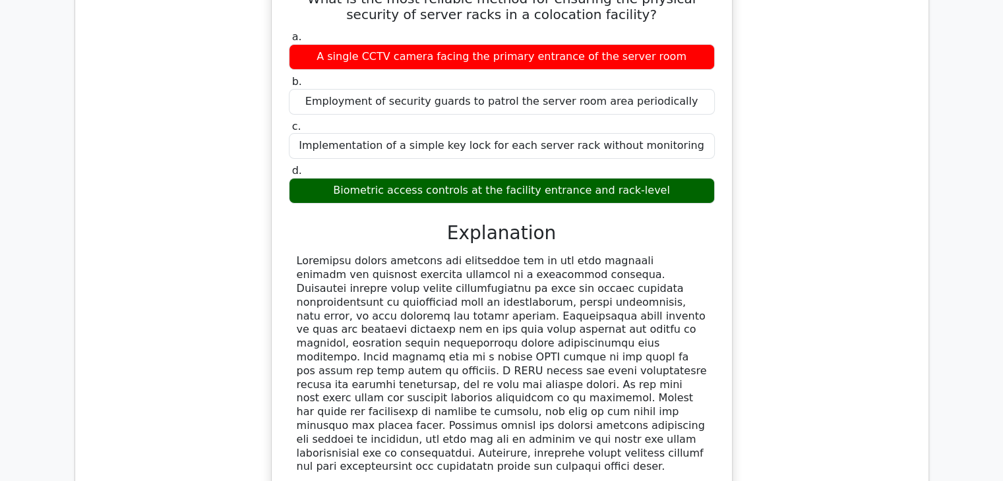
scroll to position [10136, 0]
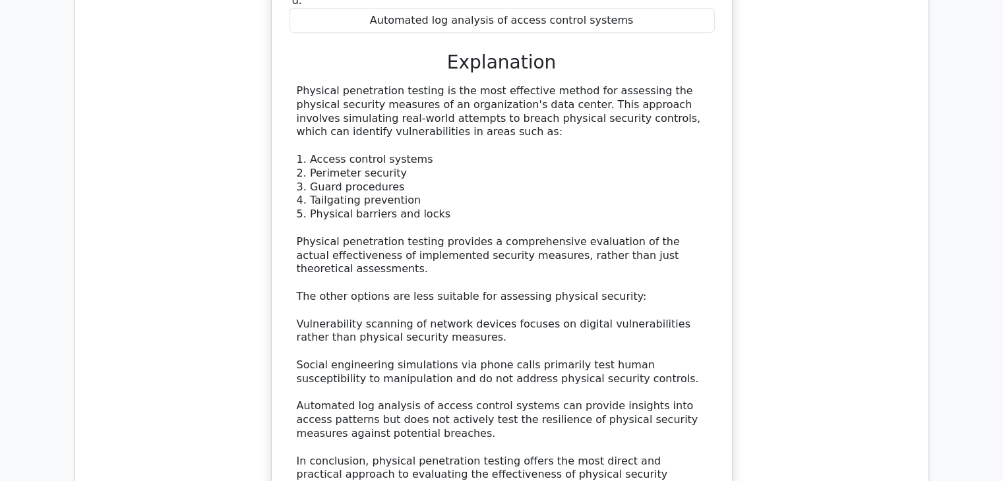
scroll to position [11190, 0]
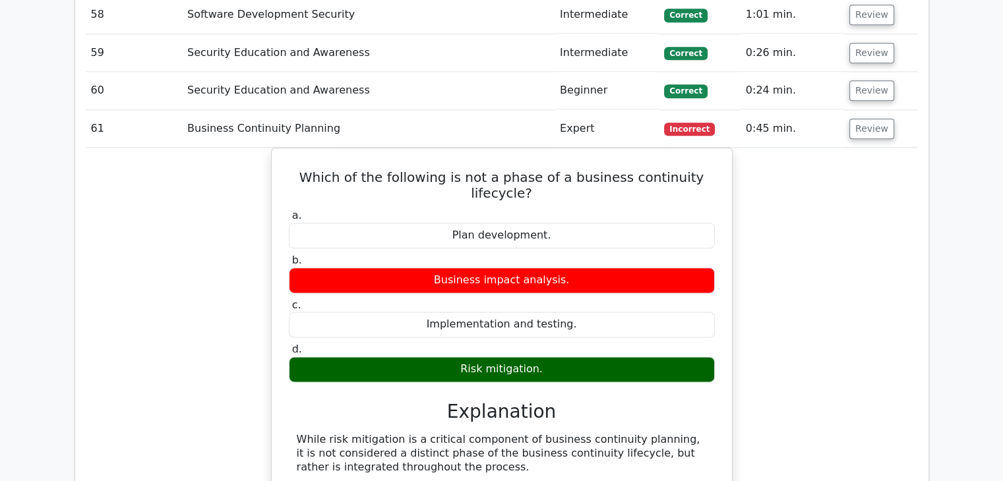
scroll to position [11652, 0]
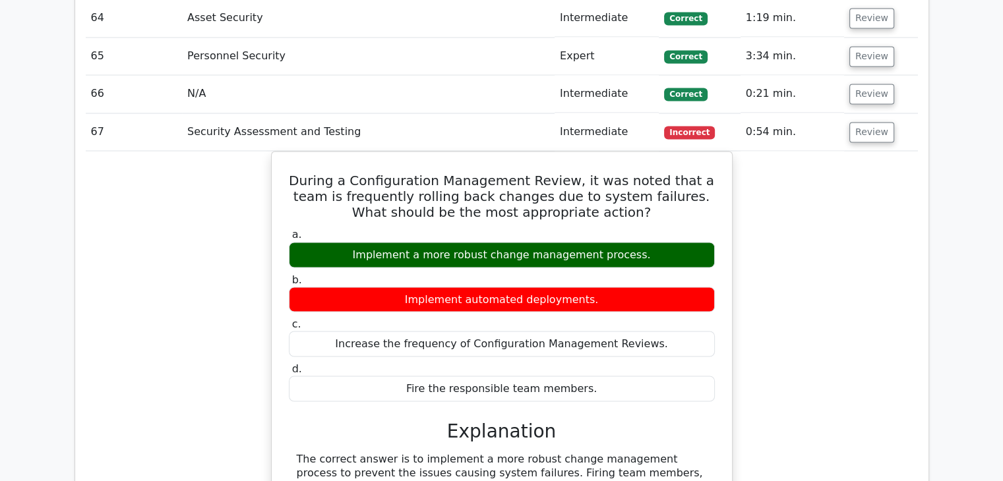
scroll to position [12443, 0]
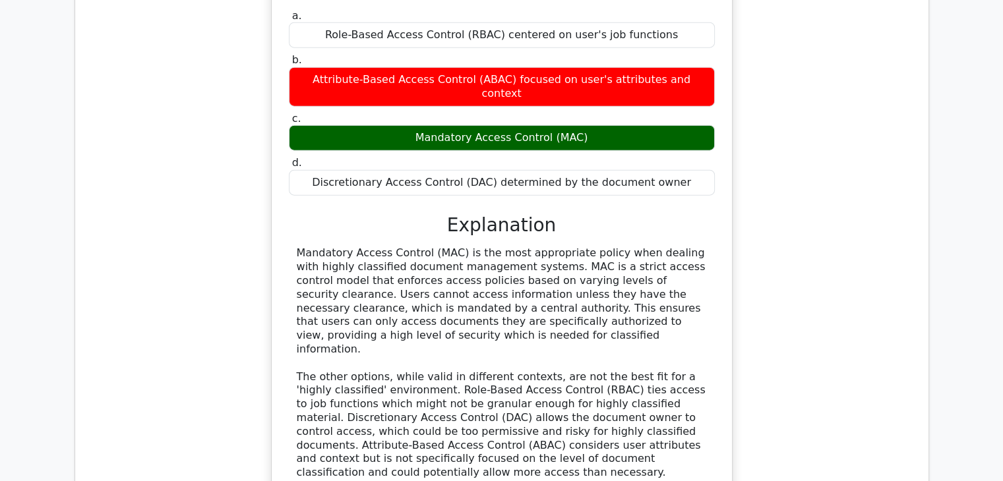
scroll to position [13168, 0]
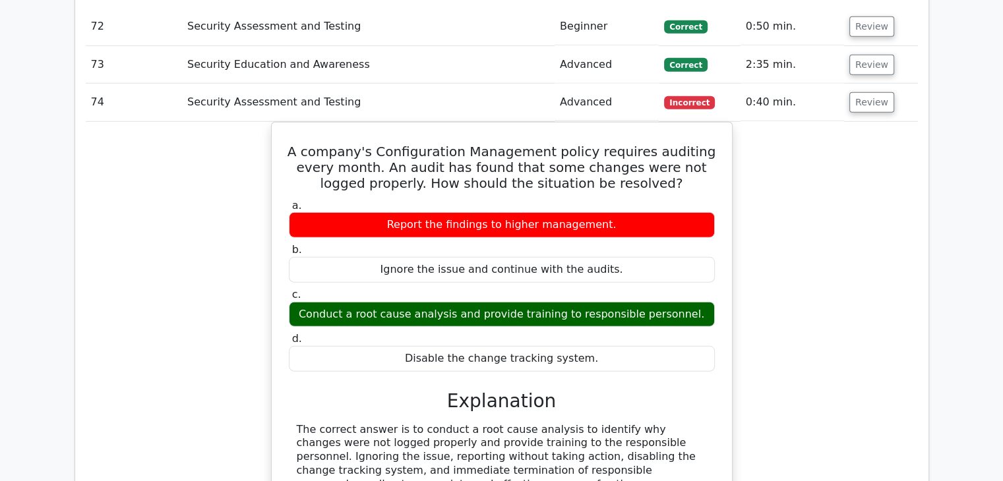
scroll to position [13762, 0]
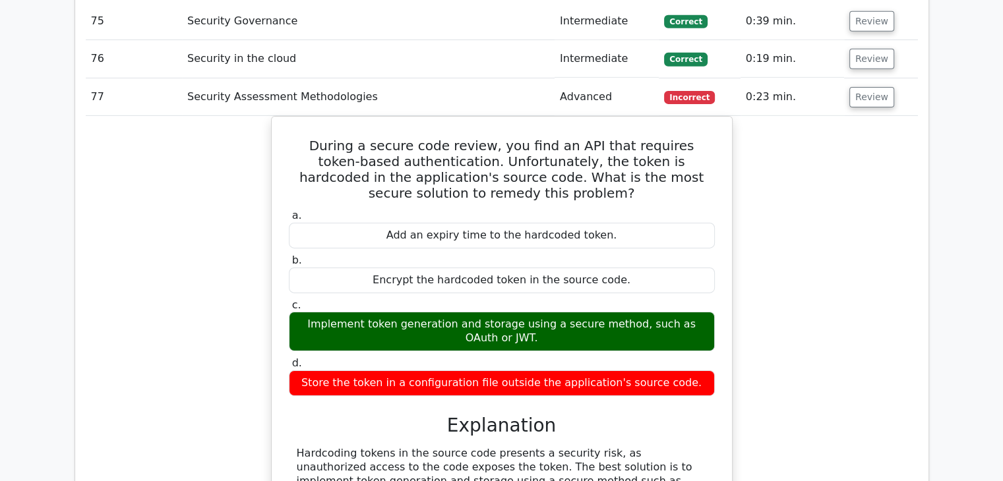
scroll to position [14355, 0]
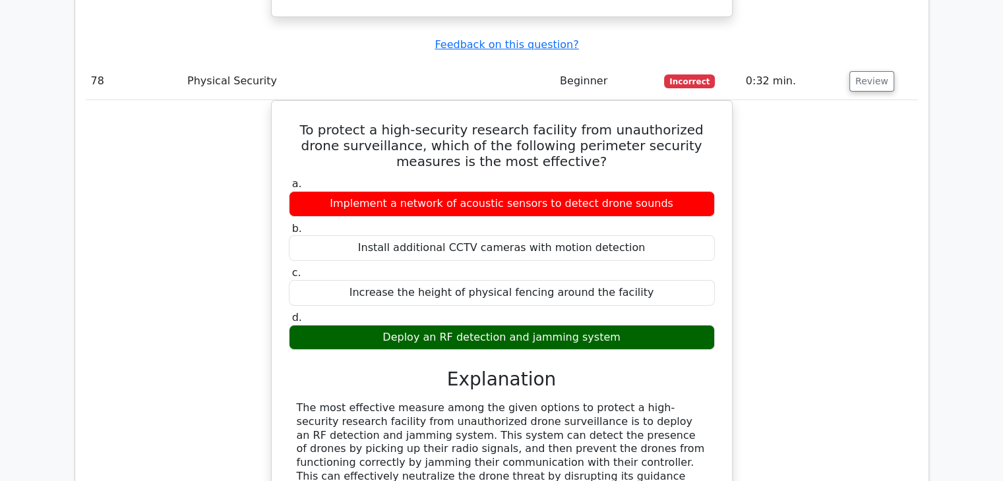
scroll to position [15080, 0]
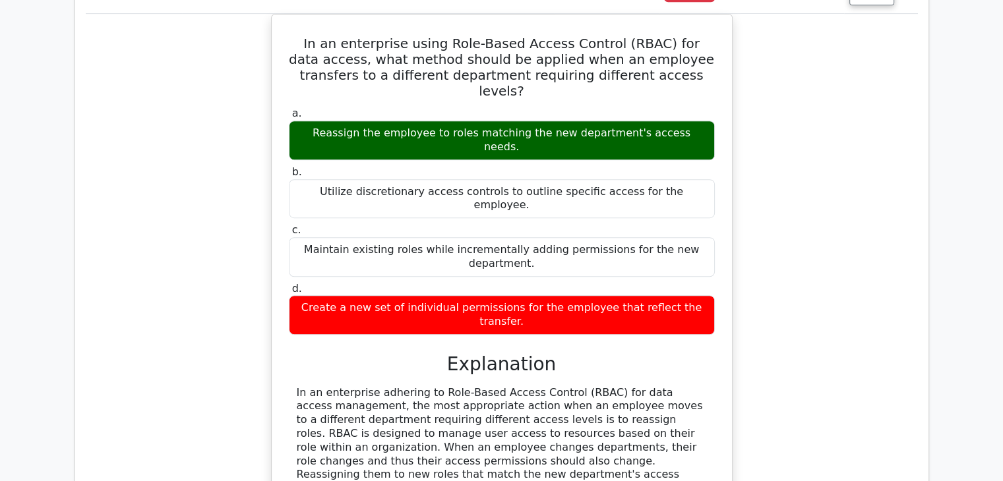
scroll to position [15871, 0]
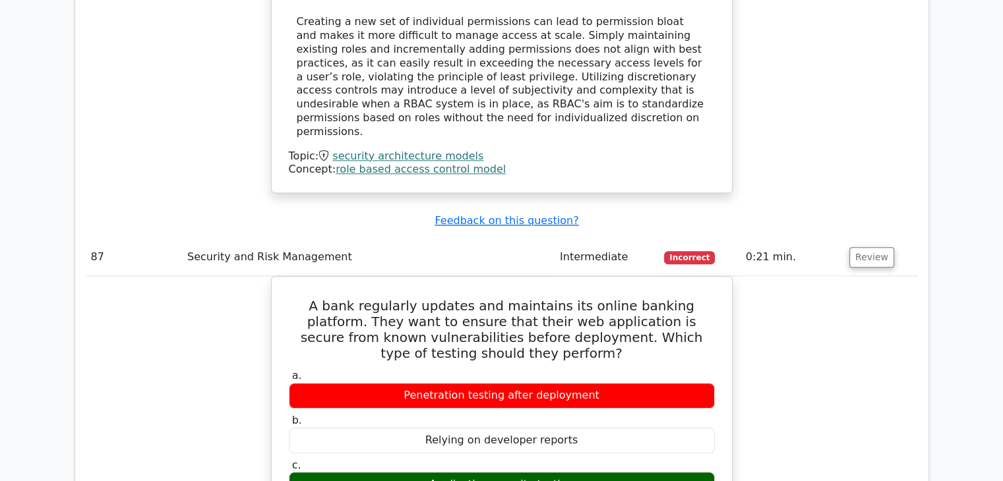
scroll to position [16399, 0]
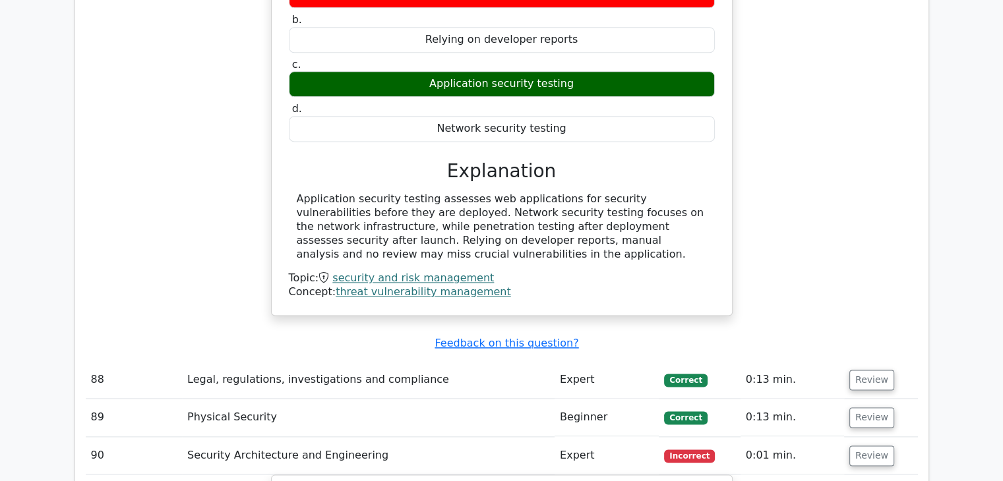
scroll to position [16926, 0]
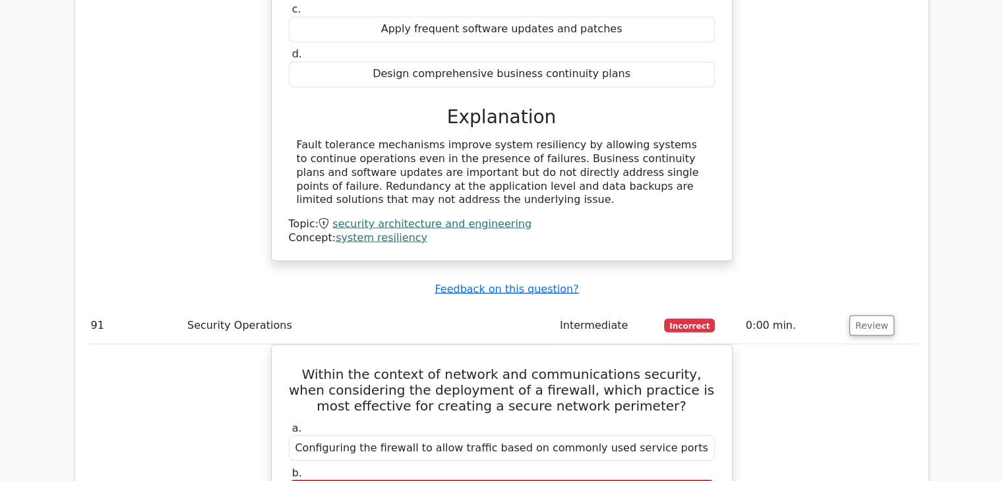
scroll to position [17322, 0]
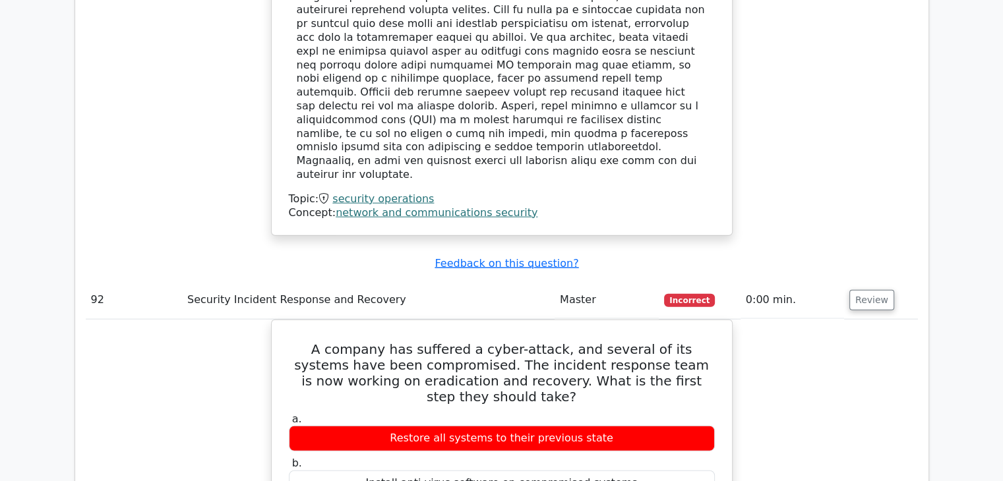
scroll to position [18113, 0]
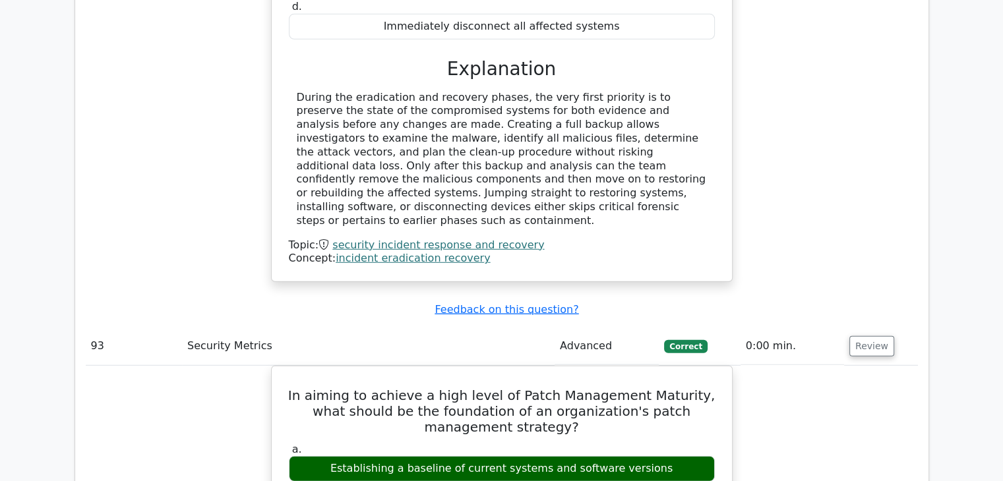
scroll to position [18772, 0]
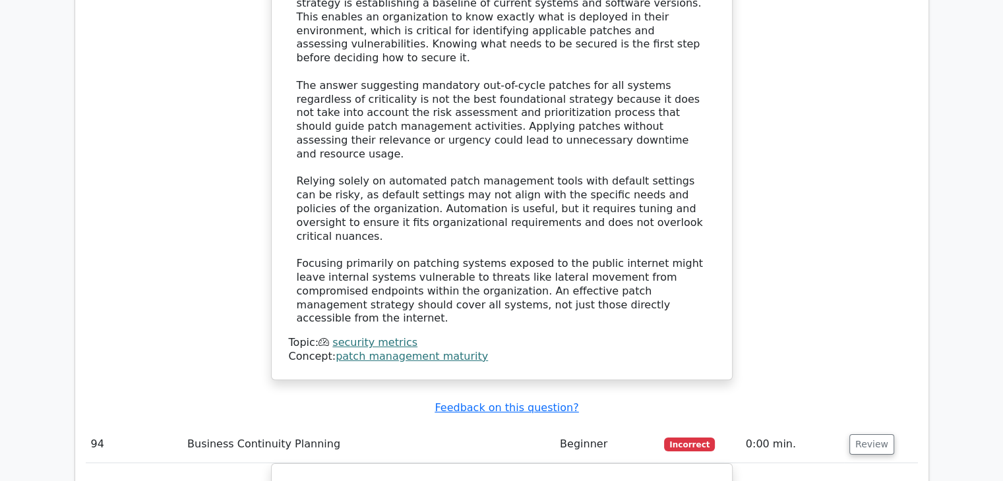
scroll to position [19365, 0]
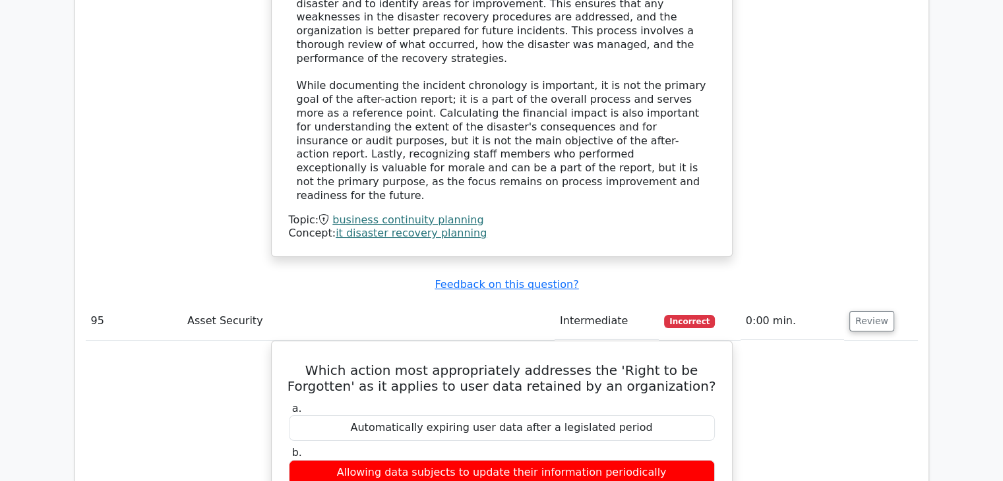
scroll to position [20156, 0]
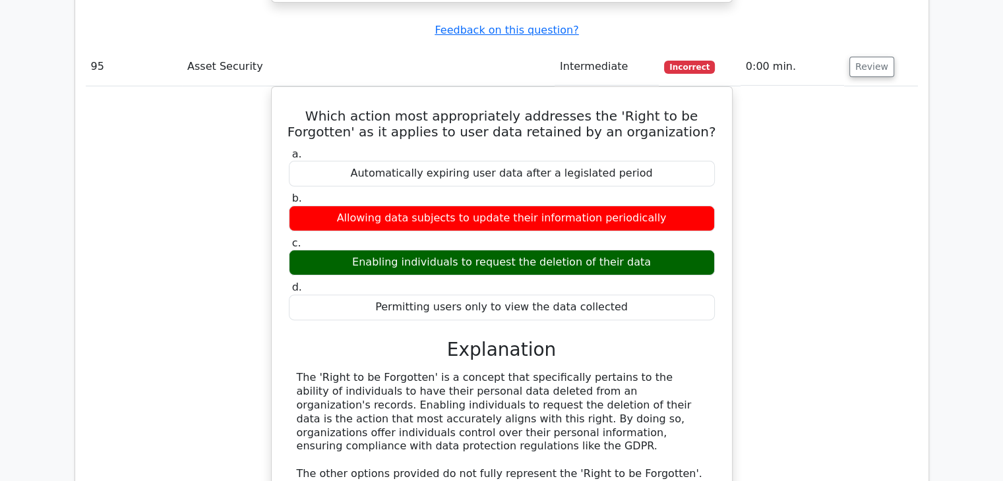
scroll to position [20354, 0]
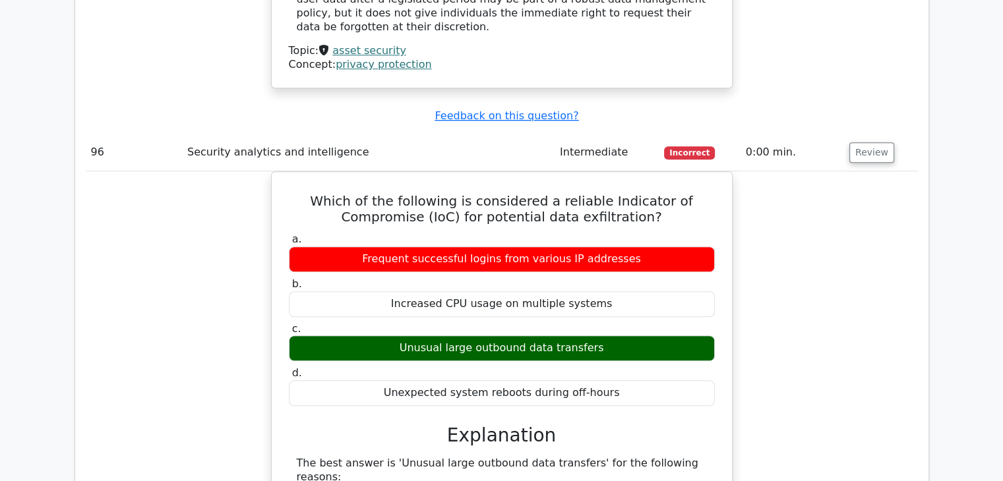
scroll to position [21211, 0]
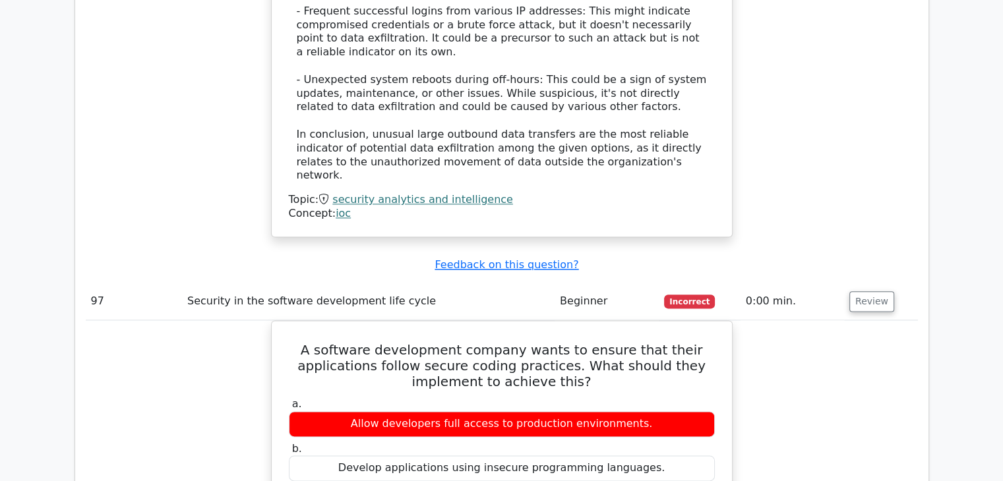
scroll to position [21607, 0]
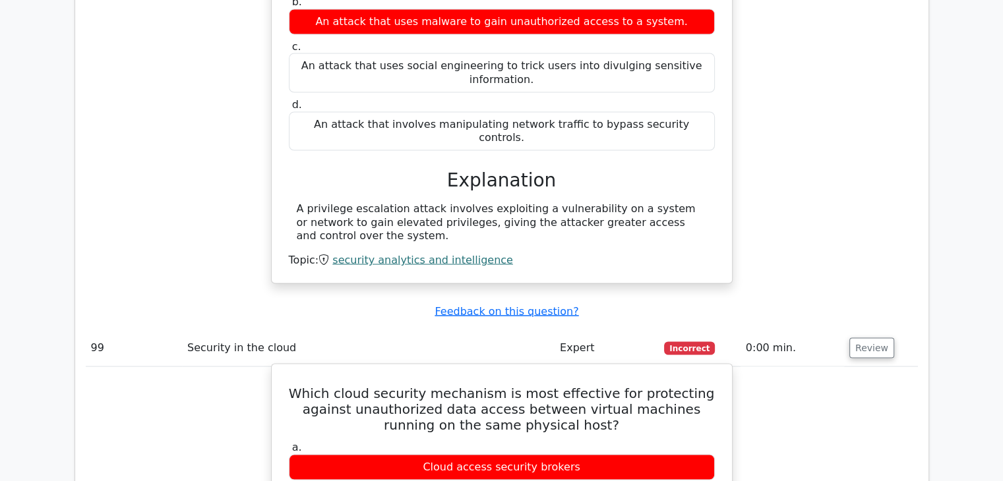
scroll to position [22600, 0]
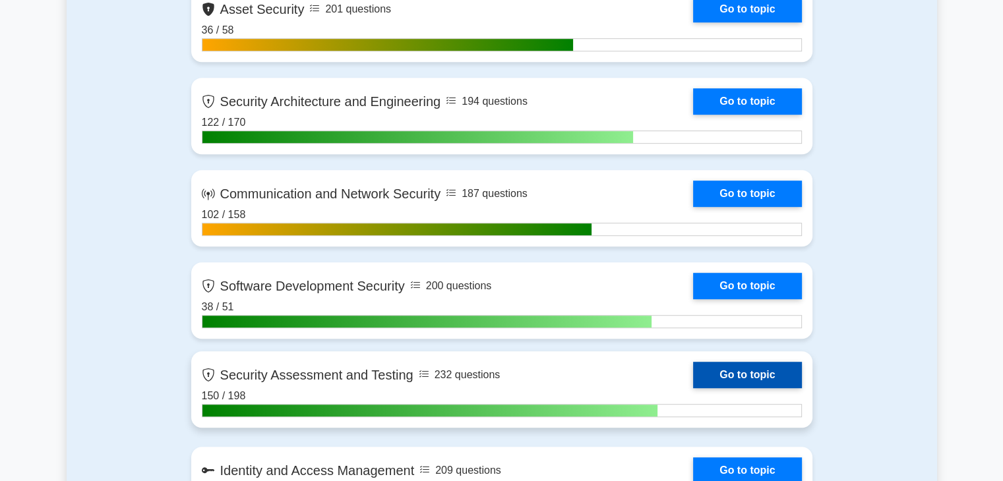
scroll to position [725, 0]
